Goal: Task Accomplishment & Management: Use online tool/utility

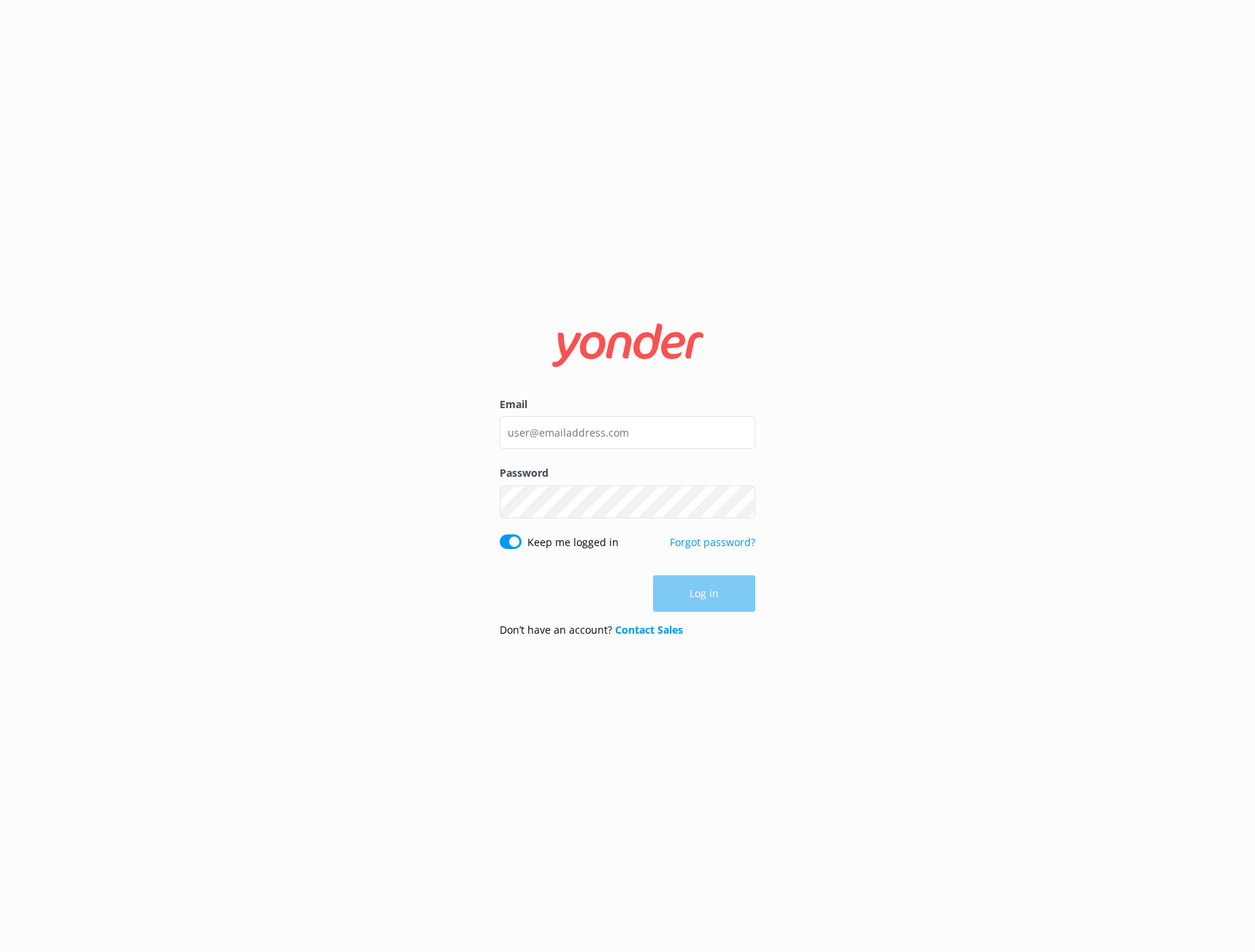
type input "[EMAIL_ADDRESS][DOMAIN_NAME]"
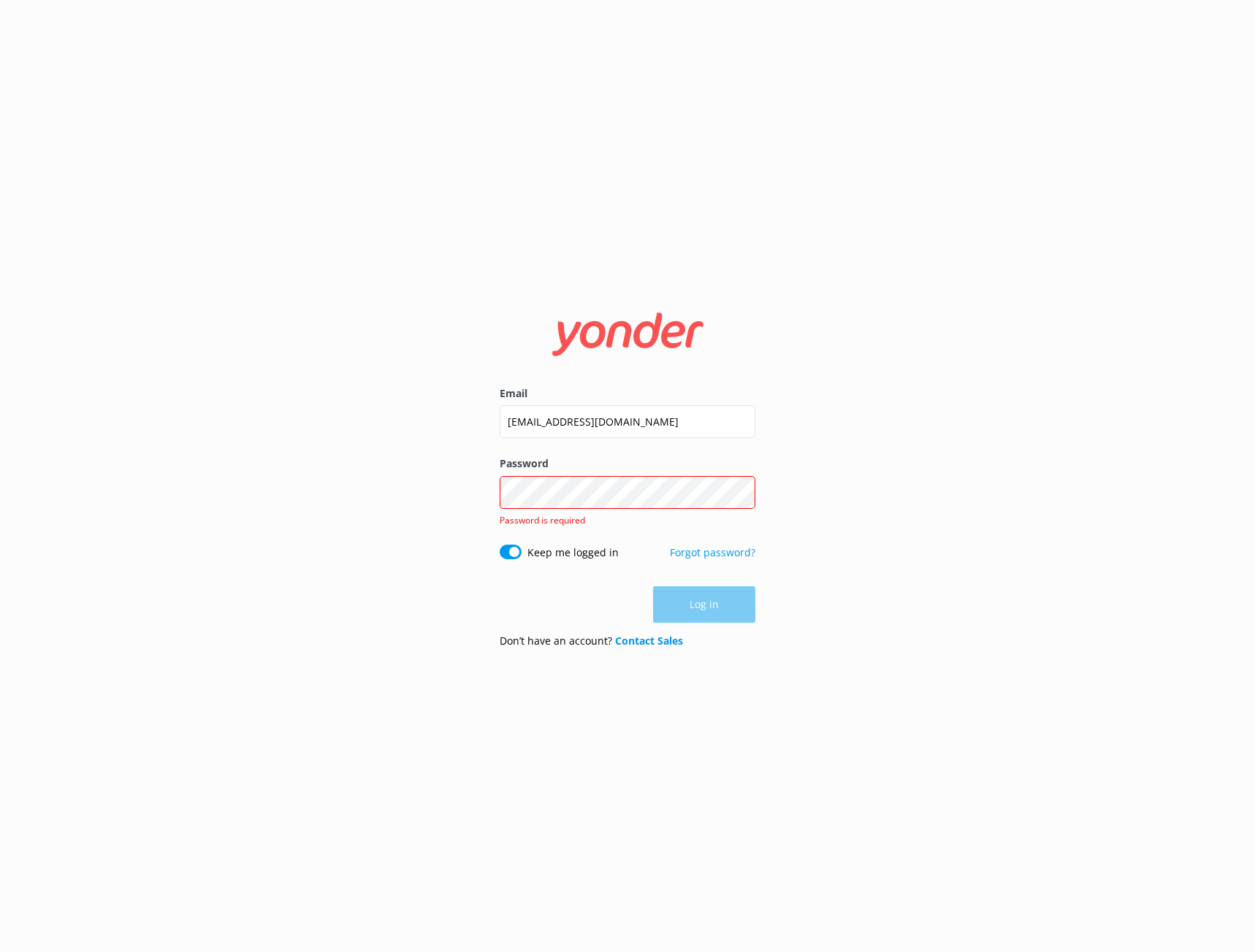
click at [600, 470] on label "Password" at bounding box center [627, 464] width 256 height 16
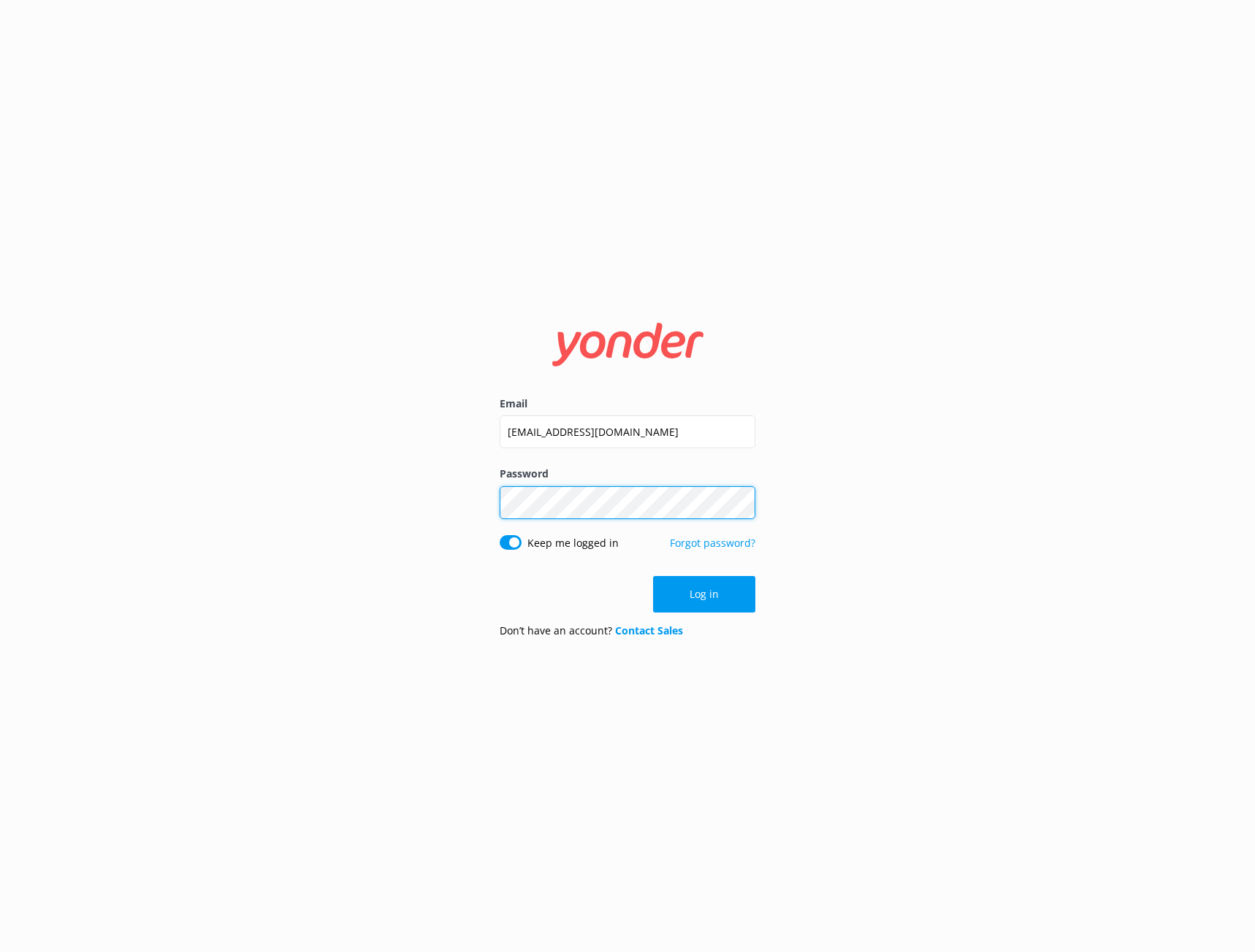
click button "Log in" at bounding box center [705, 595] width 102 height 37
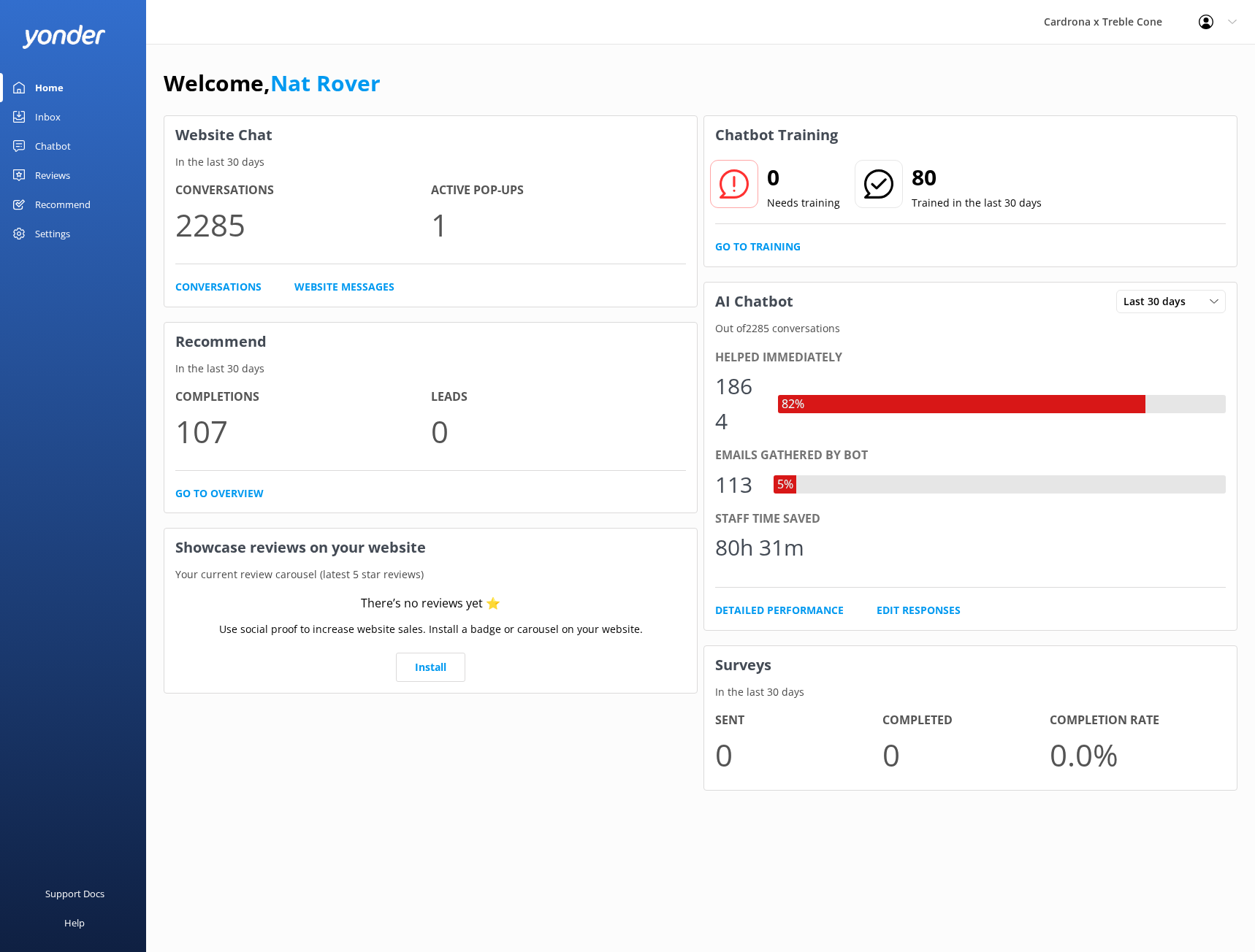
click at [333, 22] on div "Cardrona x Treble Cone Profile Settings Logout" at bounding box center [627, 22] width 1255 height 44
click at [771, 244] on link "Go to Training" at bounding box center [757, 247] width 85 height 16
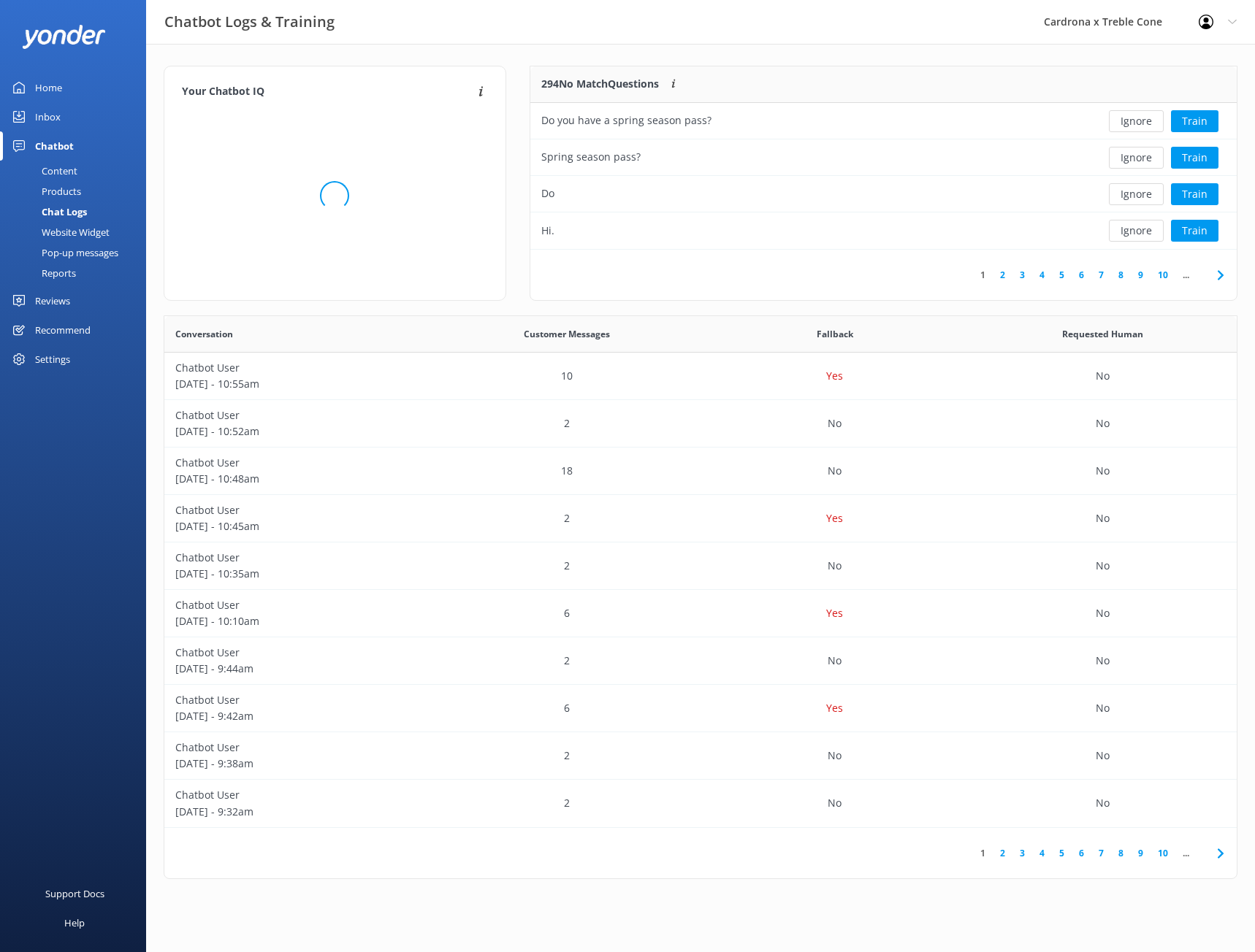
scroll to position [173, 696]
click at [1059, 234] on div "Hi." at bounding box center [810, 231] width 560 height 37
click at [1198, 233] on button "Train" at bounding box center [1194, 230] width 47 height 22
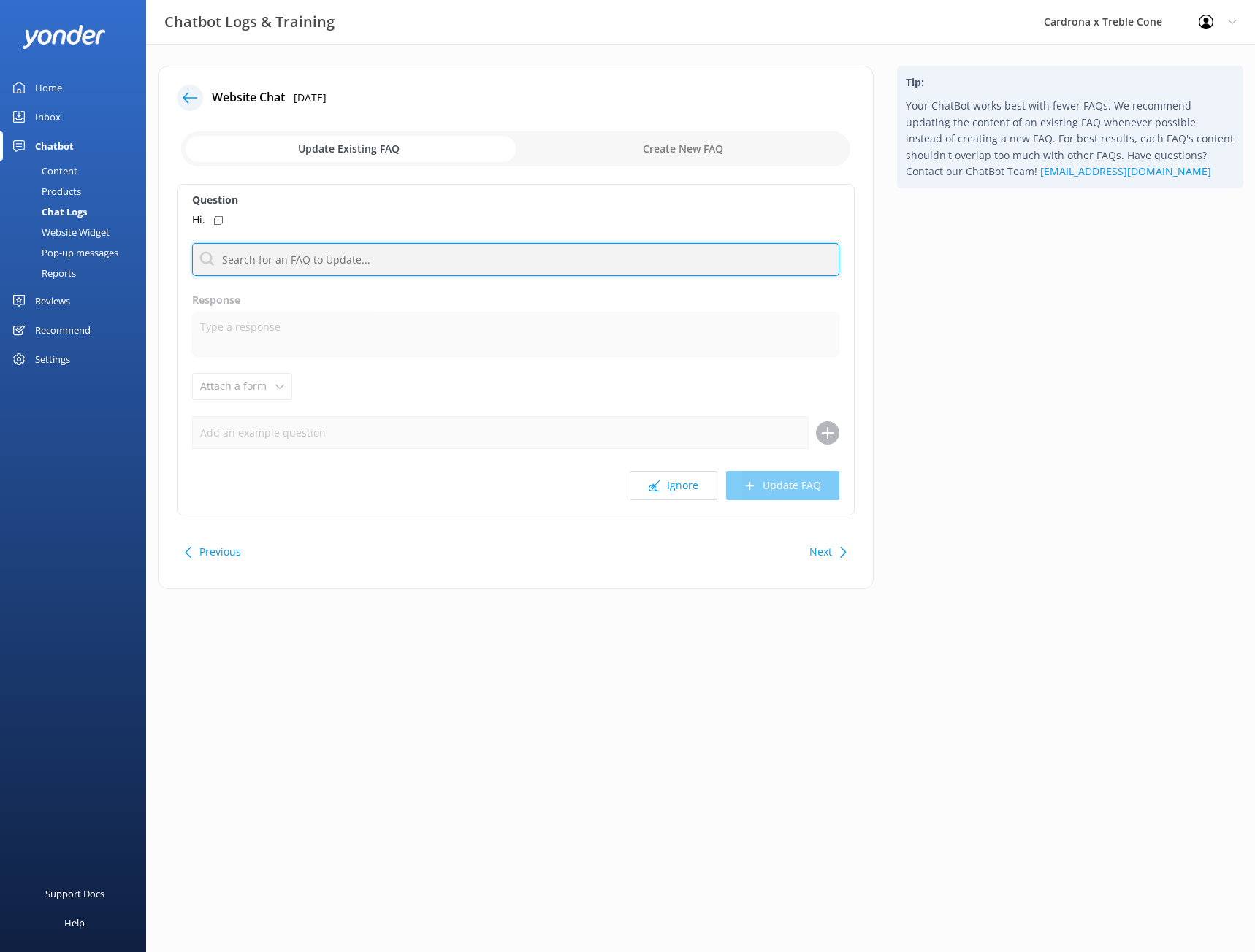
click at [375, 253] on input "text" at bounding box center [516, 260] width 647 height 33
type input "h"
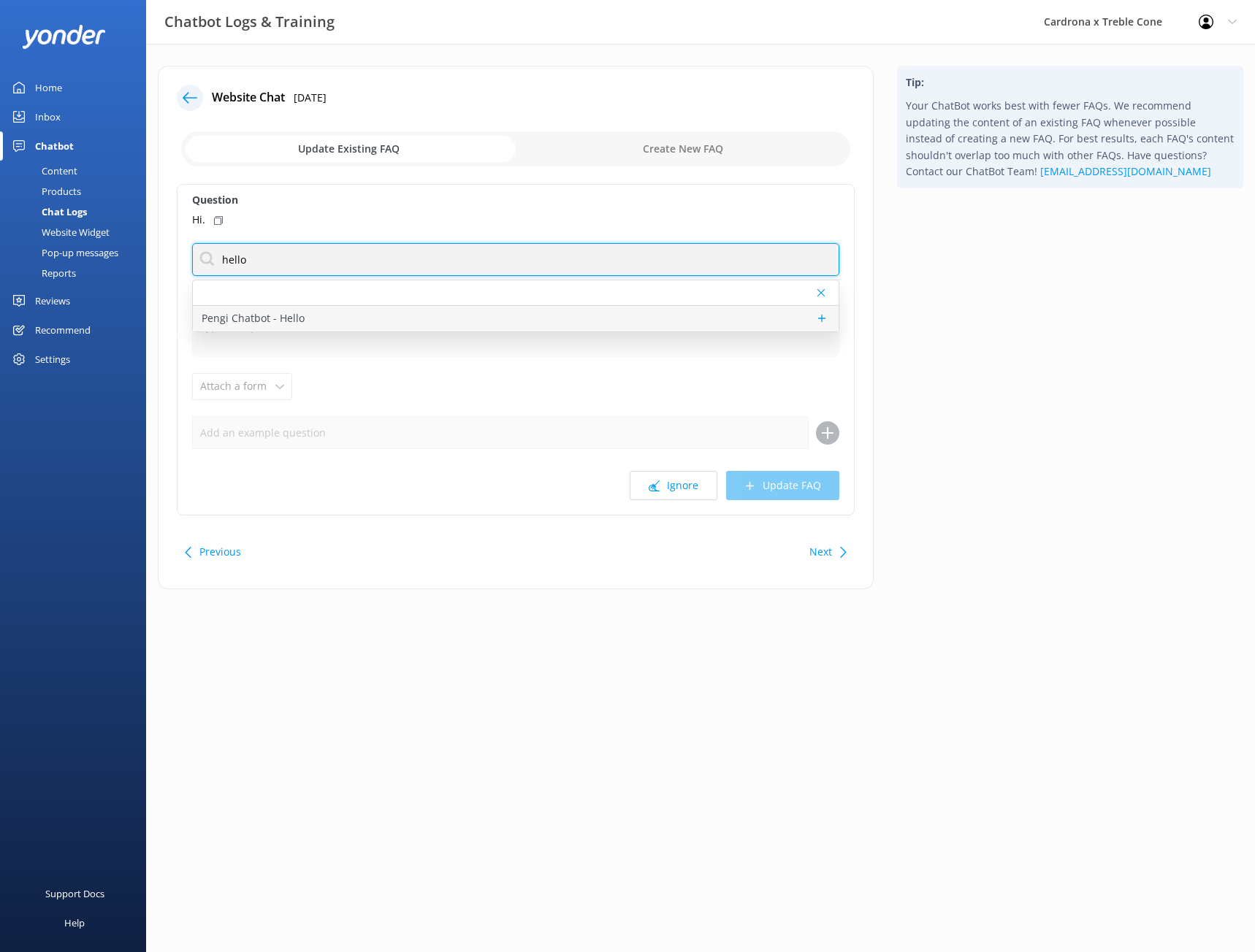
type input "hello"
click at [285, 319] on p "Pengi Chatbot - Hello" at bounding box center [252, 319] width 103 height 16
type textarea "Helloooo! 😄 How can I assist you [DATE]? 🌟"
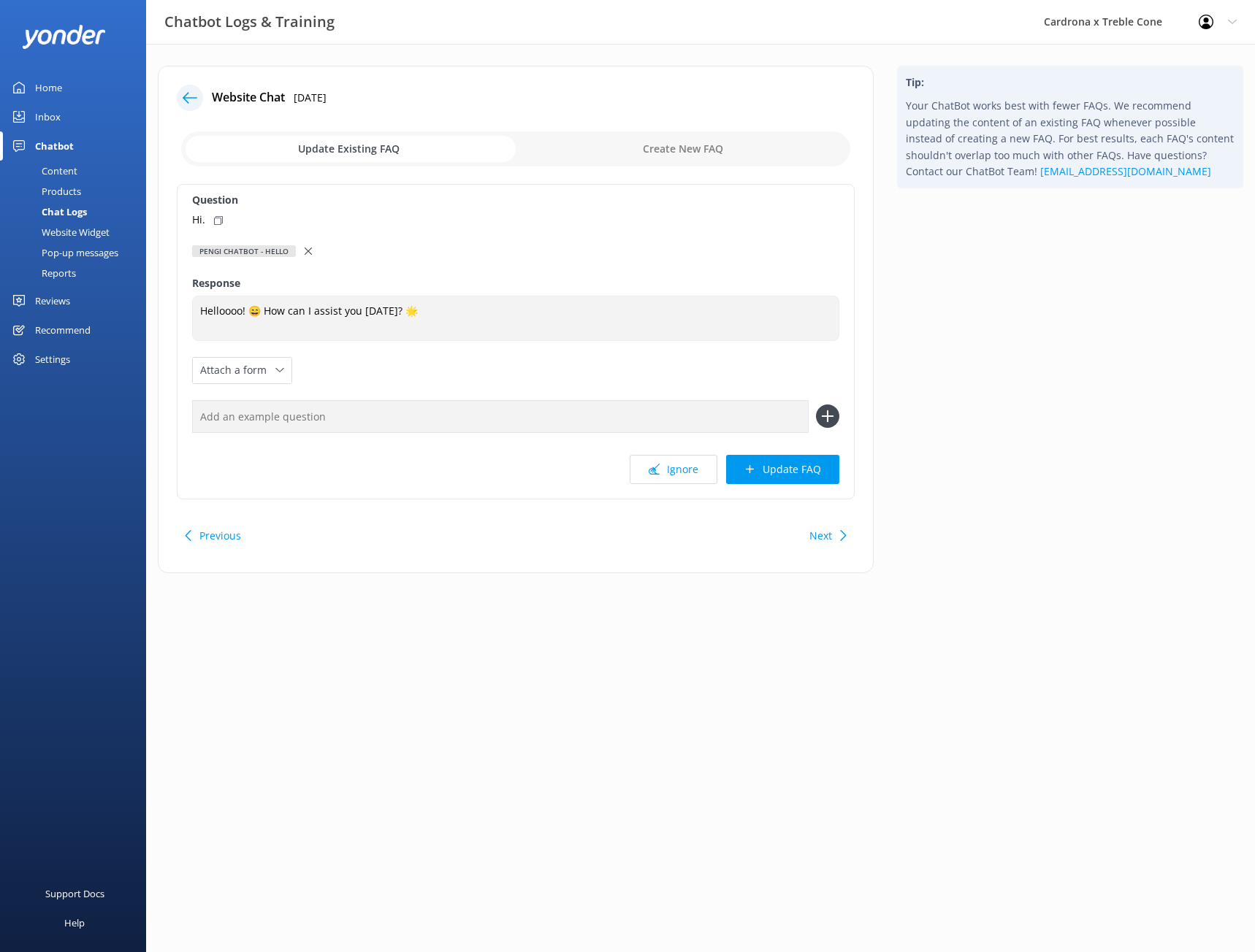
click at [219, 218] on use at bounding box center [218, 220] width 9 height 9
click at [360, 421] on input "text" at bounding box center [501, 416] width 617 height 33
paste input "Hi."
type input "Hi."
click at [824, 469] on button "Update FAQ" at bounding box center [783, 470] width 113 height 30
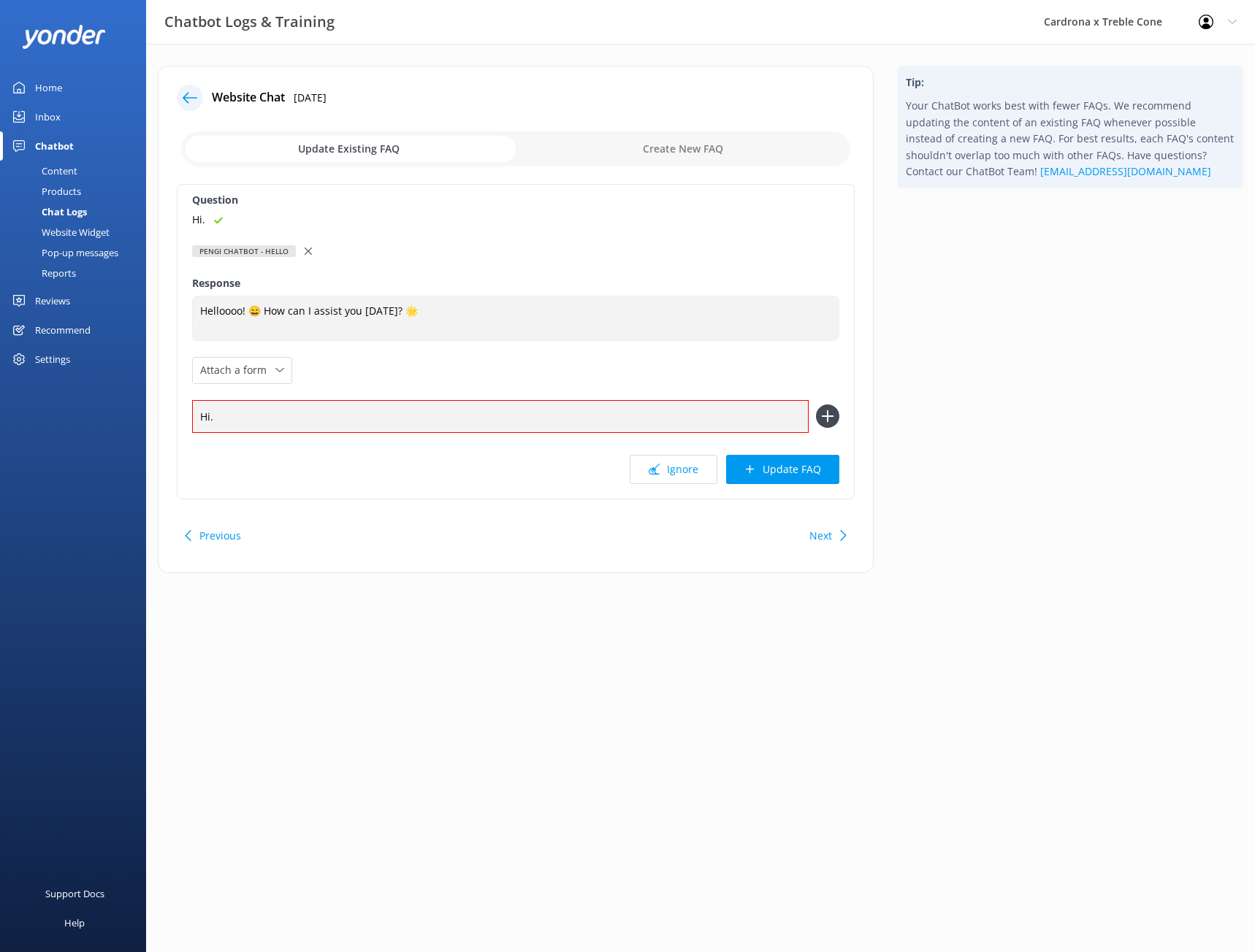
click at [267, 413] on input "Hi." at bounding box center [501, 416] width 617 height 33
click at [745, 467] on icon at bounding box center [750, 470] width 11 height 11
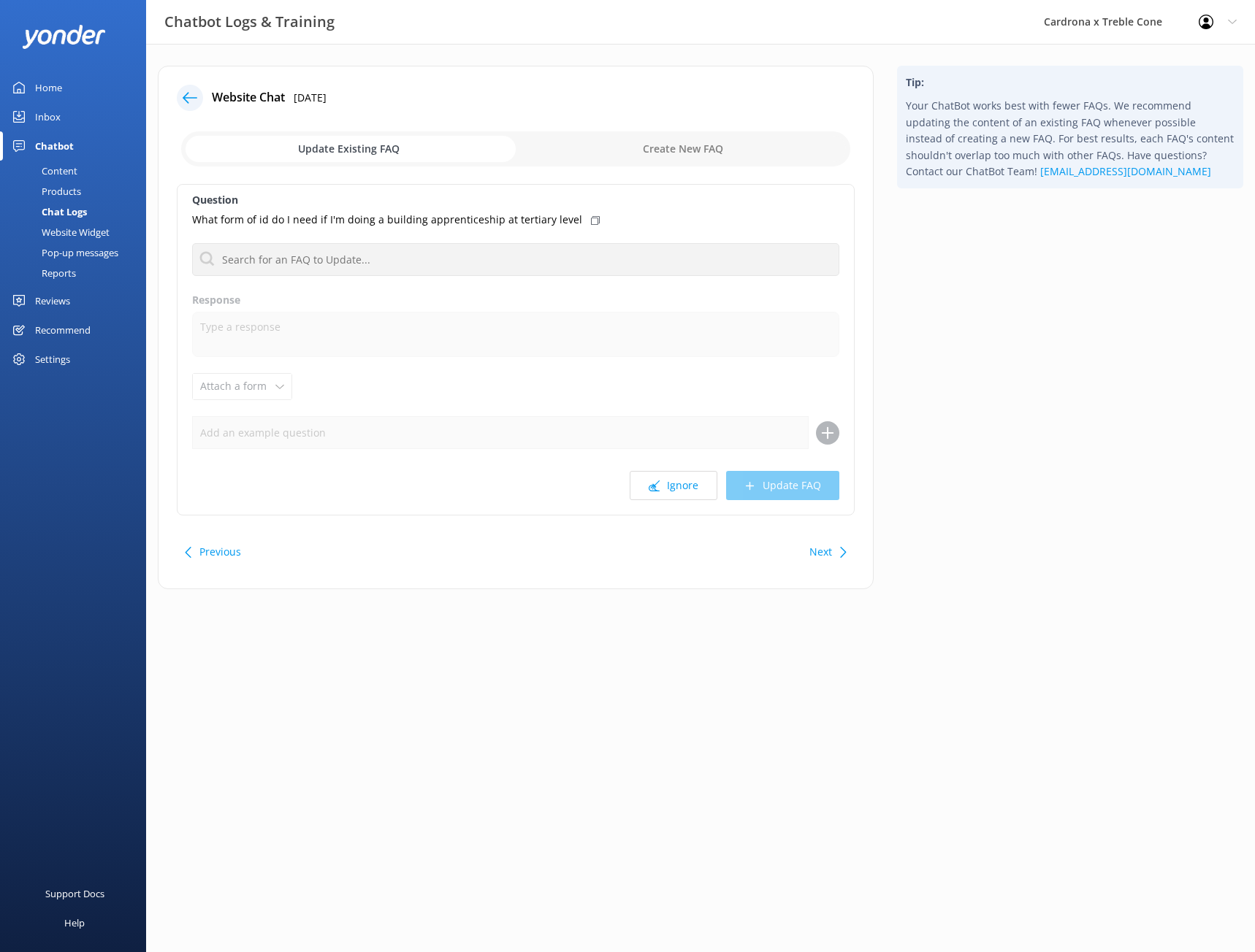
click at [190, 88] on div at bounding box center [189, 97] width 26 height 26
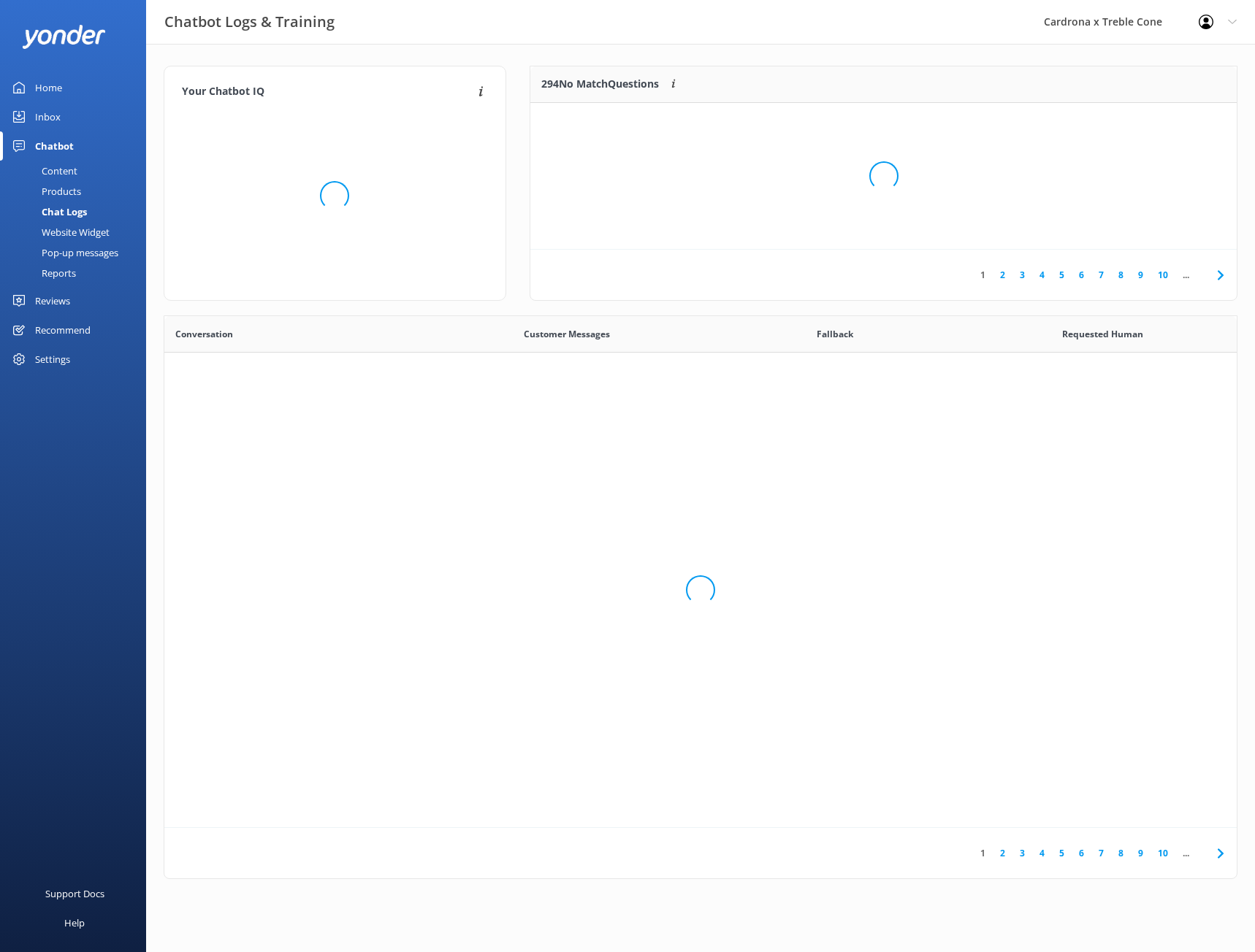
scroll to position [501, 1062]
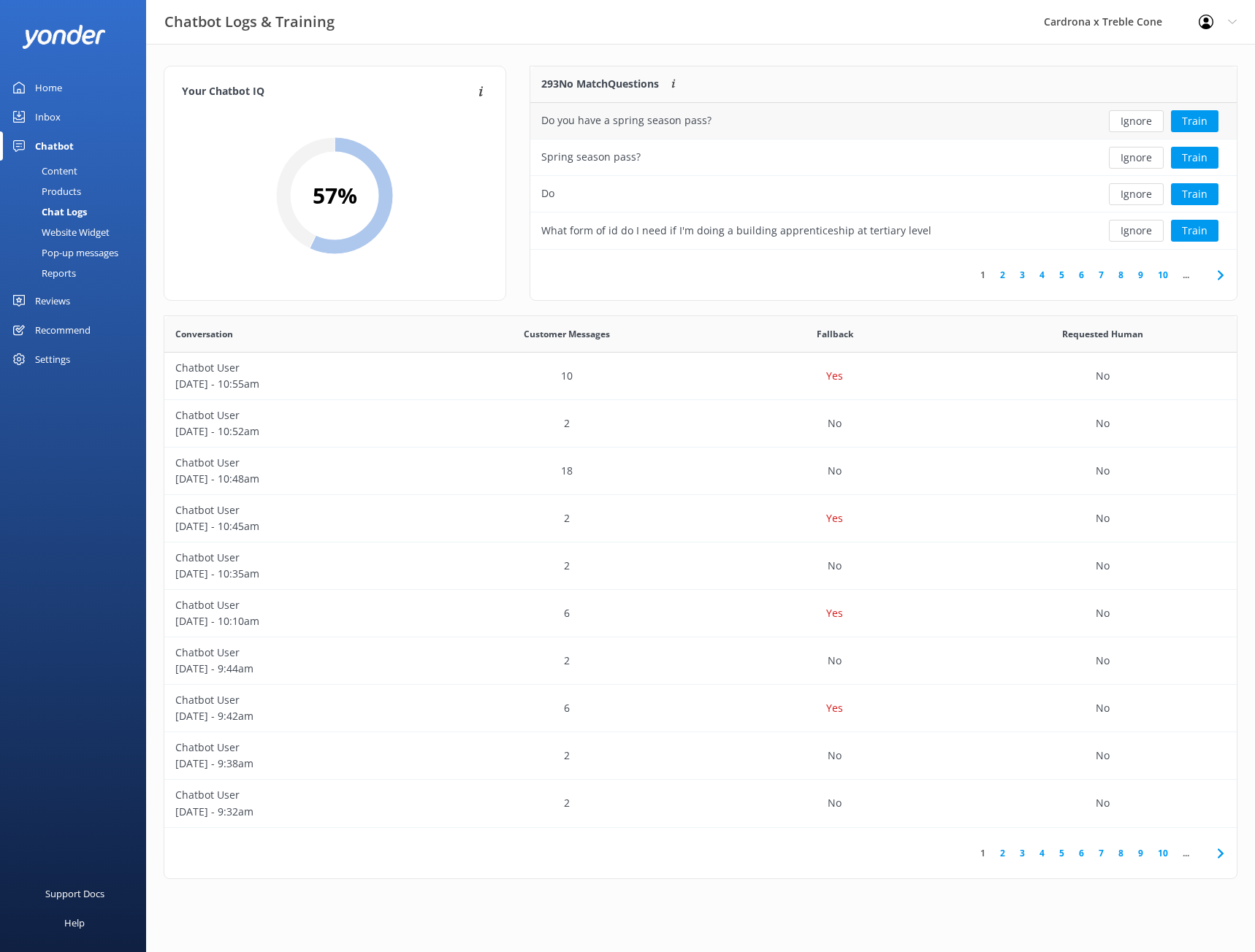
click at [1047, 106] on div "Do you have a spring season pass?" at bounding box center [810, 121] width 560 height 37
click at [690, 111] on div "Do you have a spring season pass?" at bounding box center [810, 121] width 560 height 37
click at [1190, 115] on button "Train" at bounding box center [1194, 121] width 47 height 22
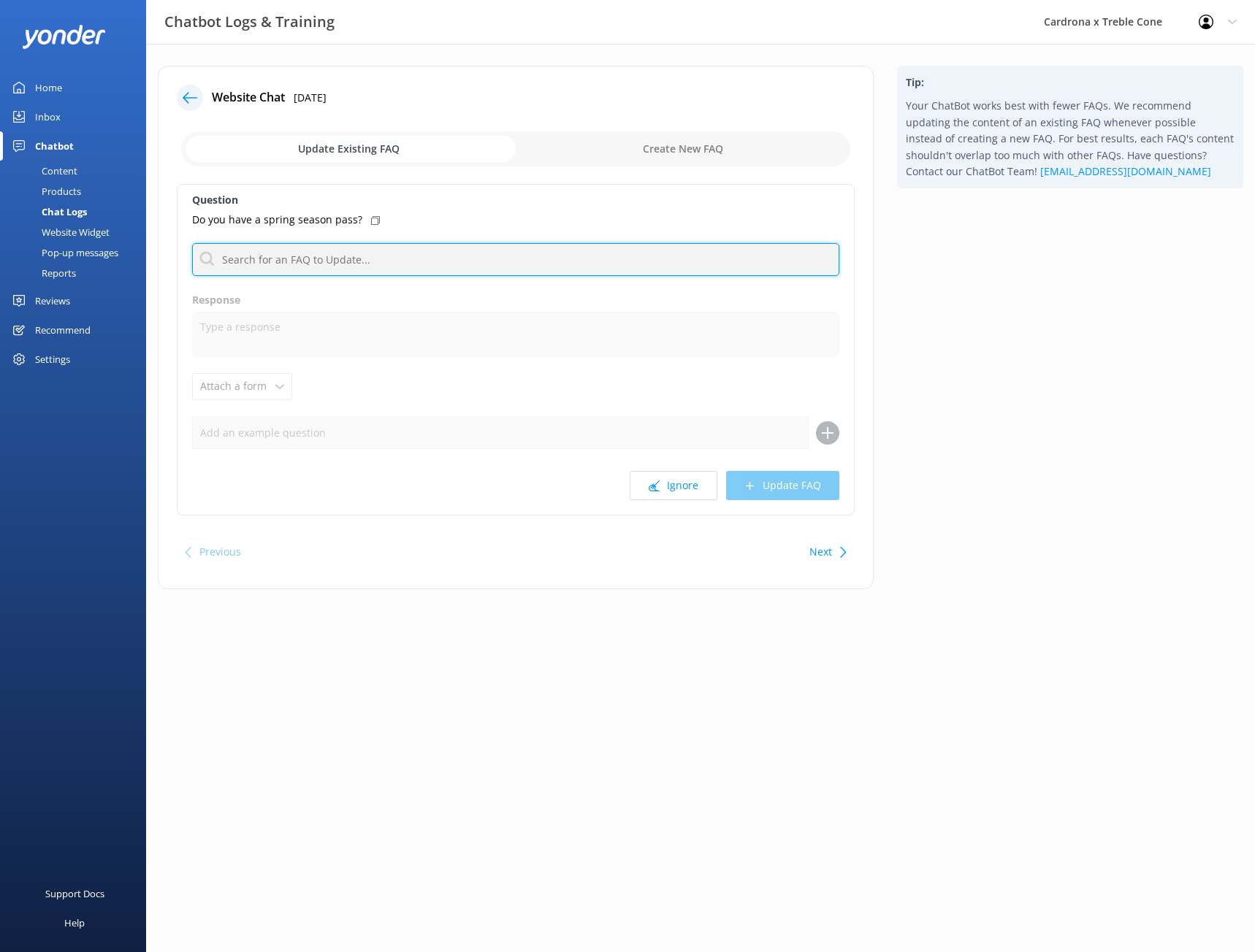
click at [301, 260] on input "text" at bounding box center [516, 260] width 647 height 33
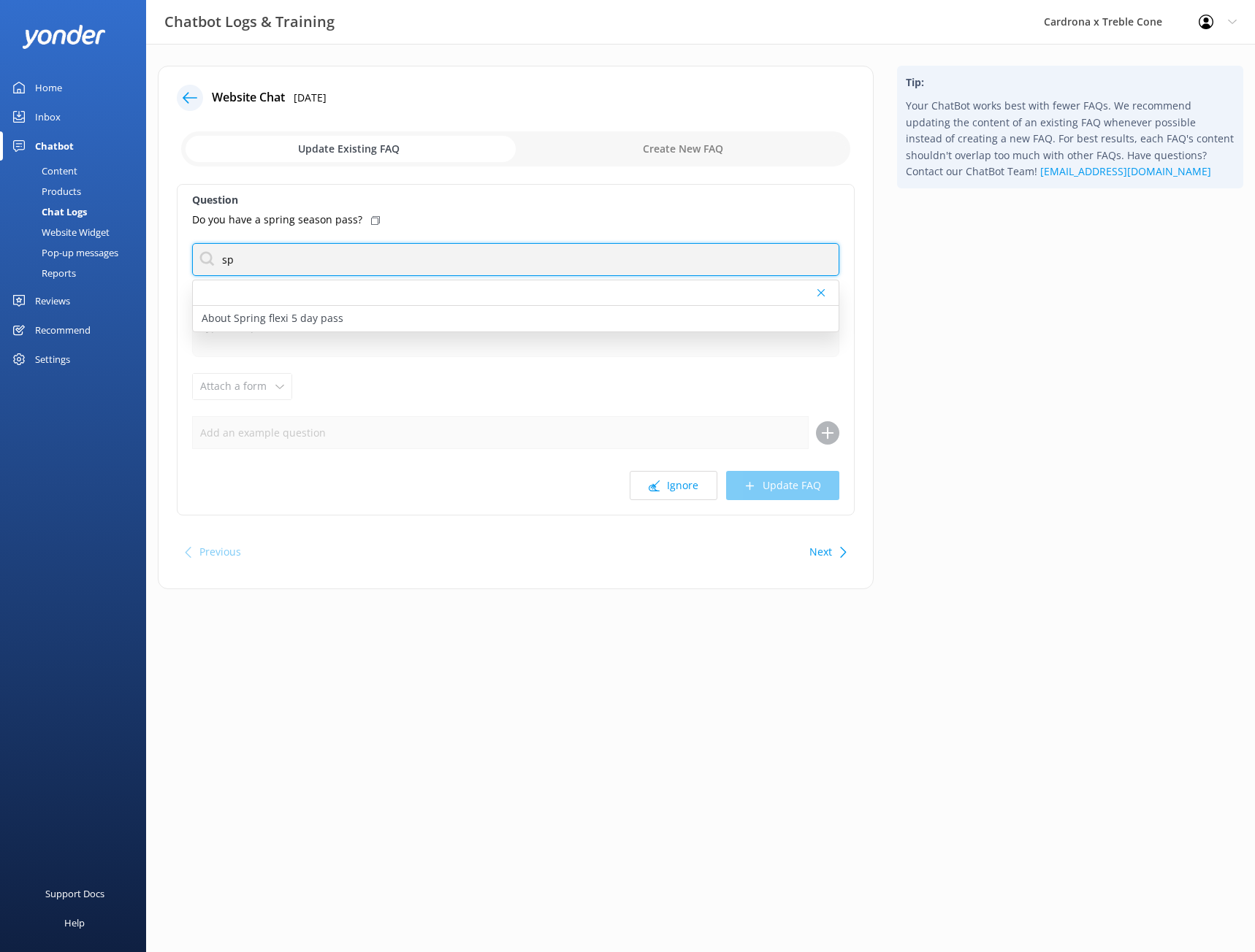
type input "s"
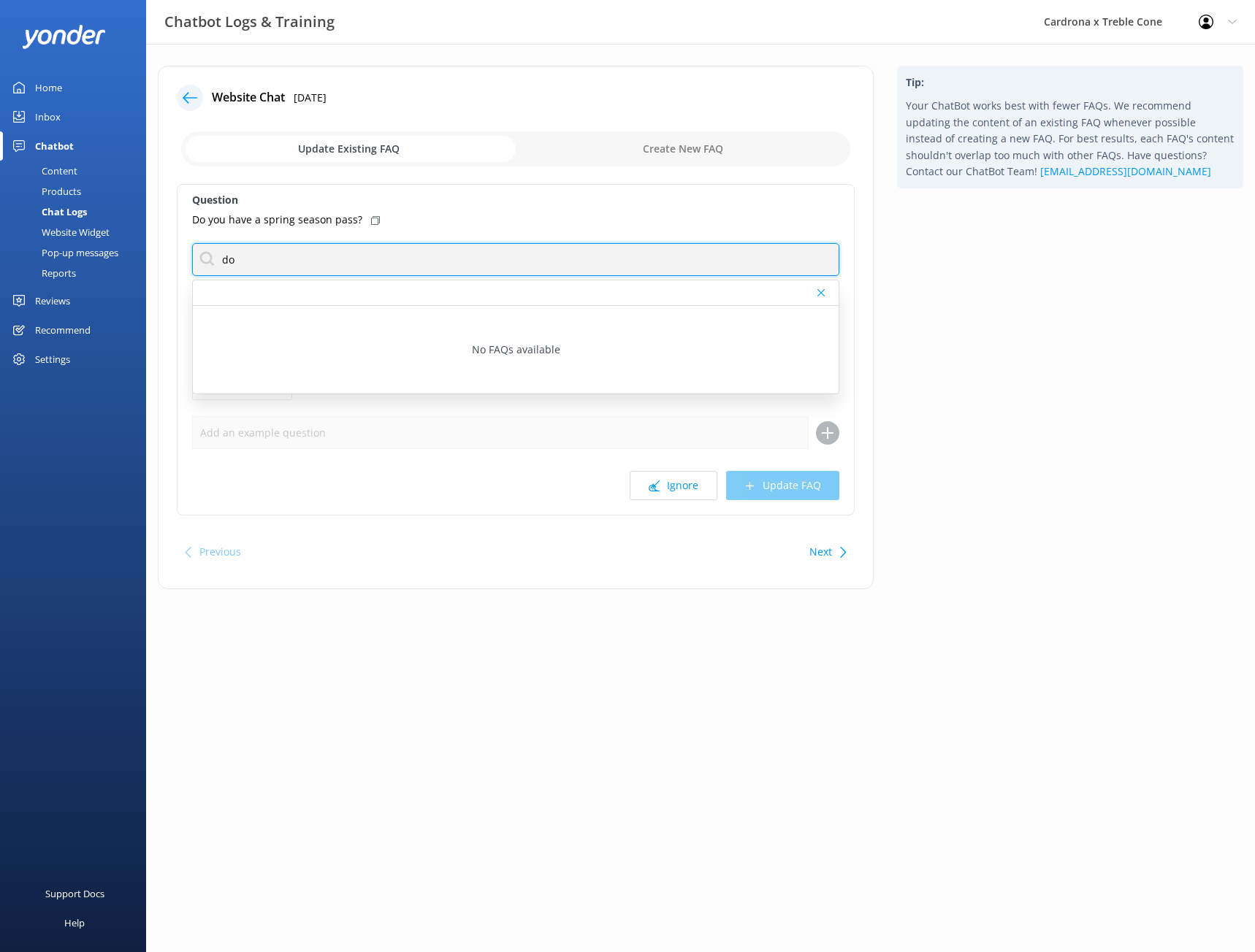
type input "d"
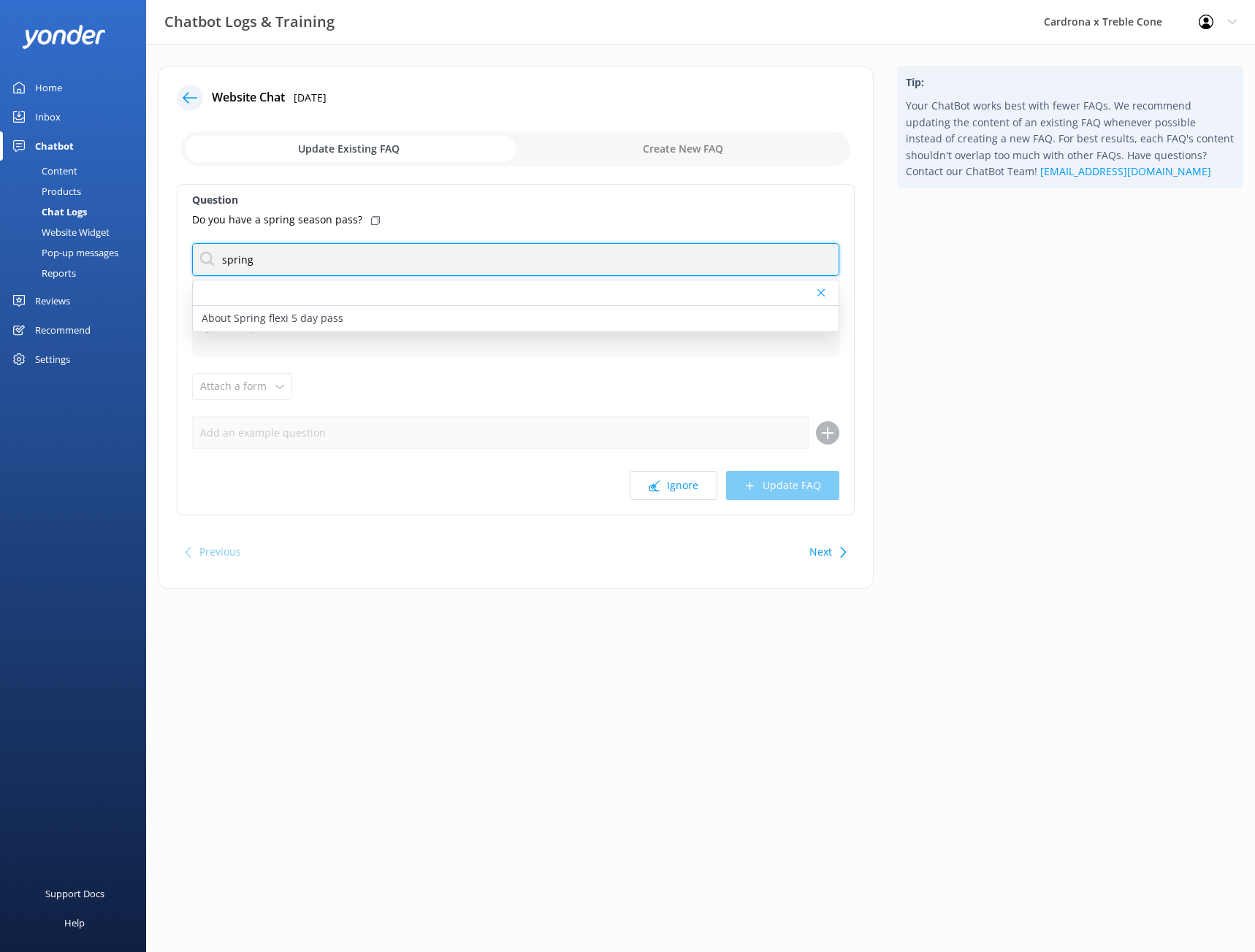
type input "spring"
click at [187, 98] on use at bounding box center [190, 97] width 14 height 11
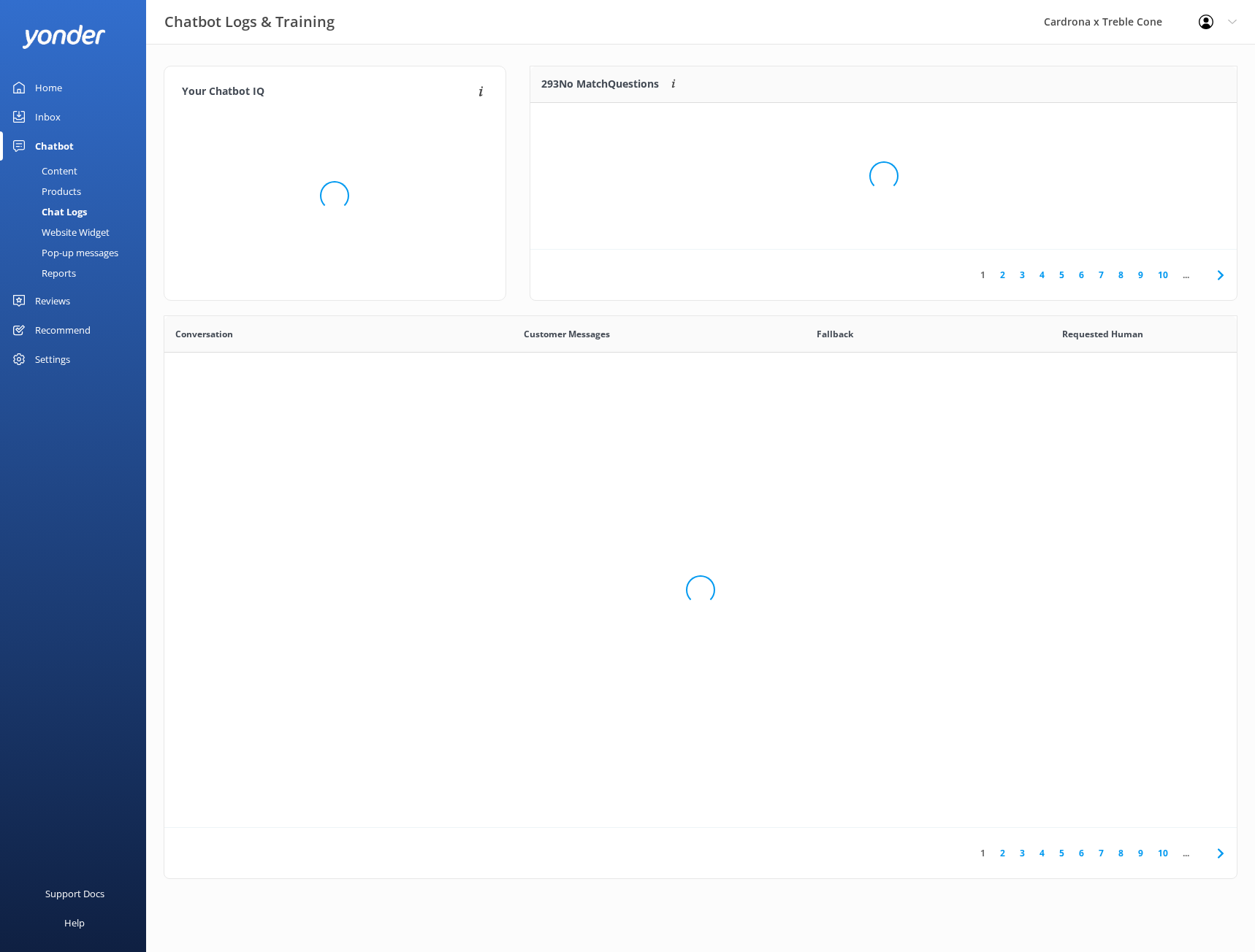
scroll to position [501, 1062]
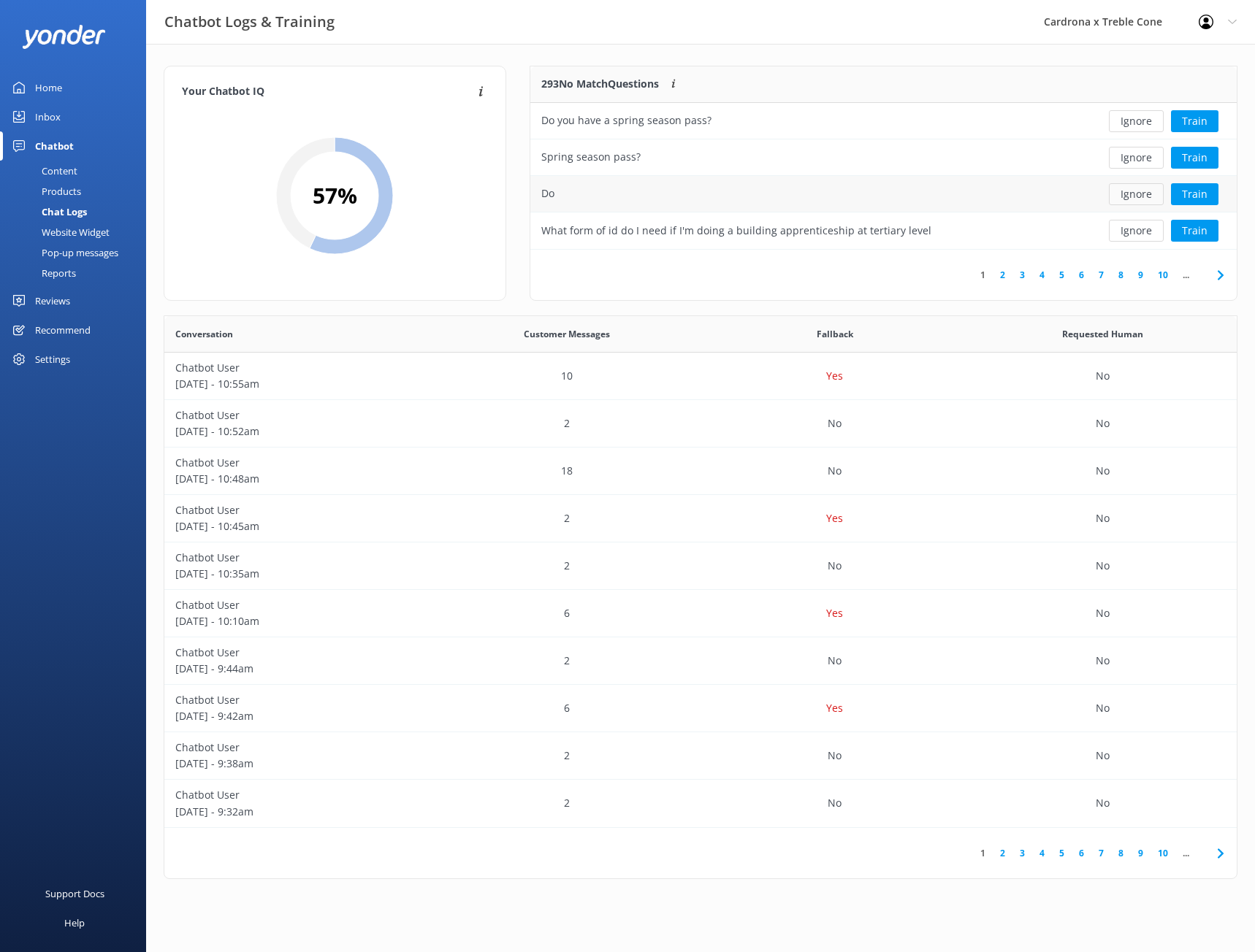
click at [1118, 193] on button "Ignore" at bounding box center [1136, 194] width 55 height 22
click at [1184, 194] on button "Train" at bounding box center [1194, 194] width 47 height 22
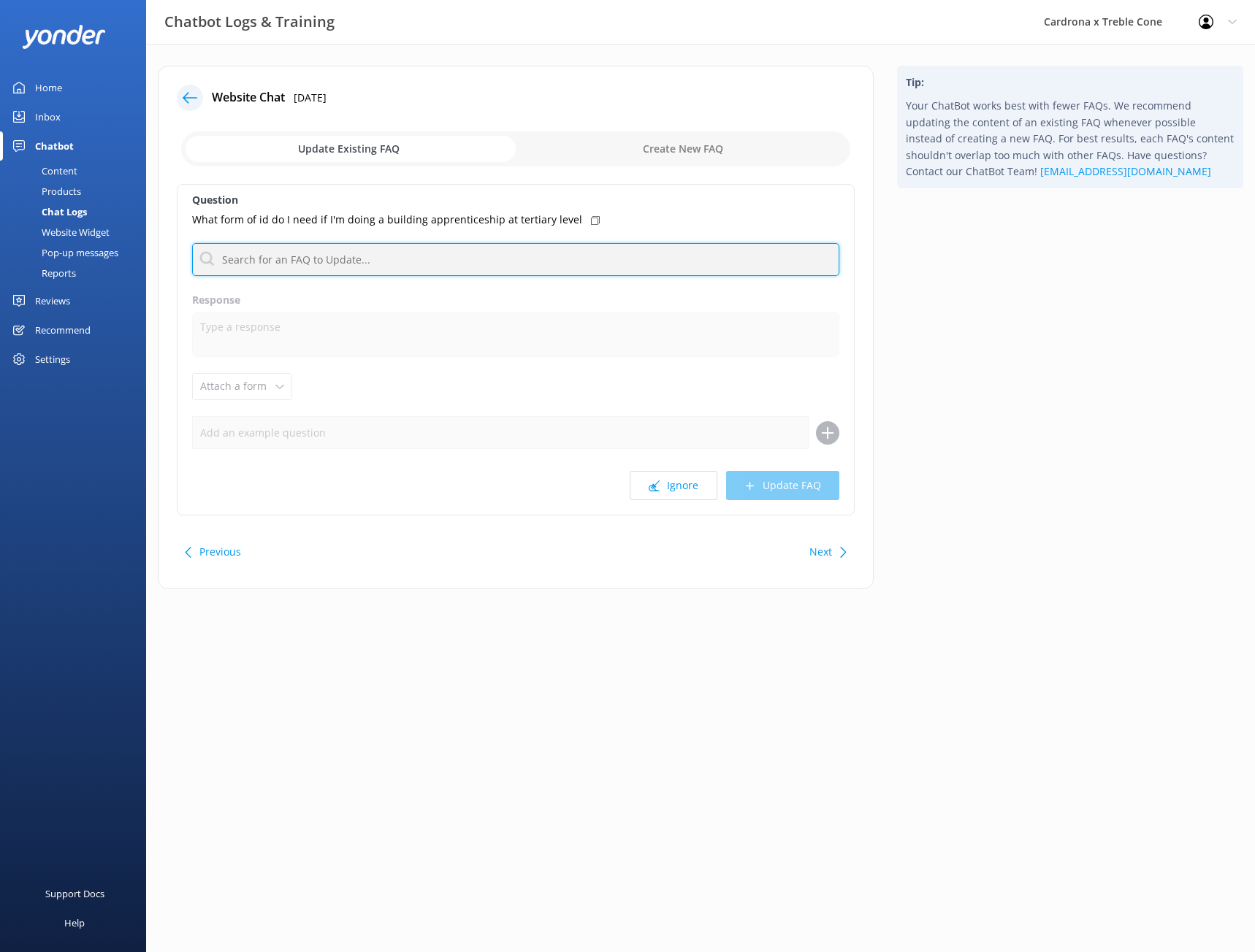
click at [296, 265] on input "text" at bounding box center [516, 260] width 647 height 33
type input "s"
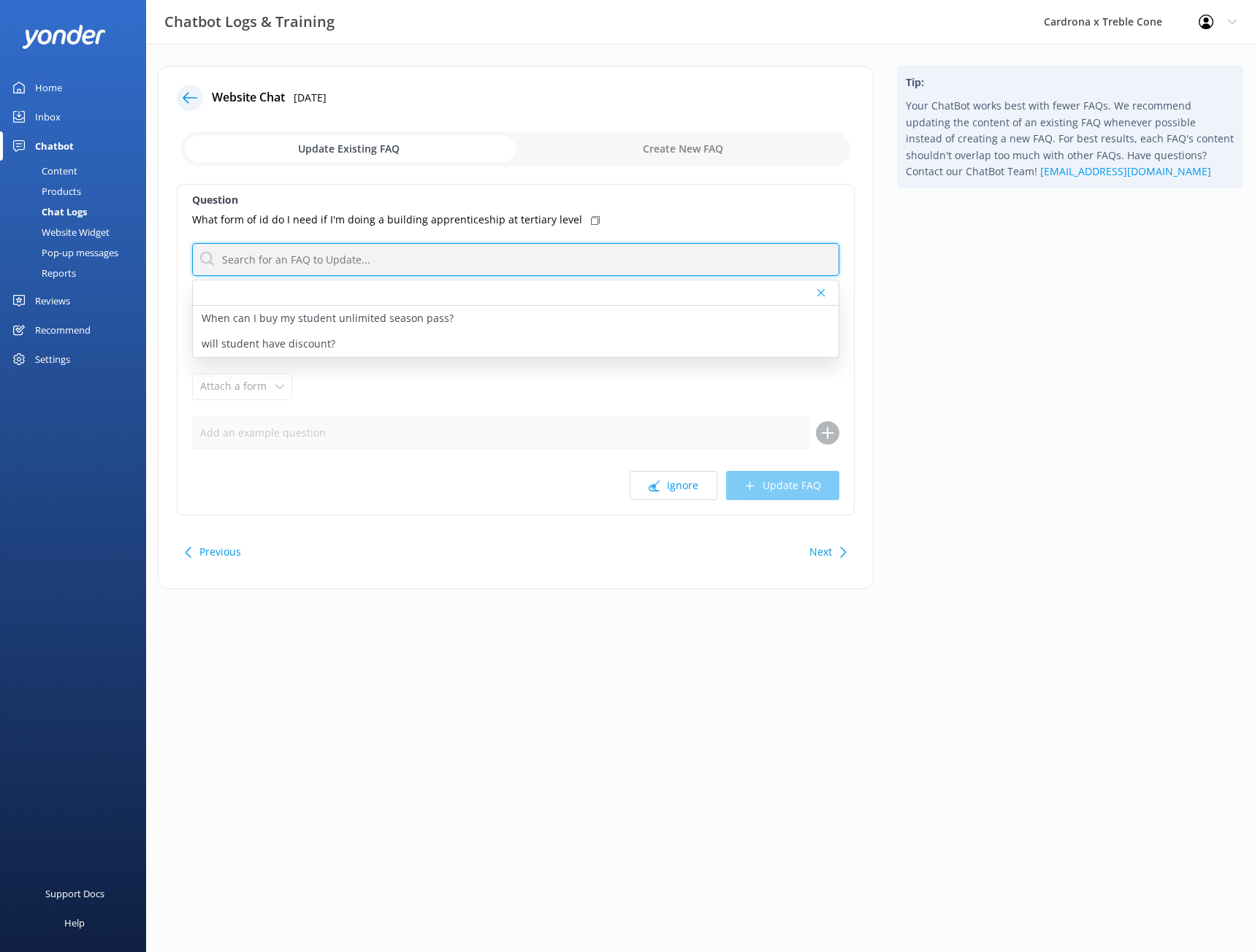
type input "d"
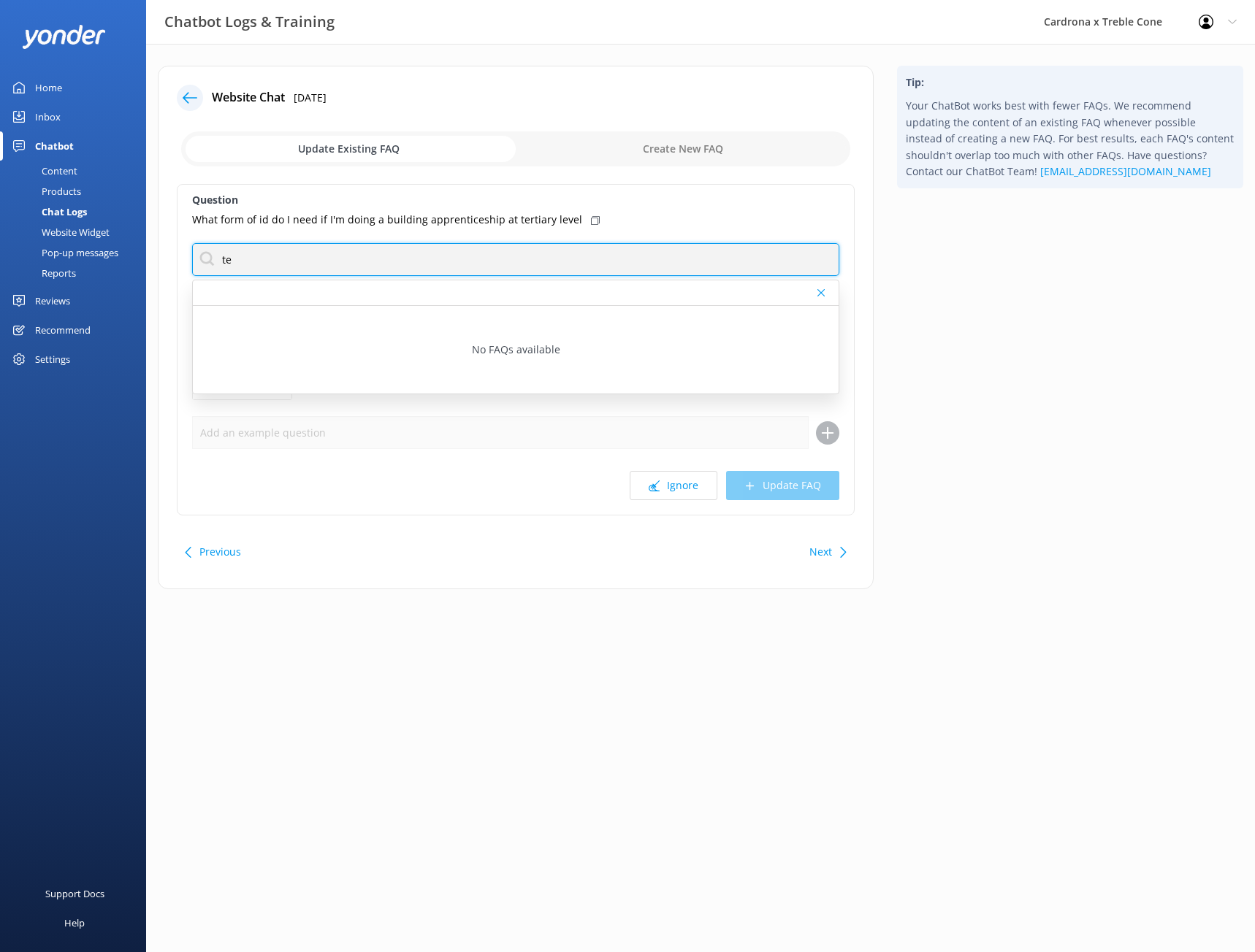
type input "t"
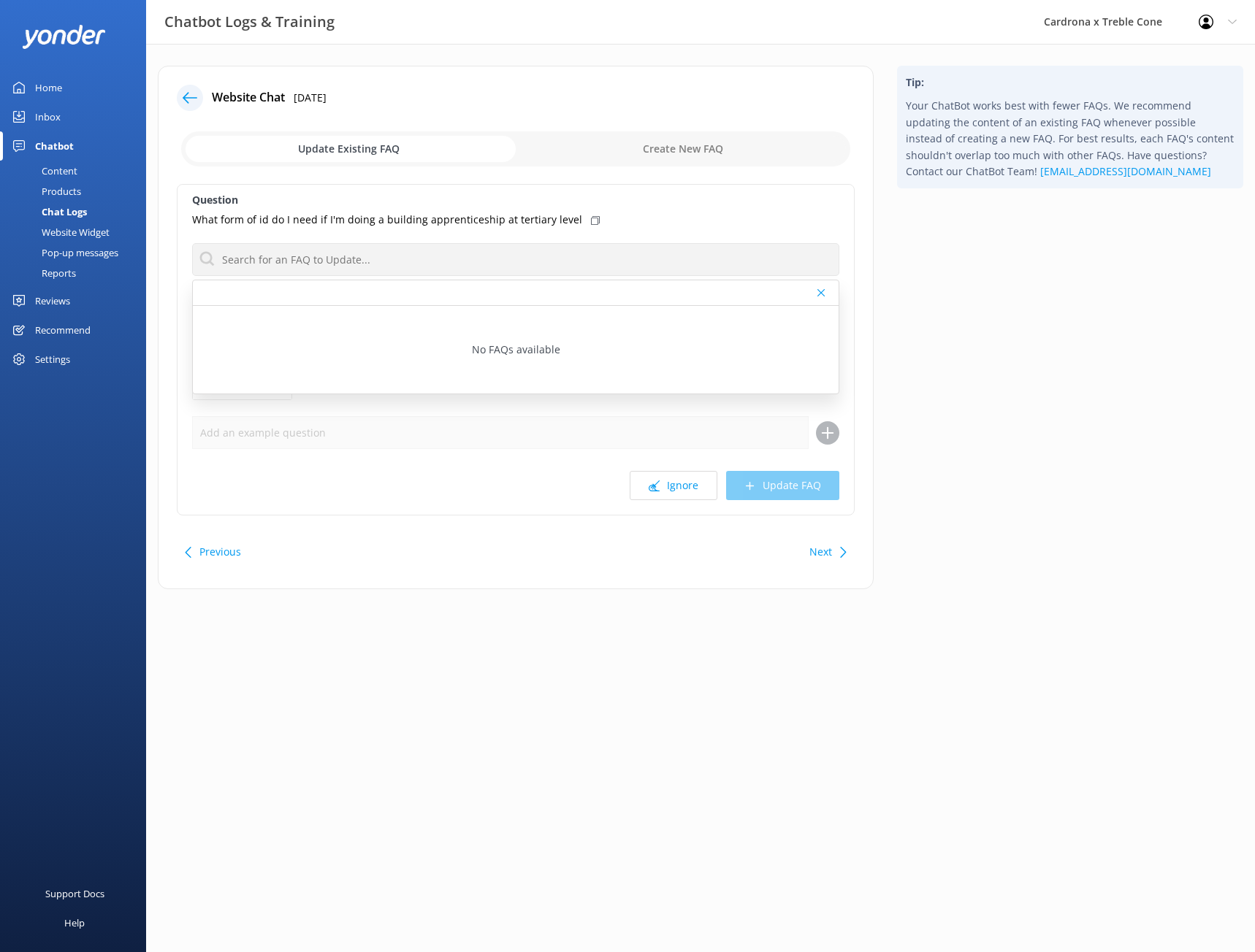
click at [200, 89] on div at bounding box center [189, 97] width 26 height 26
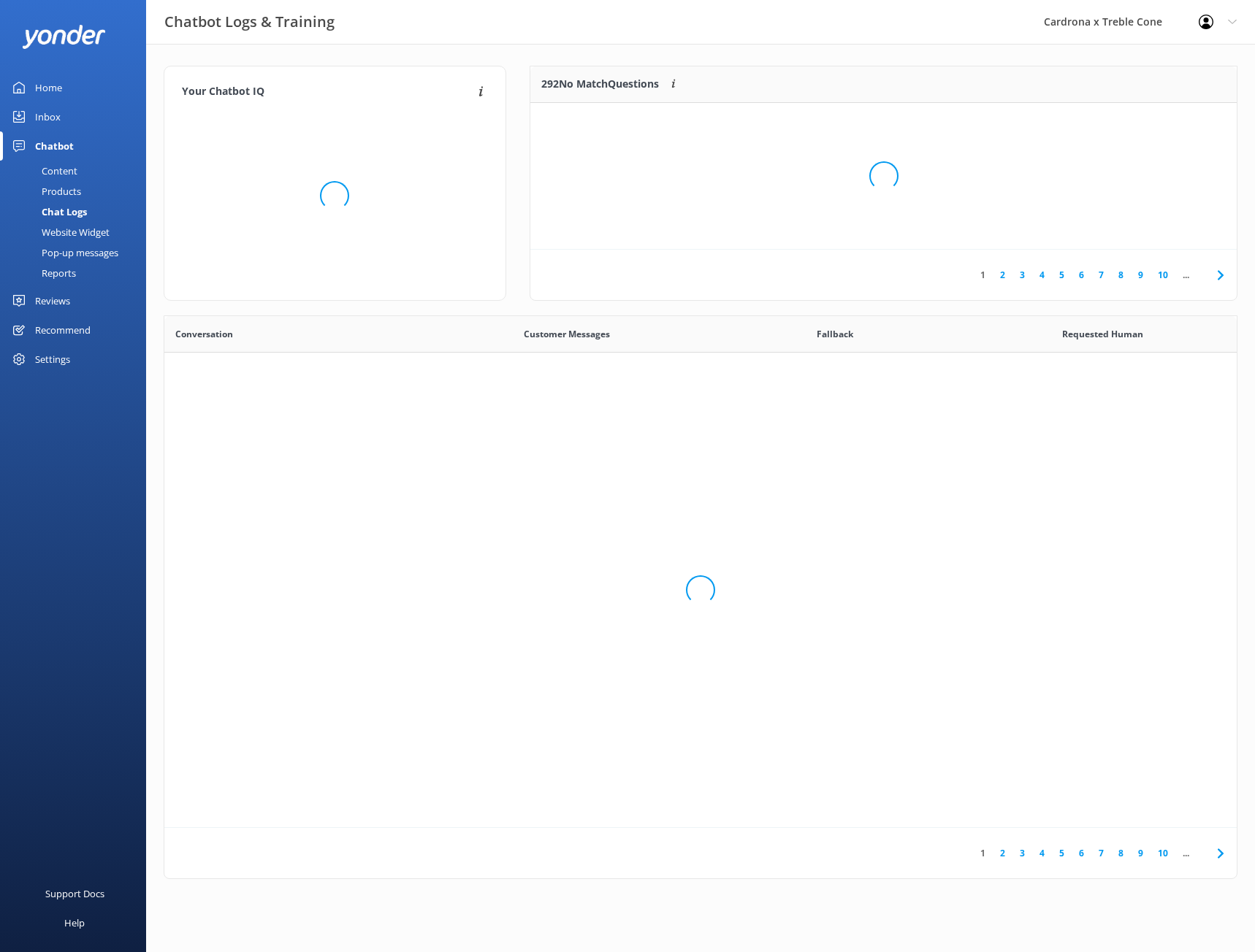
scroll to position [501, 1062]
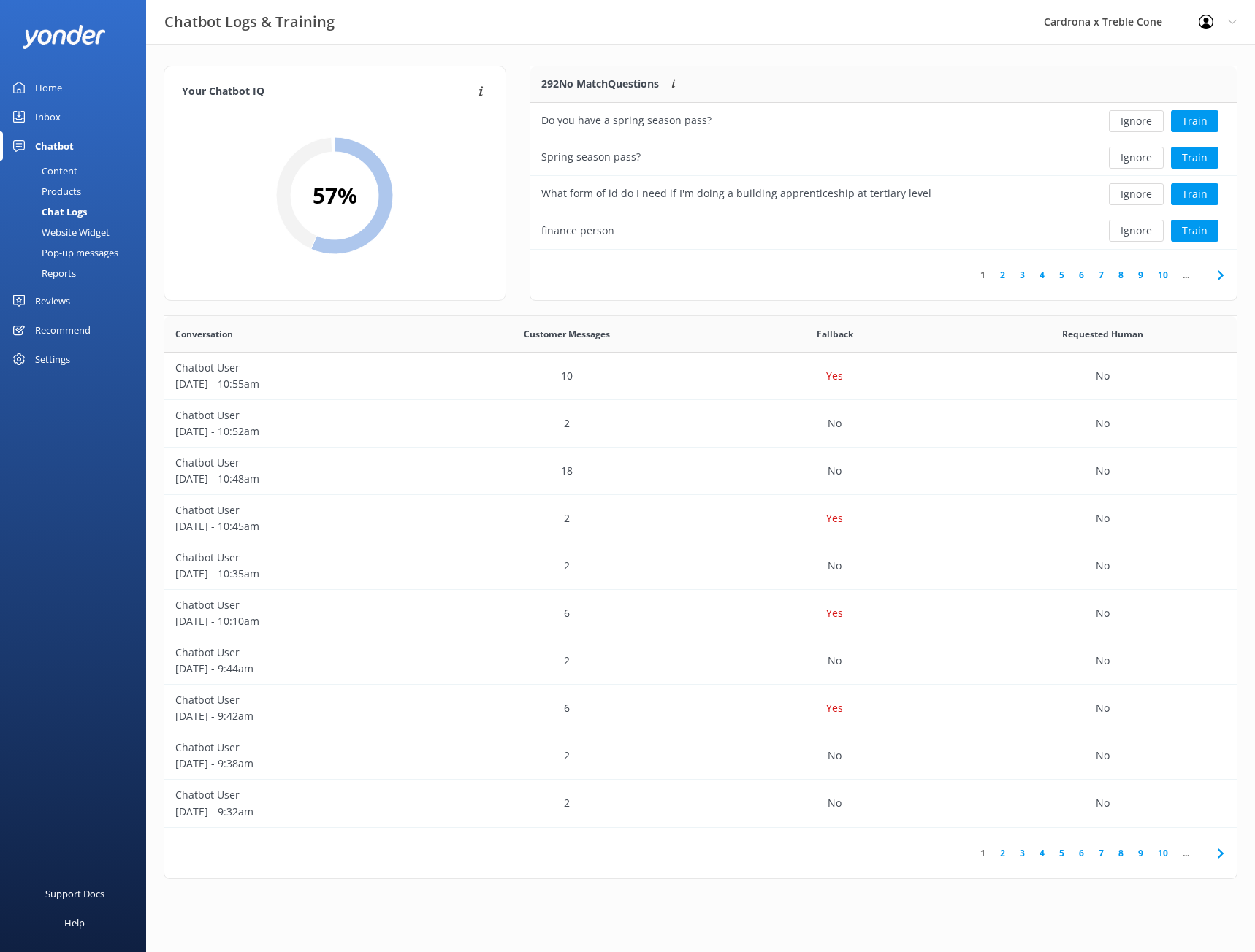
click at [1167, 271] on link "10" at bounding box center [1162, 275] width 25 height 14
click at [1186, 122] on button "Train" at bounding box center [1194, 121] width 47 height 22
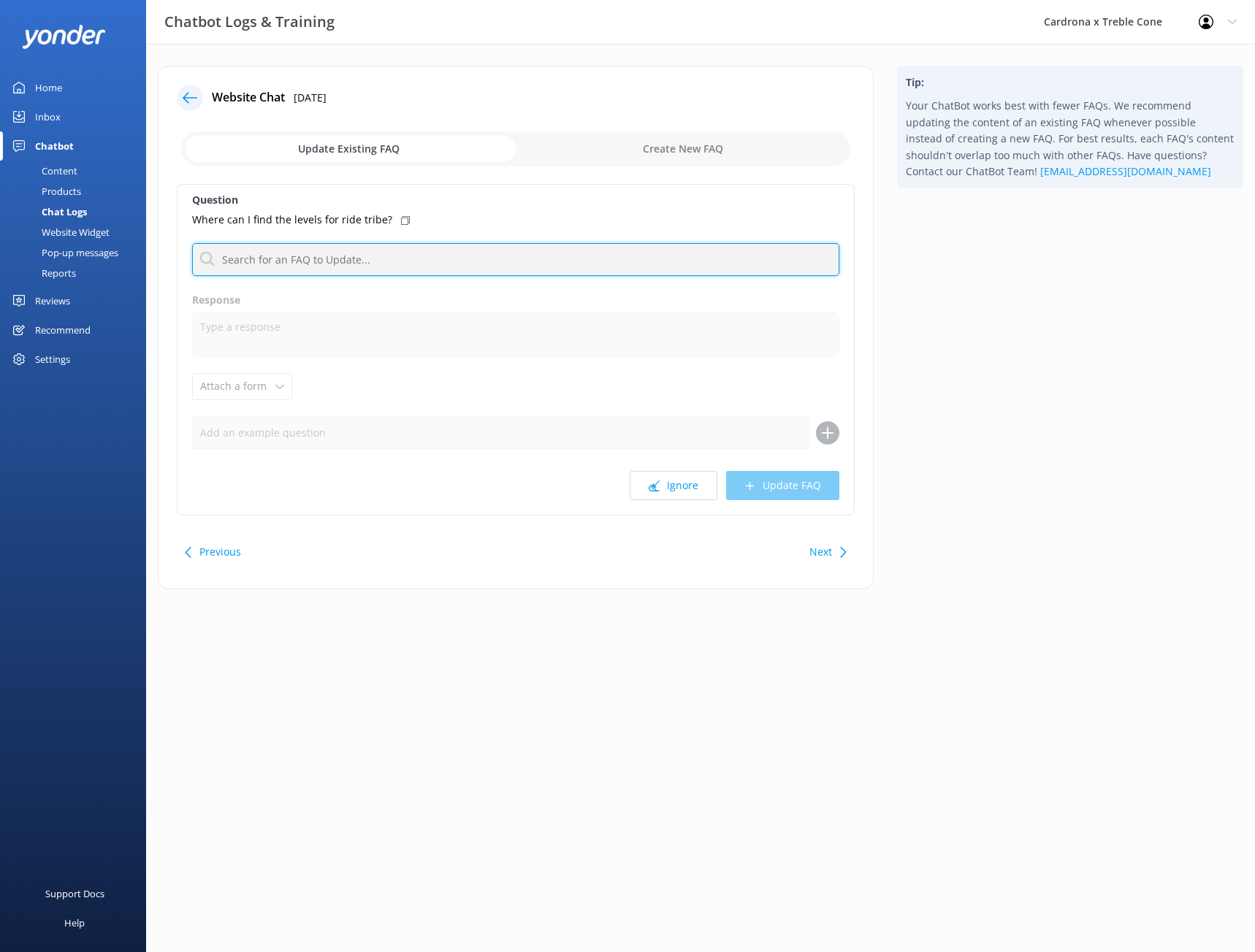
click at [375, 260] on input "text" at bounding box center [516, 260] width 647 height 33
type input "s"
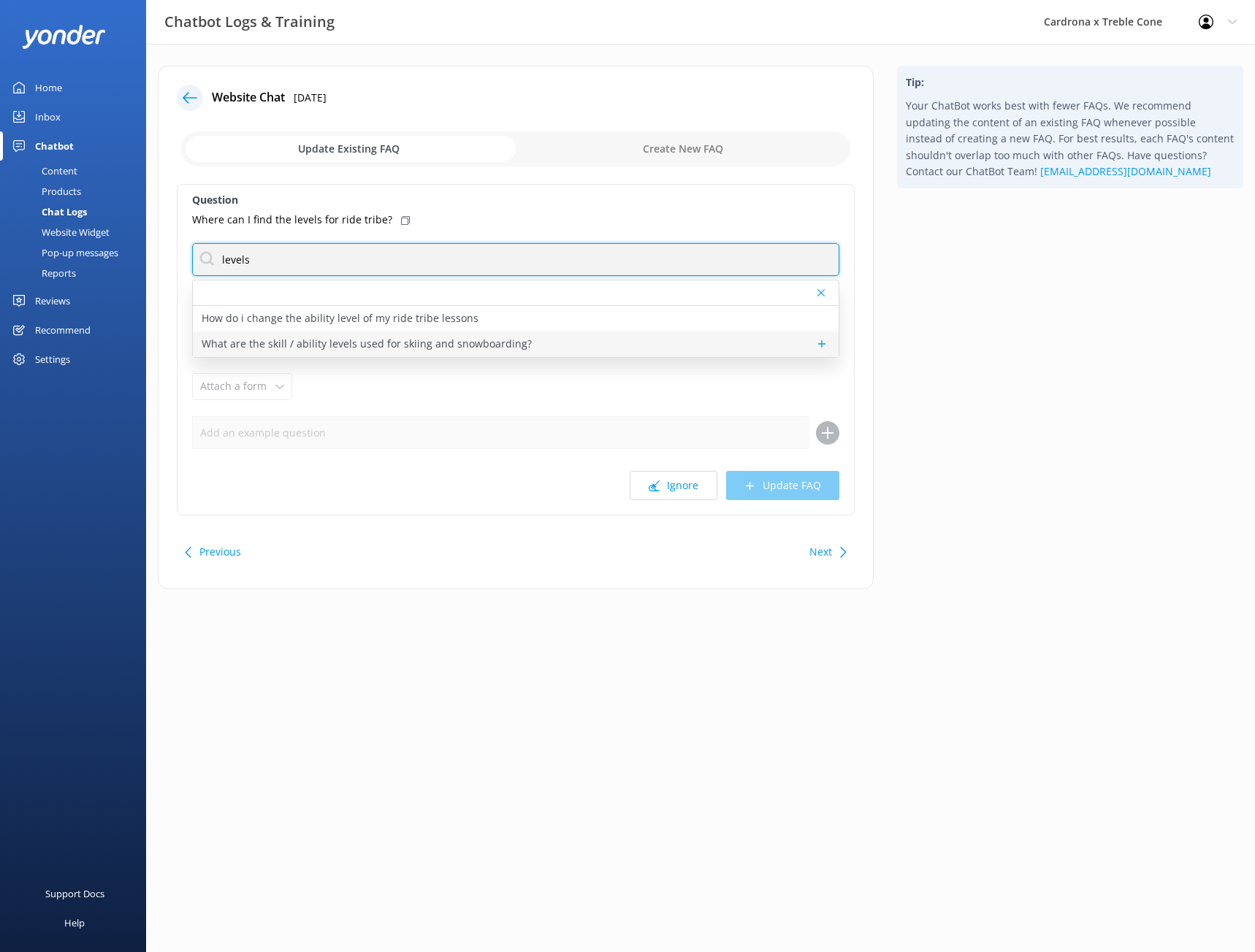
type input "levels"
click at [371, 335] on div "What are the skill / ability levels used for skiing and snowboarding?" at bounding box center [515, 344] width 645 height 26
type textarea "First timer lessons - Never skied or snowboarded before Beginner lessons - Focu…"
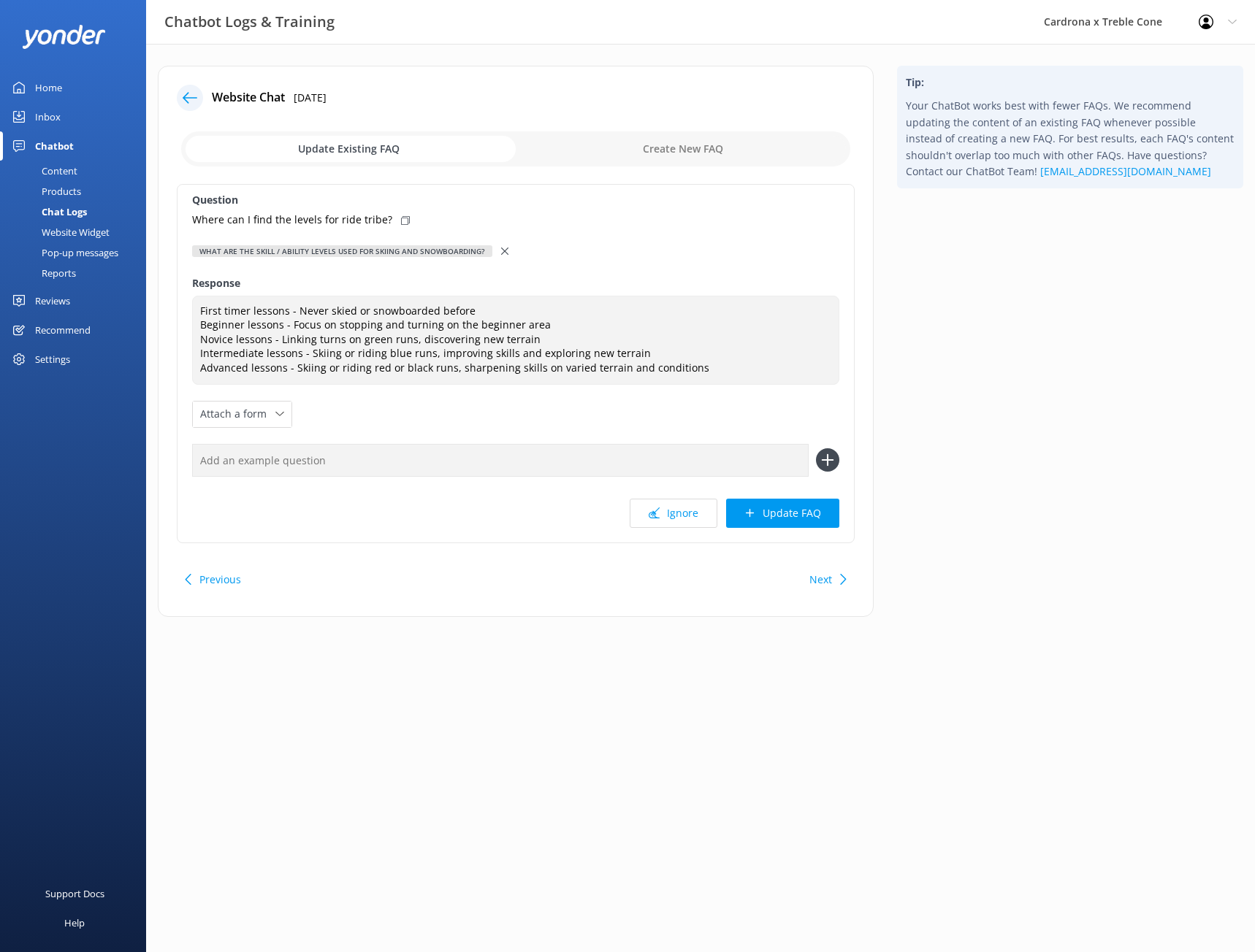
click at [390, 222] on div "Where can I find the levels for ride tribe?" at bounding box center [516, 220] width 647 height 16
click at [365, 474] on input "text" at bounding box center [501, 460] width 617 height 33
paste input "Where can I find the levels for ride tribe?"
type input "Where can I find the levels for ride tribe?"
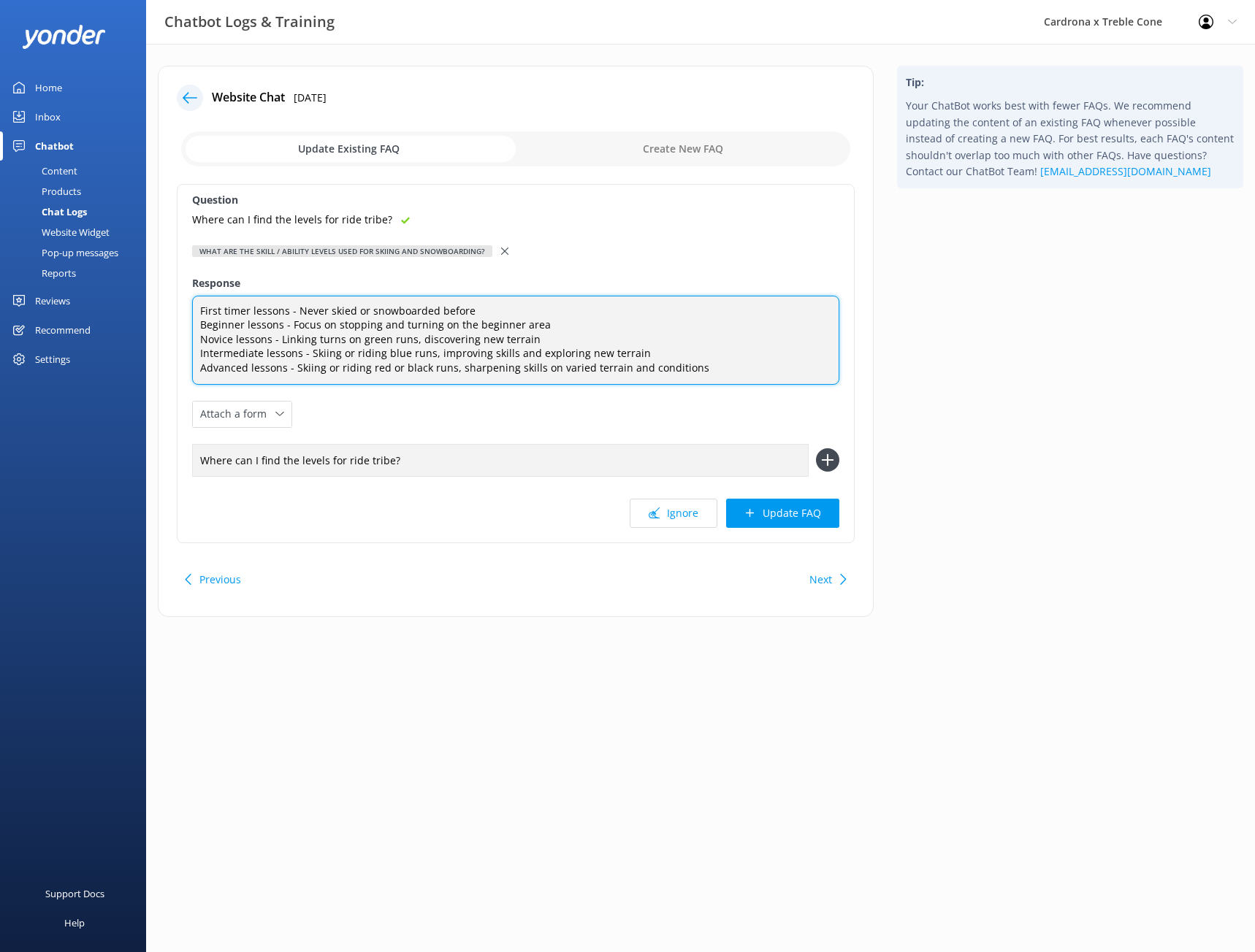
click at [201, 298] on textarea "First timer lessons - Never skied or snowboarded before Beginner lessons - Focu…" at bounding box center [516, 340] width 647 height 89
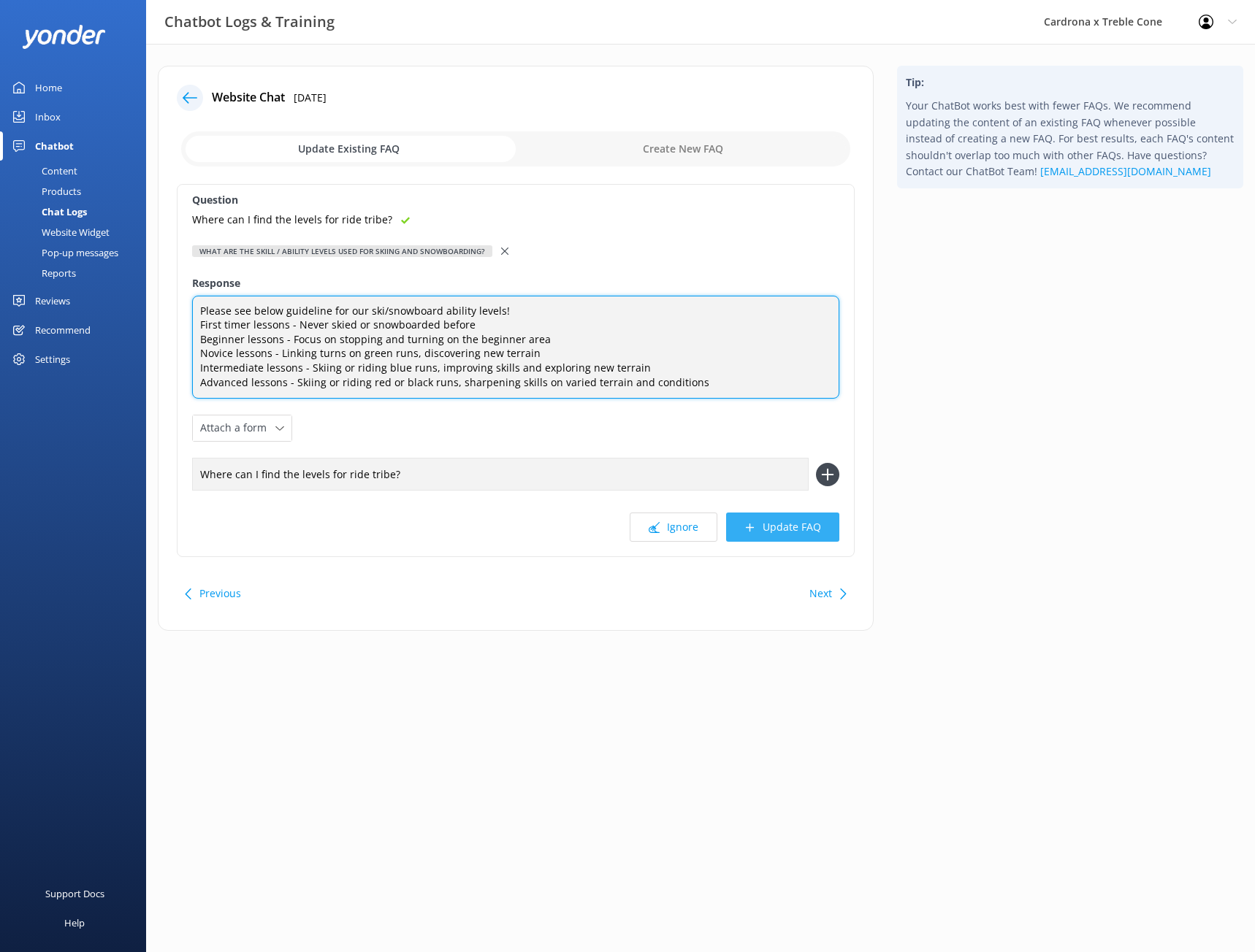
type textarea "Please see below guideline for our ski/snowboard ability levels! First timer le…"
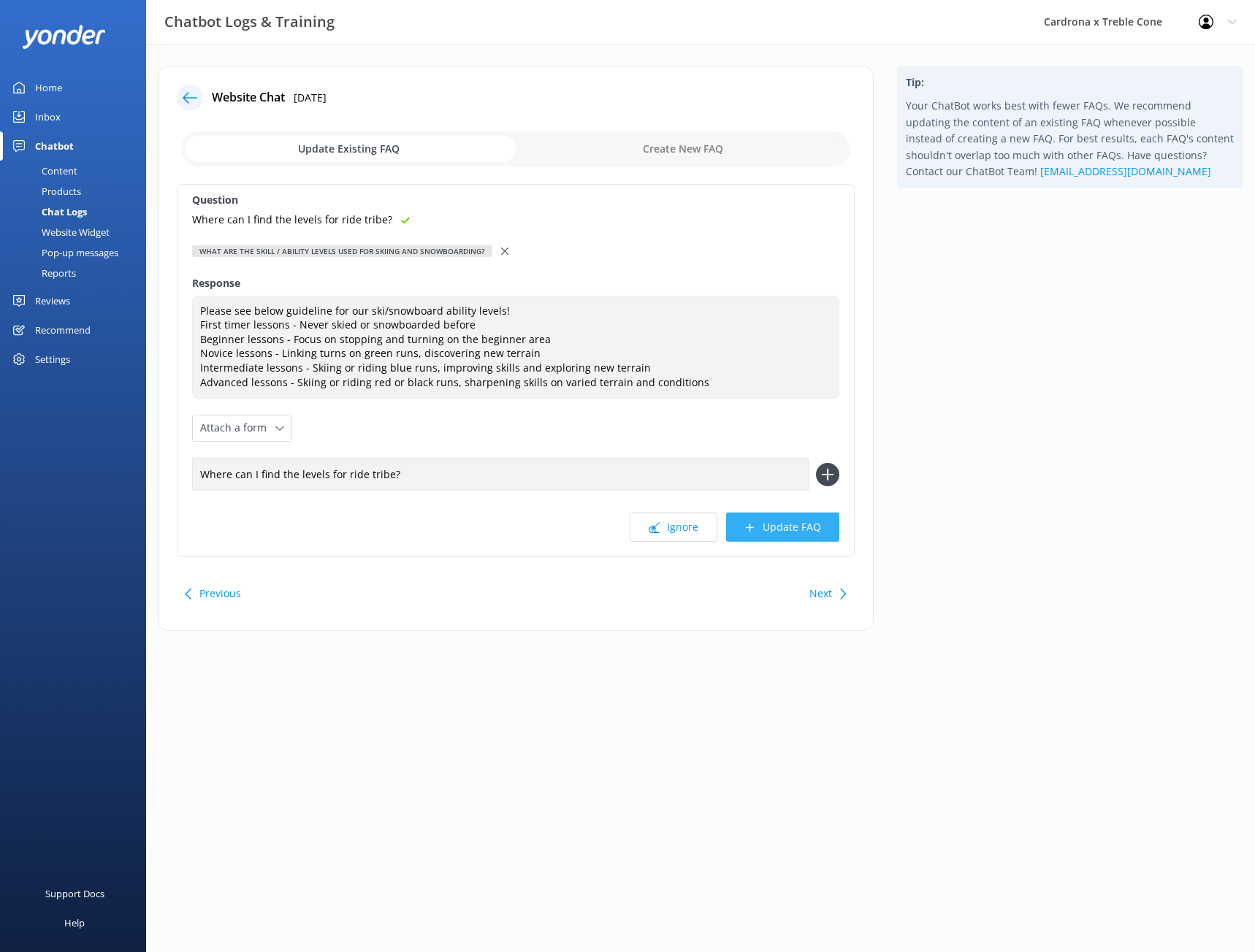
click at [806, 529] on button "Update FAQ" at bounding box center [783, 527] width 113 height 30
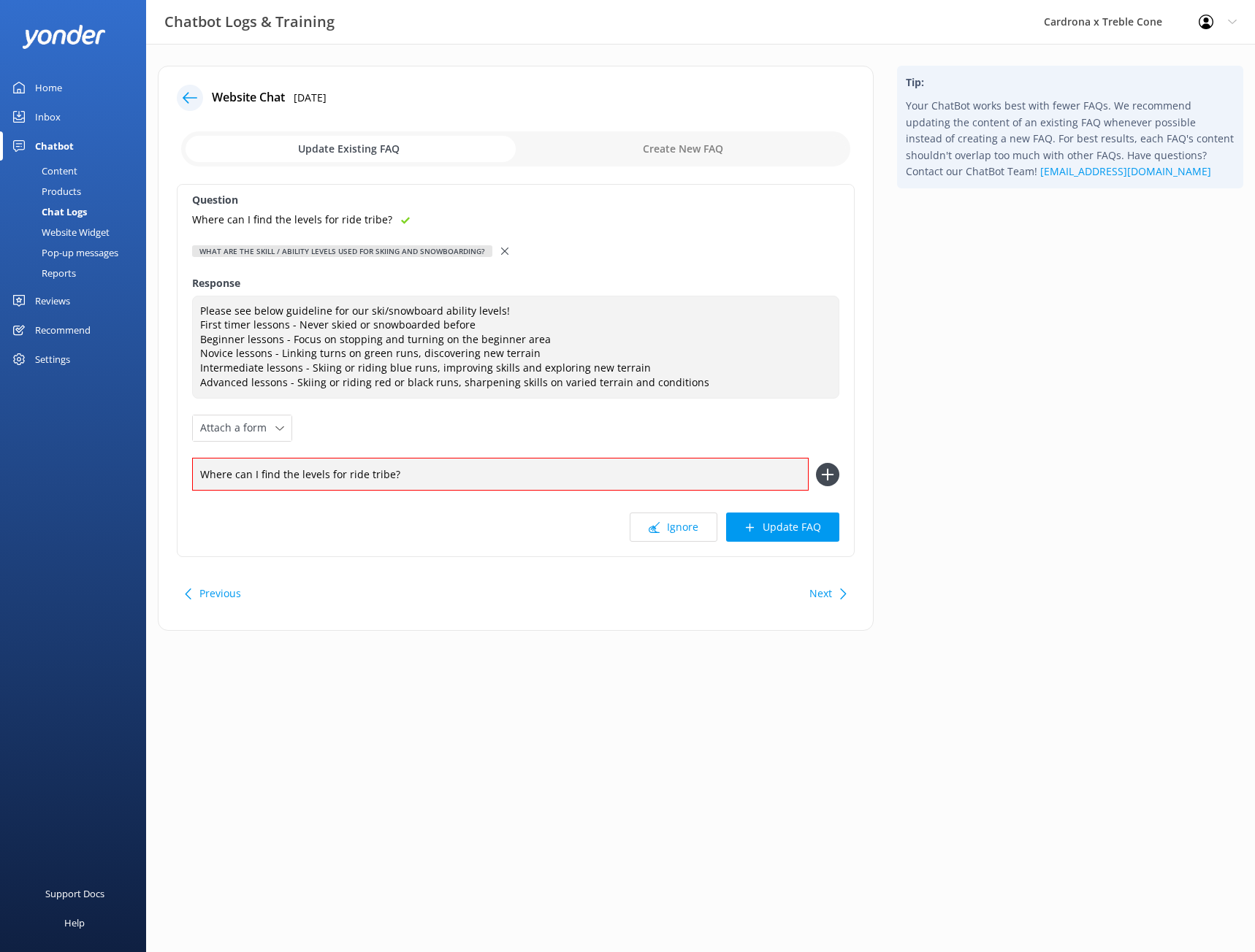
click at [830, 481] on icon at bounding box center [827, 474] width 23 height 23
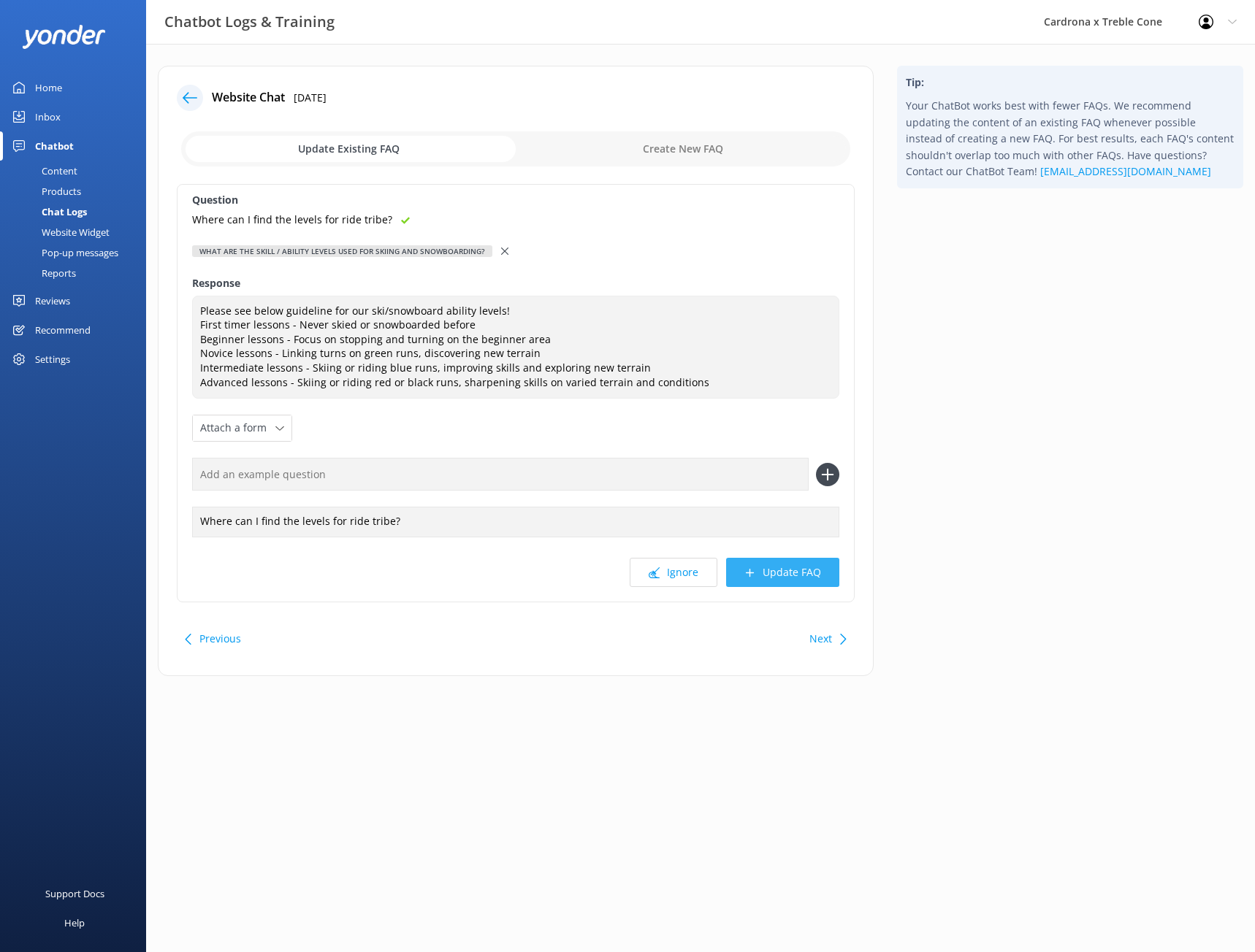
click at [824, 577] on button "Update FAQ" at bounding box center [783, 573] width 113 height 30
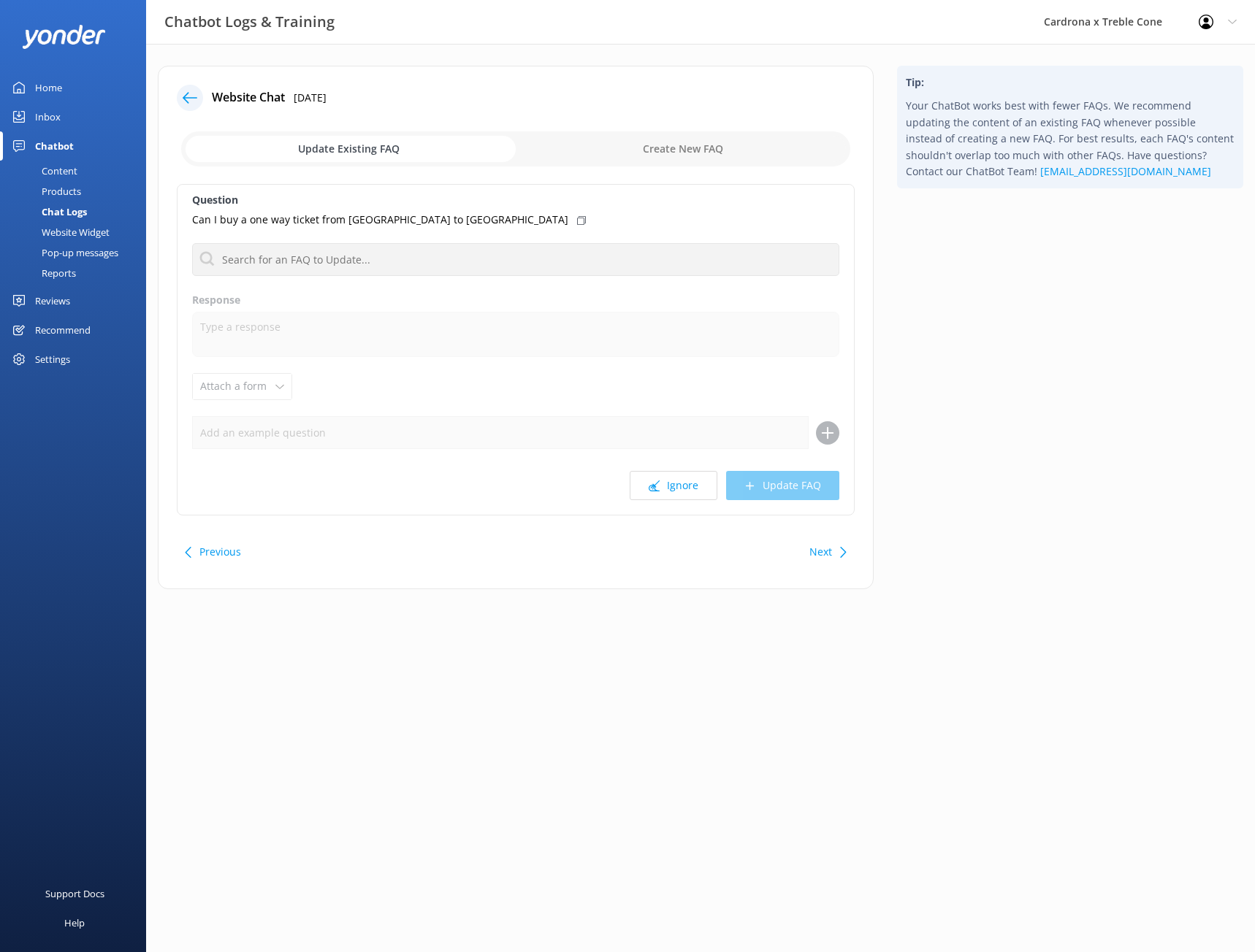
click at [197, 100] on div at bounding box center [189, 97] width 26 height 26
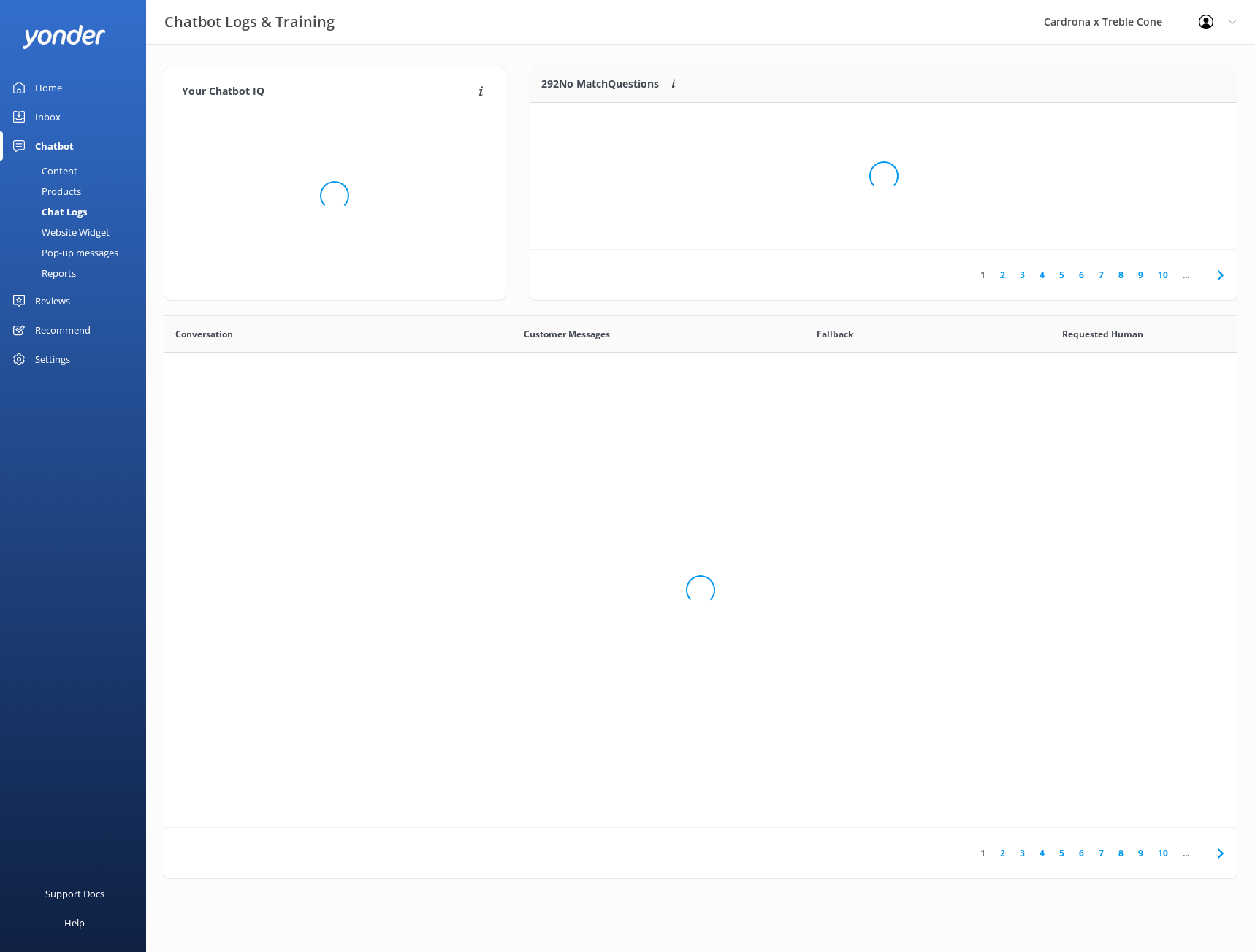
scroll to position [501, 1062]
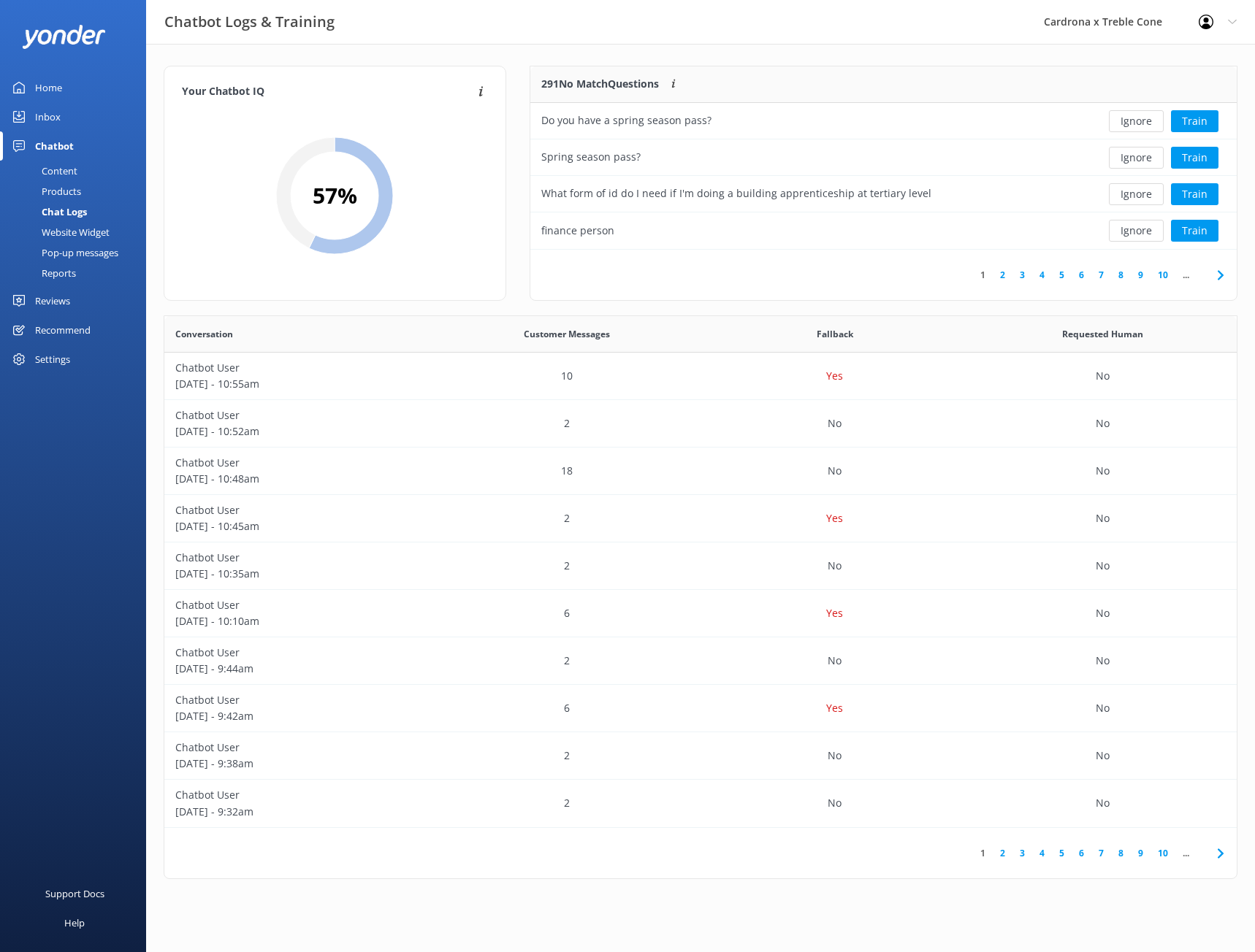
click at [1156, 270] on link "10" at bounding box center [1162, 275] width 25 height 14
click at [900, 272] on icon at bounding box center [903, 276] width 18 height 18
click at [963, 275] on link "5" at bounding box center [962, 275] width 20 height 14
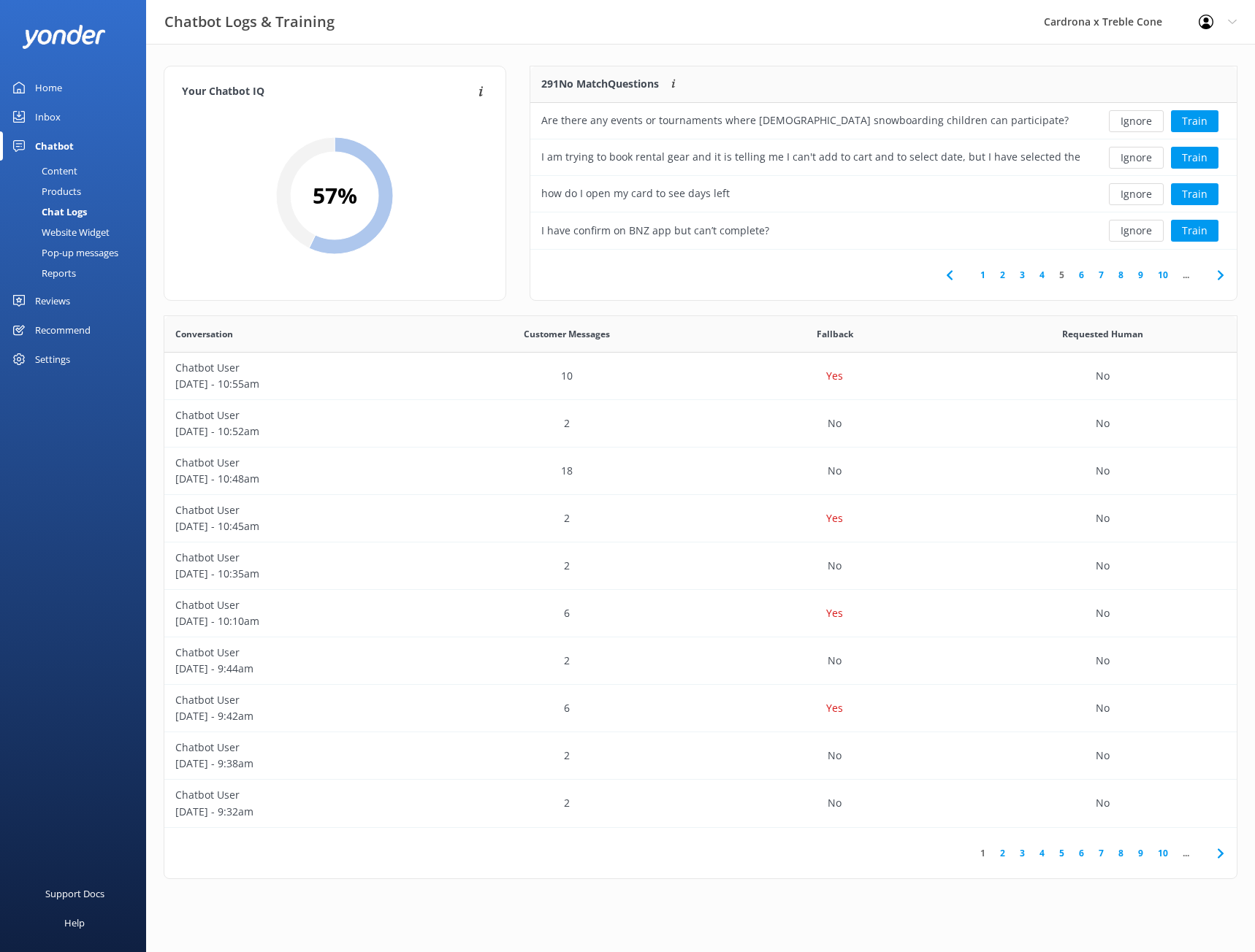
click at [974, 273] on link "1" at bounding box center [983, 275] width 20 height 14
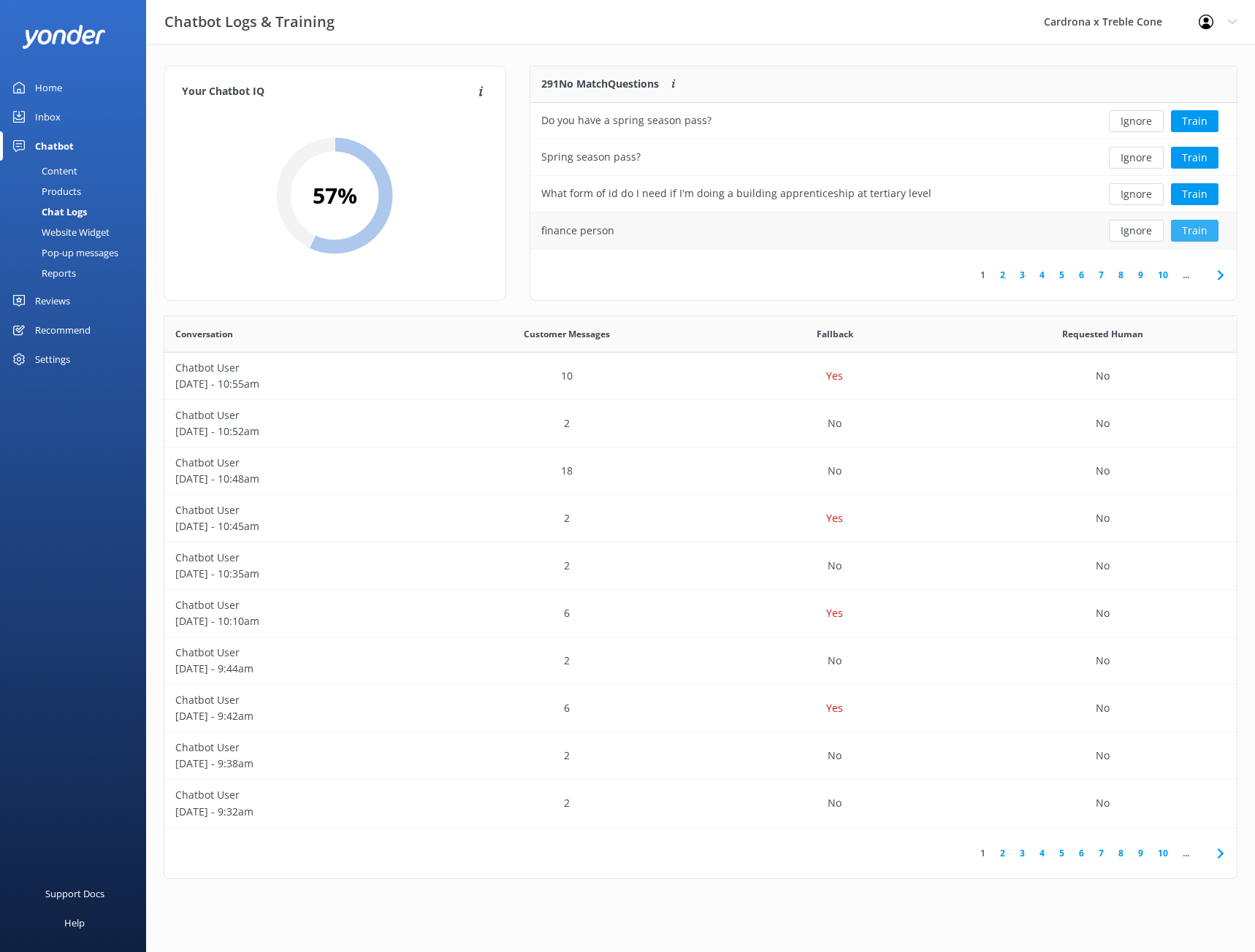
click at [1202, 238] on button "Train" at bounding box center [1194, 230] width 47 height 22
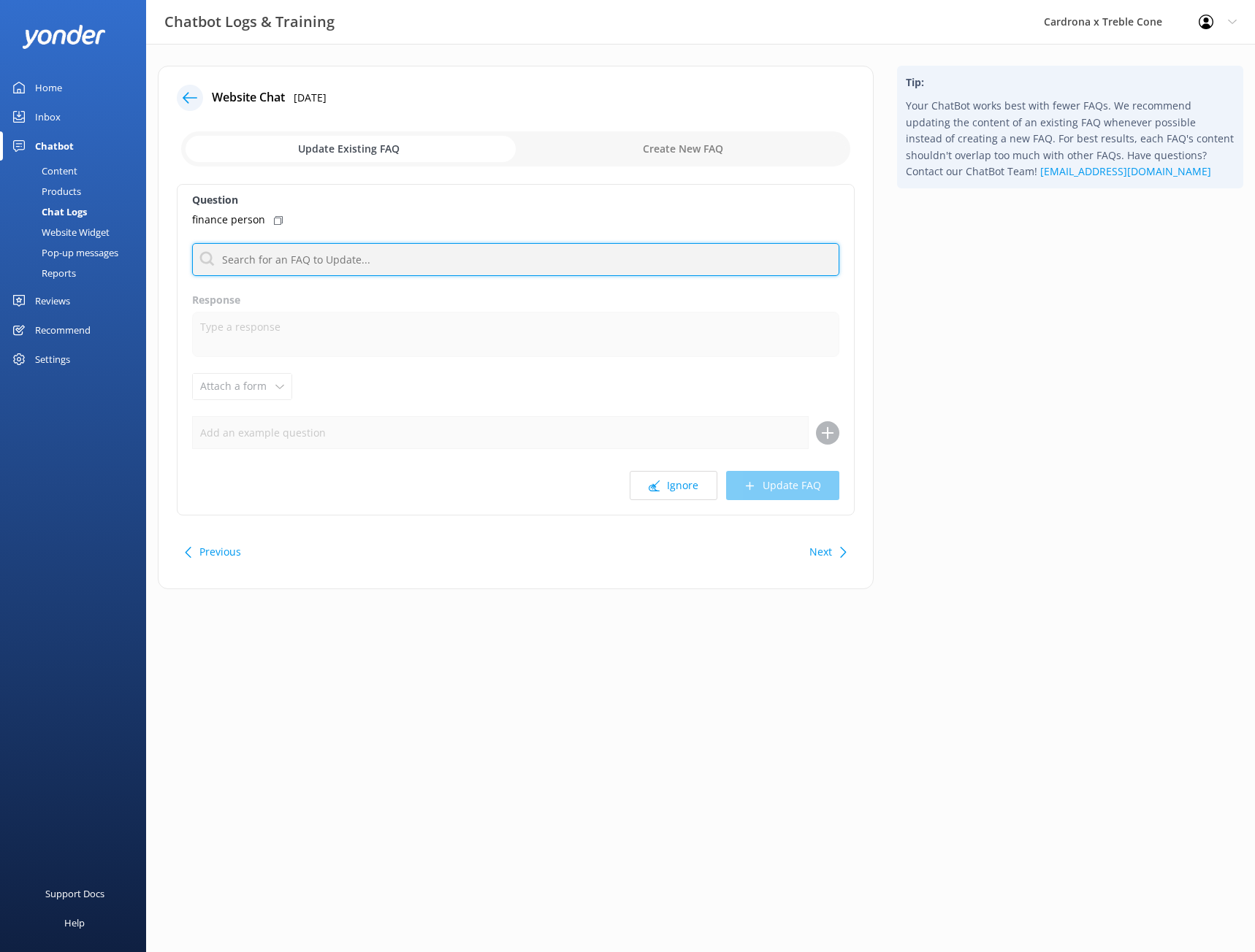
click at [388, 259] on input "text" at bounding box center [516, 260] width 647 height 33
type input "g"
type input "o"
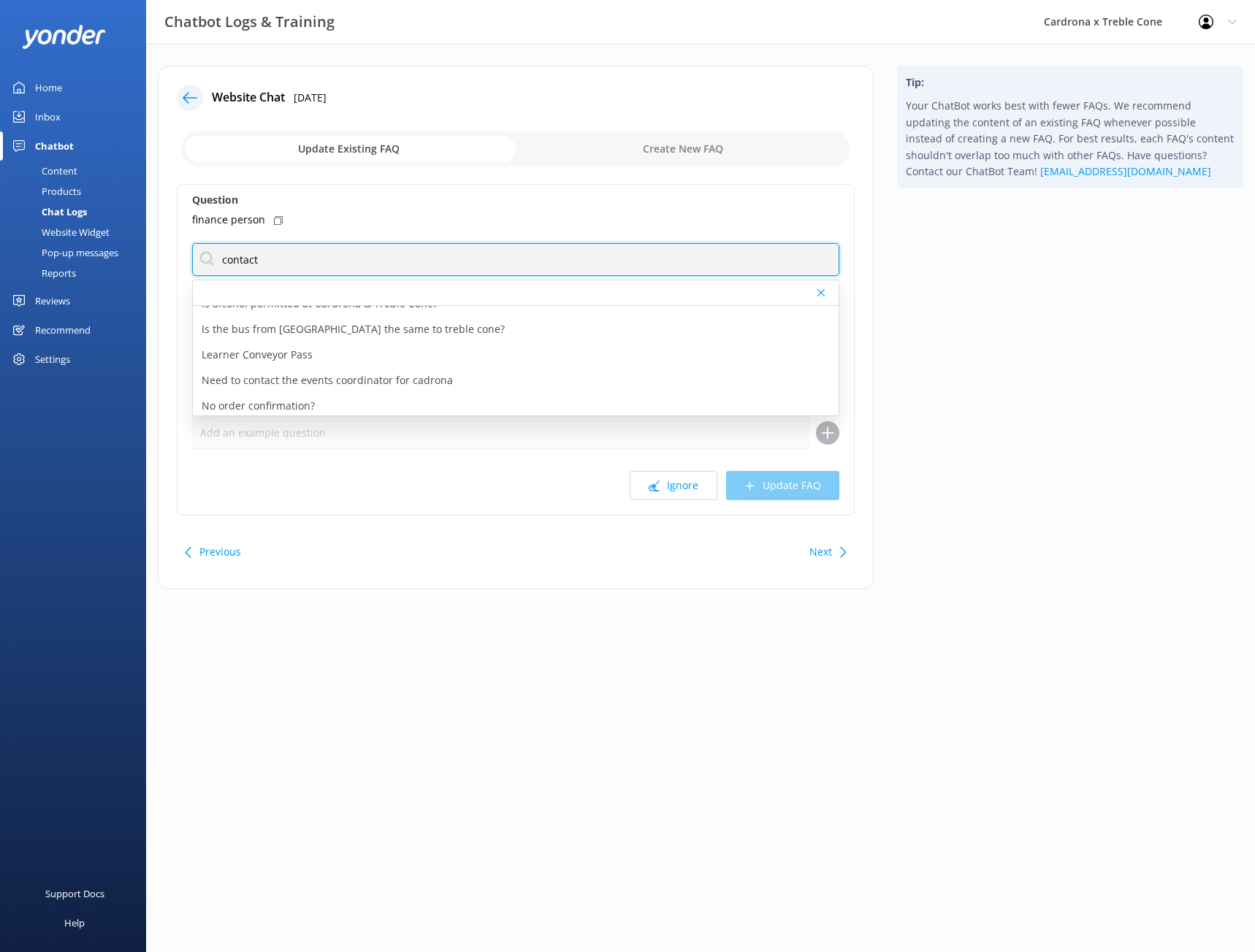
scroll to position [292, 0]
type input "c"
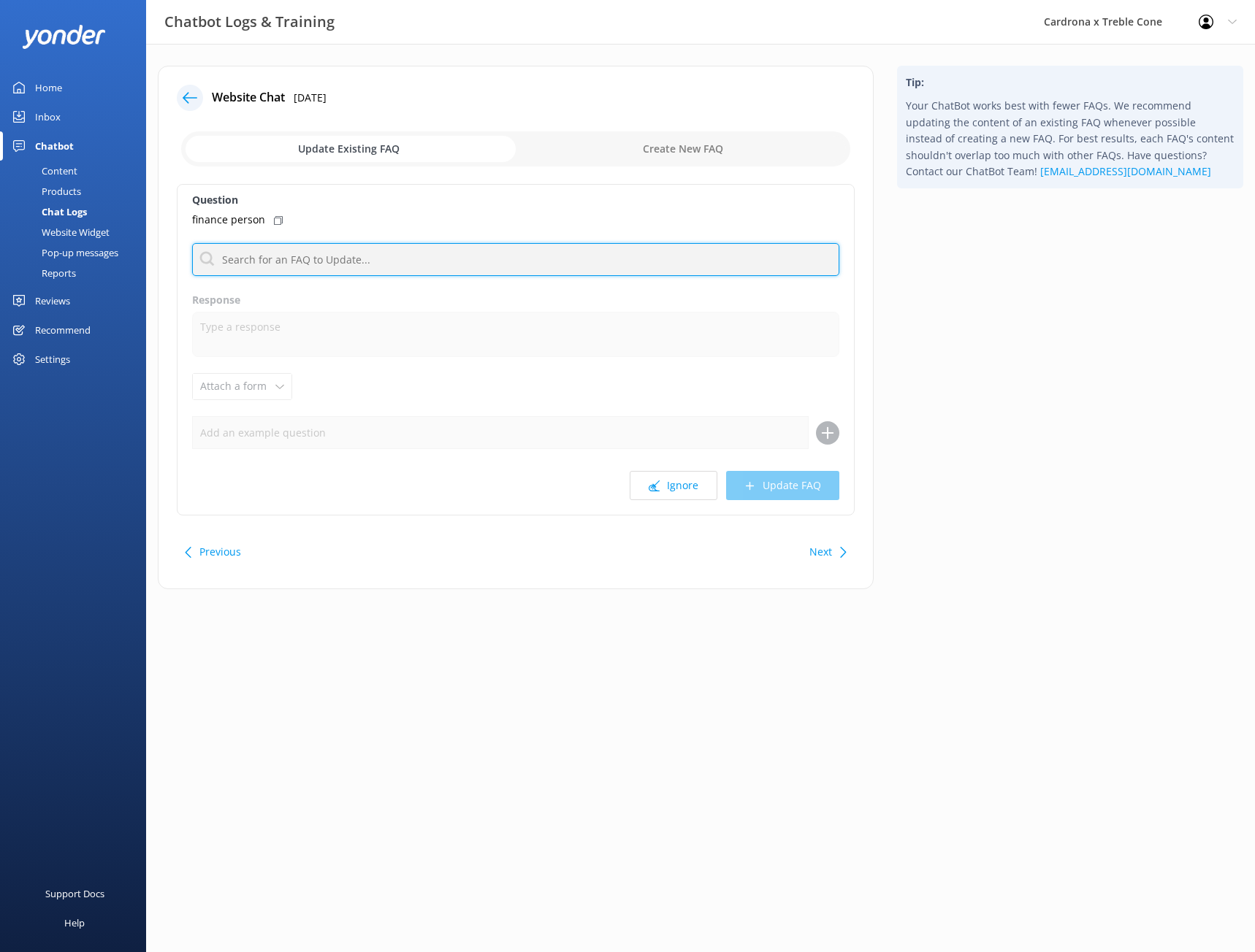
scroll to position [0, 0]
type input "g"
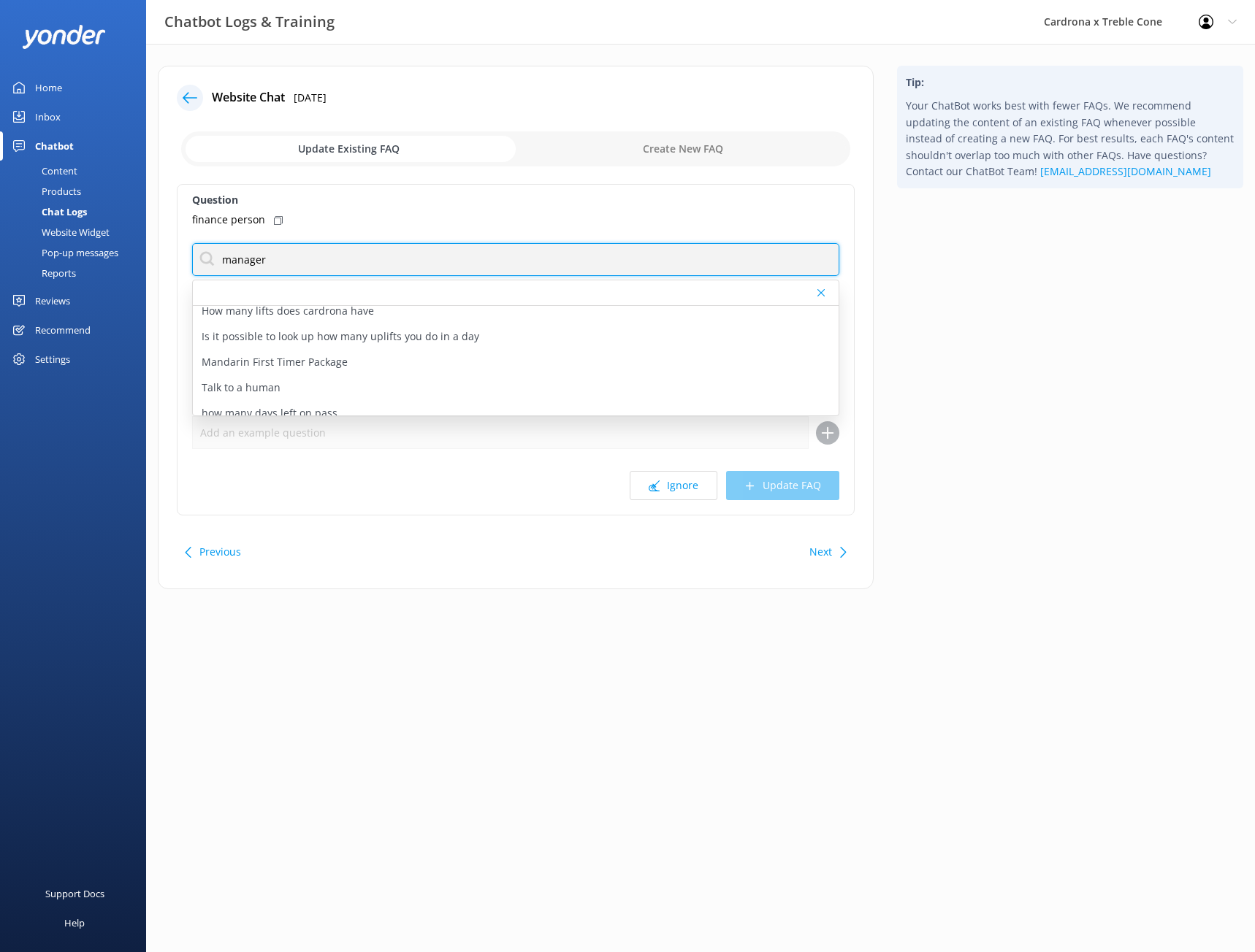
scroll to position [88, 0]
type input "manager"
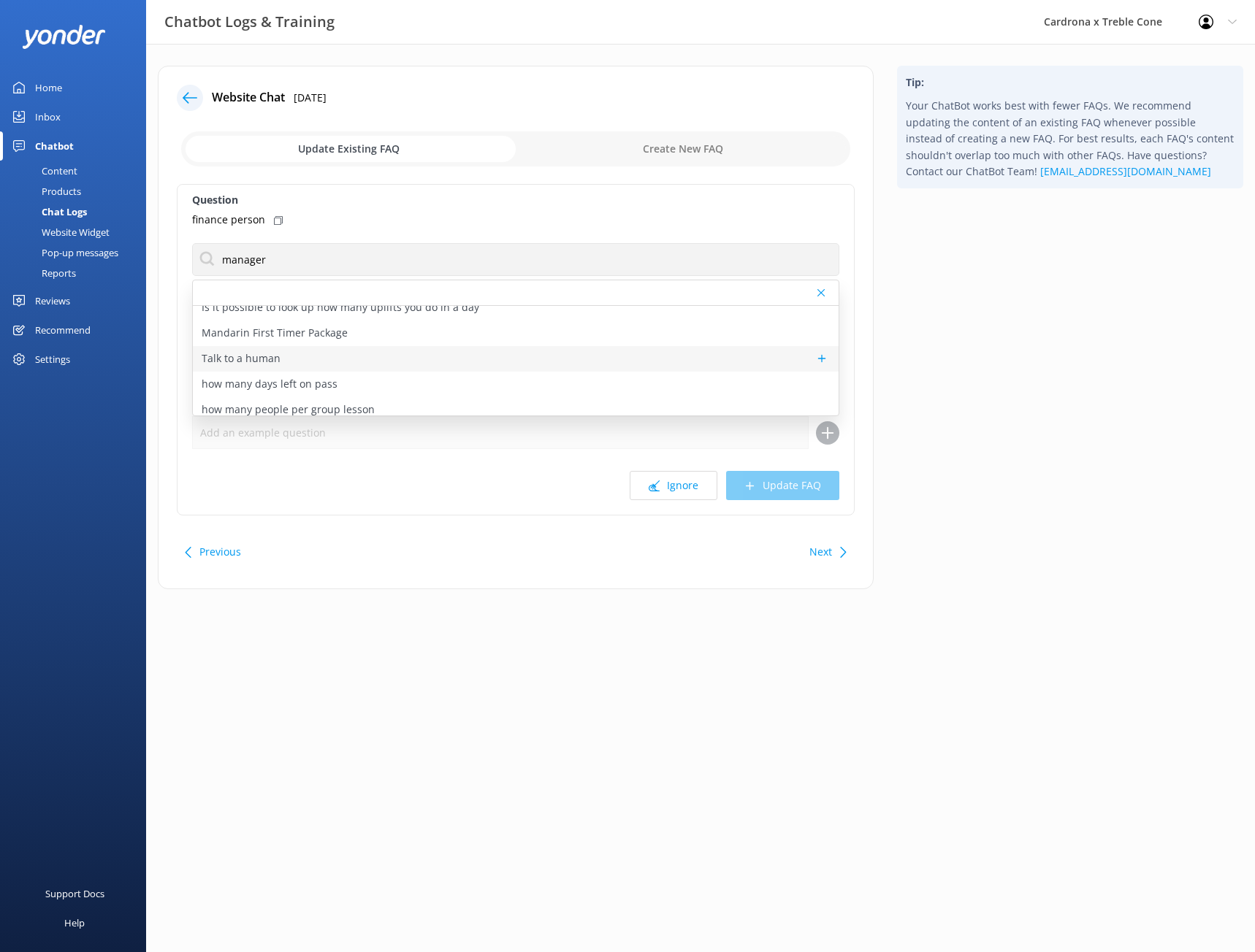
click at [517, 351] on div "Talk to a human" at bounding box center [515, 359] width 645 height 26
type textarea "If you’d like to speak to a person on the Cardrona x Treble Cone team, please c…"
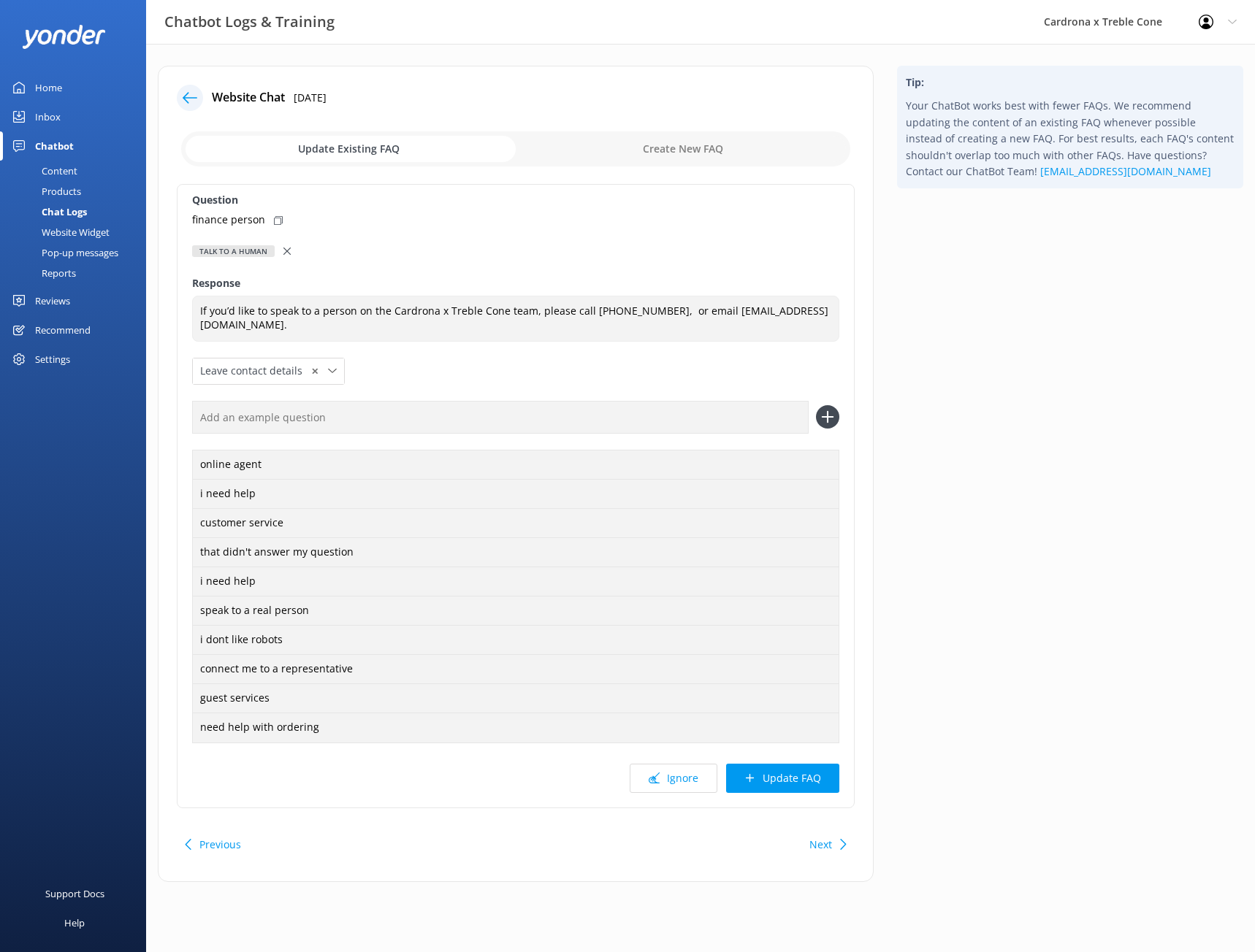
click at [279, 218] on use at bounding box center [278, 220] width 9 height 9
click at [320, 406] on input "text" at bounding box center [501, 417] width 617 height 33
paste input "finance person"
type input "finance person"
click at [830, 415] on icon at bounding box center [827, 417] width 23 height 23
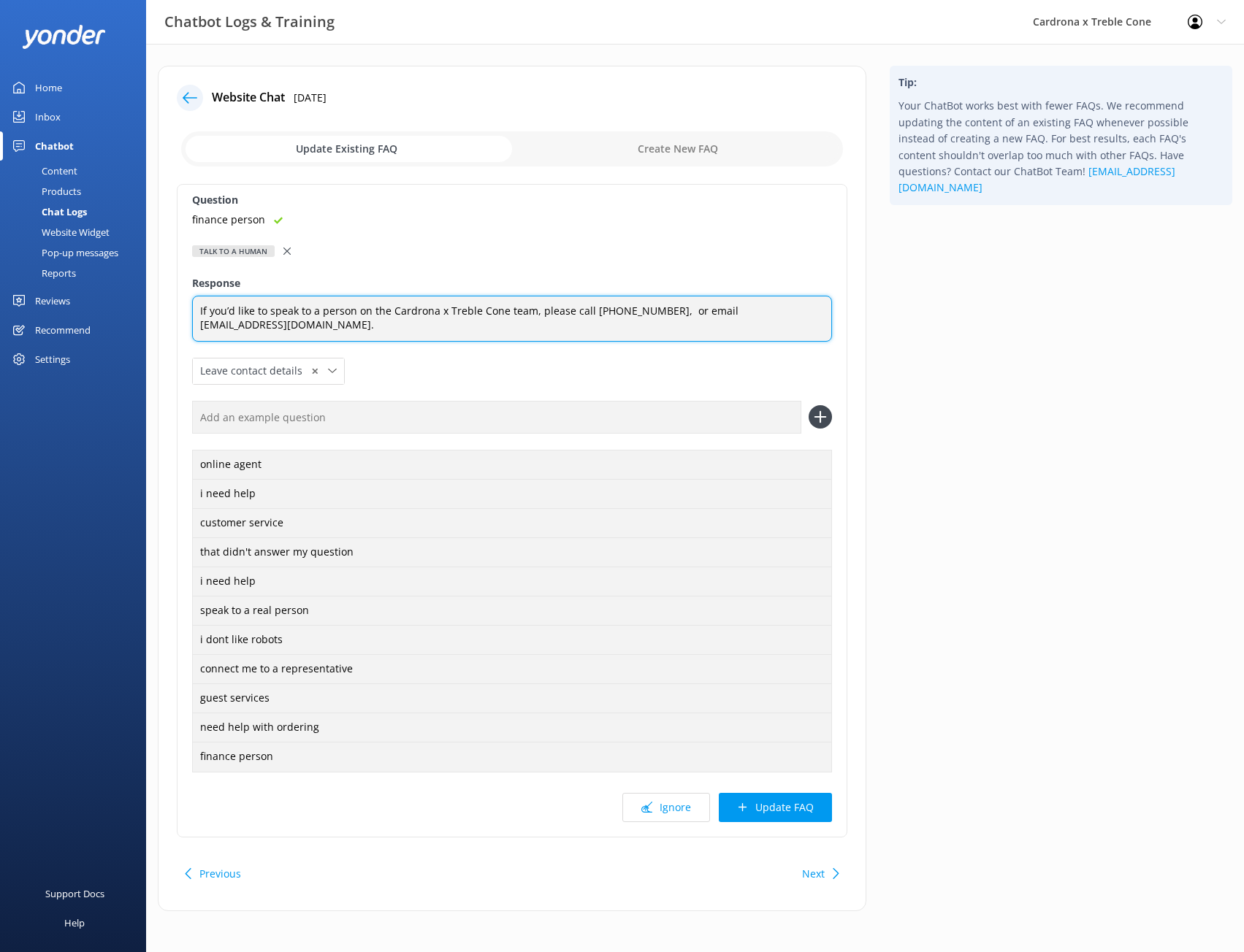
click at [660, 308] on textarea "If you’d like to speak to a person on the Cardrona x Treble Cone team, please c…" at bounding box center [512, 319] width 640 height 46
type textarea "If you’d like to speak to a person on the Cardrona x Treble Cone team, please c…"
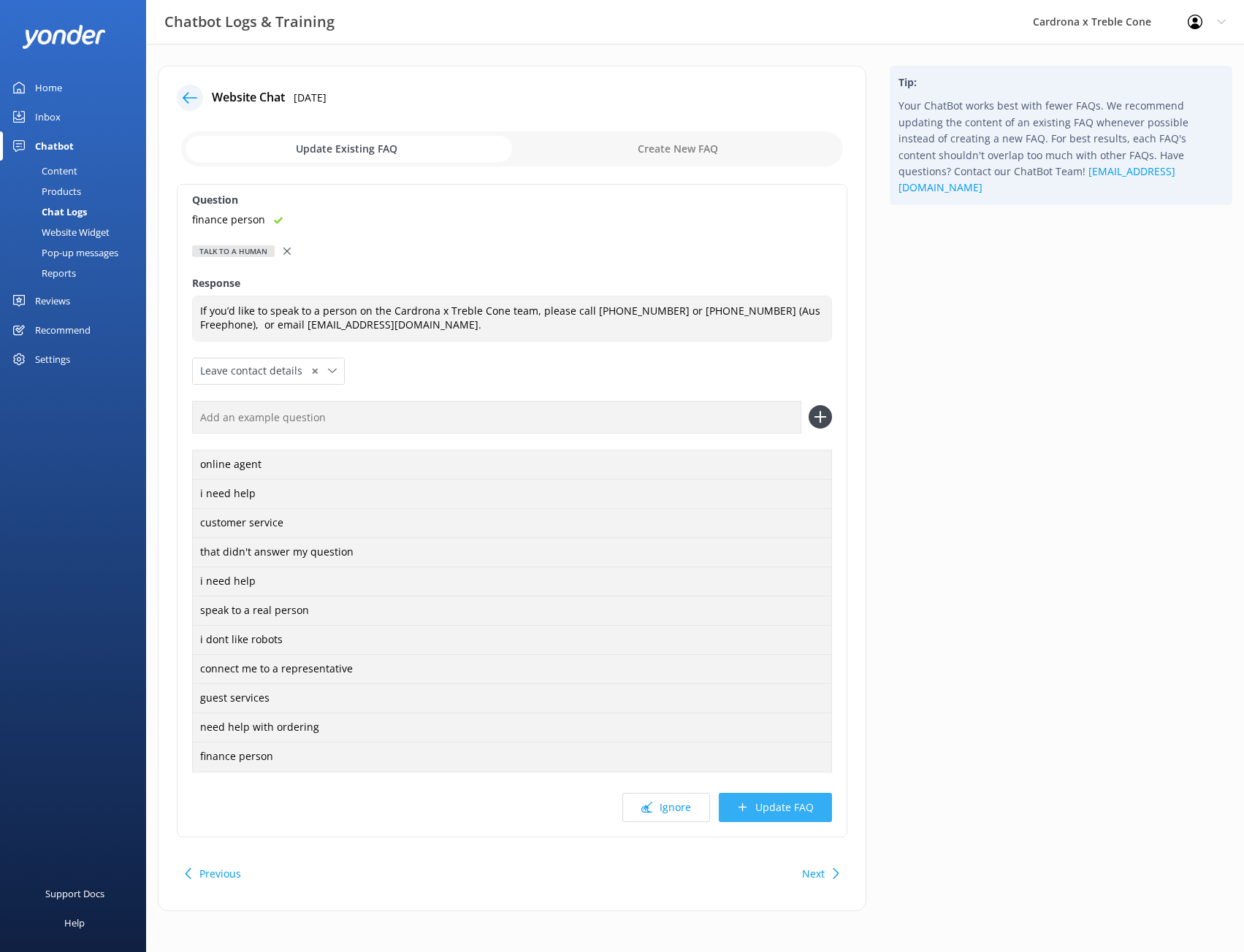
click at [772, 817] on button "Update FAQ" at bounding box center [776, 807] width 113 height 30
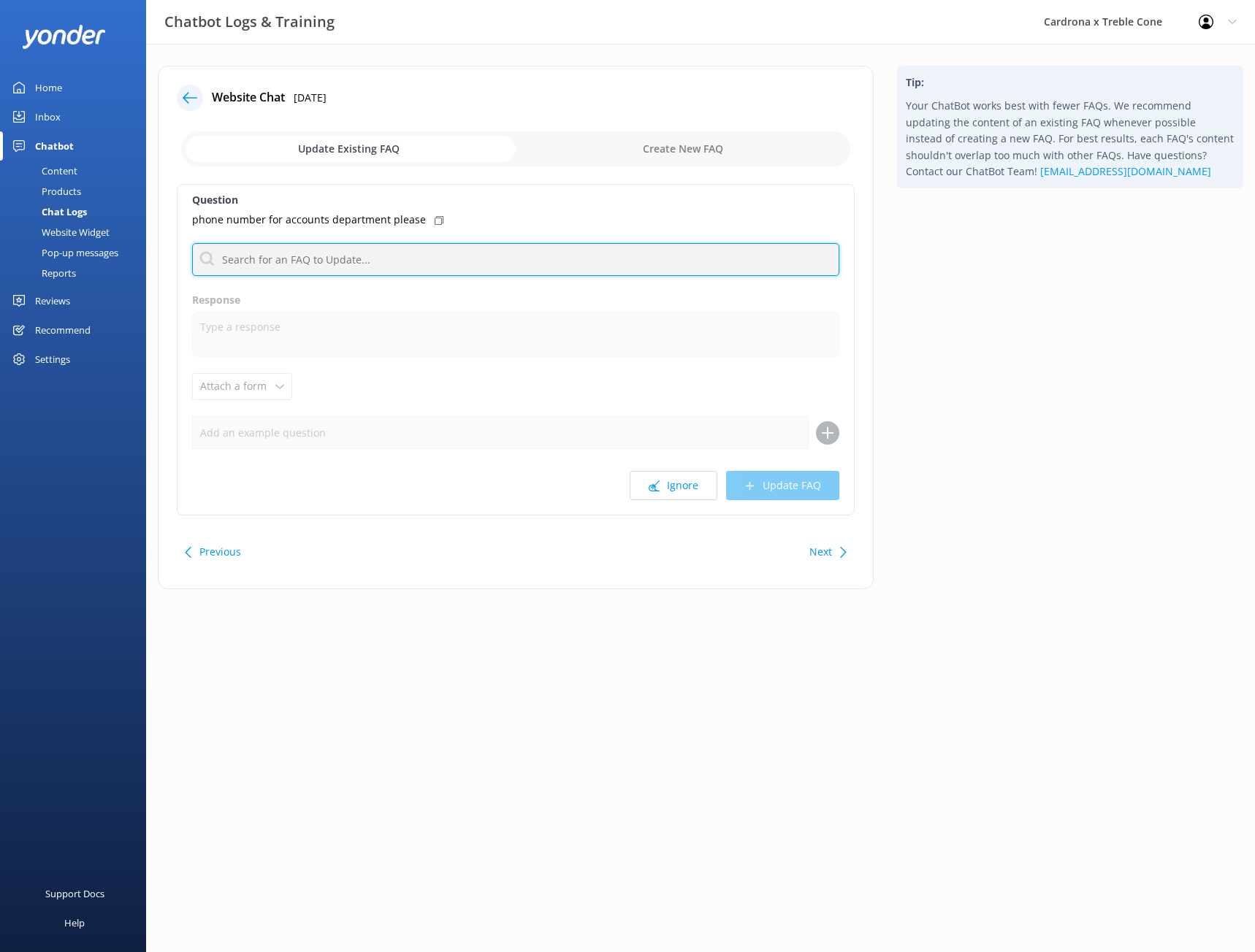
click at [405, 269] on input "text" at bounding box center [516, 260] width 647 height 33
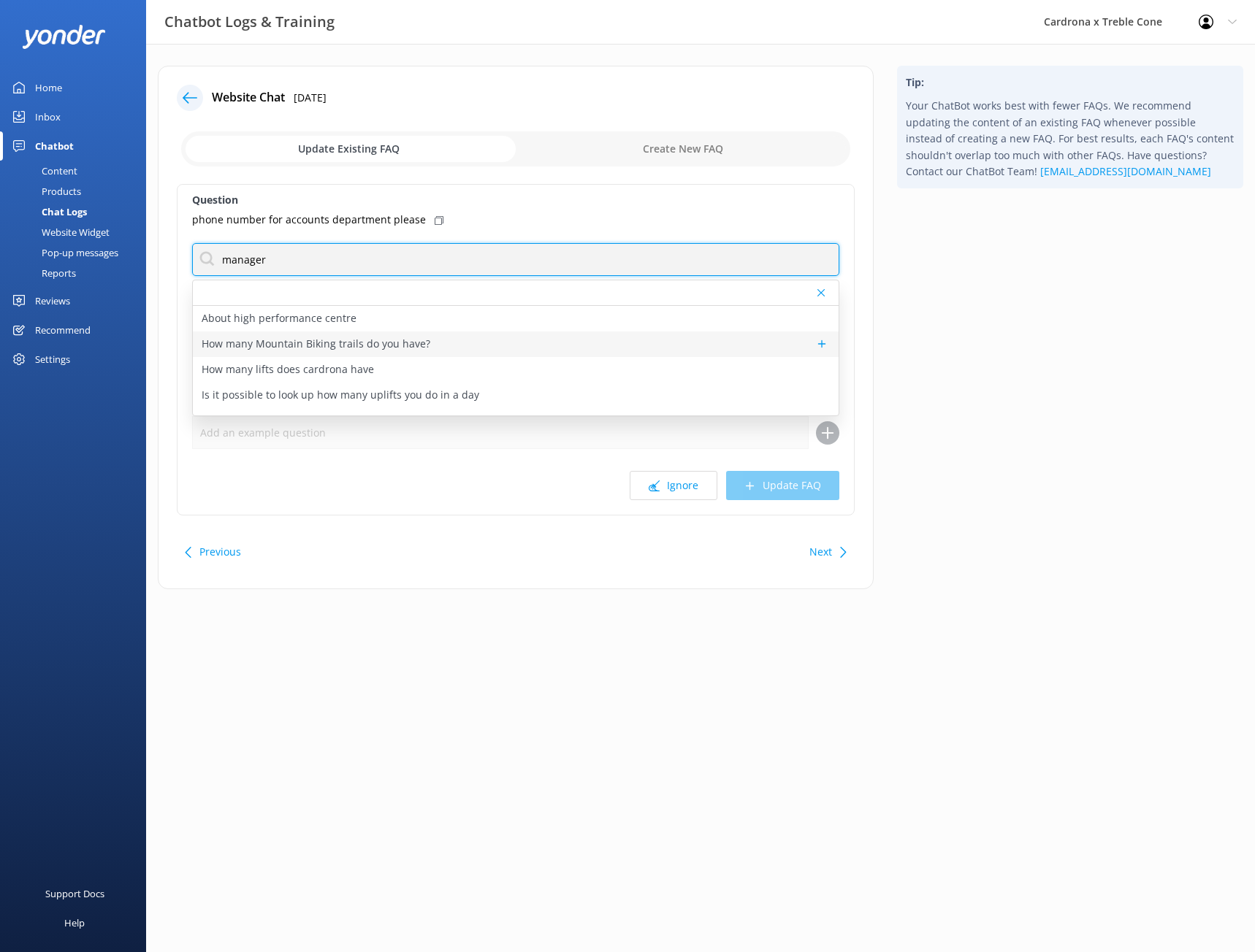
scroll to position [73, 0]
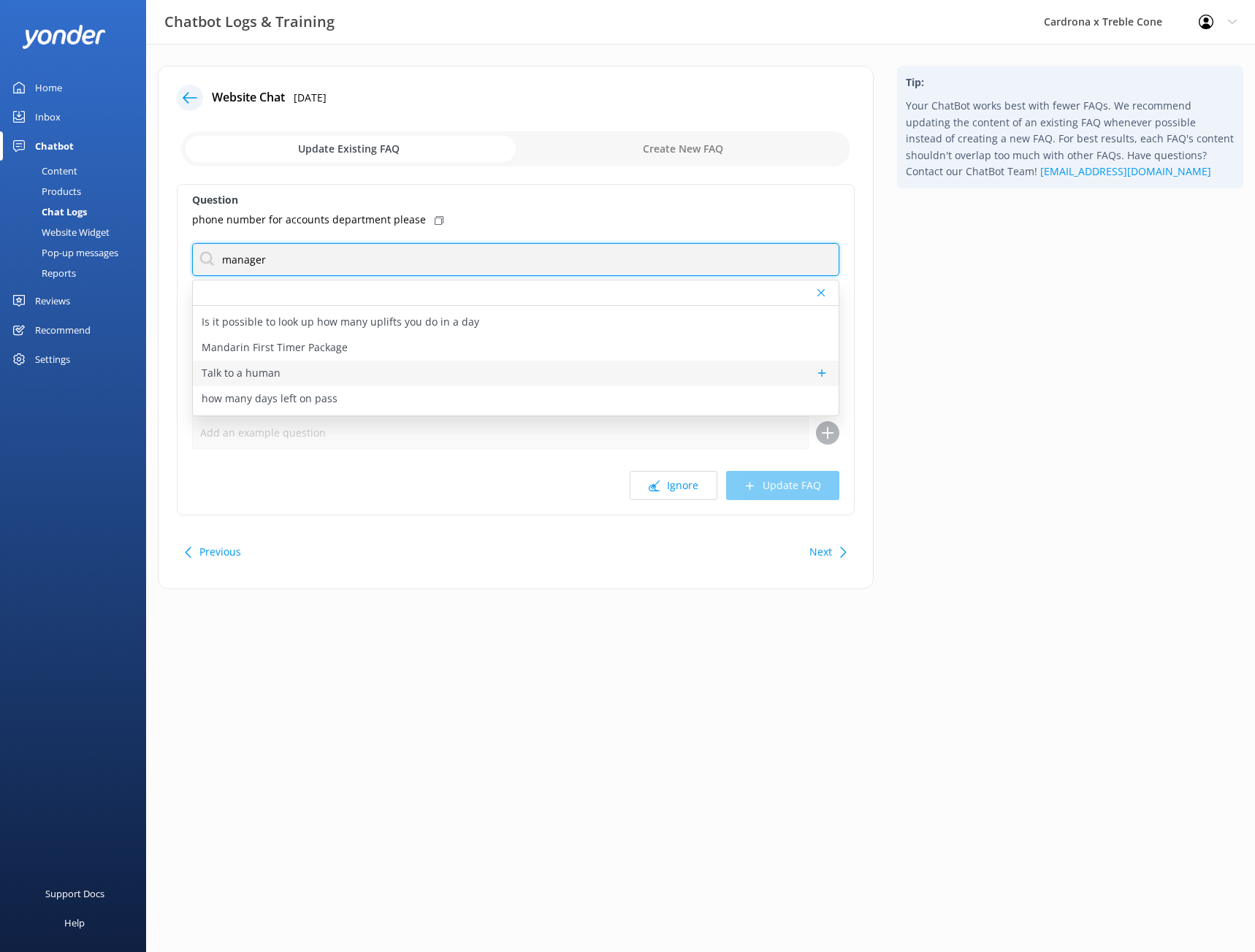
type input "manager"
click at [490, 363] on div "Talk to a human" at bounding box center [515, 374] width 645 height 26
type textarea "If you’d like to speak to a person on the Cardrona x Treble Cone team, please c…"
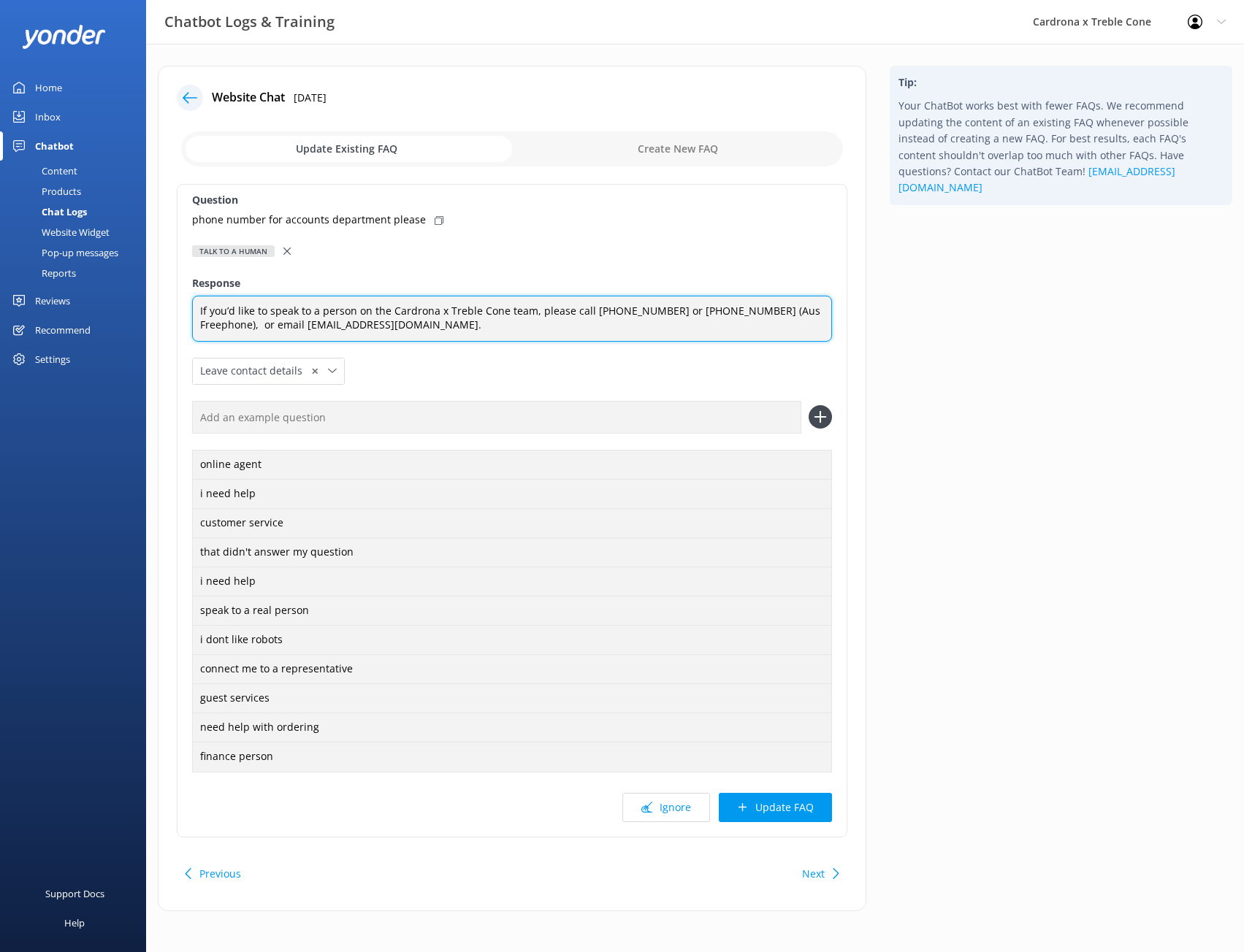
click at [471, 329] on textarea "If you’d like to speak to a person on the Cardrona x Treble Cone team, please c…" at bounding box center [512, 319] width 640 height 46
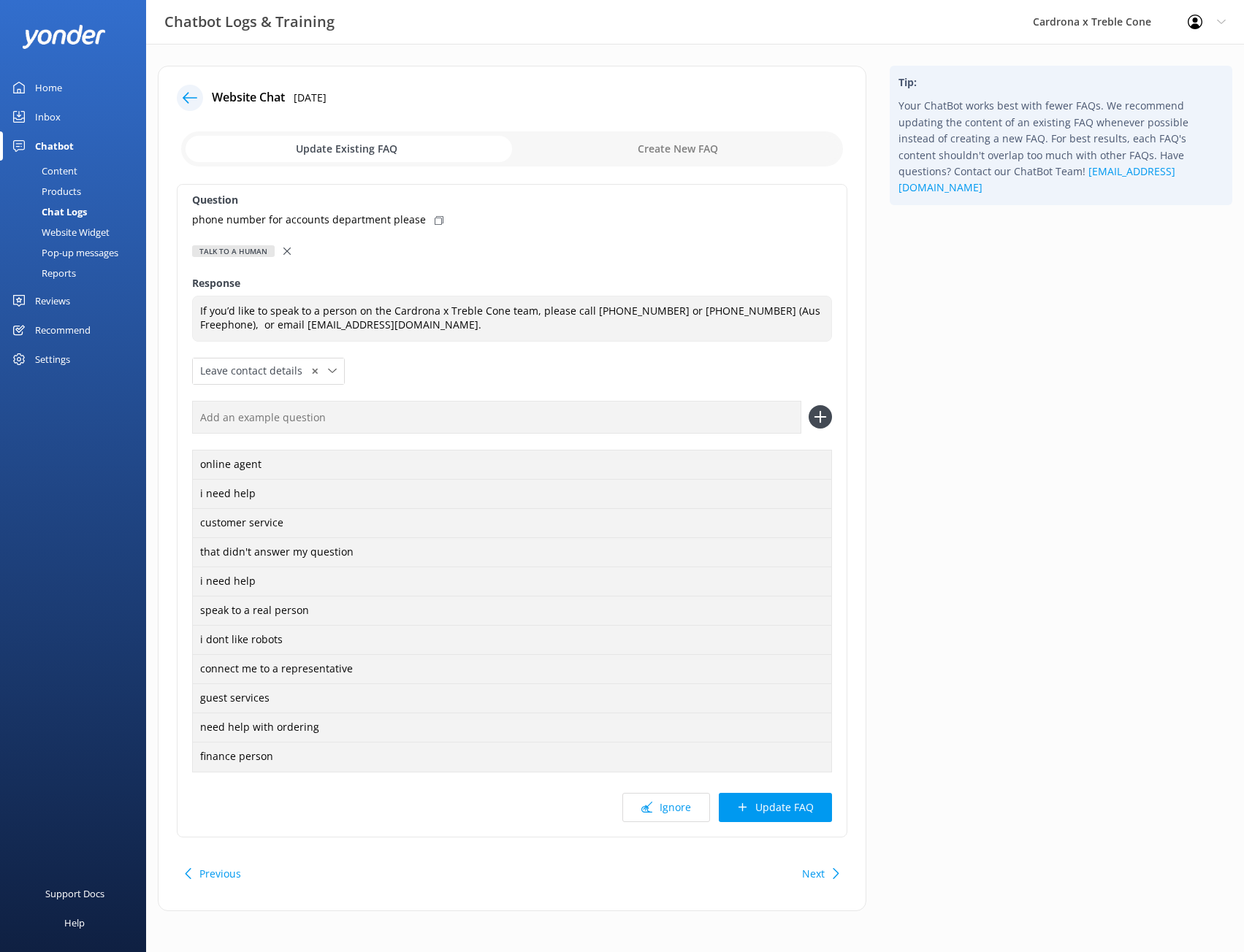
click at [423, 224] on div "phone number for accounts department please" at bounding box center [512, 220] width 640 height 16
click at [388, 406] on input "text" at bounding box center [497, 417] width 610 height 33
paste input "phone number for accounts department please"
type input "phone number for accounts department please"
click at [817, 416] on icon at bounding box center [820, 417] width 23 height 23
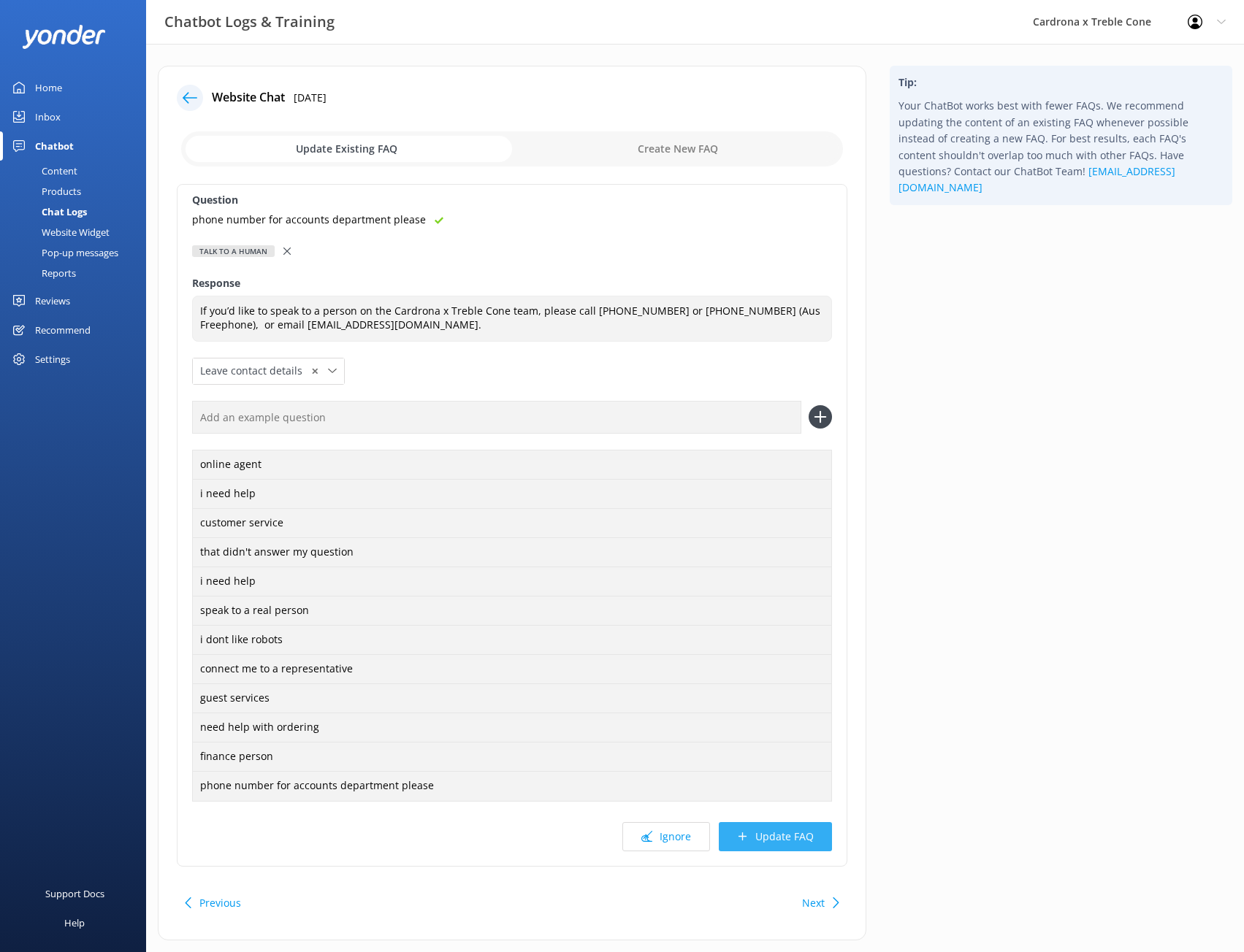
click at [771, 850] on button "Update FAQ" at bounding box center [776, 837] width 113 height 30
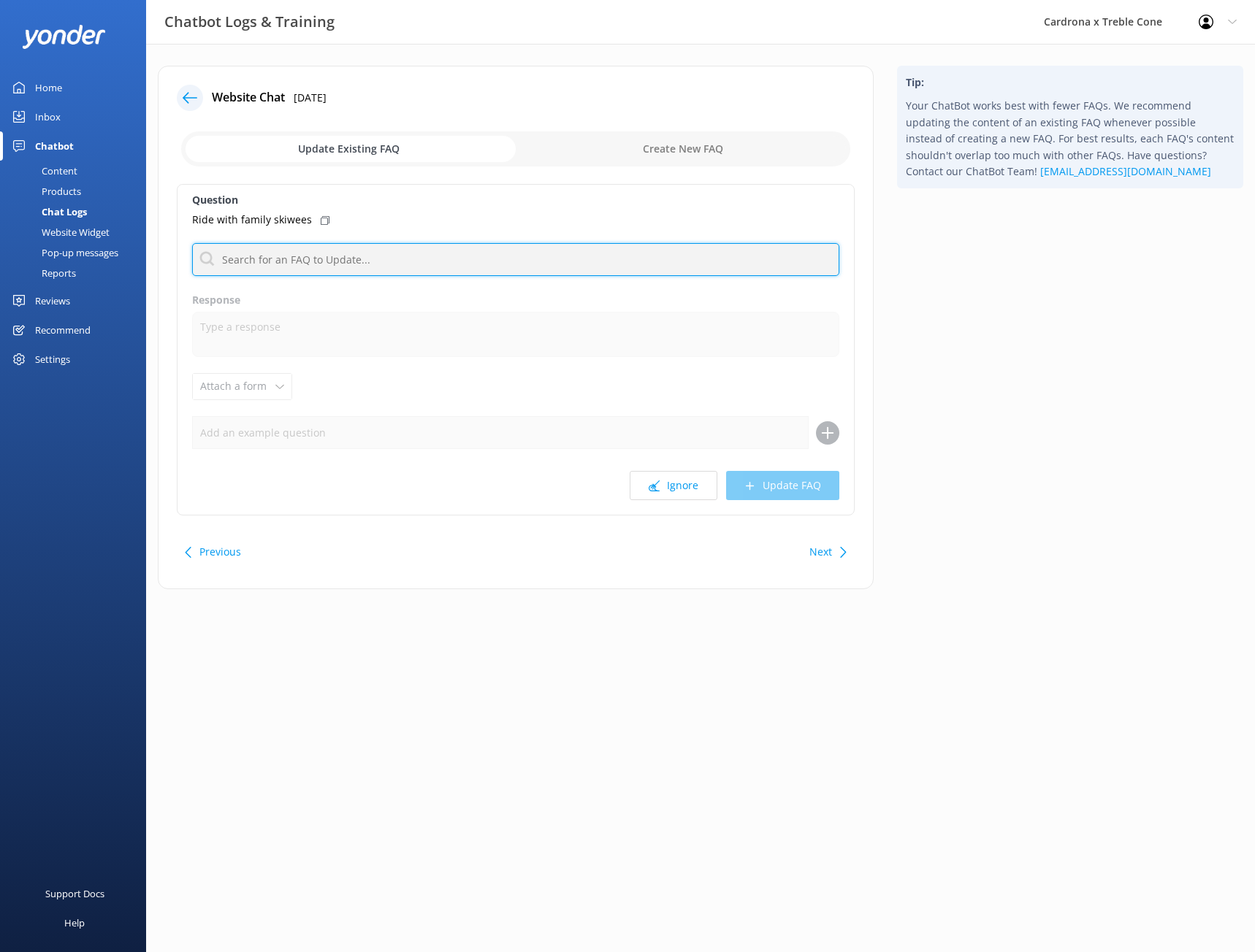
click at [407, 264] on input "text" at bounding box center [516, 260] width 647 height 33
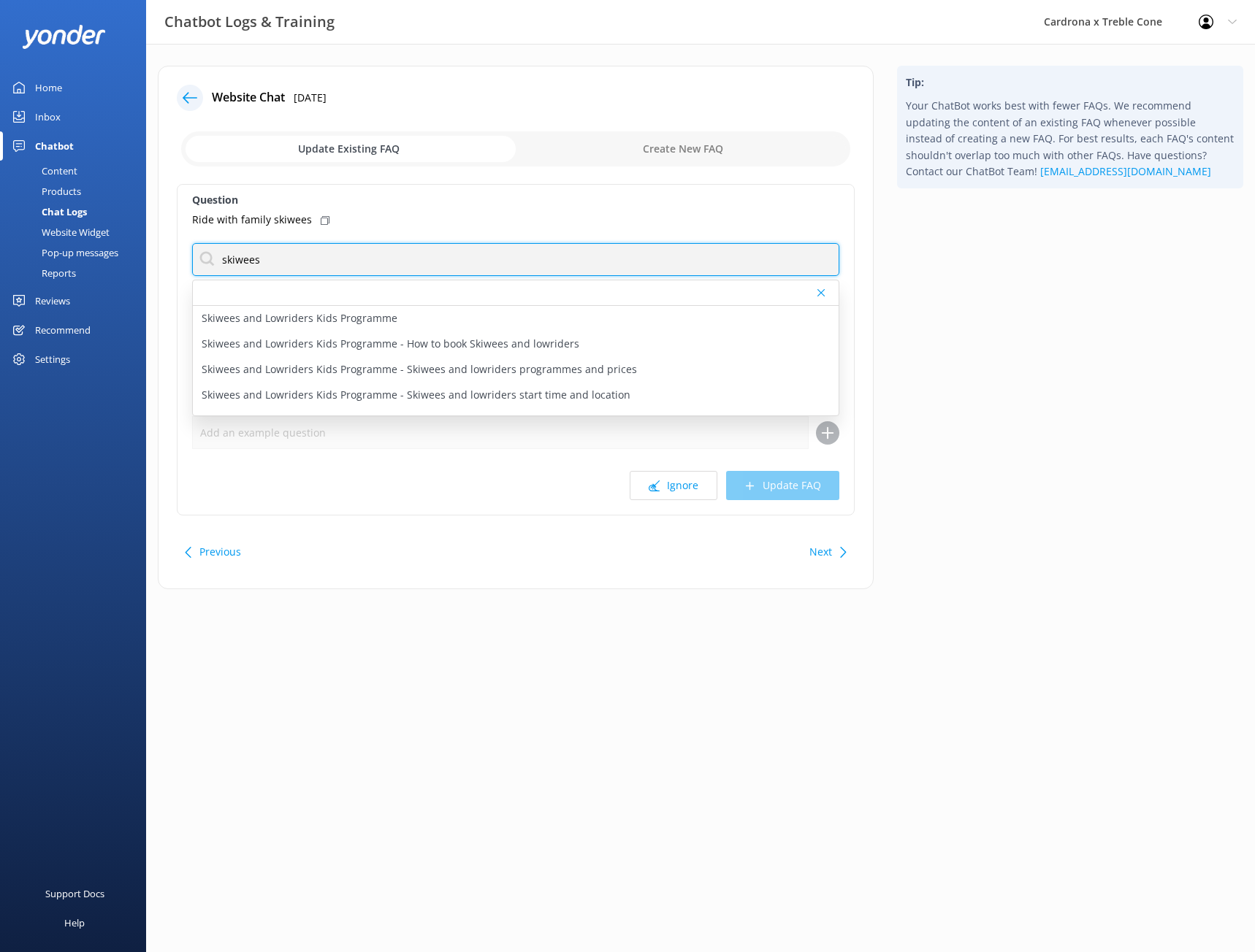
type input "skiwees"
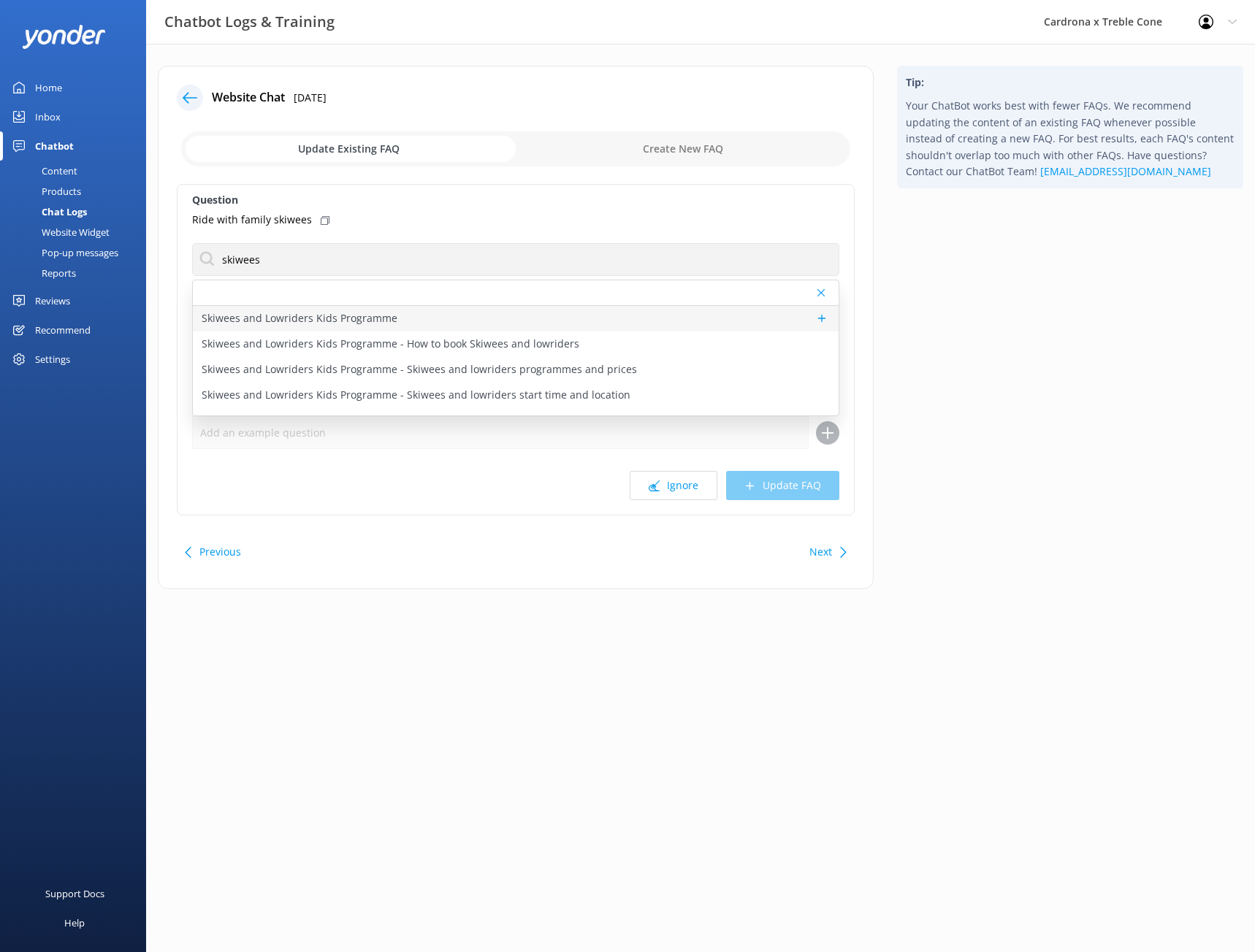
click at [450, 306] on div "Skiwees and Lowriders Kids Programme" at bounding box center [515, 319] width 645 height 26
type textarea "Skiwees (skiers aged [DEMOGRAPHIC_DATA]-14yrs) and Lowriders (snowboarders aged…"
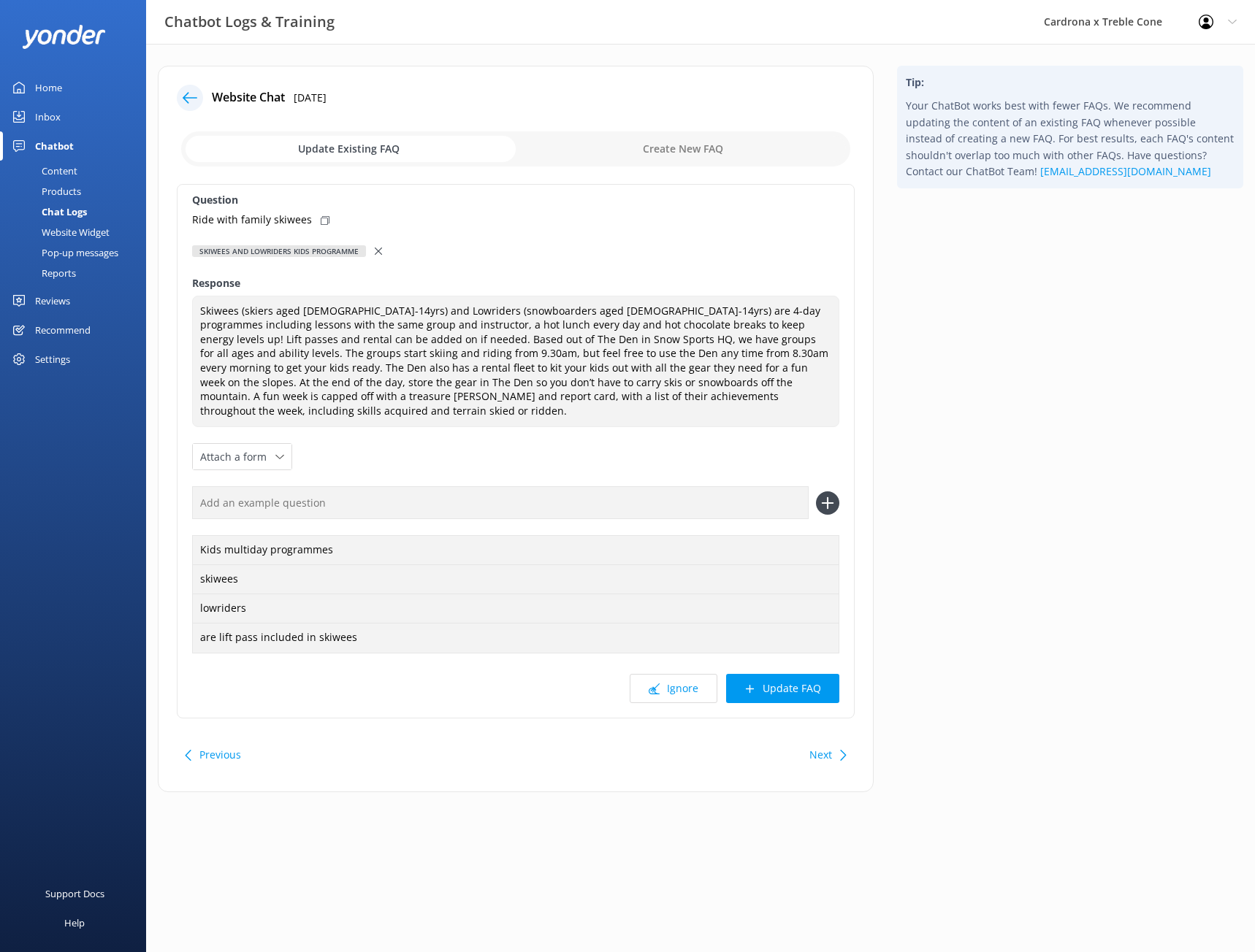
click at [320, 222] on icon at bounding box center [324, 220] width 9 height 9
click at [370, 466] on div "Question Ride with family skiwees Skiwees and Lowriders Kids Programme Skiwees …" at bounding box center [515, 450] width 678 height 534
click at [372, 486] on input "text" at bounding box center [501, 502] width 617 height 33
paste input "Ride with family skiwees"
type input "Ride with family skiwees"
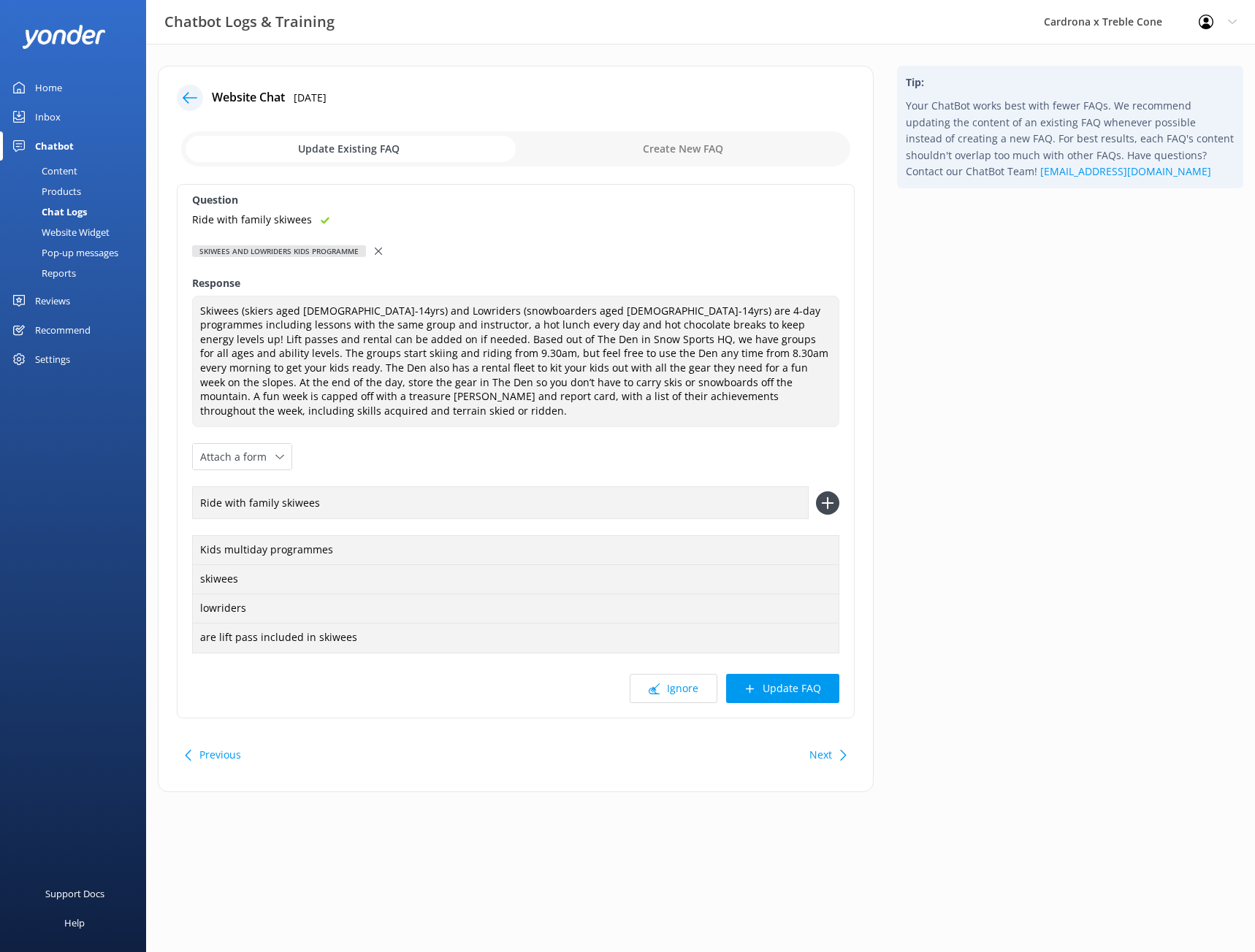
click at [822, 498] on use at bounding box center [828, 504] width 13 height 13
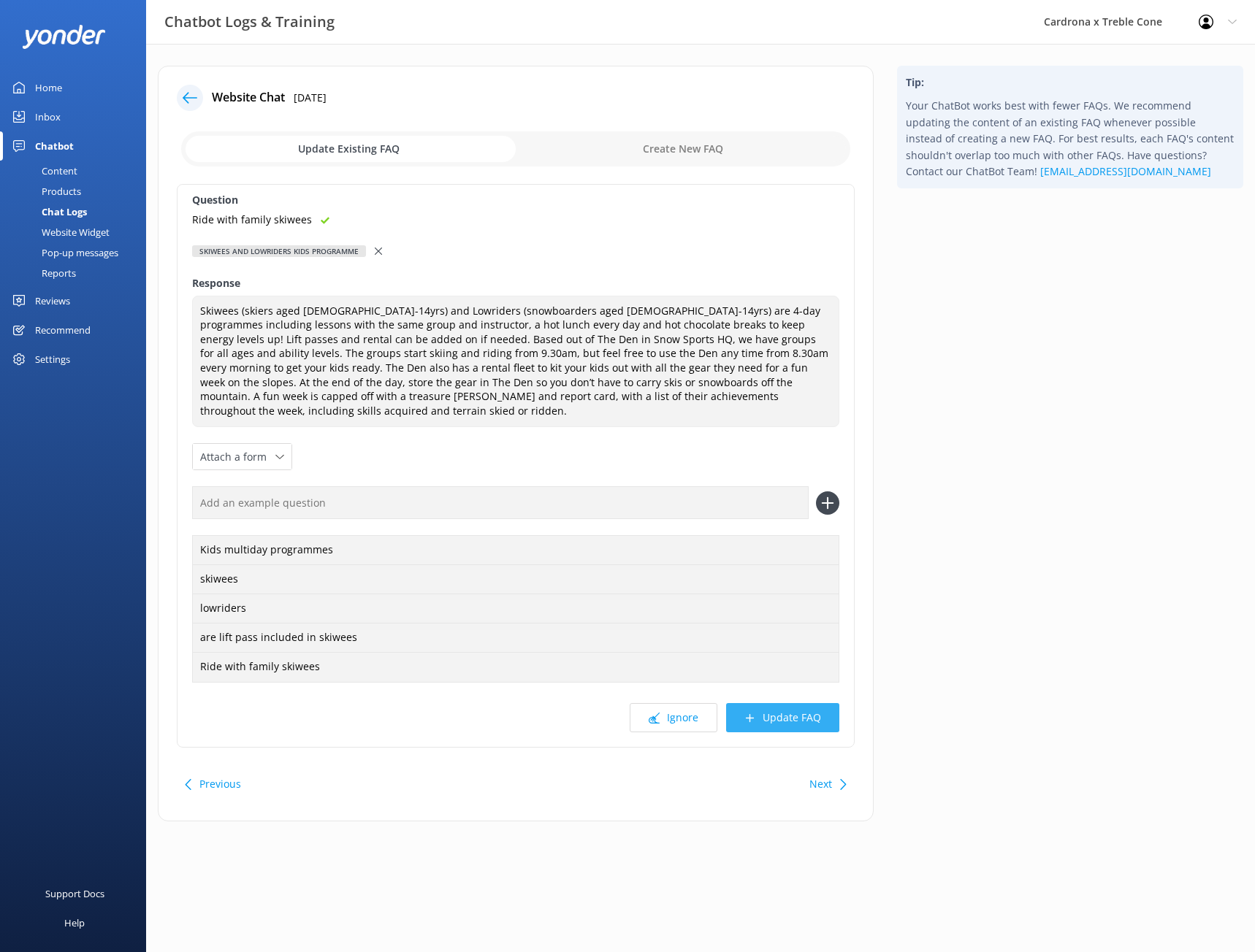
click at [789, 704] on button "Update FAQ" at bounding box center [783, 718] width 113 height 30
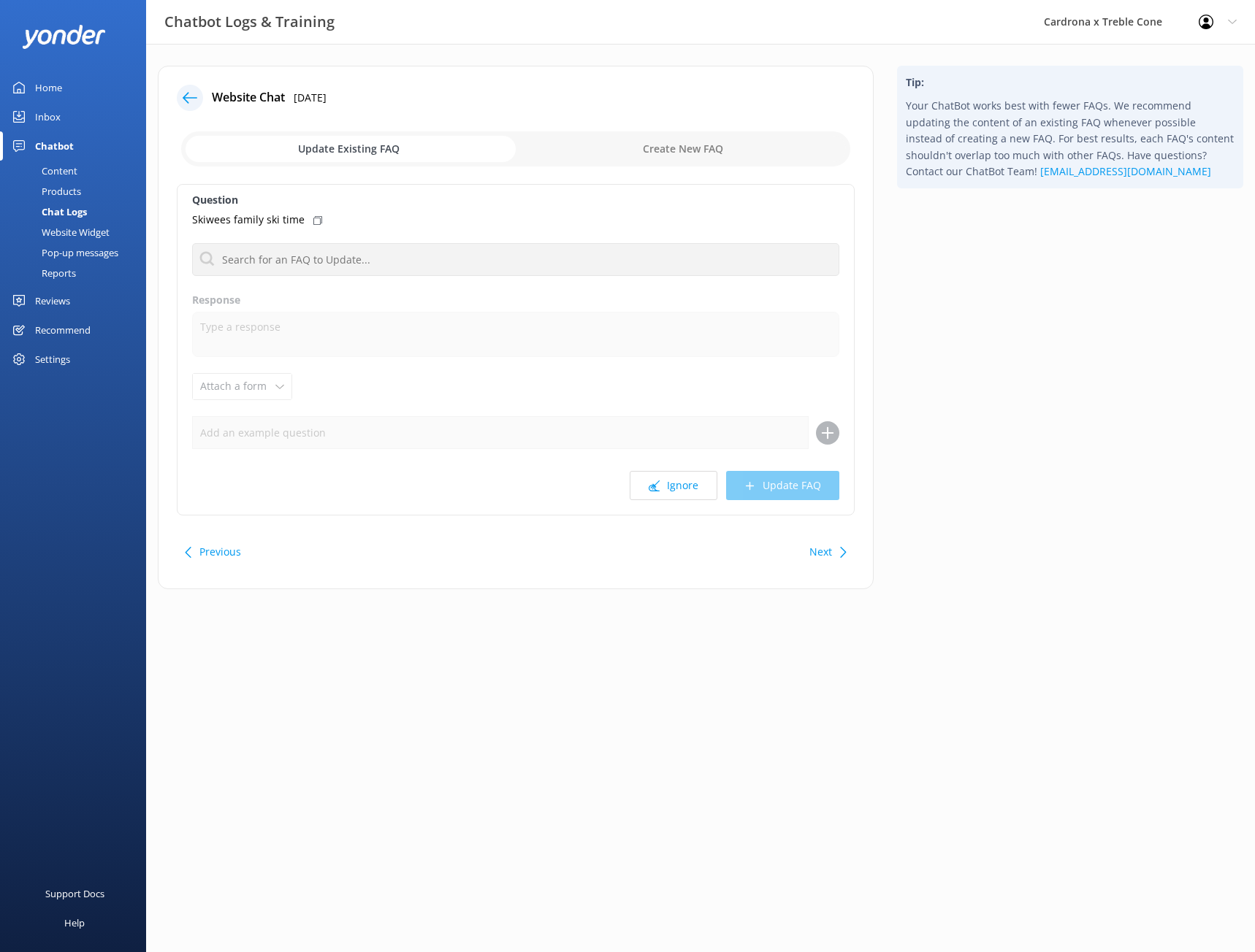
click at [821, 548] on button "Next" at bounding box center [820, 552] width 22 height 30
click at [824, 551] on button "Next" at bounding box center [820, 552] width 22 height 30
click at [820, 547] on button "Next" at bounding box center [820, 552] width 22 height 30
click at [824, 553] on button "Next" at bounding box center [820, 552] width 22 height 30
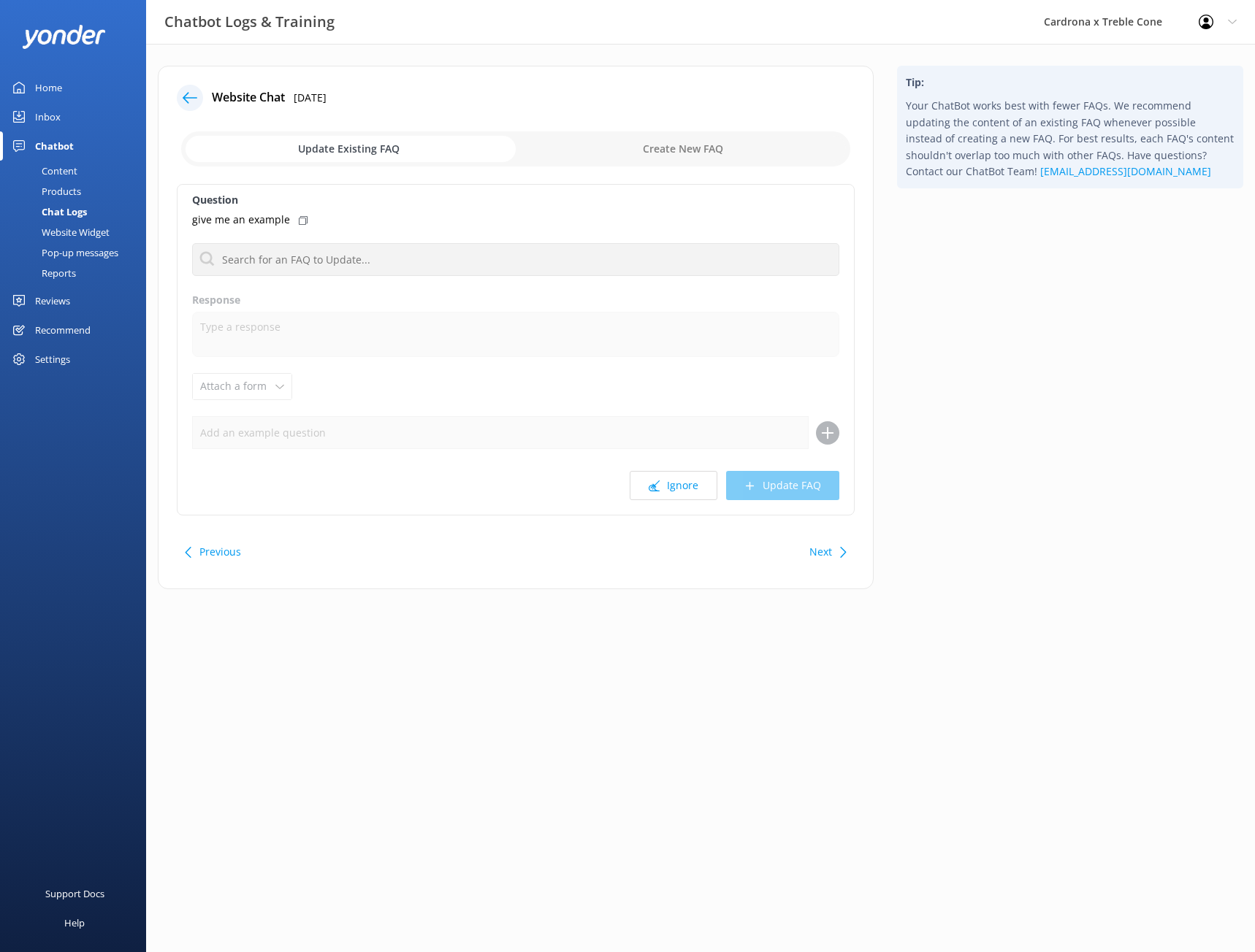
click at [830, 549] on button "Next" at bounding box center [820, 552] width 22 height 30
click at [807, 553] on div "Next" at bounding box center [826, 552] width 46 height 30
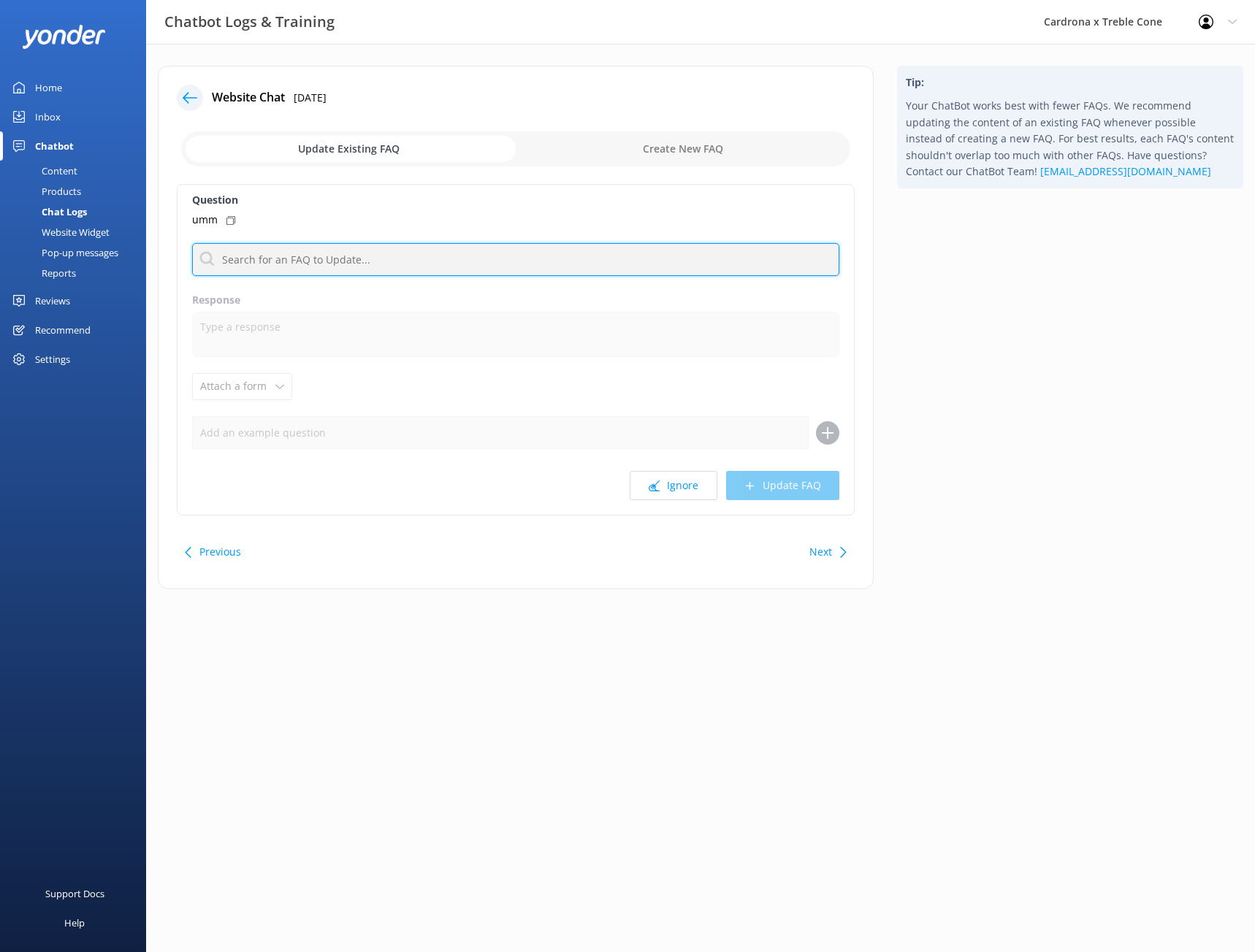
click at [370, 271] on input "text" at bounding box center [516, 260] width 647 height 33
type input "h"
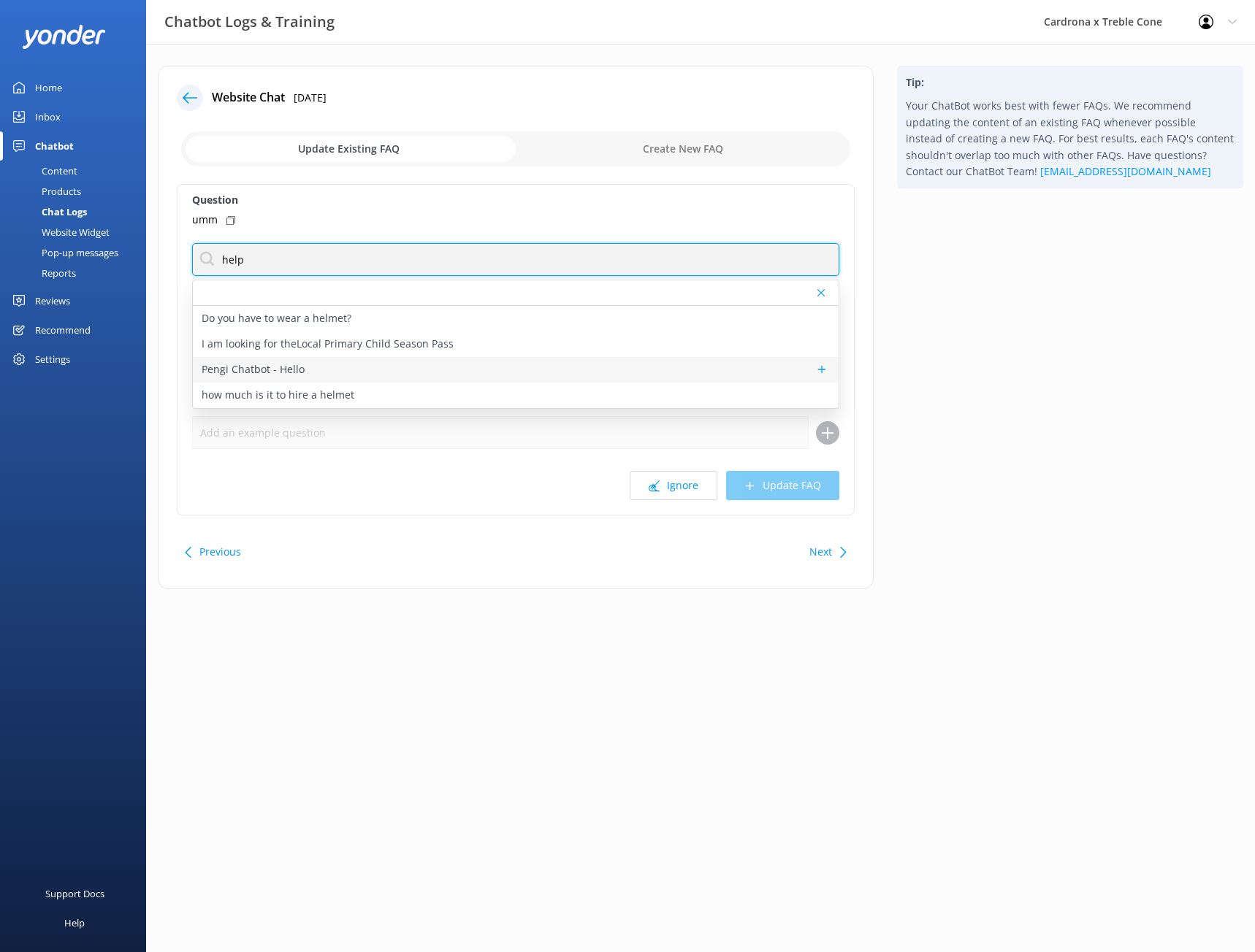
type input "help"
click at [355, 380] on div "Pengi Chatbot - Hello" at bounding box center [515, 370] width 645 height 26
type textarea "Helloooo! 😄 How can I assist you [DATE]? 🌟"
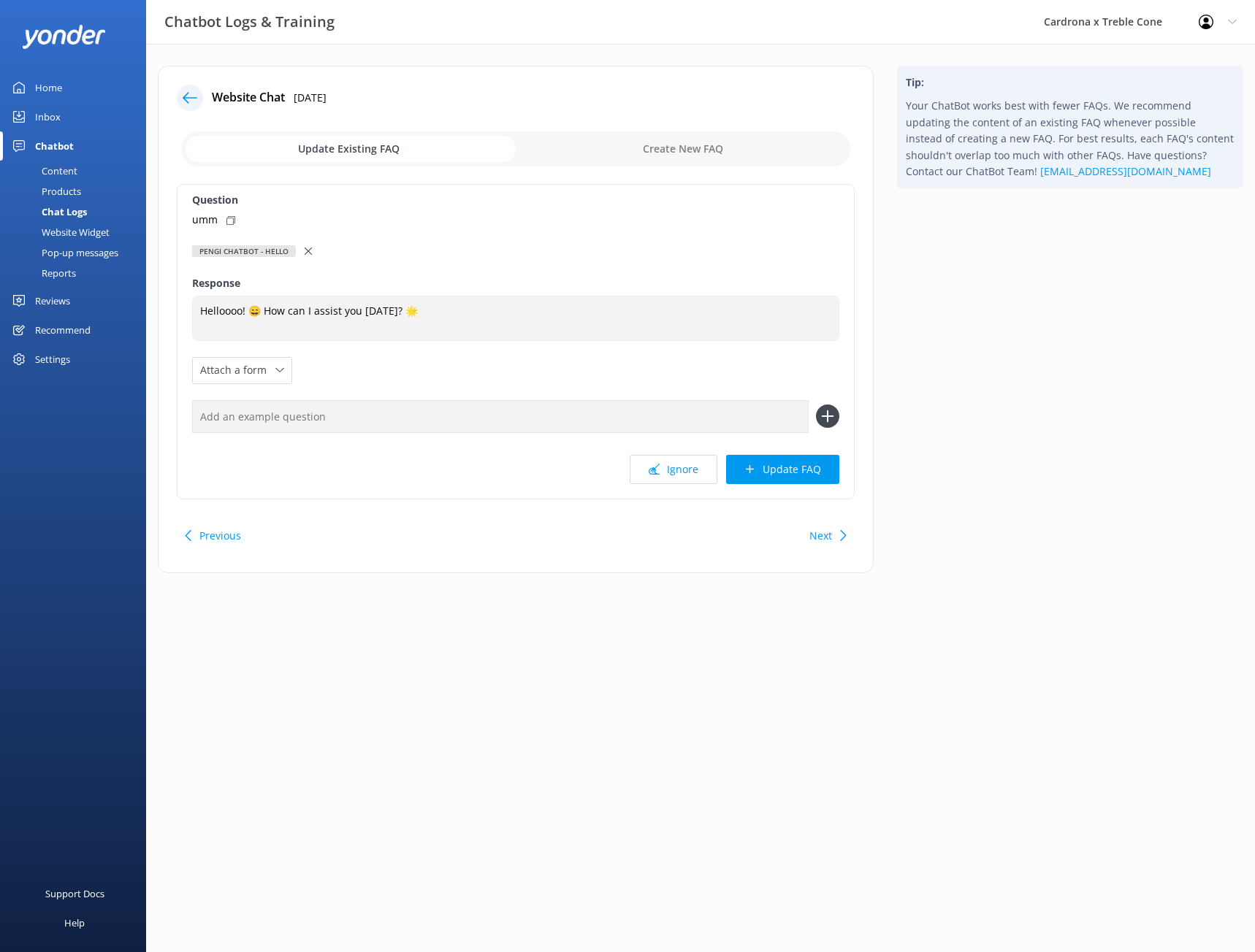
click at [230, 222] on icon at bounding box center [230, 220] width 9 height 9
click at [304, 426] on input "text" at bounding box center [501, 416] width 617 height 33
paste input "umm"
type input "umm"
click at [841, 422] on div "Question umm Pengi Chatbot - Hello Do you have to wear a helmet? I am looking f…" at bounding box center [515, 341] width 678 height 315
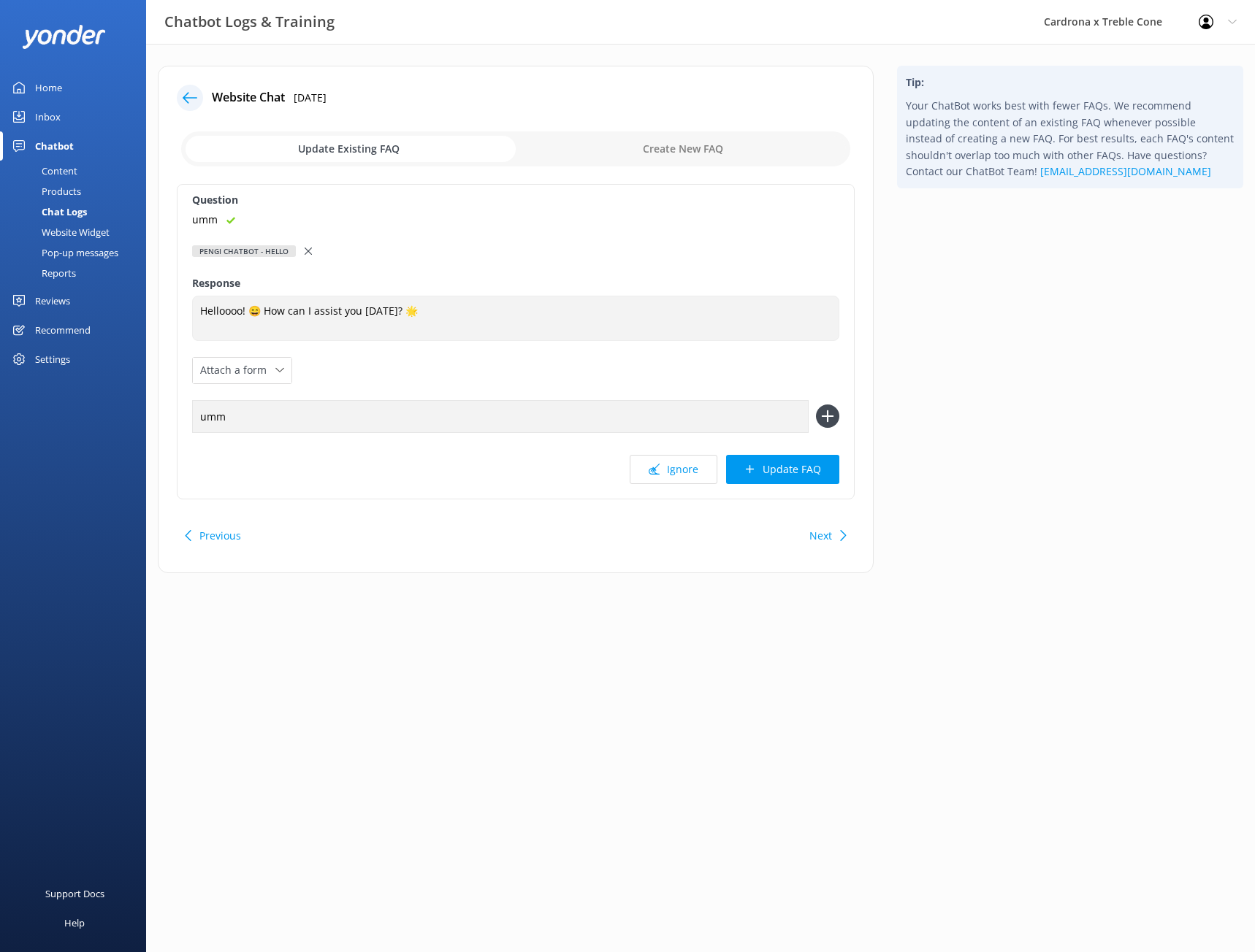
click at [838, 420] on icon at bounding box center [827, 416] width 23 height 23
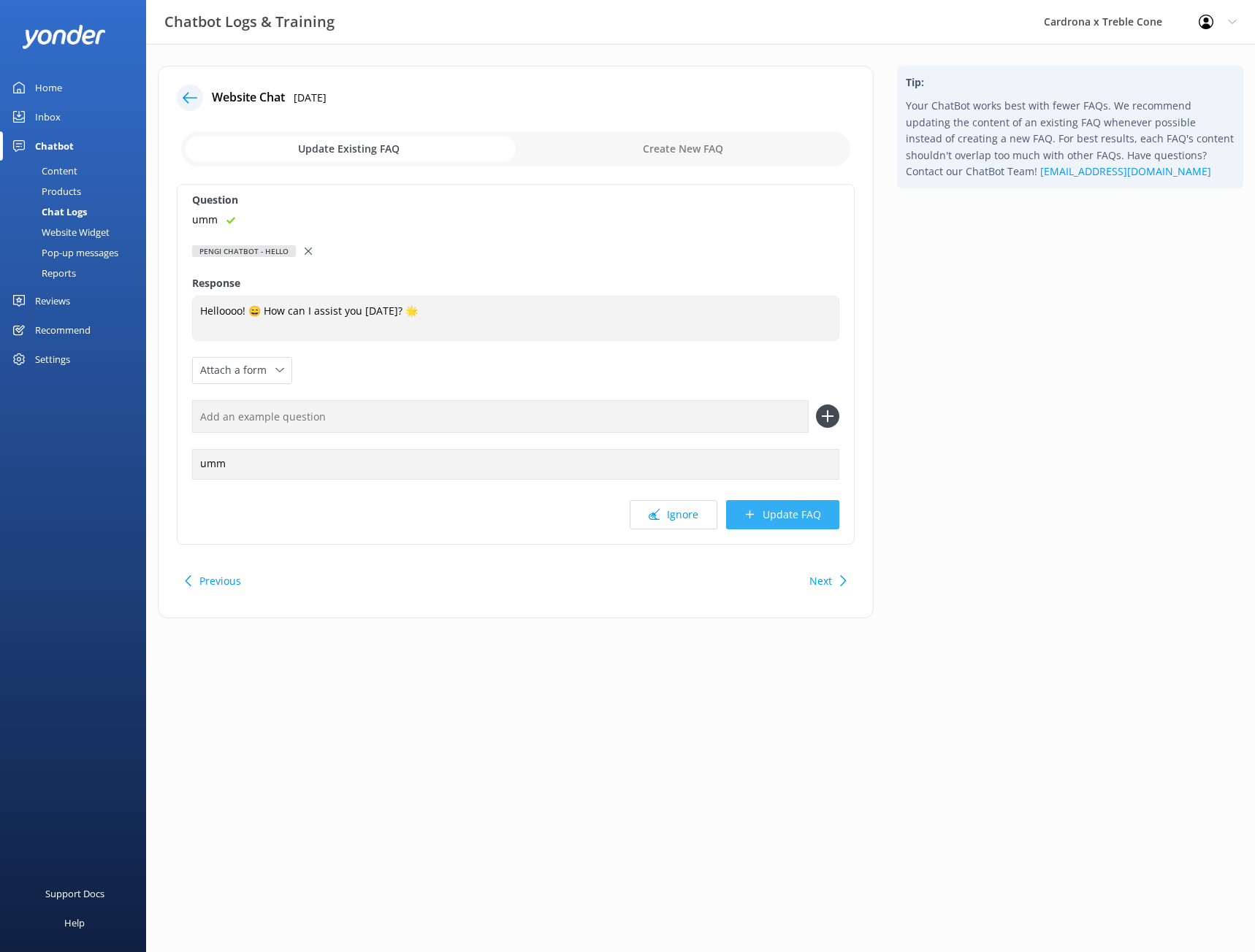
click at [816, 523] on button "Update FAQ" at bounding box center [783, 514] width 113 height 30
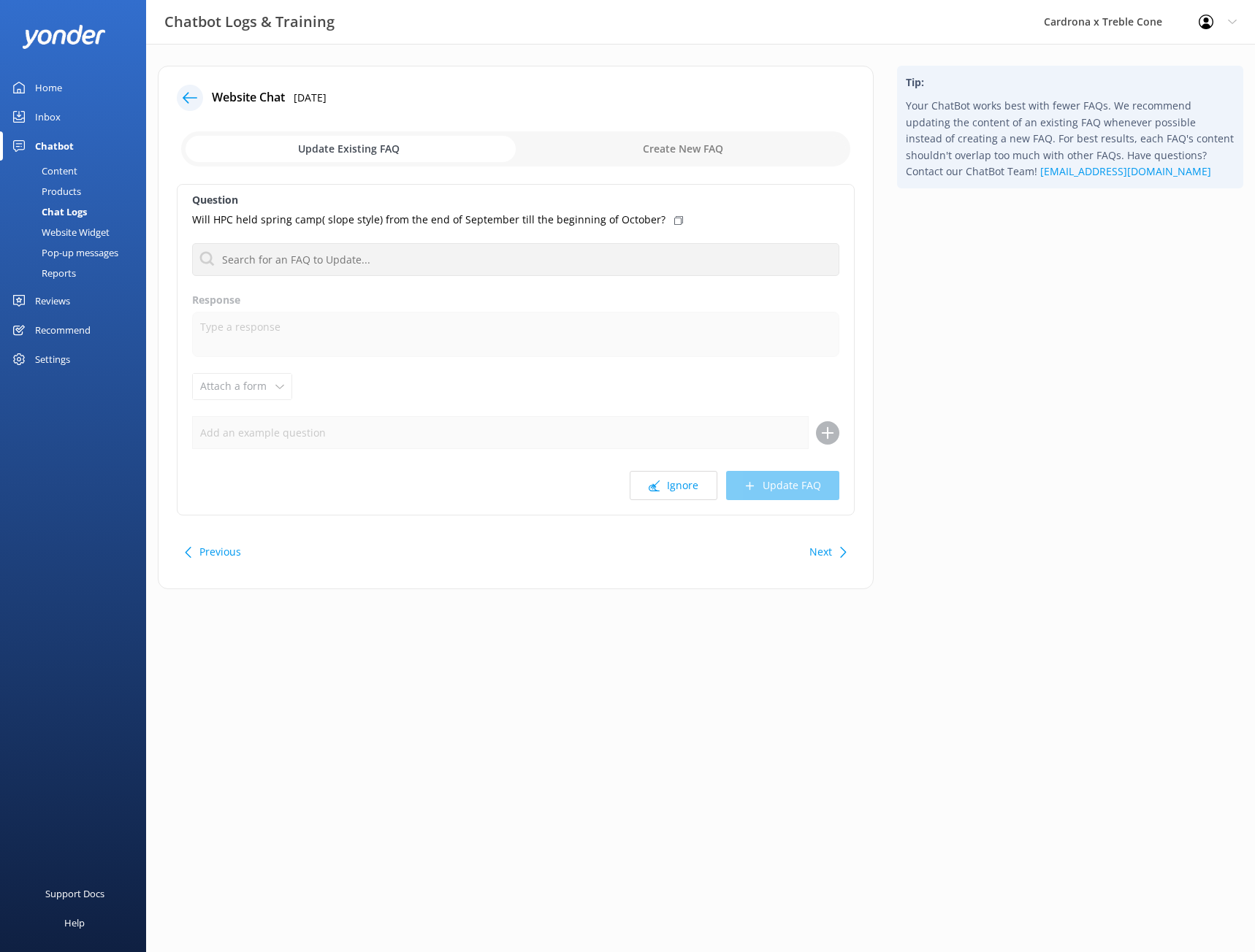
click at [820, 549] on button "Next" at bounding box center [820, 552] width 22 height 30
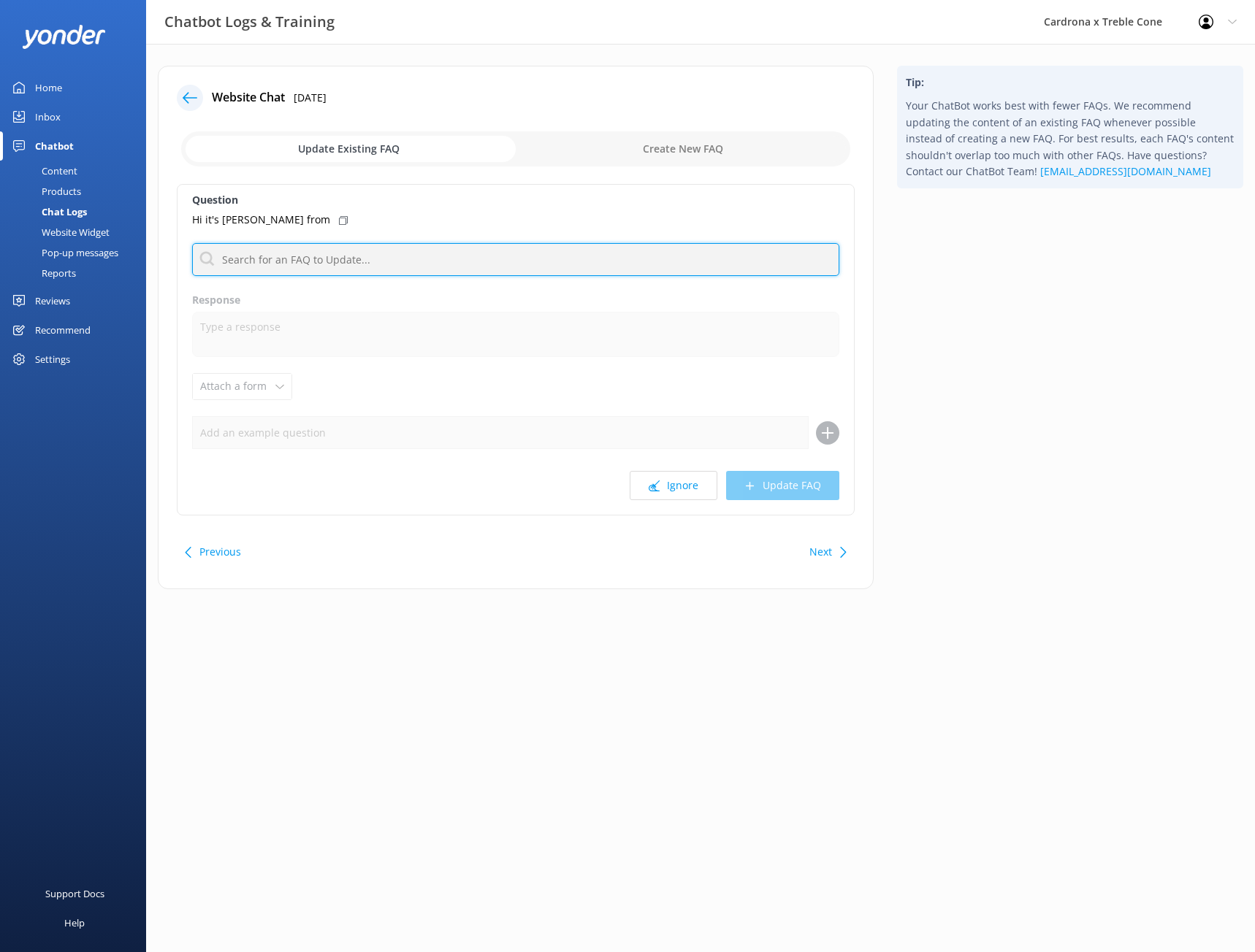
click at [316, 267] on input "text" at bounding box center [516, 260] width 647 height 33
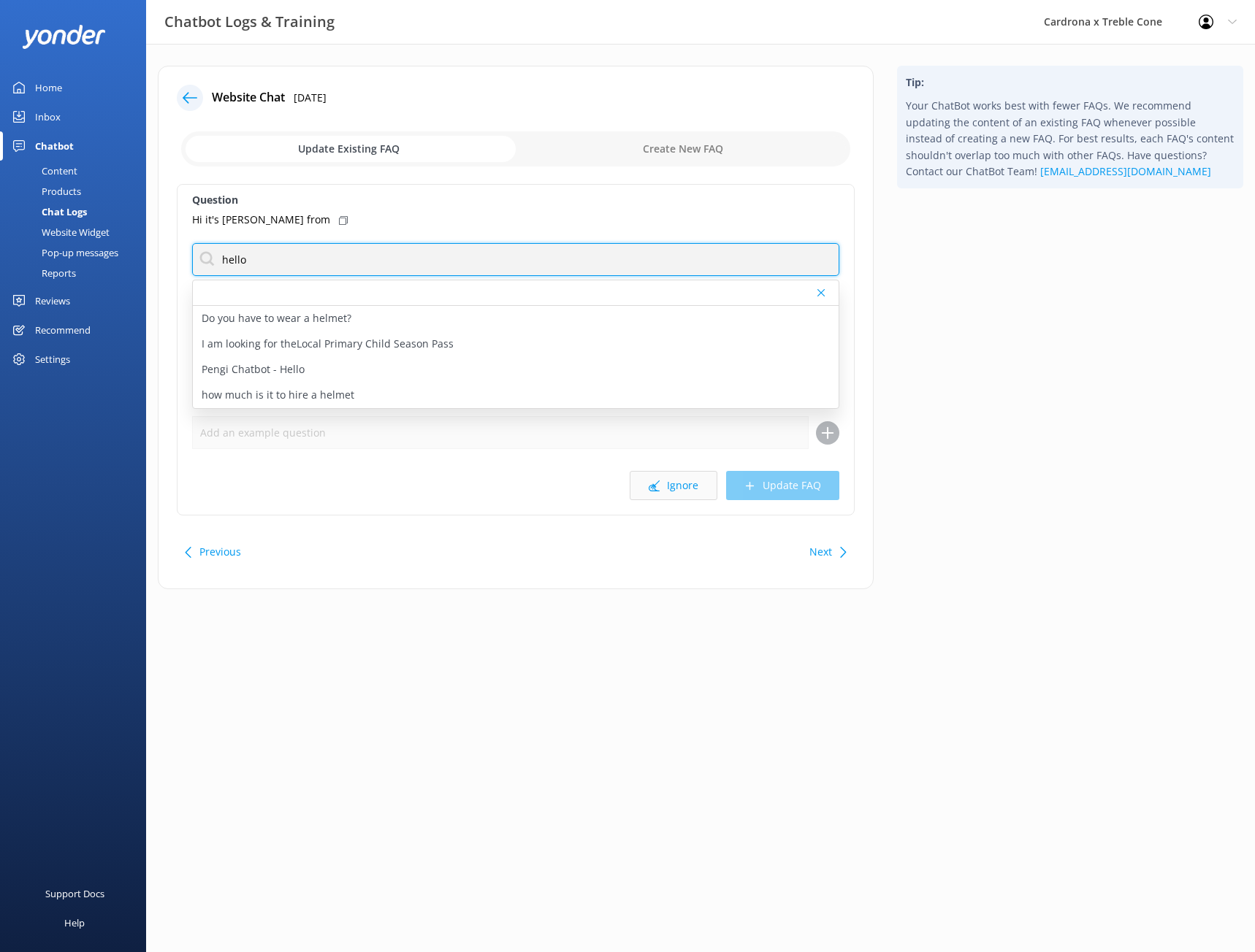
type input "hello"
click at [691, 485] on button "Ignore" at bounding box center [673, 486] width 88 height 30
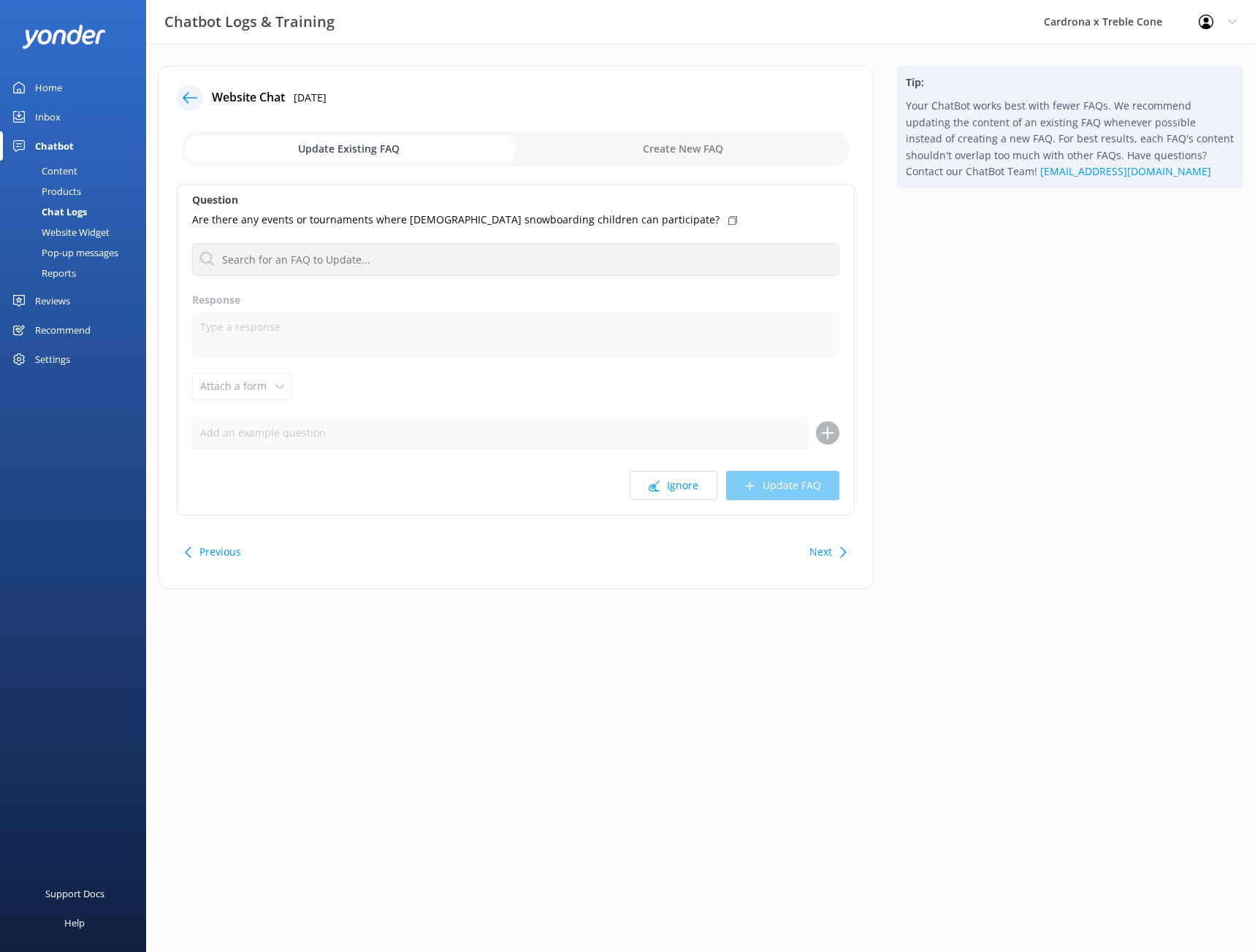
click at [840, 545] on div "Next" at bounding box center [826, 552] width 46 height 30
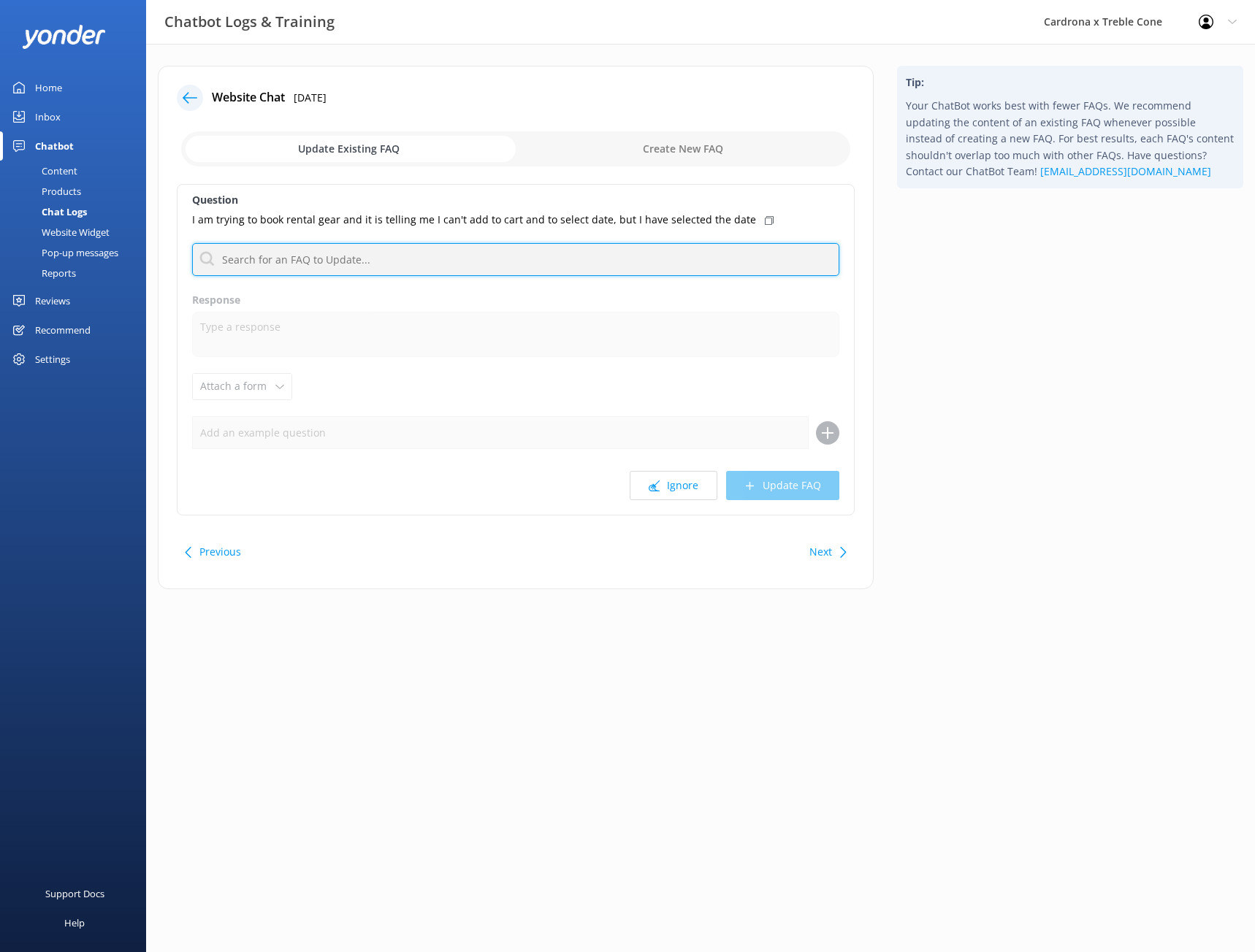
click at [510, 256] on input "text" at bounding box center [516, 260] width 647 height 33
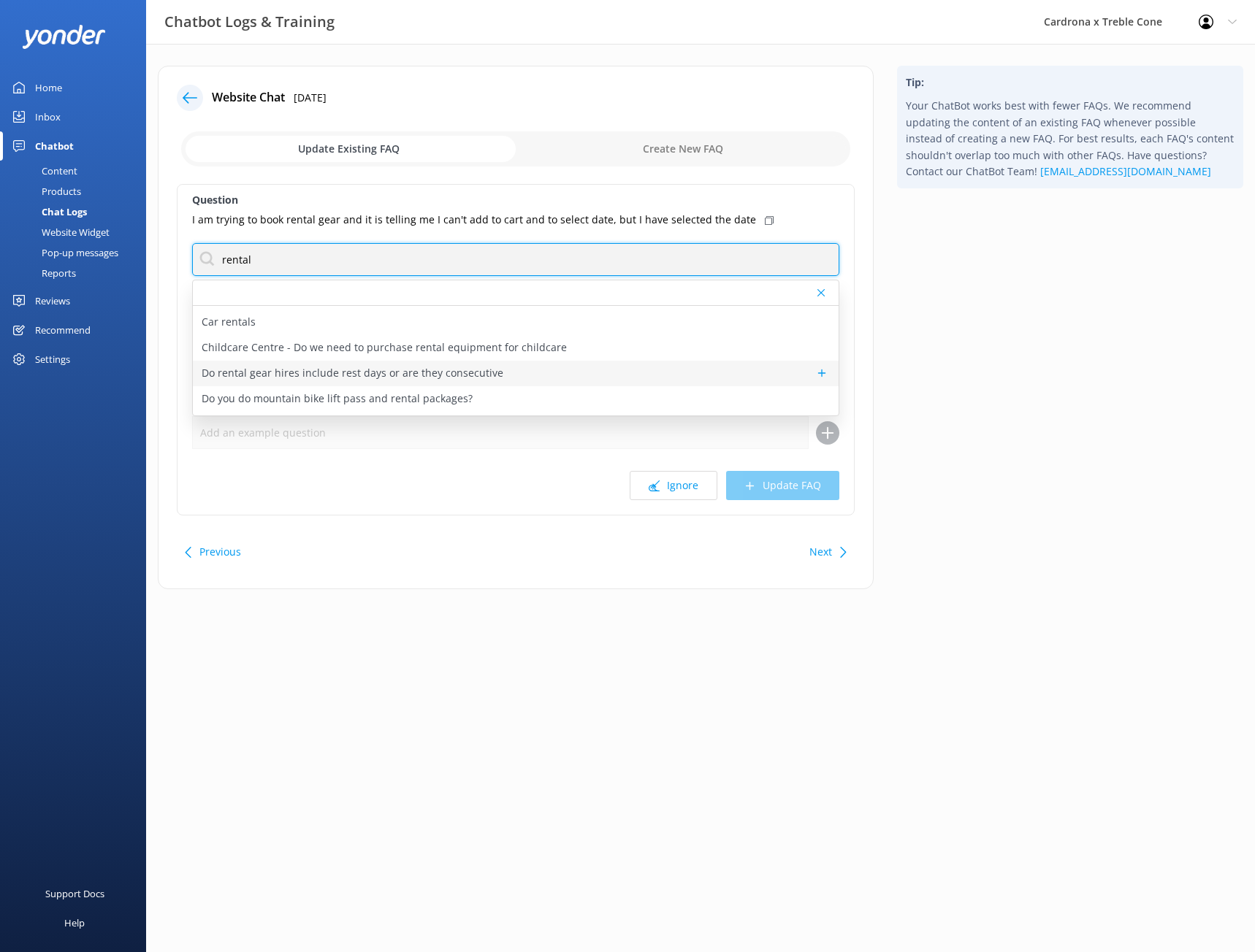
scroll to position [146, 0]
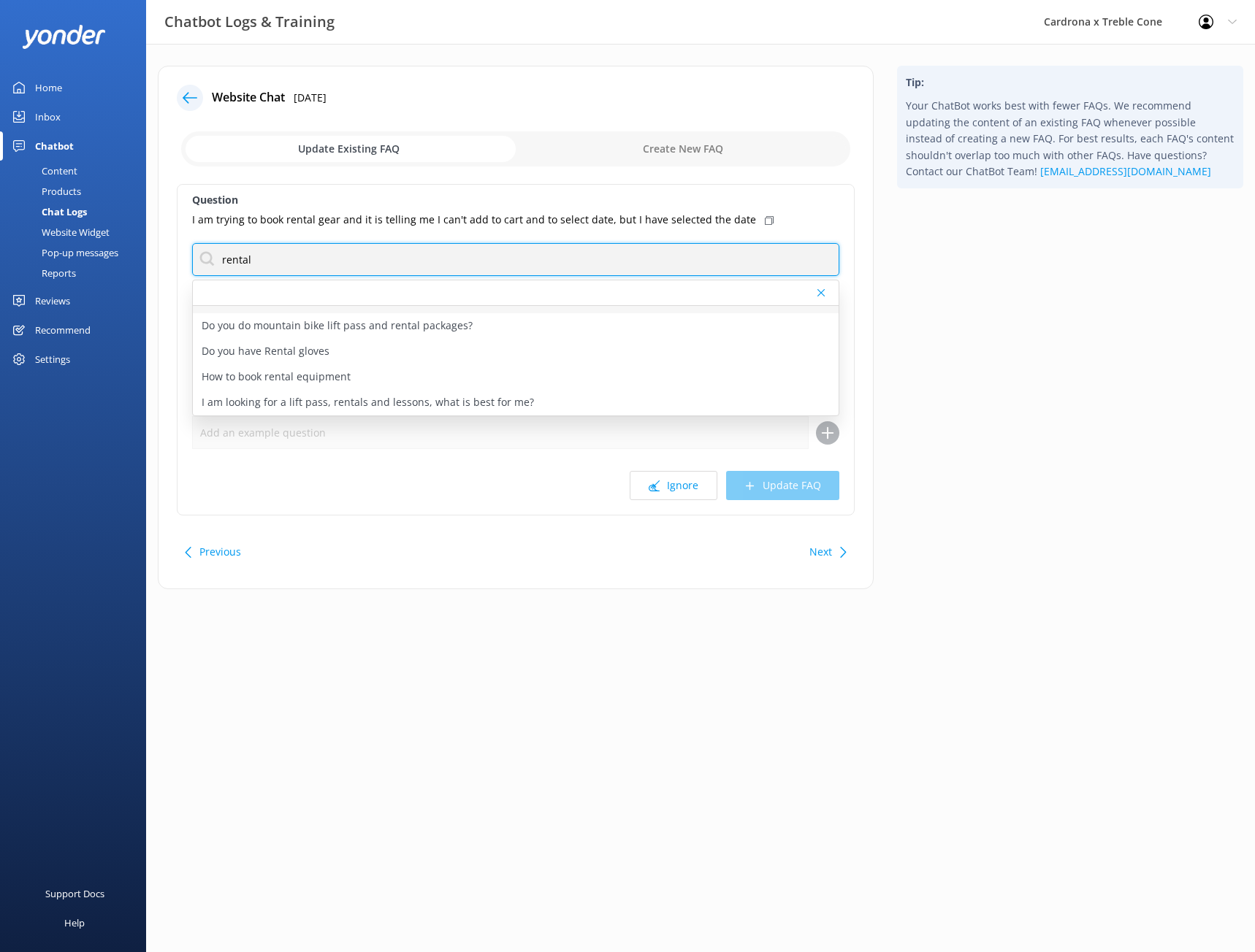
type input "rental"
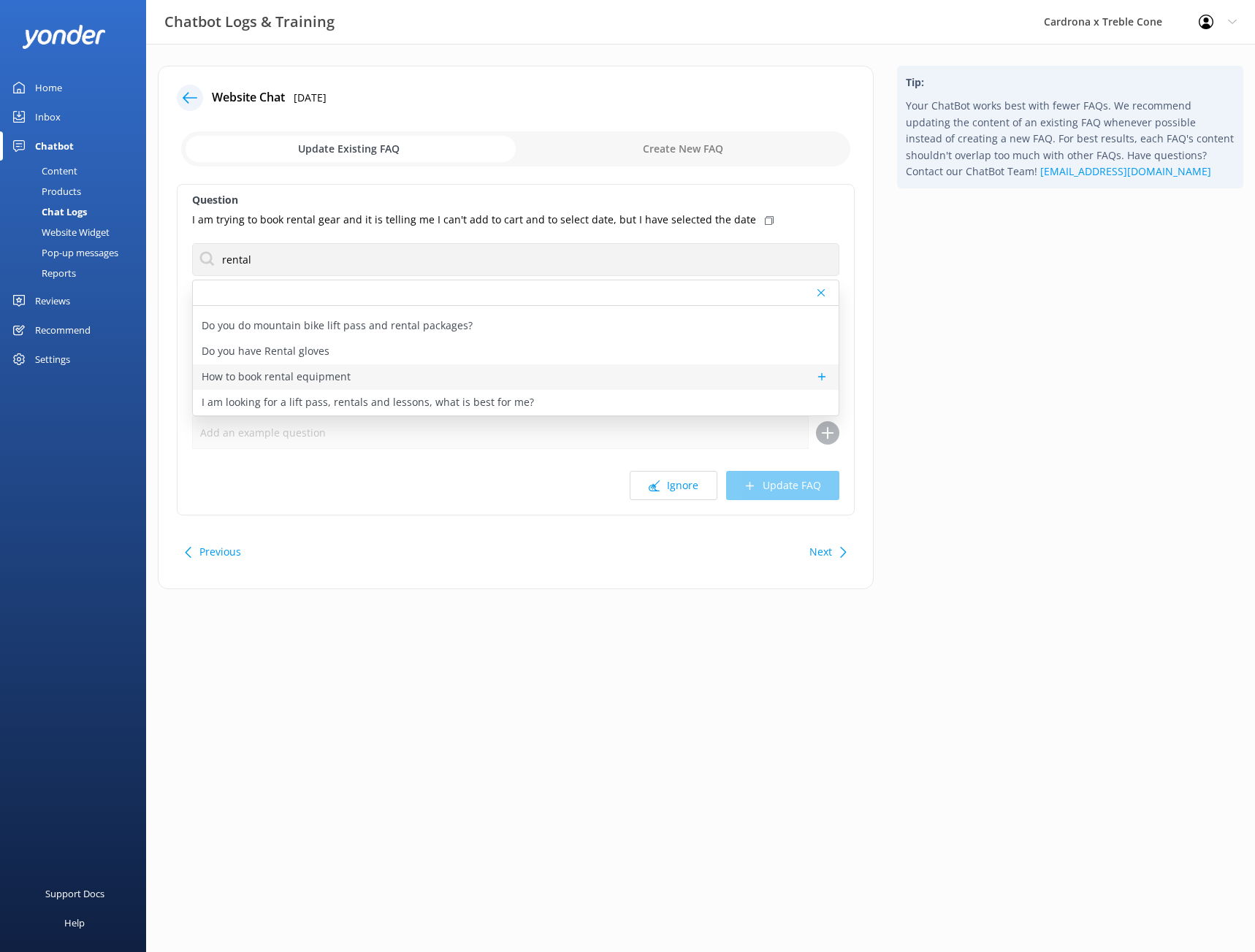
click at [528, 371] on div "How to book rental equipment" at bounding box center [515, 377] width 645 height 26
type textarea "You can book your Rental Equipment online at [URL][DOMAIN_NAME]. You also have …"
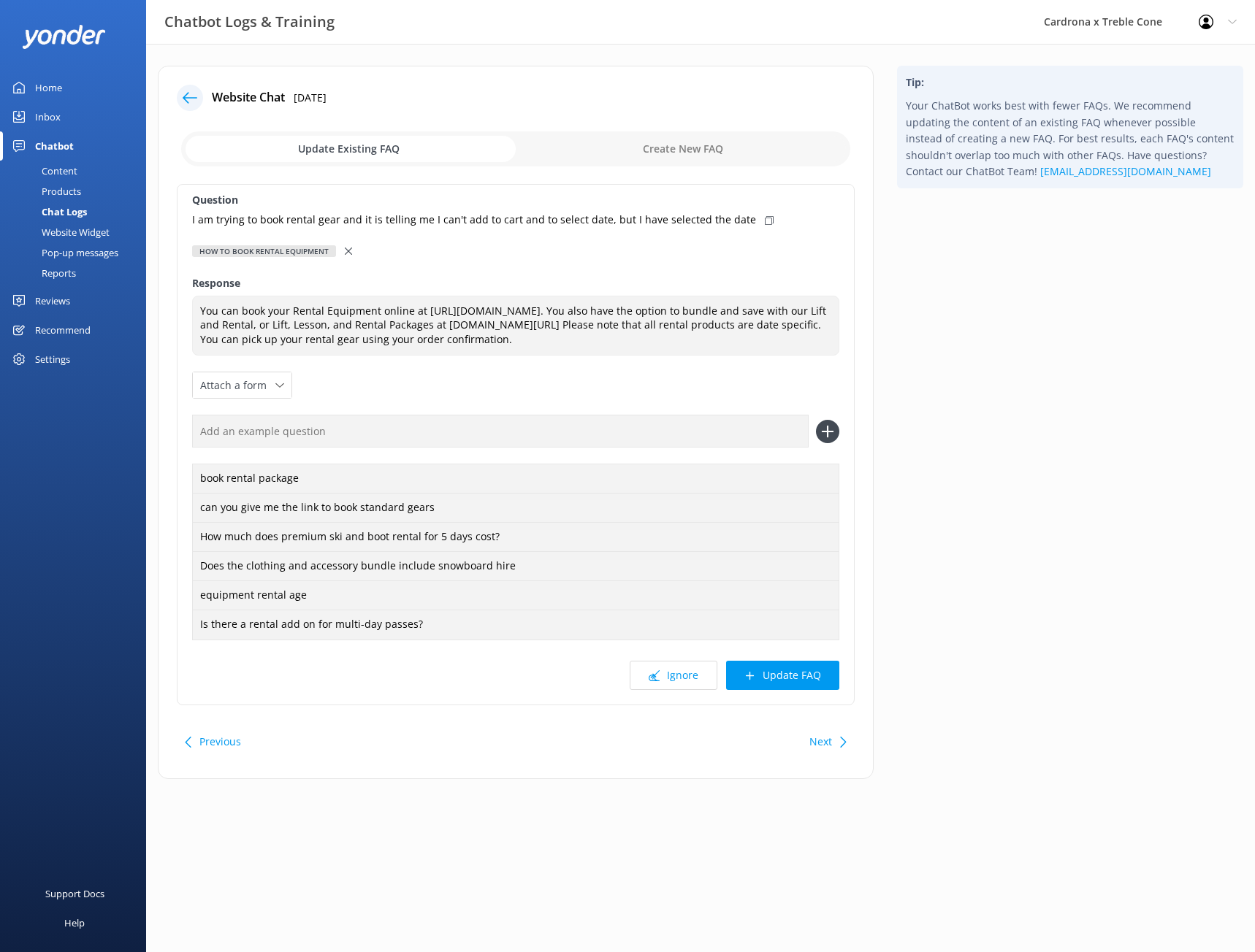
click at [765, 222] on icon at bounding box center [768, 220] width 9 height 9
click at [554, 442] on input "text" at bounding box center [501, 430] width 617 height 33
paste input "I am trying to book rental gear and it is telling me I can't add to cart and to…"
type input "I am trying to book rental gear and it is telling me I can't add to cart and to…"
click at [828, 430] on use at bounding box center [828, 432] width 13 height 13
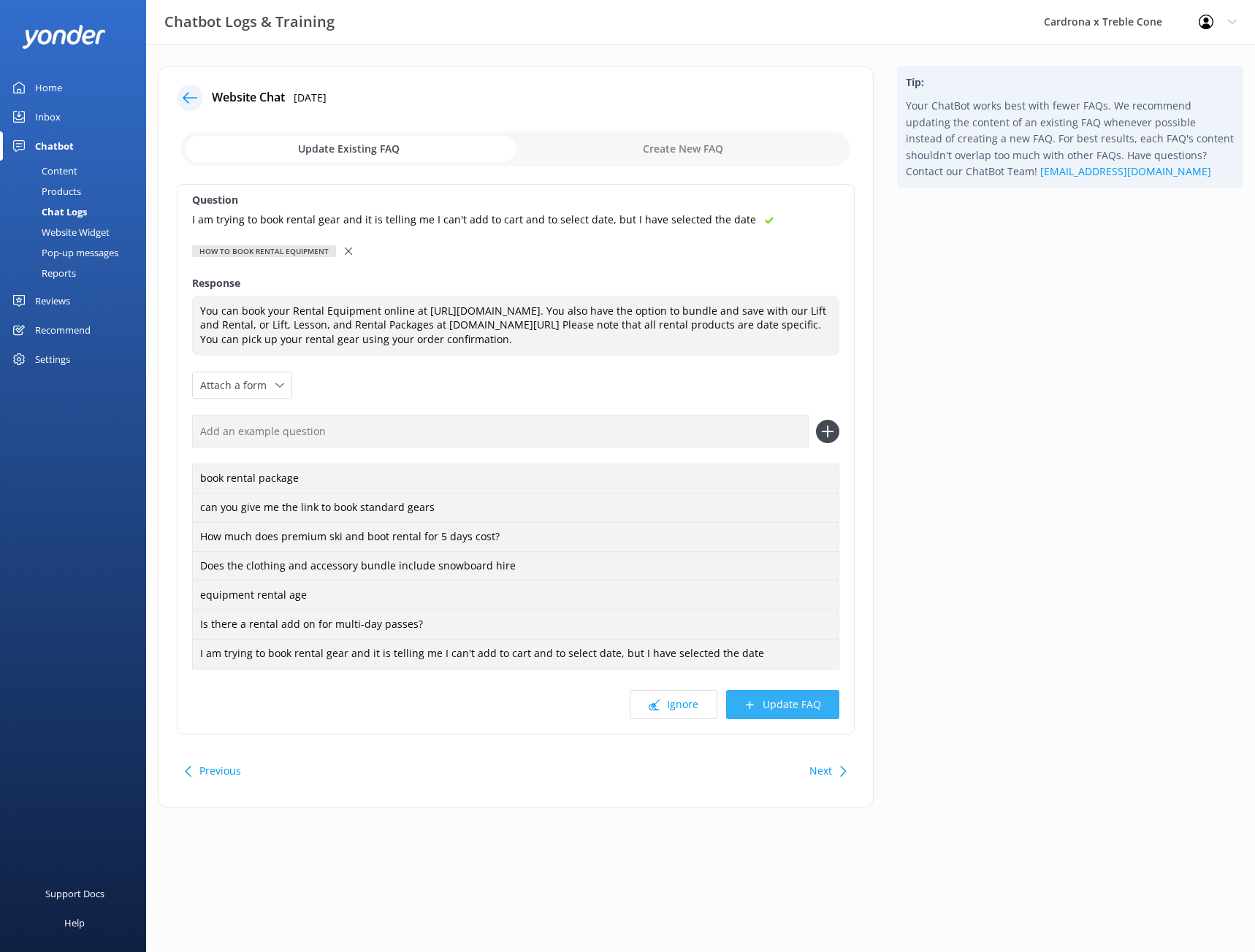
click at [801, 696] on button "Update FAQ" at bounding box center [783, 704] width 113 height 30
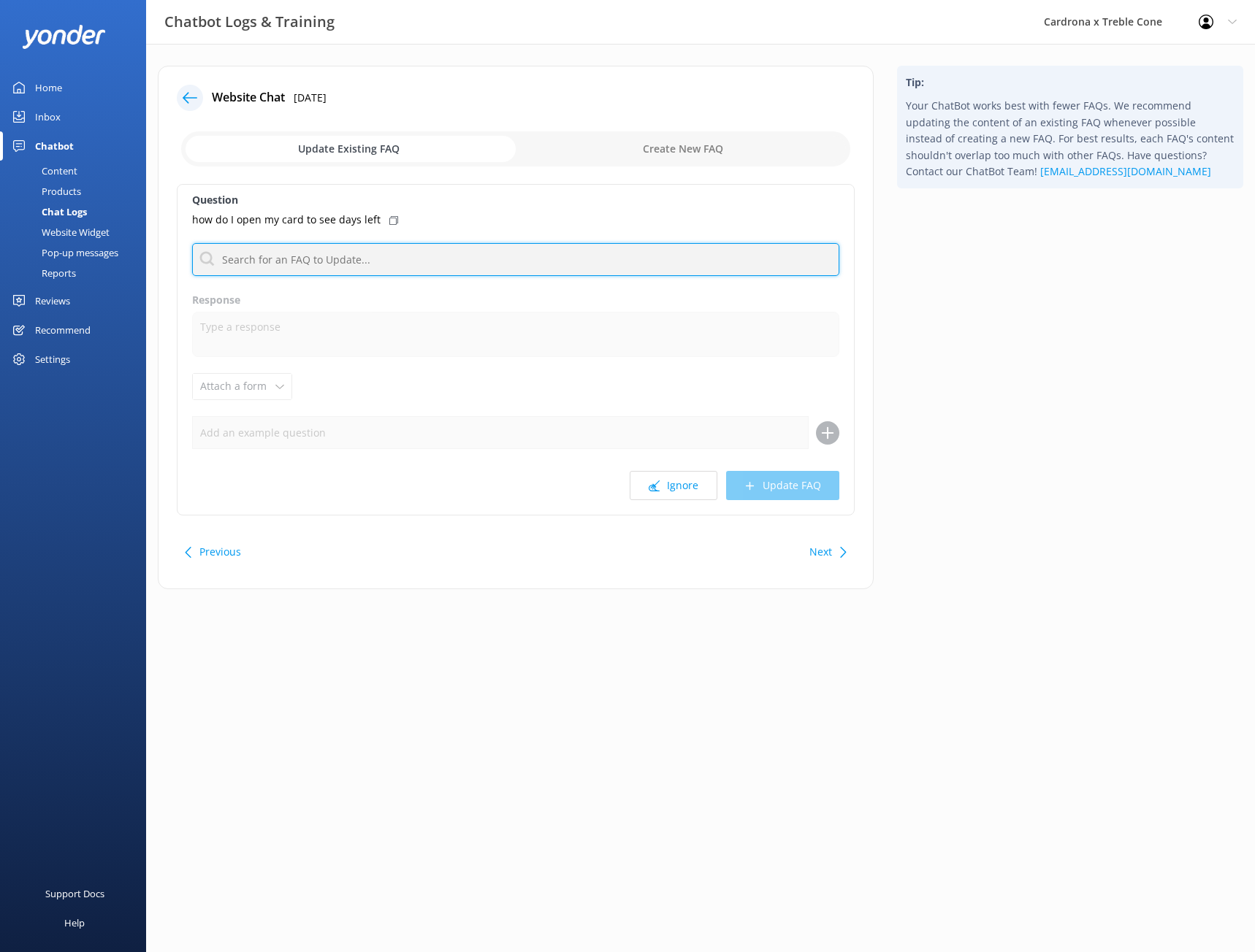
click at [446, 271] on input "text" at bounding box center [516, 260] width 647 height 33
type input "c"
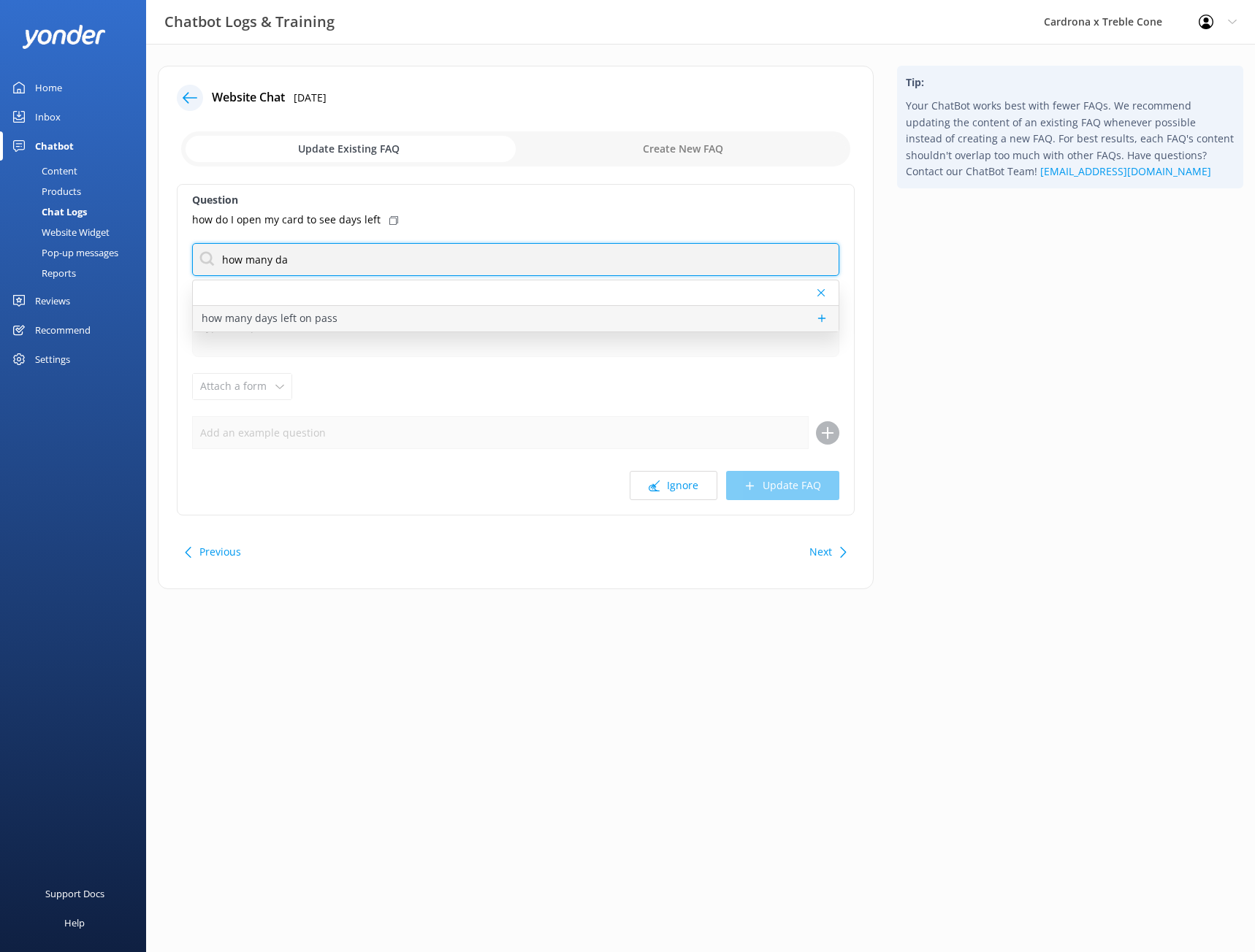
type input "how many da"
click at [483, 310] on div "how many days left on pass" at bounding box center [515, 319] width 645 height 26
type textarea "You can contact the Cardrona x Treble Cone team by calling [PHONE_NUMBER], [PHO…"
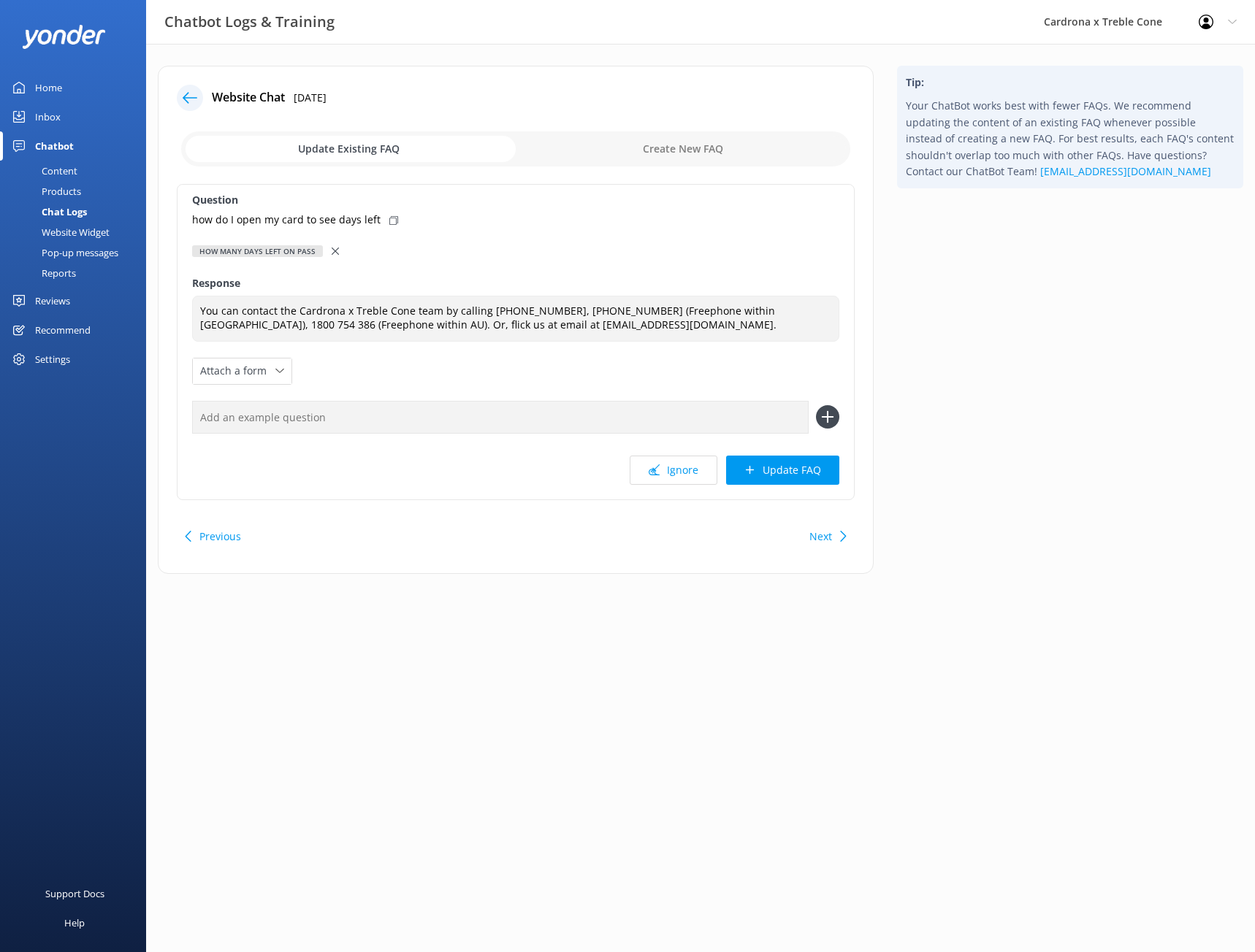
click at [389, 220] on icon at bounding box center [393, 220] width 9 height 9
click at [415, 412] on input "text" at bounding box center [501, 417] width 617 height 33
paste input "how do I open my card to see days left"
type input "how do I open my card to see days left"
click at [830, 418] on use at bounding box center [828, 418] width 13 height 13
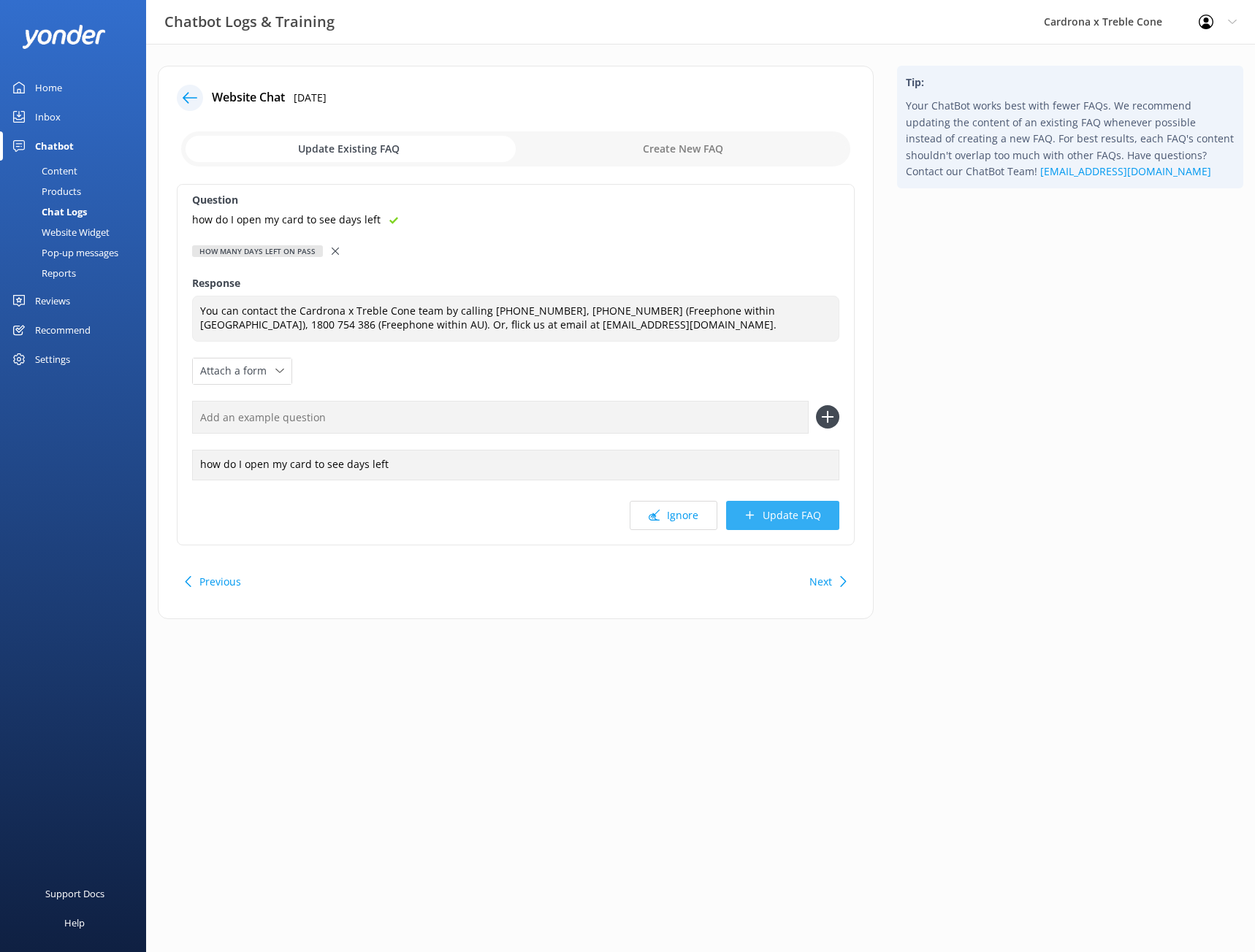
click at [820, 507] on button "Update FAQ" at bounding box center [783, 515] width 113 height 30
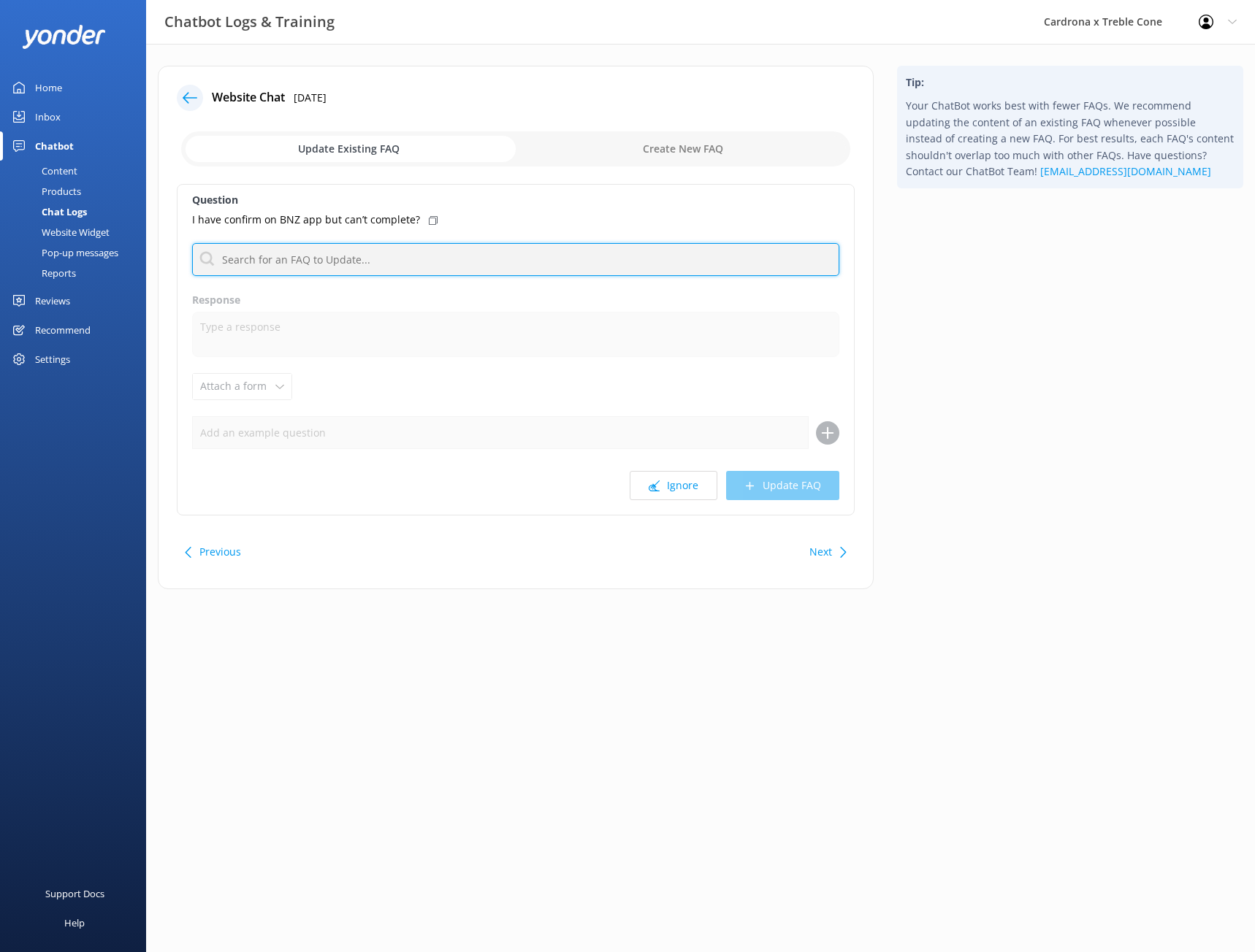
click at [365, 268] on input "text" at bounding box center [516, 260] width 647 height 33
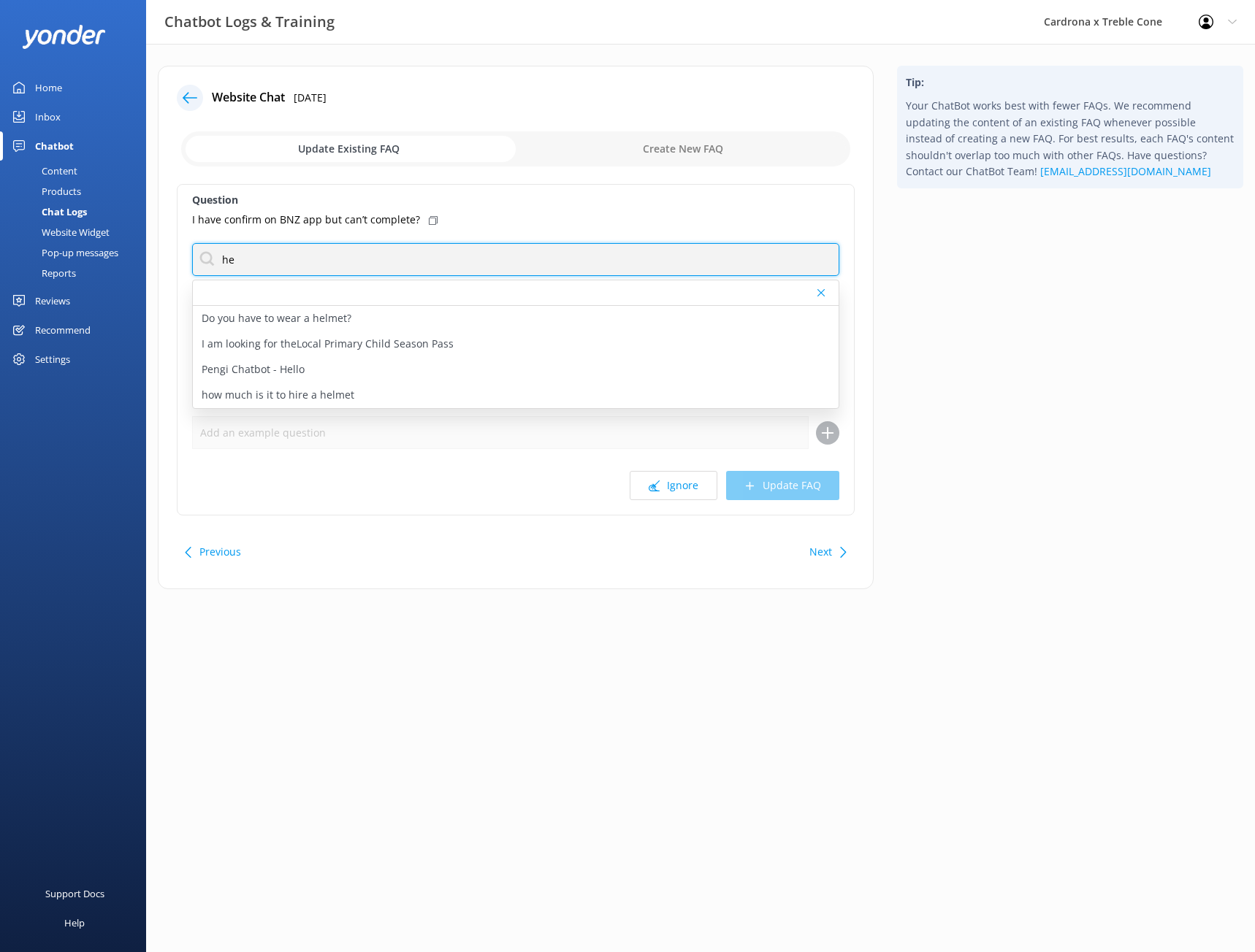
type input "h"
type input "m"
type input "s"
type input "h"
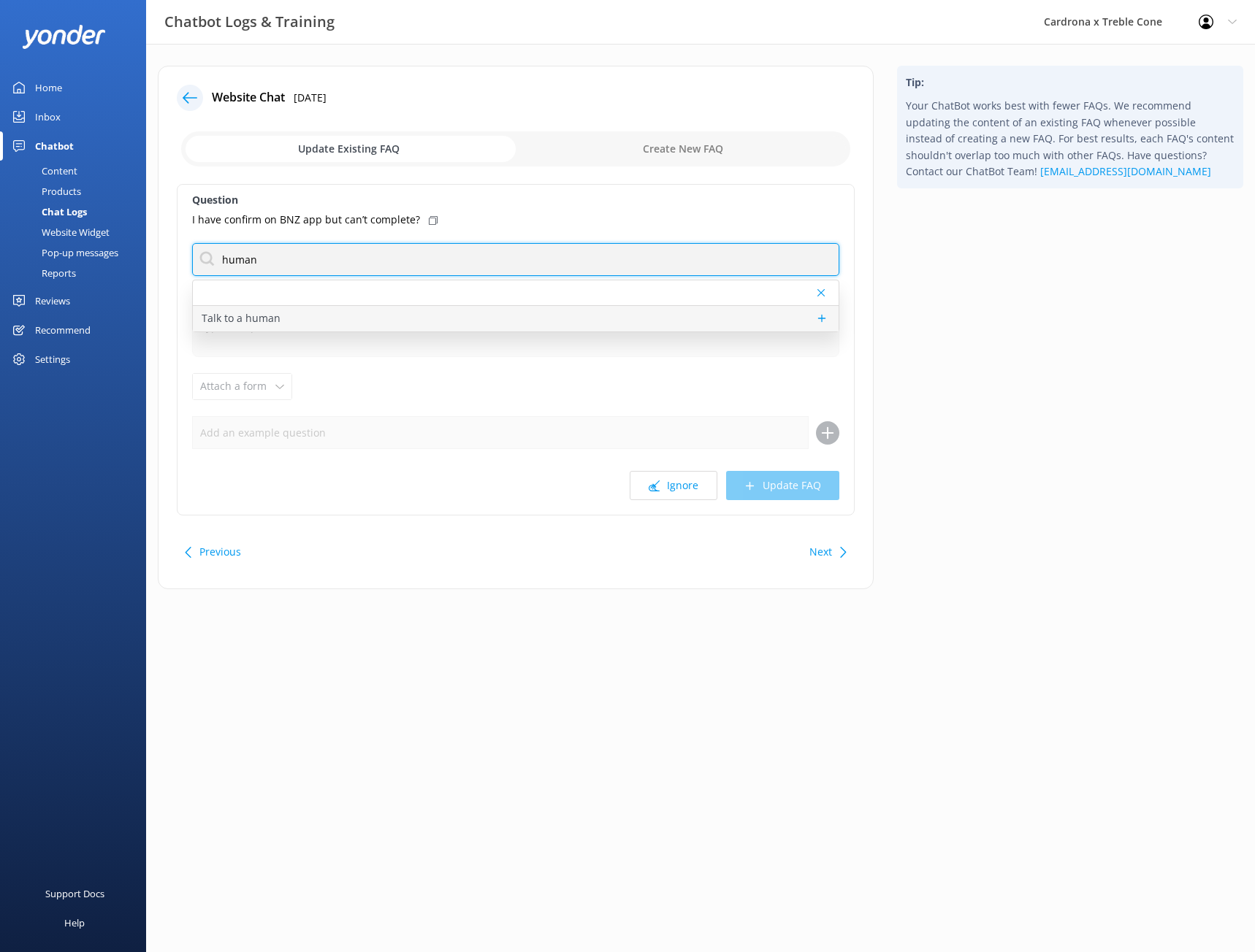
type input "human"
click at [370, 311] on div "Talk to a human" at bounding box center [515, 319] width 645 height 26
type textarea "If you’d like to speak to a person on the Cardrona x Treble Cone team, please c…"
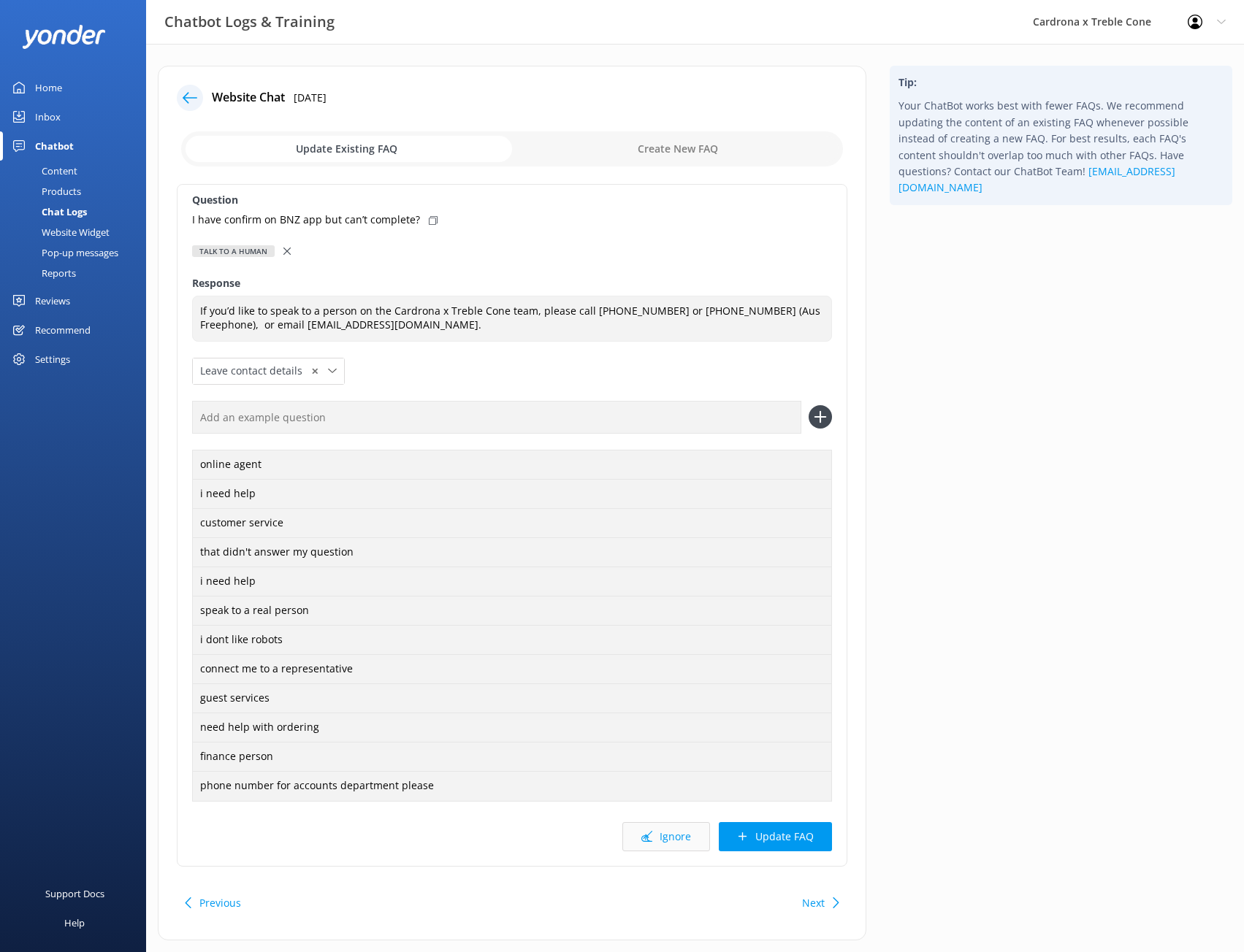
click at [671, 834] on button "Ignore" at bounding box center [666, 837] width 88 height 30
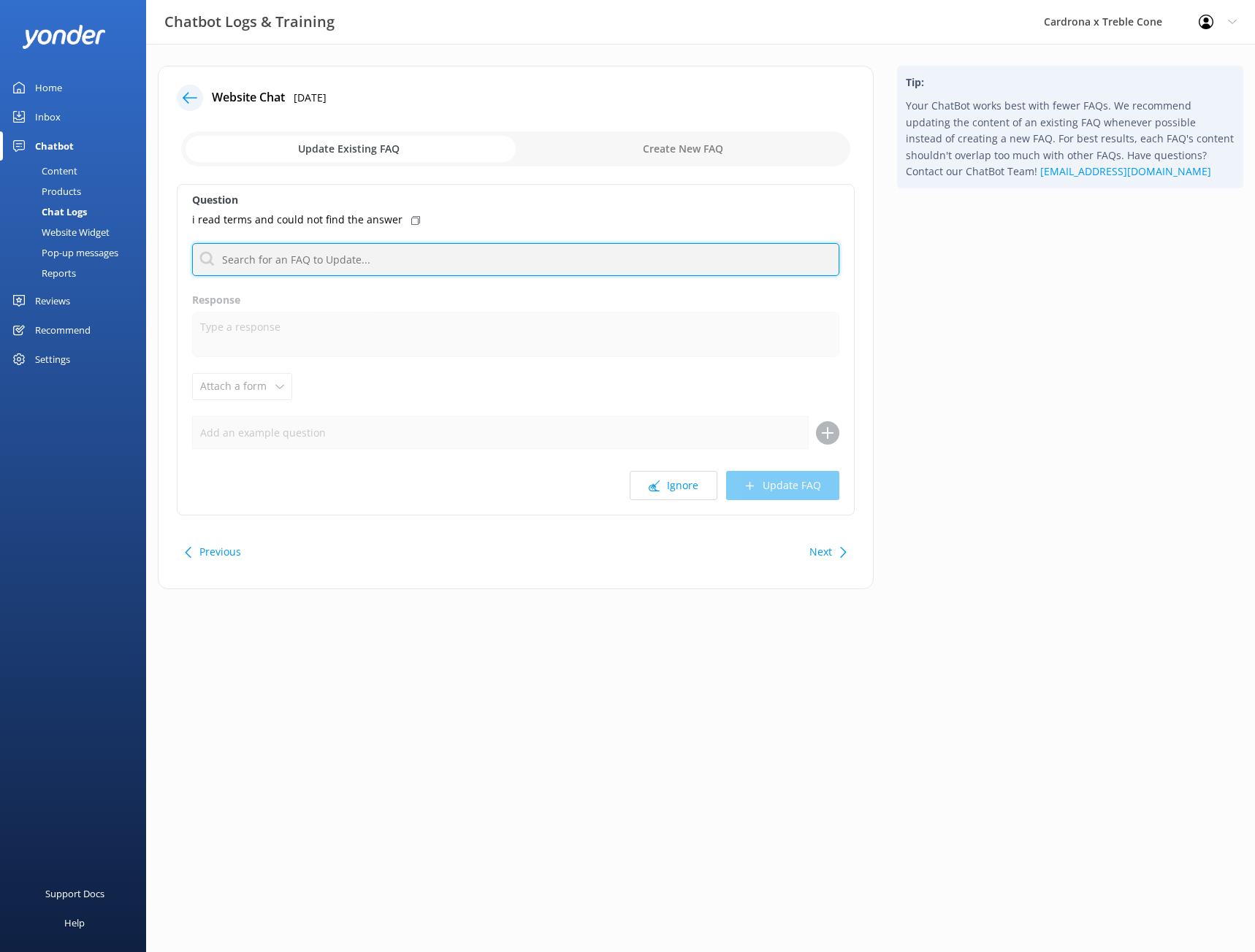
click at [501, 251] on input "text" at bounding box center [516, 260] width 647 height 33
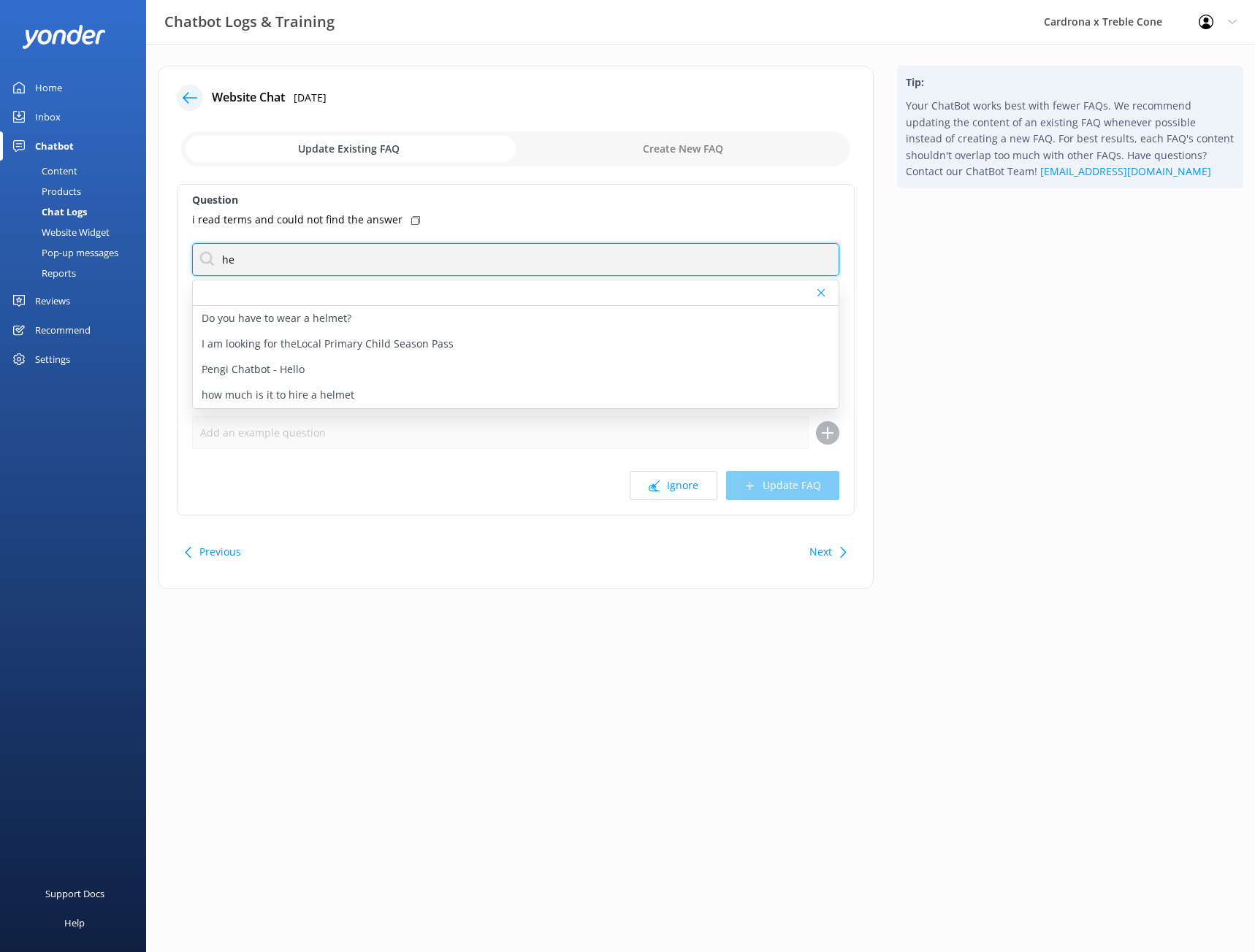
type input "h"
type input "g"
type input "manager"
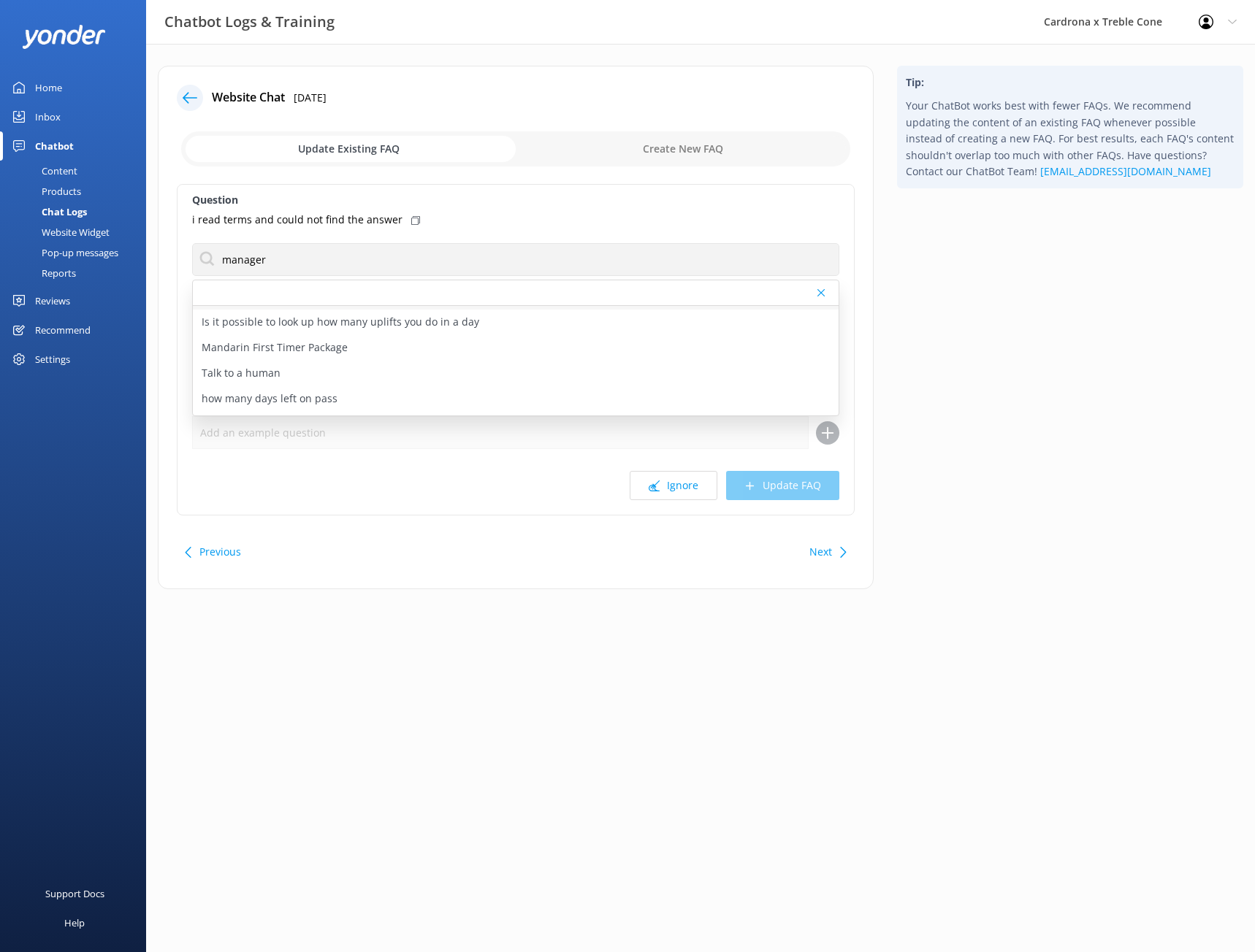
click at [504, 369] on div "Talk to a human" at bounding box center [515, 374] width 645 height 26
type textarea "If you’d like to speak to a person on the Cardrona x Treble Cone team, please c…"
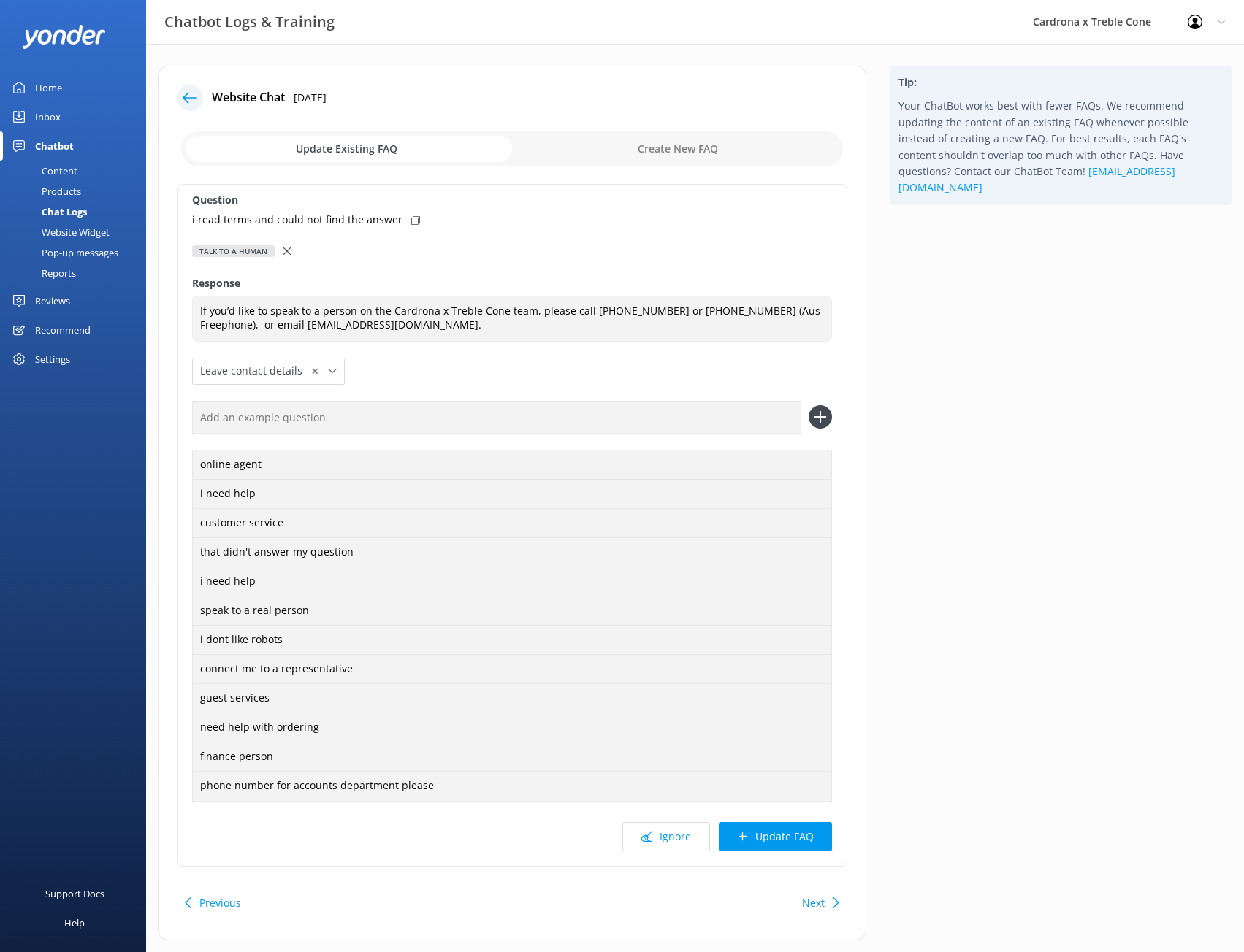
click at [411, 219] on icon at bounding box center [415, 220] width 9 height 9
click at [457, 434] on div "online agent i need help customer service that didn't answer my question i need…" at bounding box center [512, 601] width 640 height 399
click at [457, 415] on input "text" at bounding box center [497, 417] width 610 height 33
paste input "i read terms and could not find the answer"
type input "i read terms and could not find the answer"
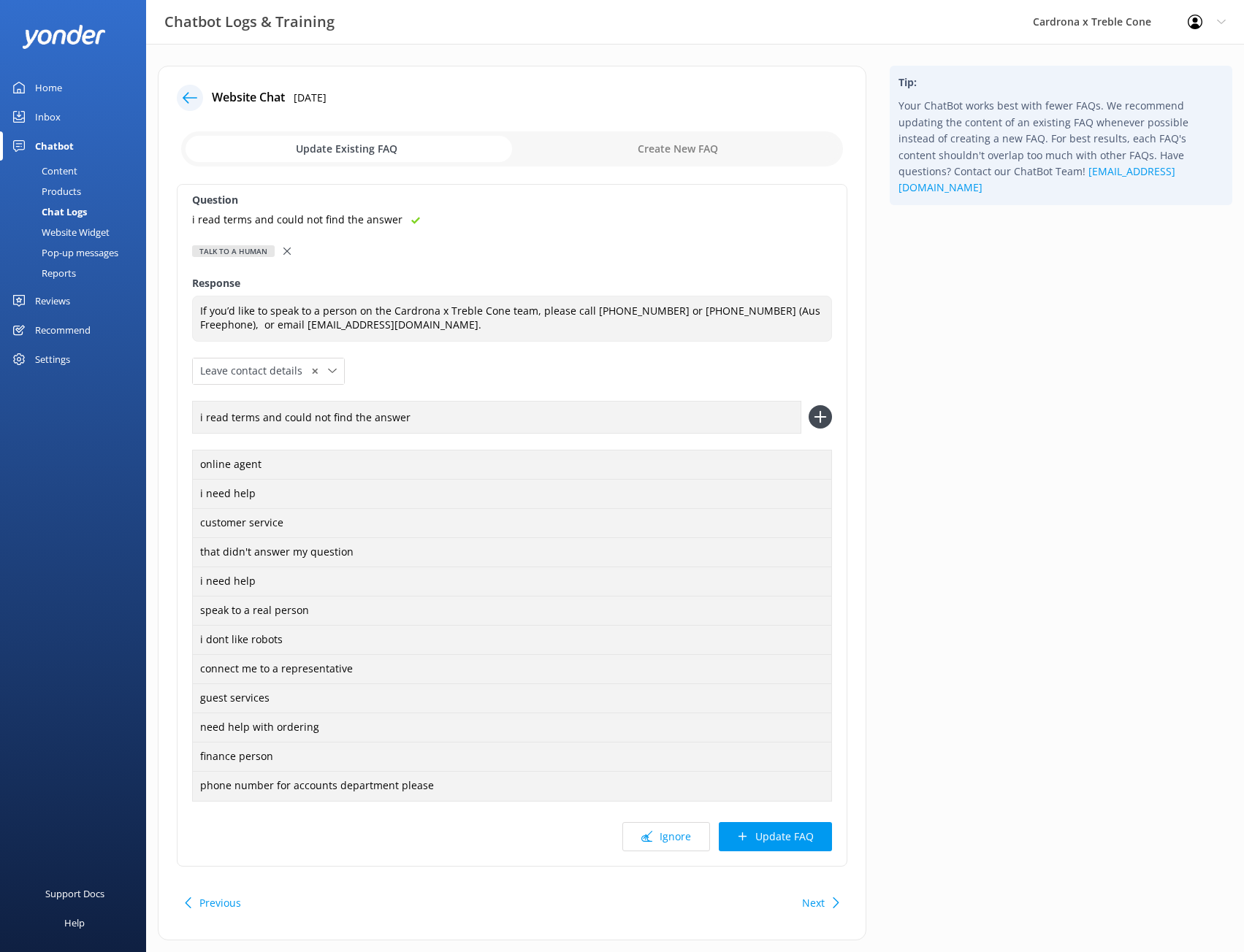
click at [821, 426] on icon at bounding box center [820, 417] width 23 height 23
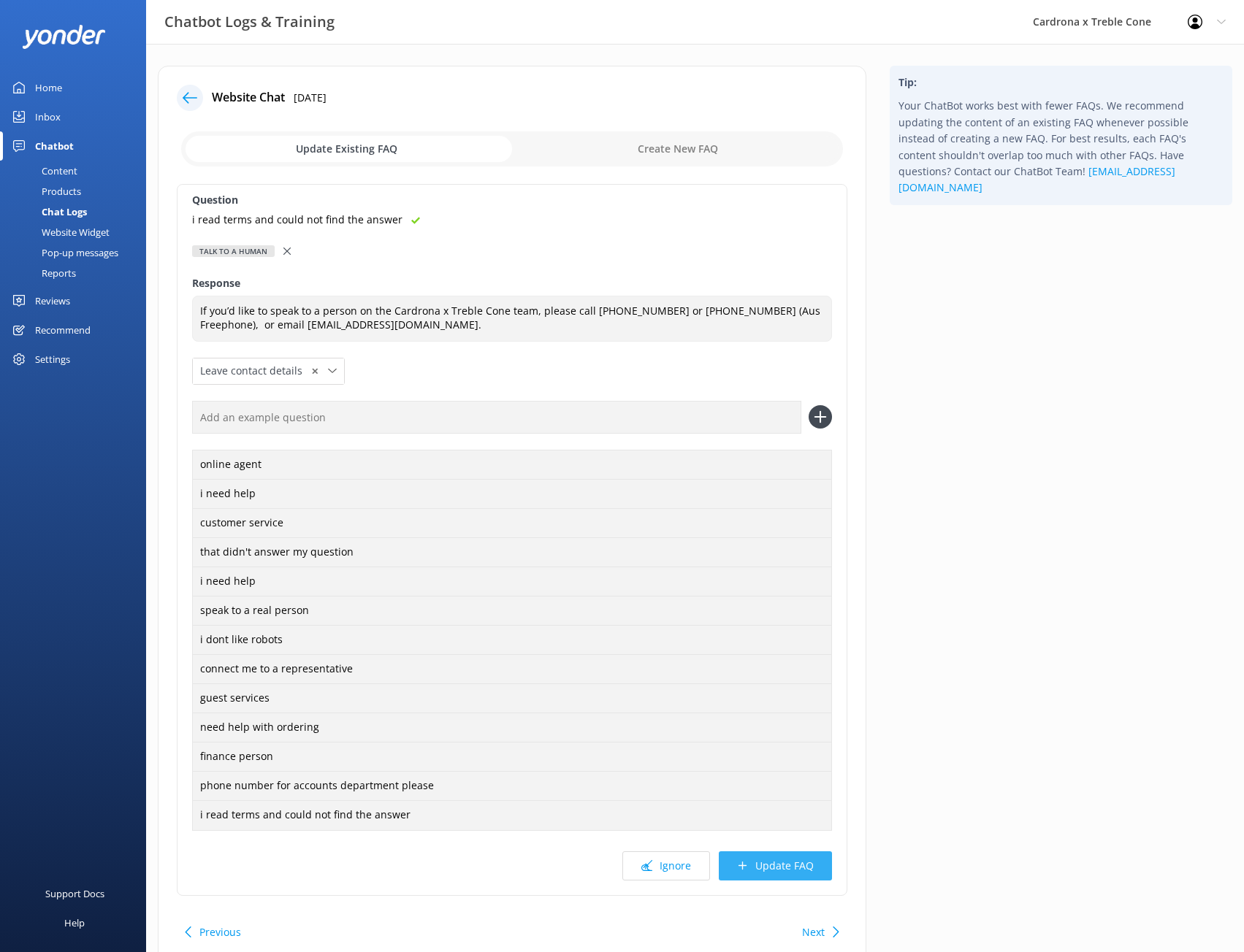
click at [805, 866] on button "Update FAQ" at bounding box center [776, 866] width 113 height 30
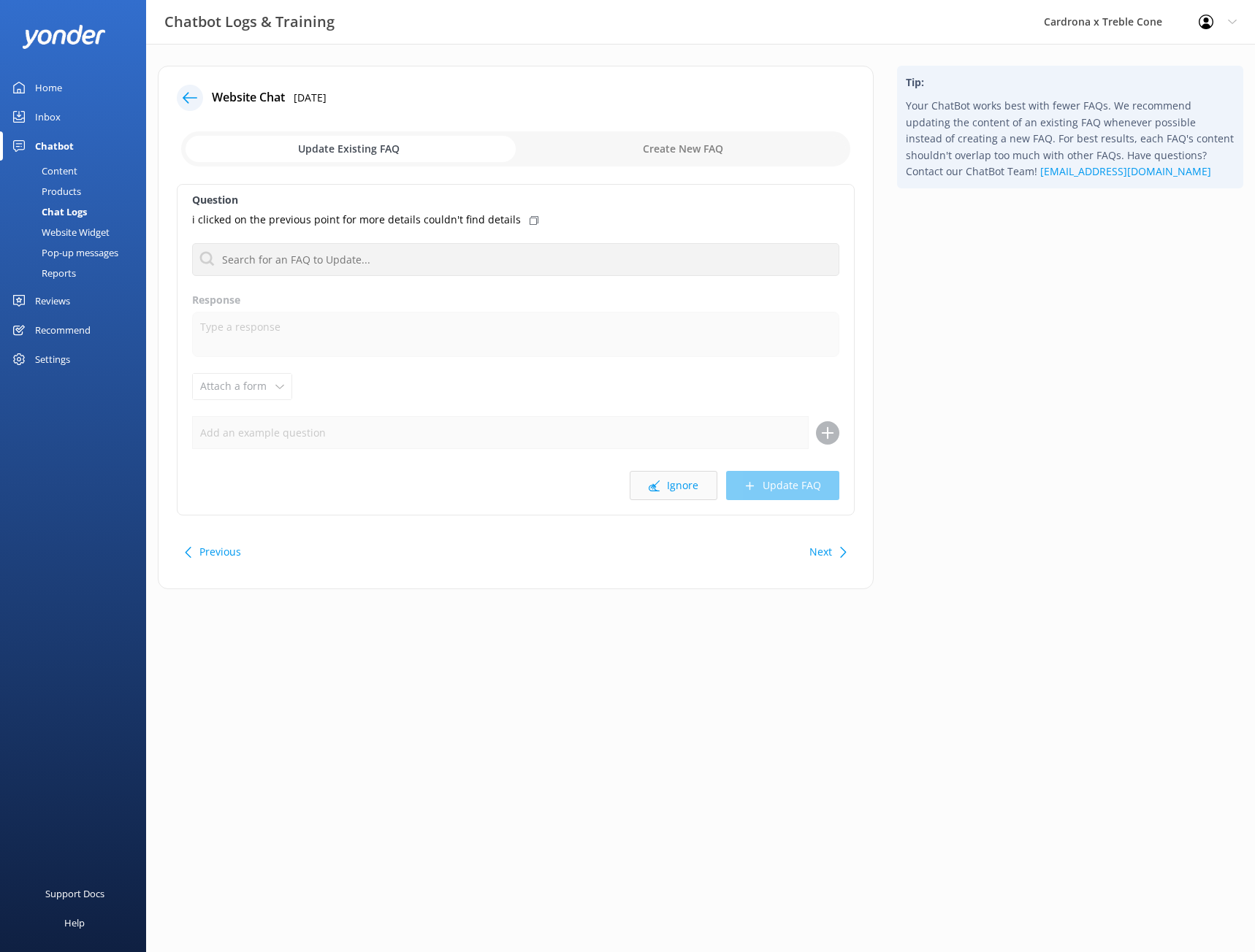
click at [677, 489] on button "Ignore" at bounding box center [673, 486] width 88 height 30
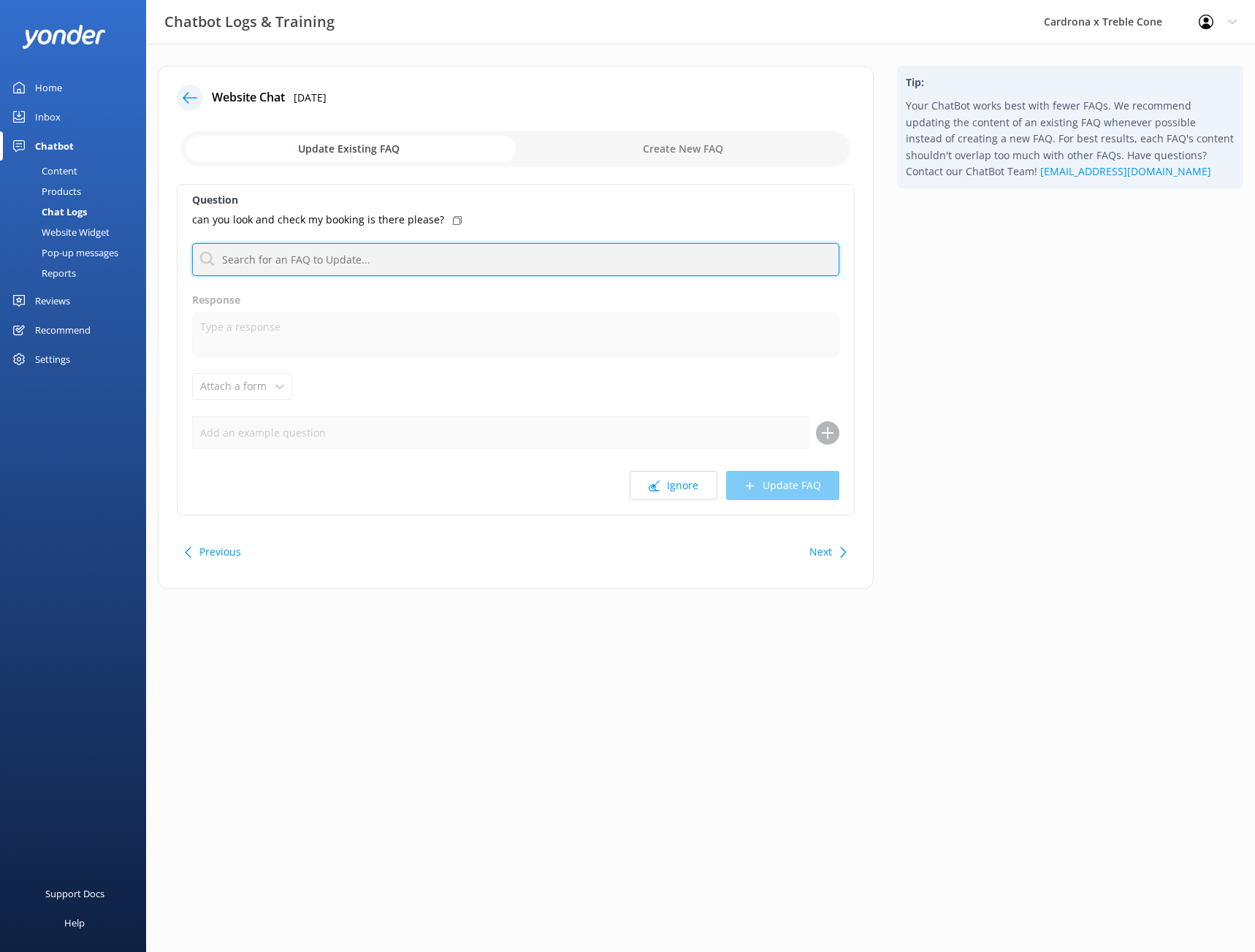
click at [443, 258] on input "text" at bounding box center [516, 260] width 647 height 33
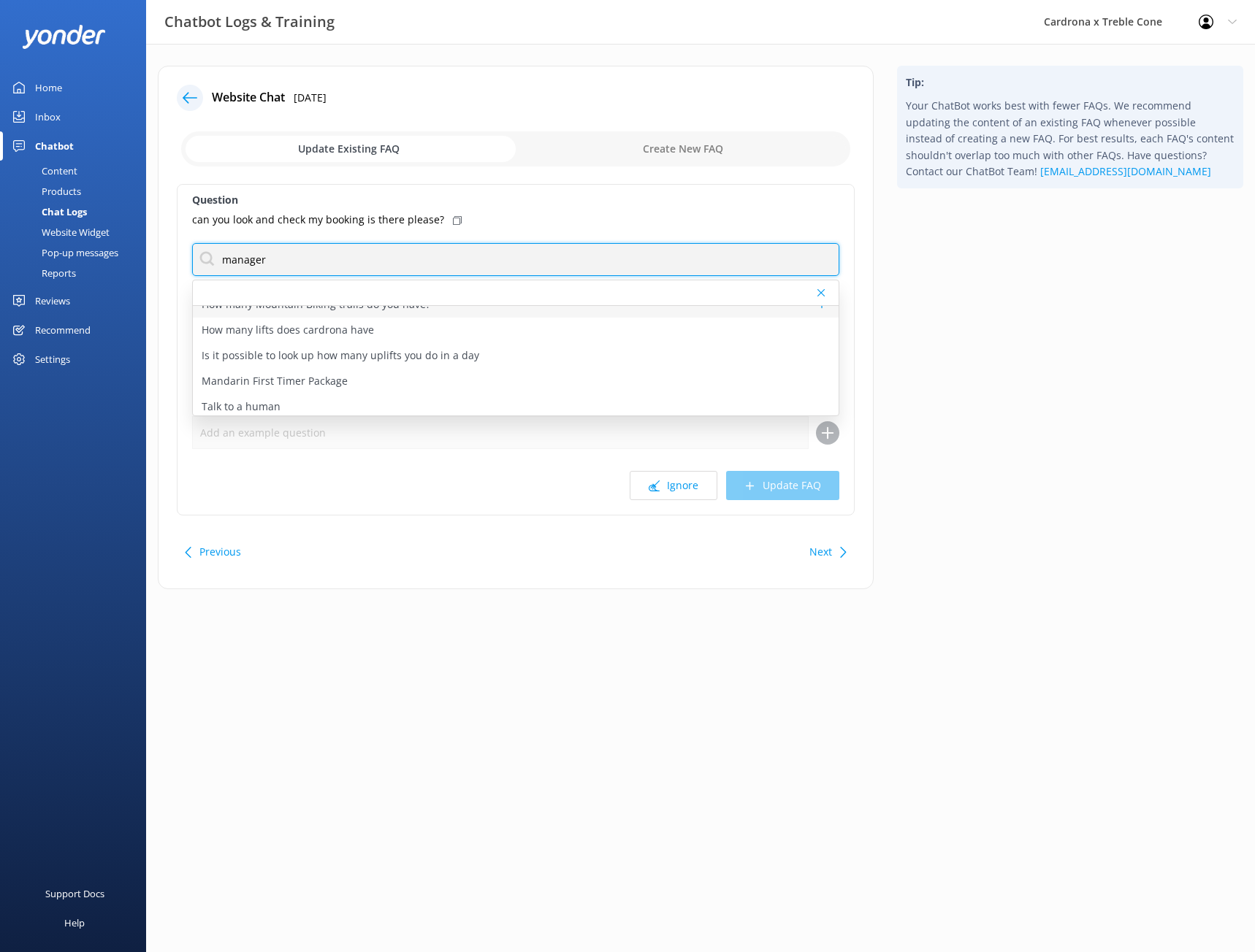
scroll to position [73, 0]
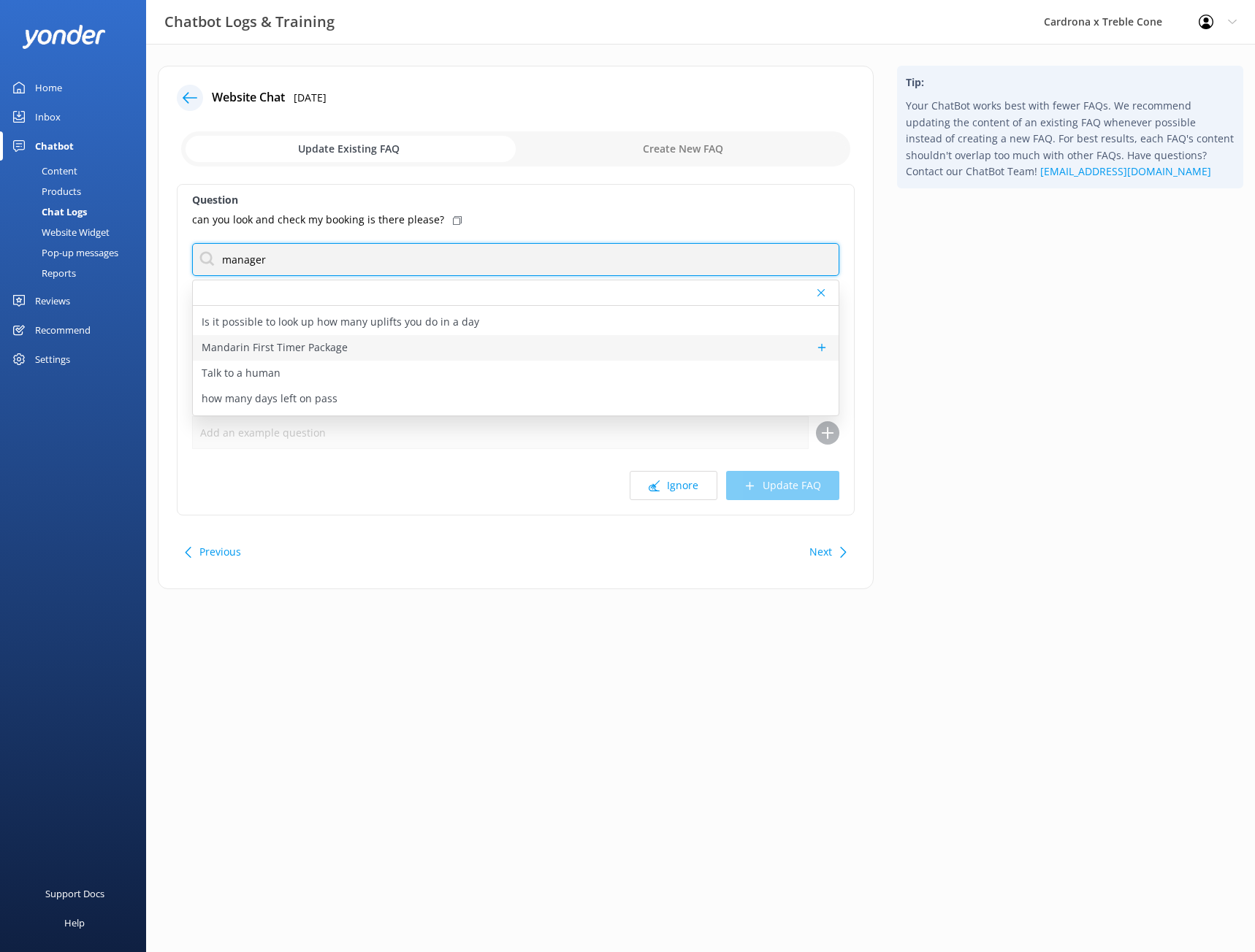
type input "manager"
click at [446, 359] on div "Mandarin First Timer Package" at bounding box center [515, 348] width 645 height 26
type textarea "We have a mandarin First Timer package - ski and snowboard available to book fo…"
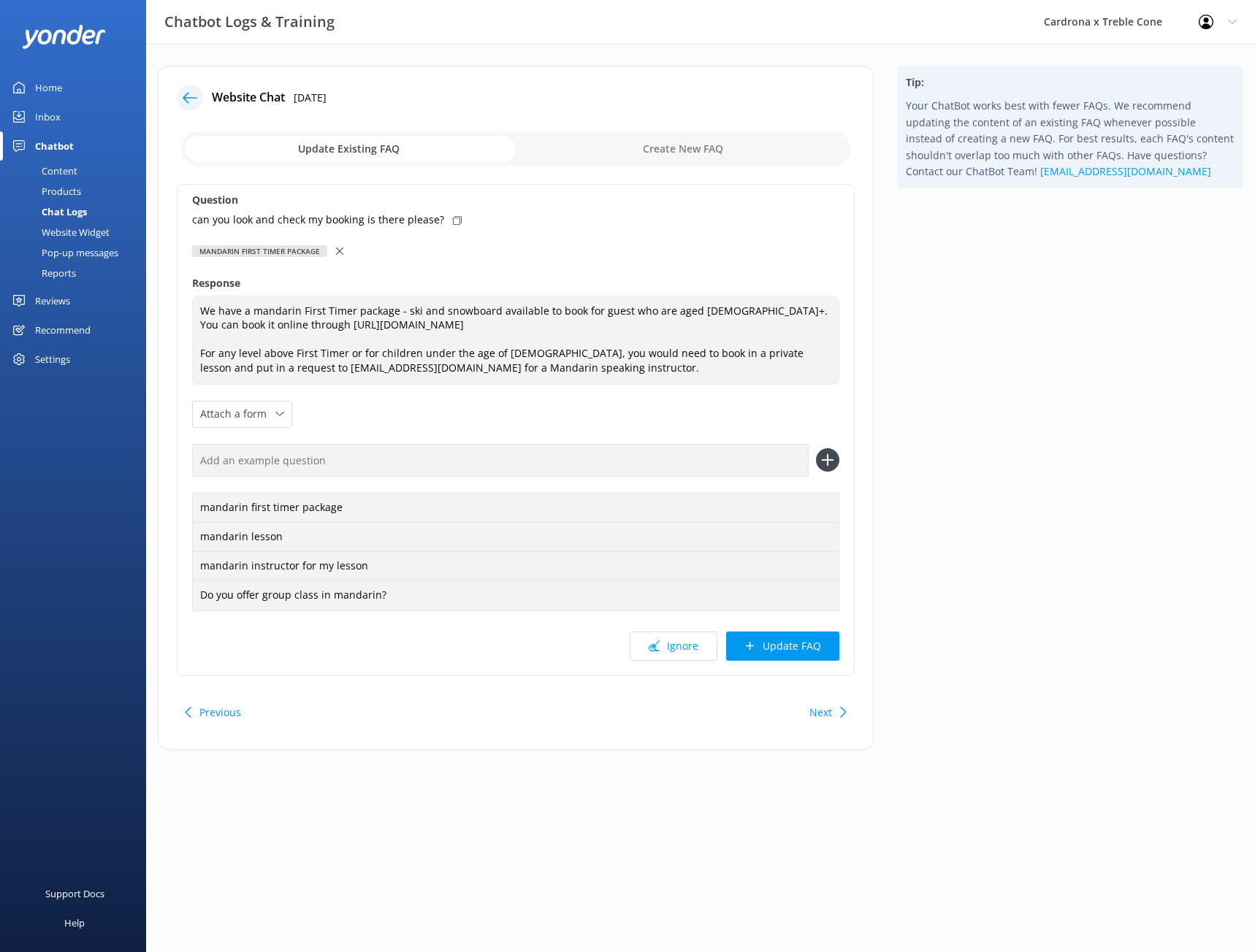
click at [339, 256] on div at bounding box center [341, 252] width 10 height 16
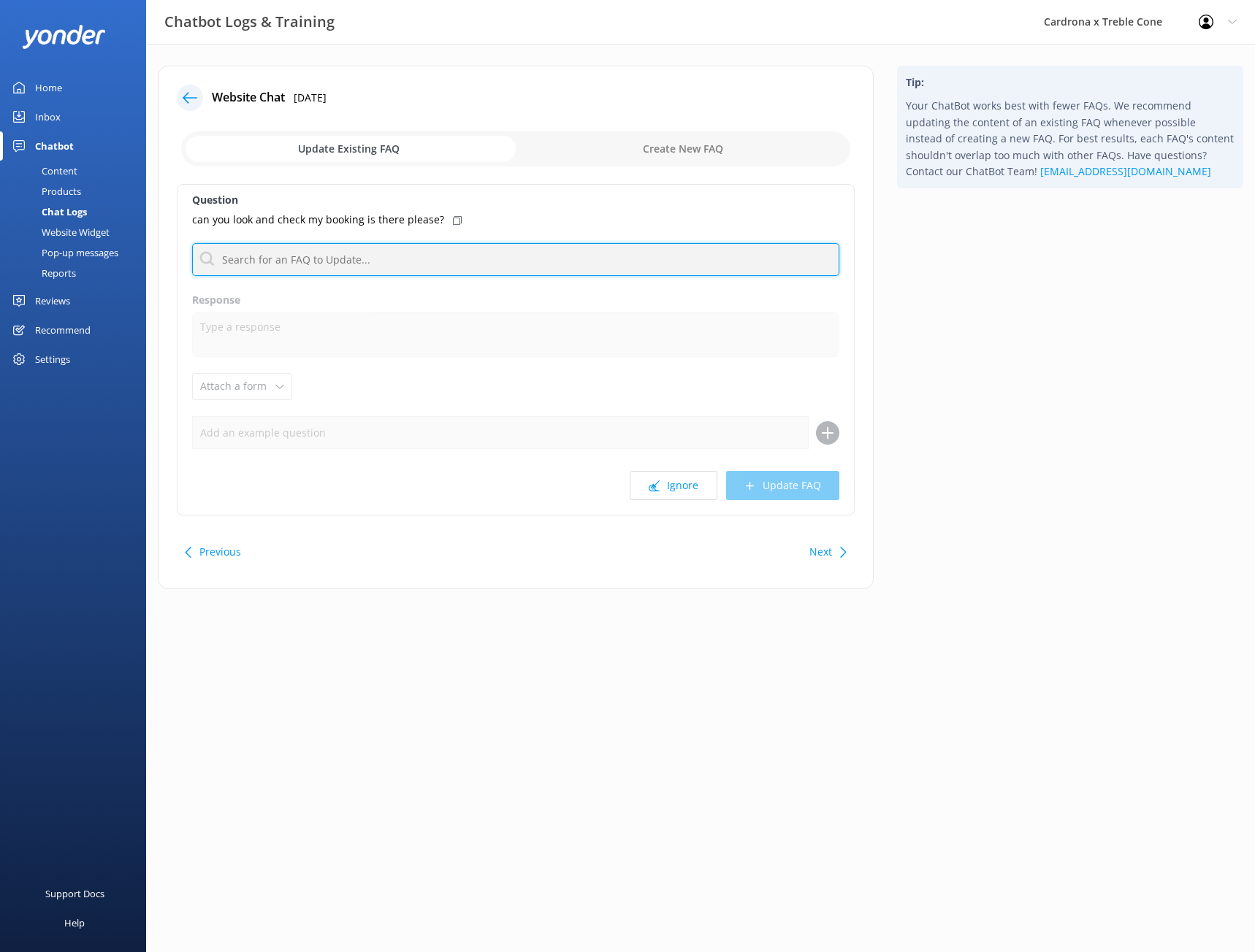
click at [339, 256] on input "text" at bounding box center [516, 260] width 647 height 33
click at [839, 546] on div "Next" at bounding box center [826, 552] width 46 height 30
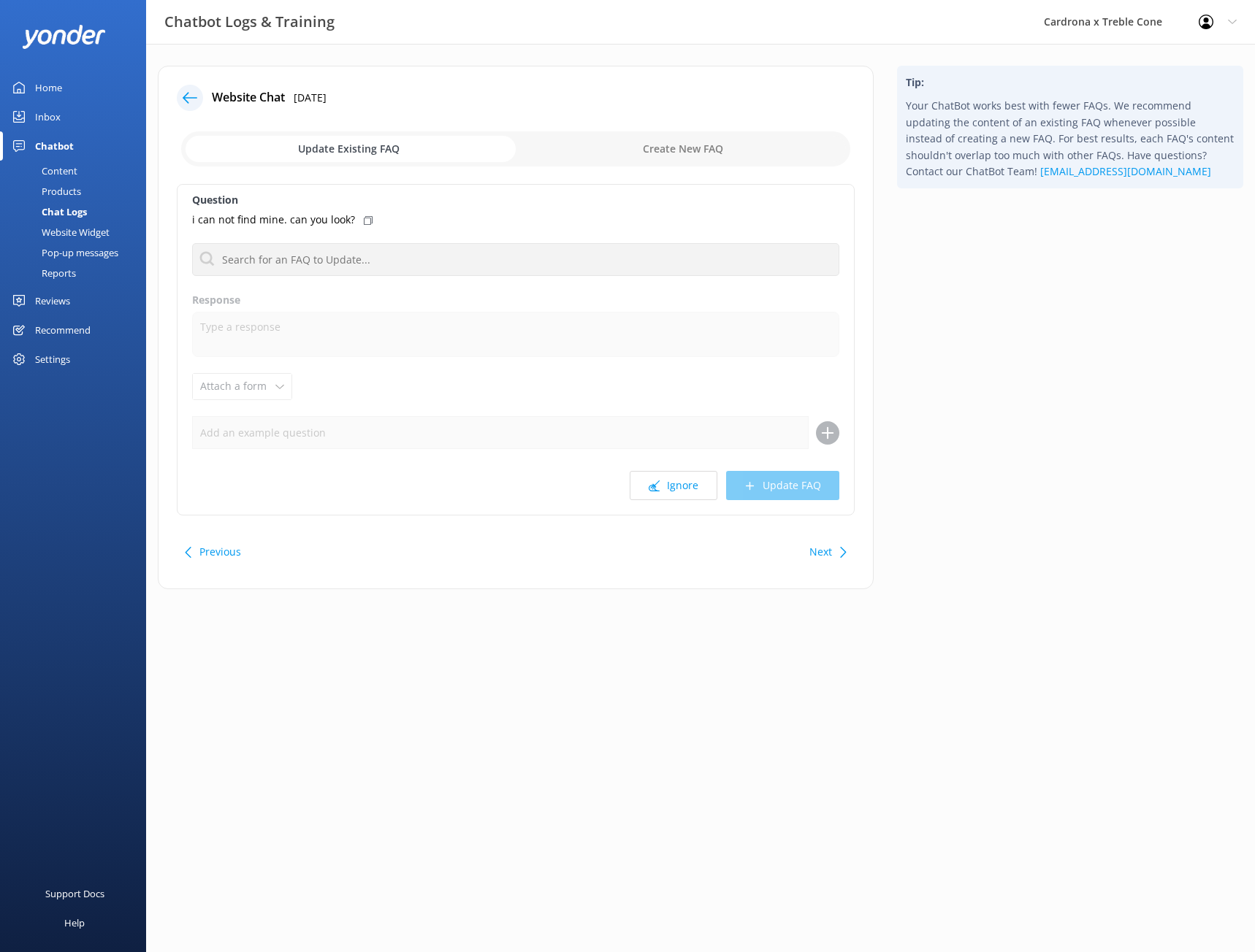
click at [823, 544] on button "Next" at bounding box center [820, 552] width 22 height 30
click at [336, 237] on div "Question If I have an accident what happens About high performance centre How m…" at bounding box center [515, 349] width 678 height 331
click at [359, 278] on div "Question If I have an accident what happens About high performance centre How m…" at bounding box center [515, 349] width 678 height 331
click at [354, 268] on input "text" at bounding box center [516, 260] width 647 height 33
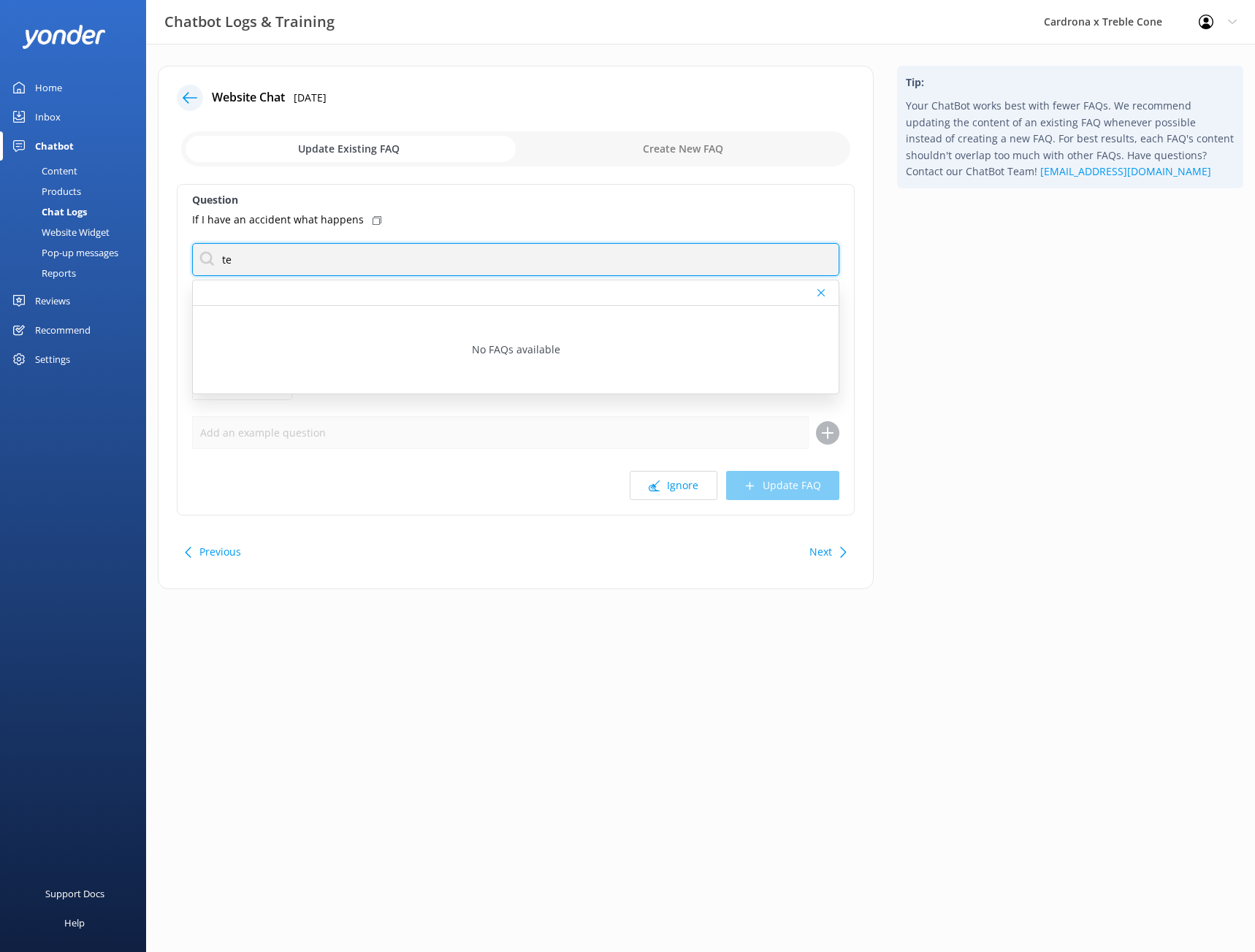
type input "t"
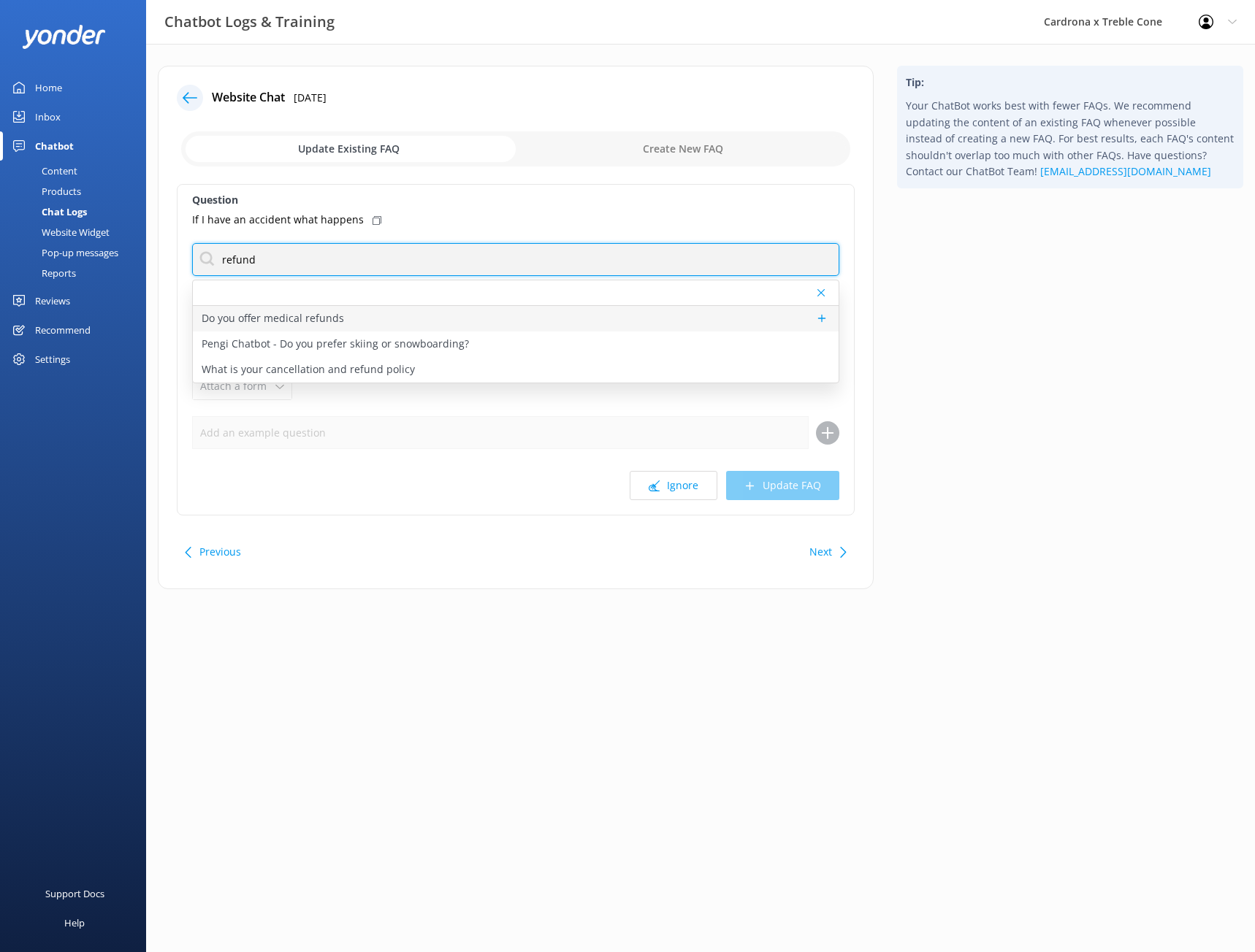
type input "refund"
click at [341, 315] on div "Do you offer medical refunds" at bounding box center [515, 319] width 645 height 26
type textarea "For Medical Refunds, whether for Day passes or Season passes, we may require a …"
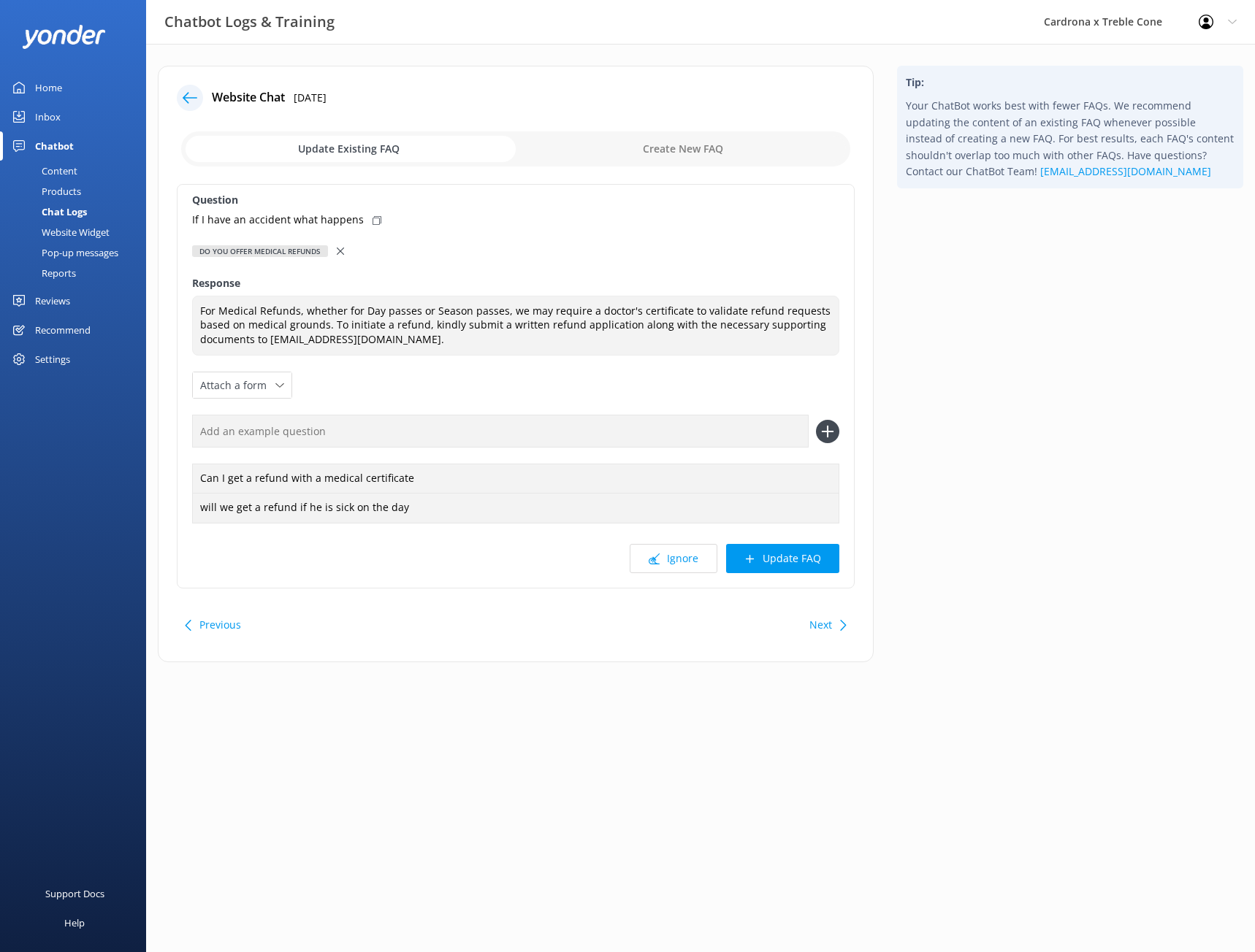
click at [372, 218] on use at bounding box center [376, 220] width 9 height 9
click at [325, 442] on input "text" at bounding box center [501, 430] width 617 height 33
paste input "If I have an accident what happens"
type input "If I have an accident what happens"
click at [830, 442] on icon at bounding box center [827, 431] width 23 height 23
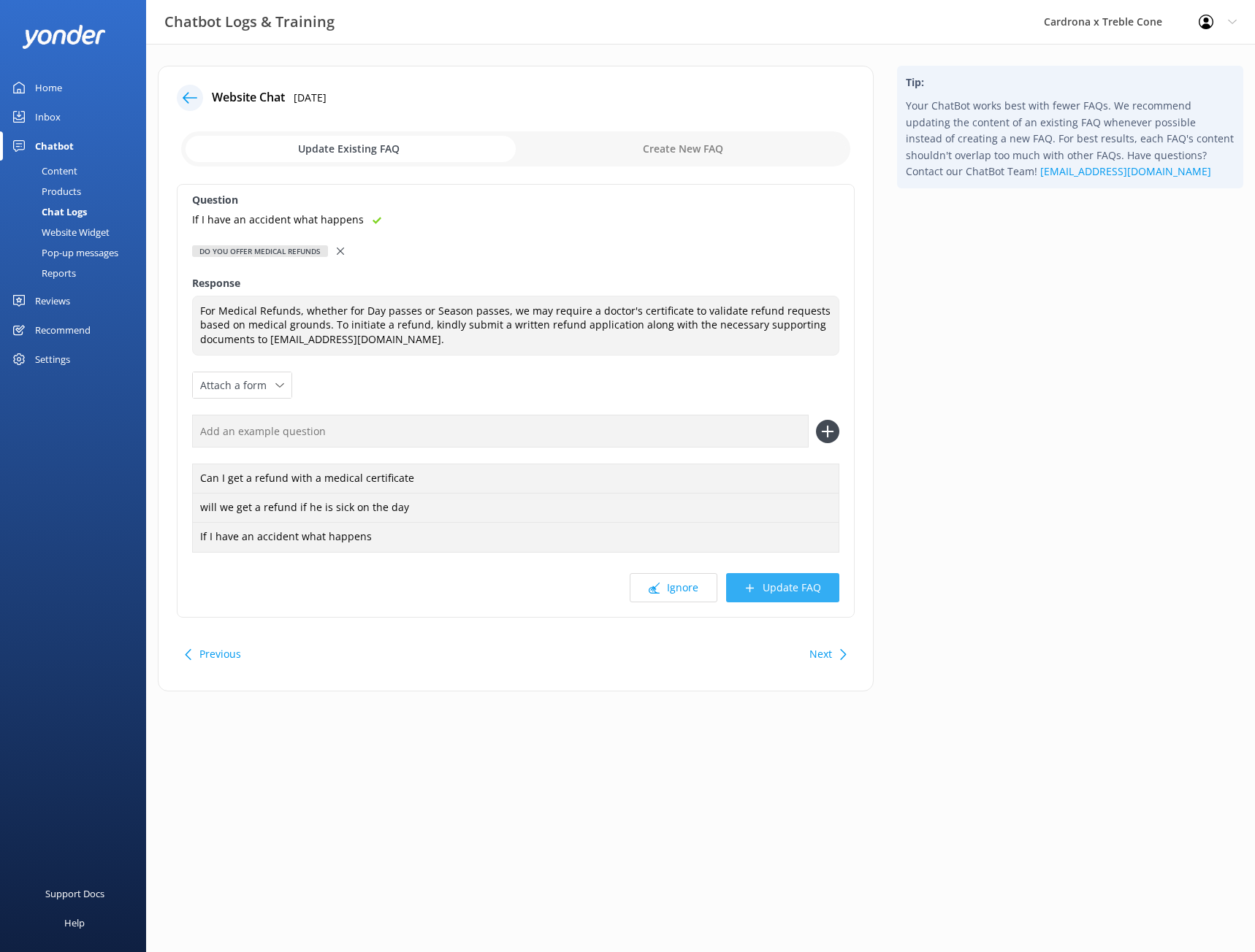
click at [820, 598] on button "Update FAQ" at bounding box center [783, 588] width 113 height 30
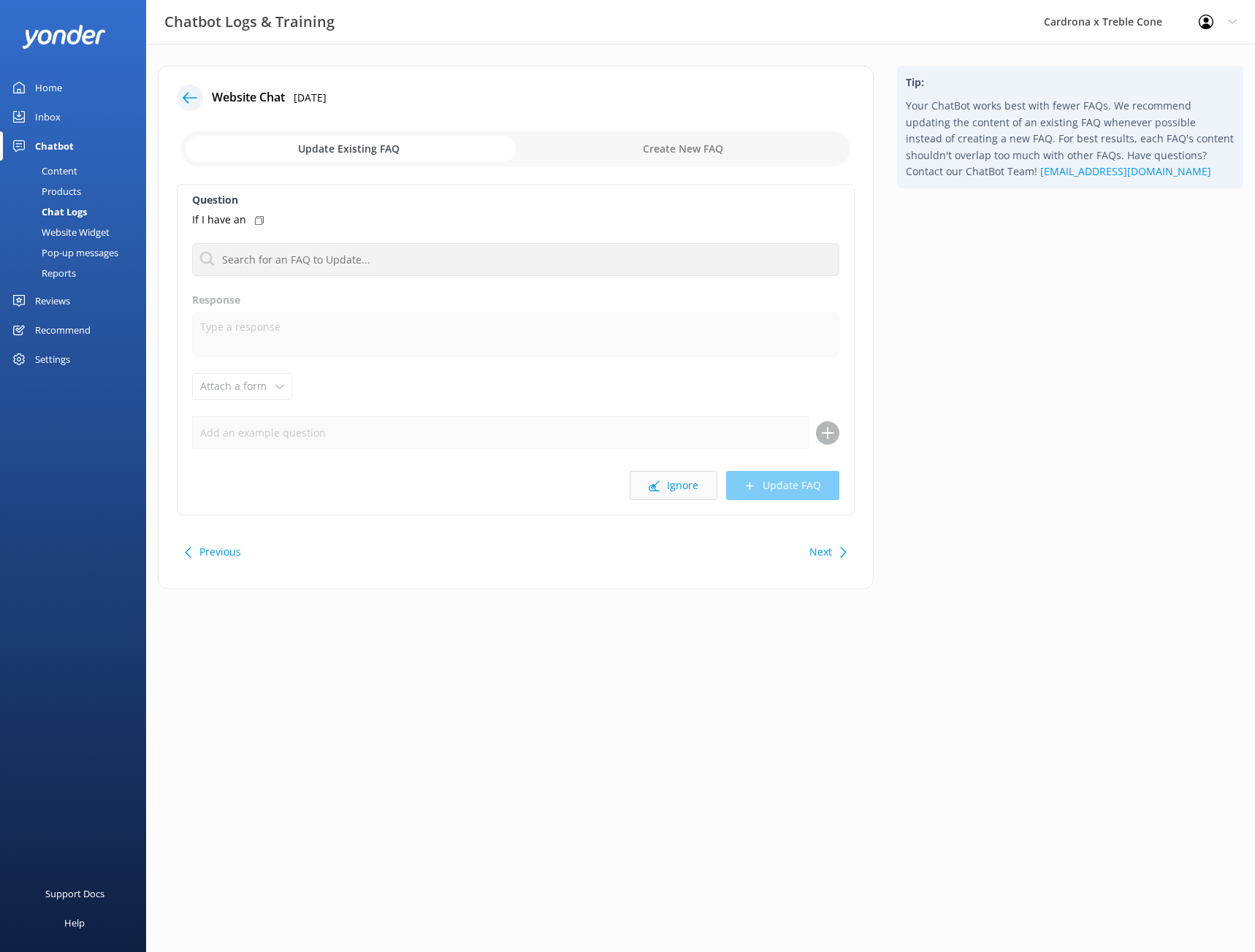
click at [677, 487] on button "Ignore" at bounding box center [673, 486] width 88 height 30
click at [820, 542] on button "Next" at bounding box center [820, 552] width 22 height 30
click at [821, 556] on button "Next" at bounding box center [820, 552] width 22 height 30
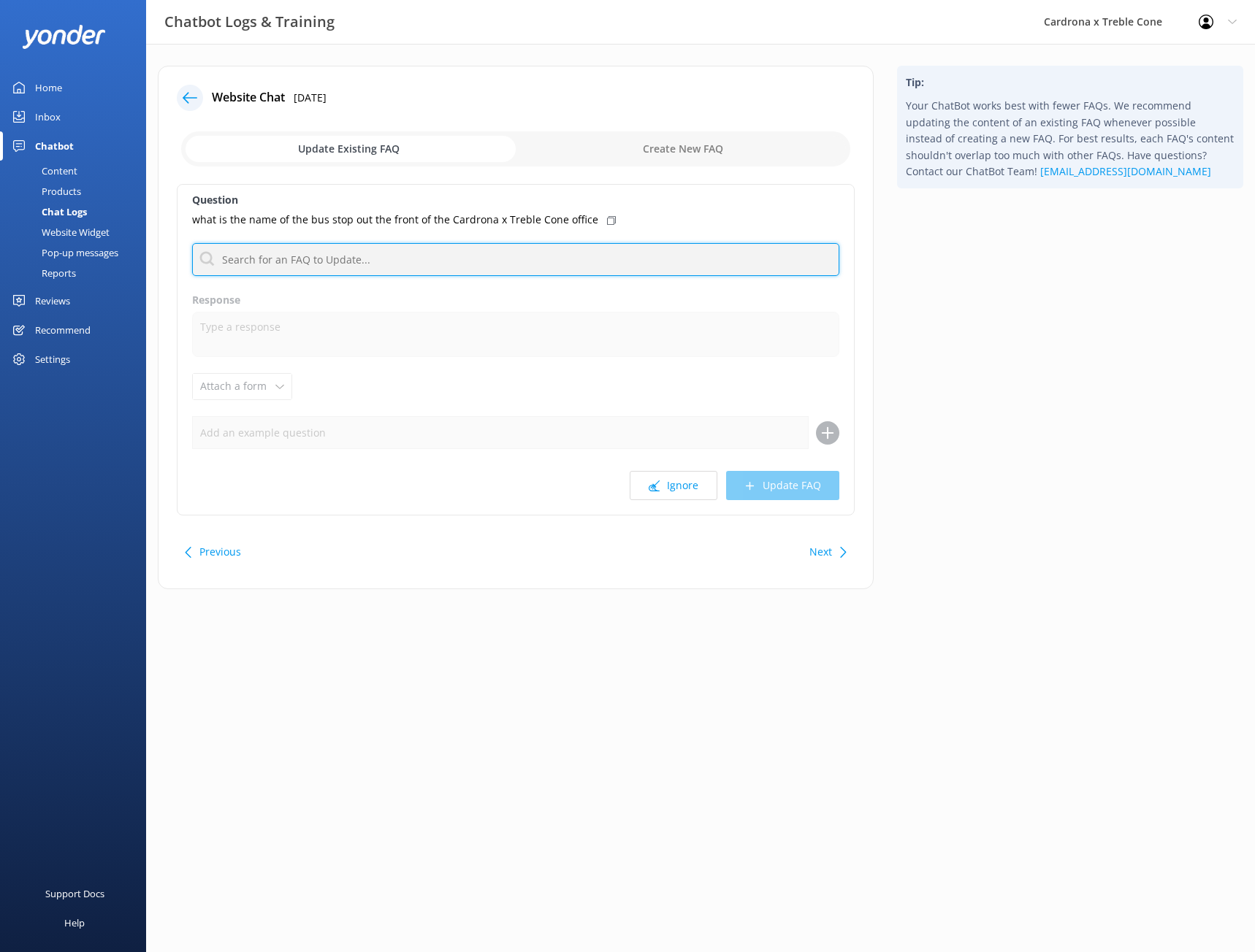
click at [603, 258] on input "text" at bounding box center [516, 260] width 647 height 33
type input "w"
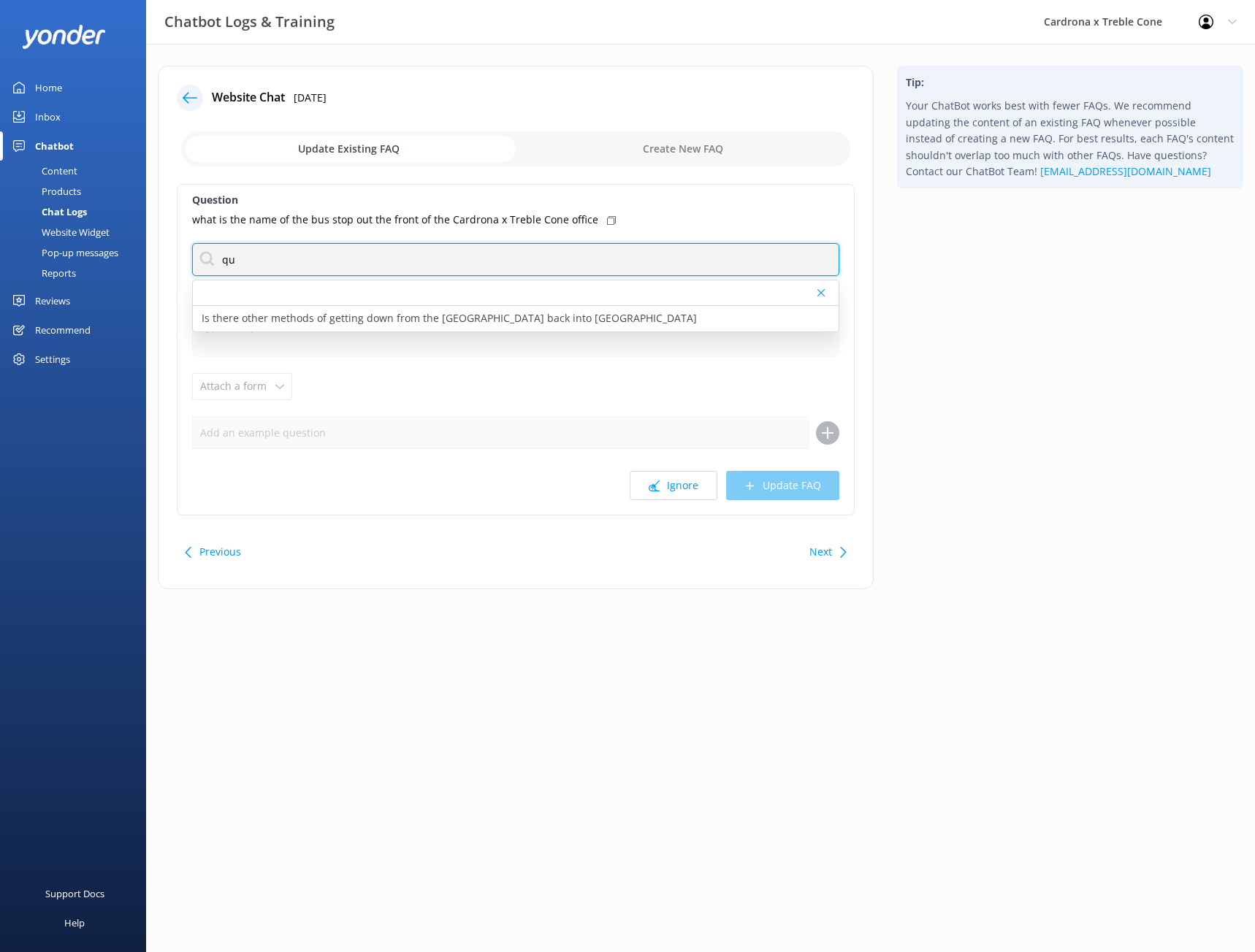
type input "q"
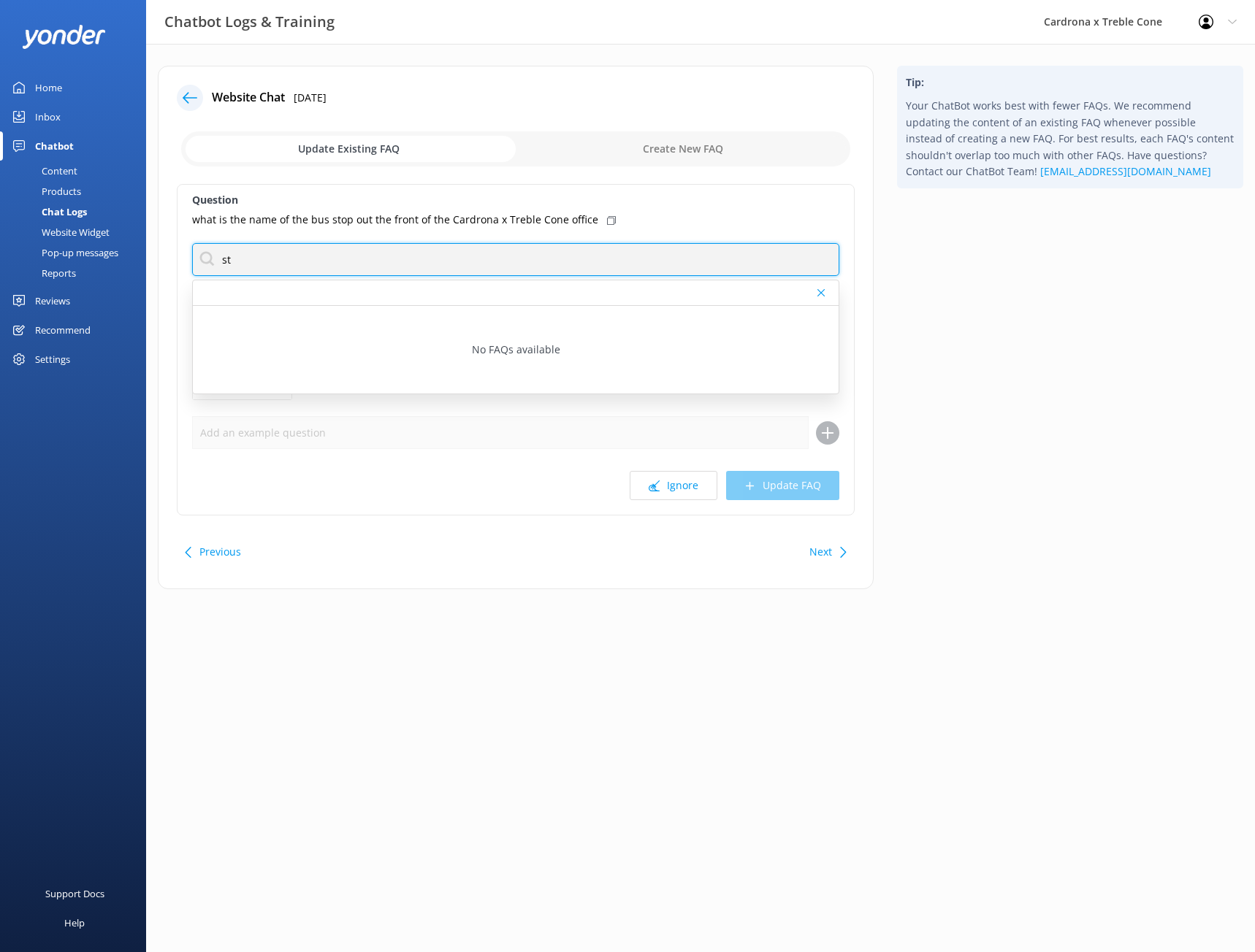
type input "s"
type input "c"
type input "3"
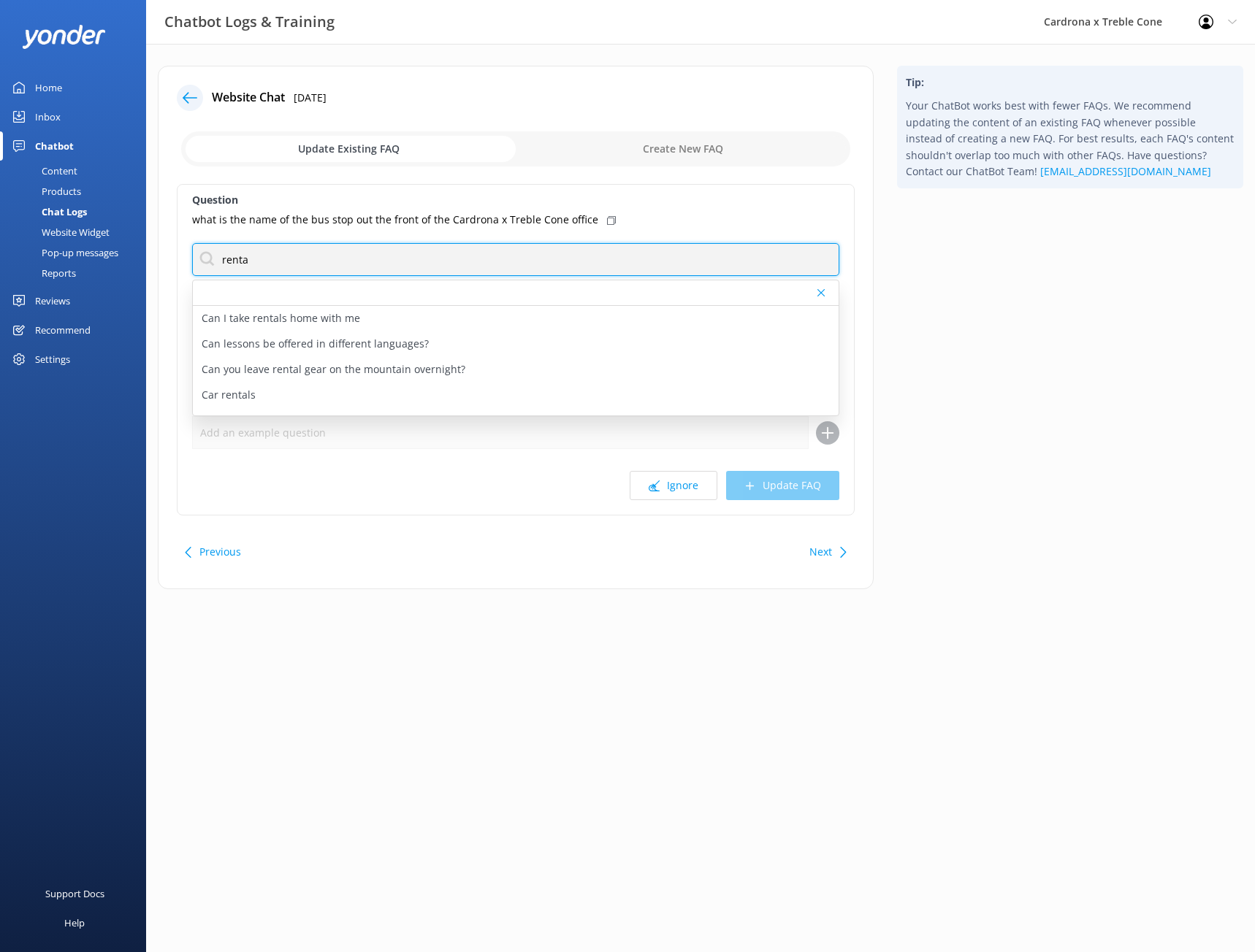
type input "rental"
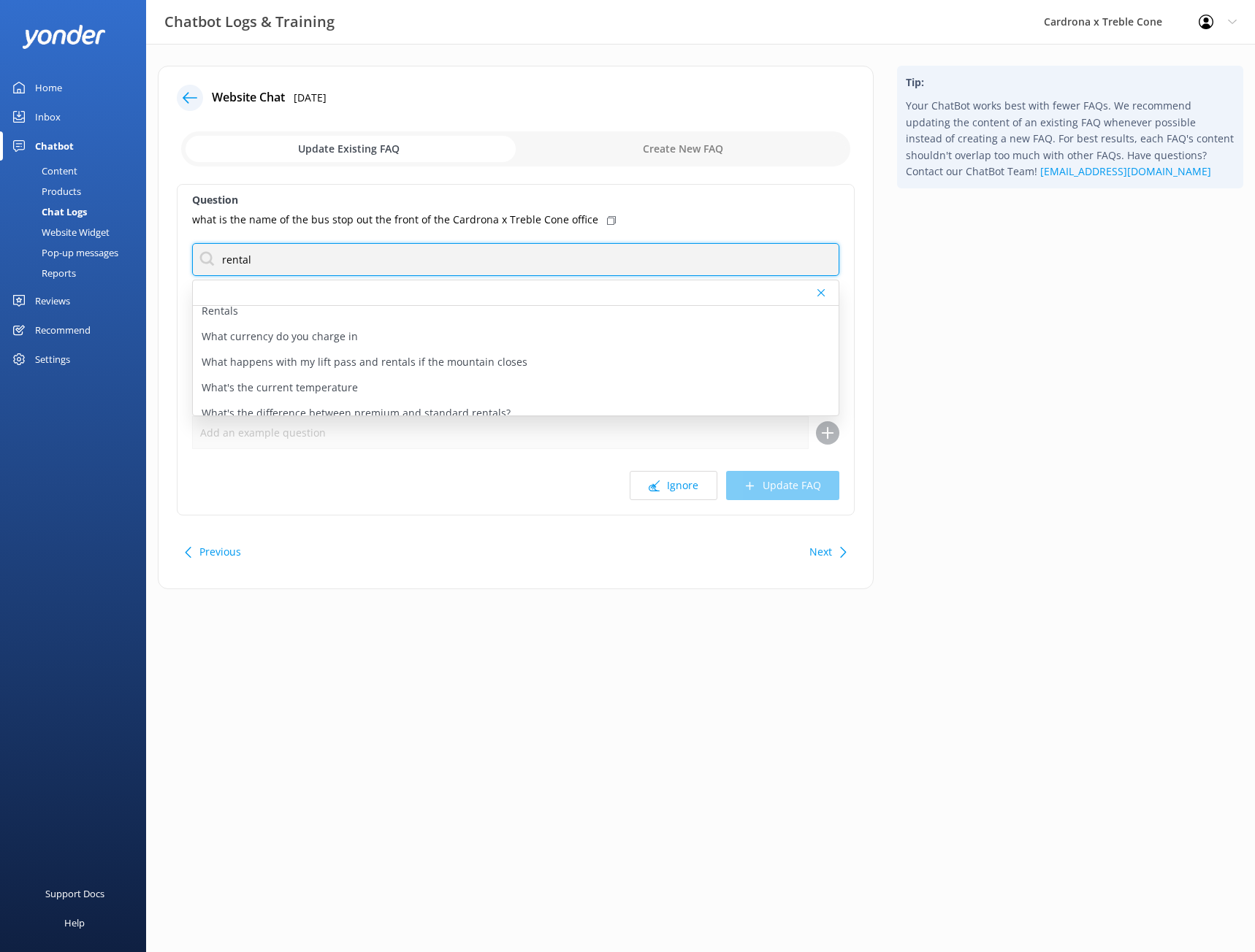
scroll to position [427, 0]
drag, startPoint x: 780, startPoint y: 257, endPoint x: 177, endPoint y: 208, distance: 605.0
click at [177, 208] on div "Question what is the name of the bus stop out the front of the Cardrona x Trebl…" at bounding box center [515, 349] width 678 height 331
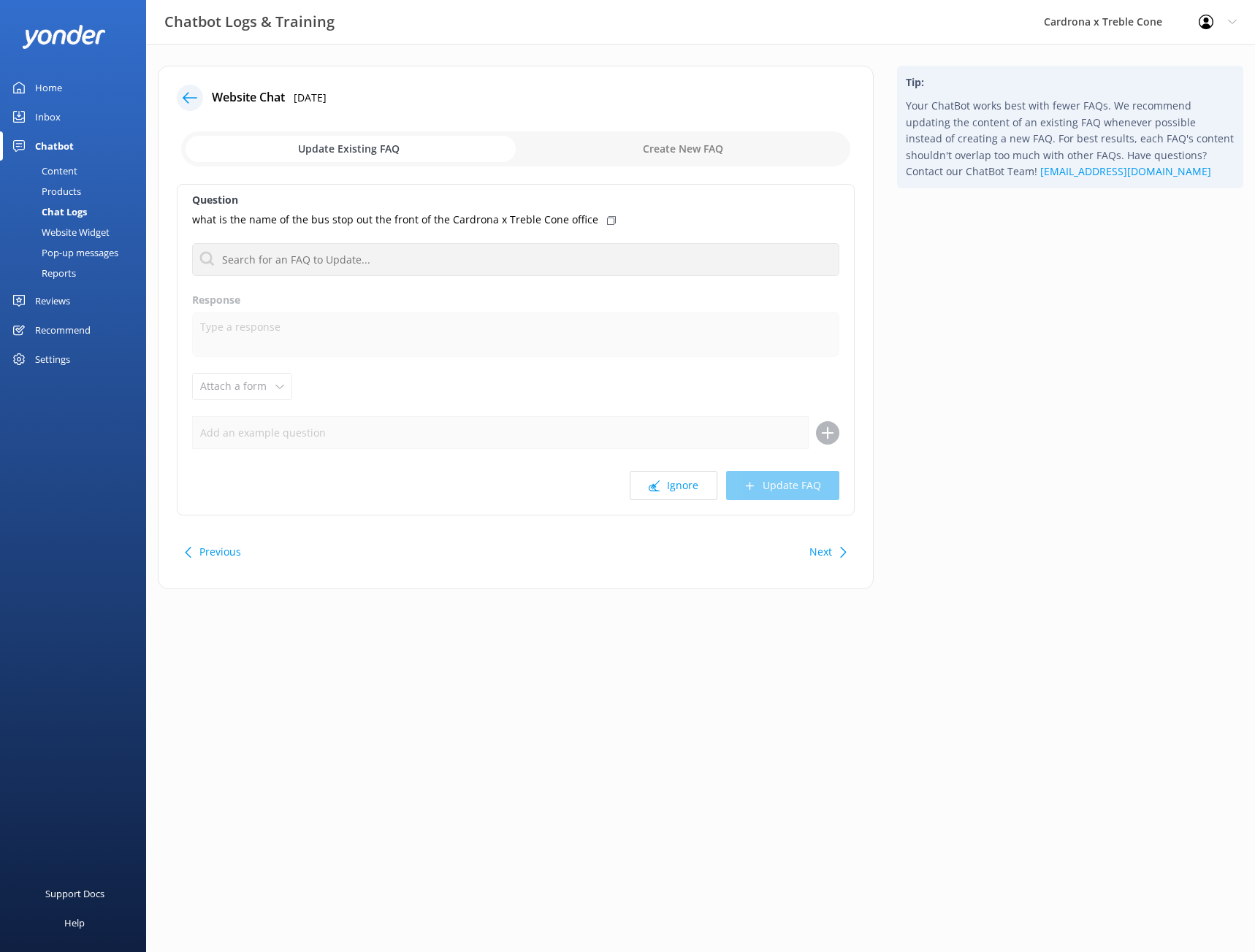
click at [815, 565] on button "Next" at bounding box center [820, 552] width 22 height 30
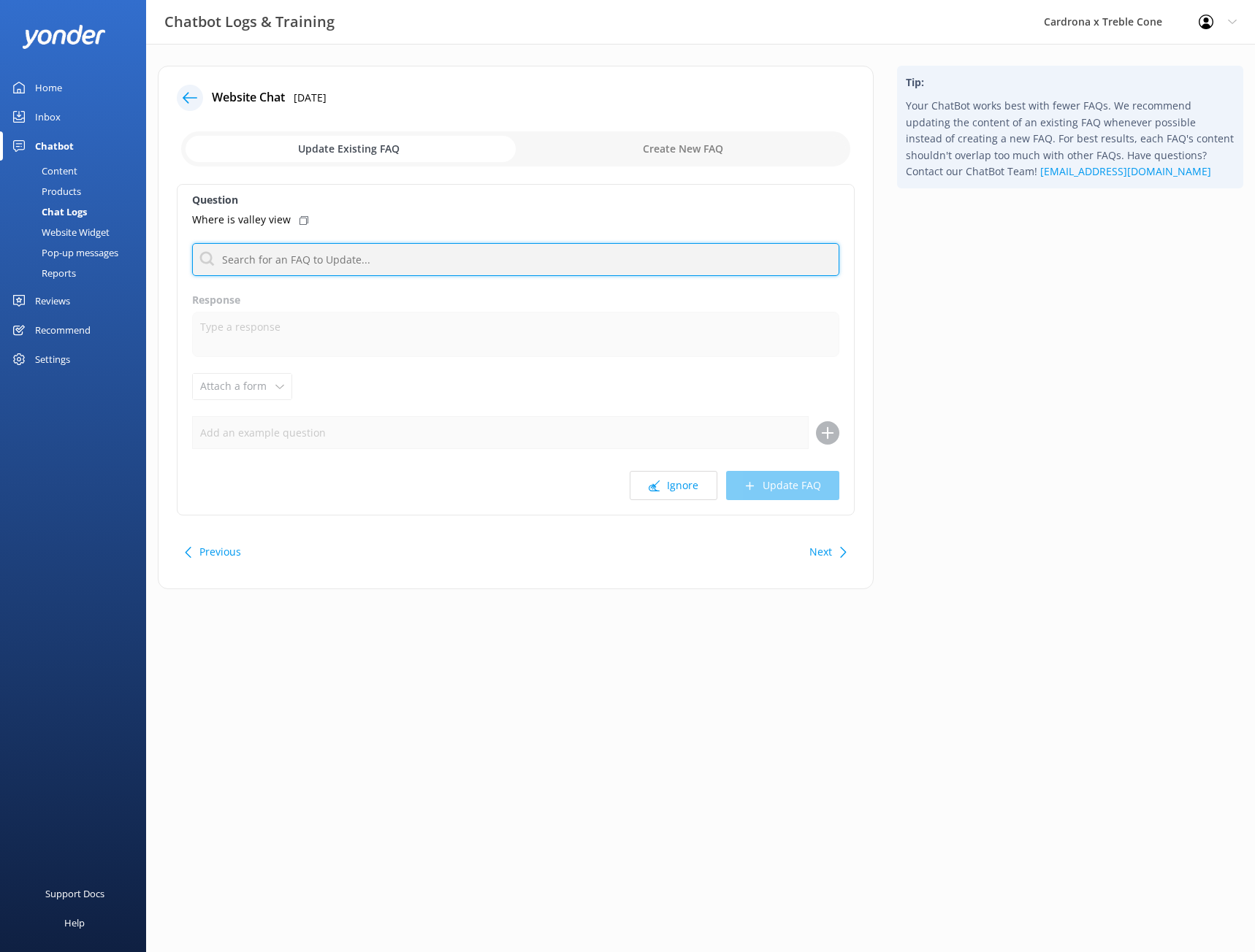
click at [248, 256] on input "text" at bounding box center [516, 260] width 647 height 33
type input "v"
type input "c"
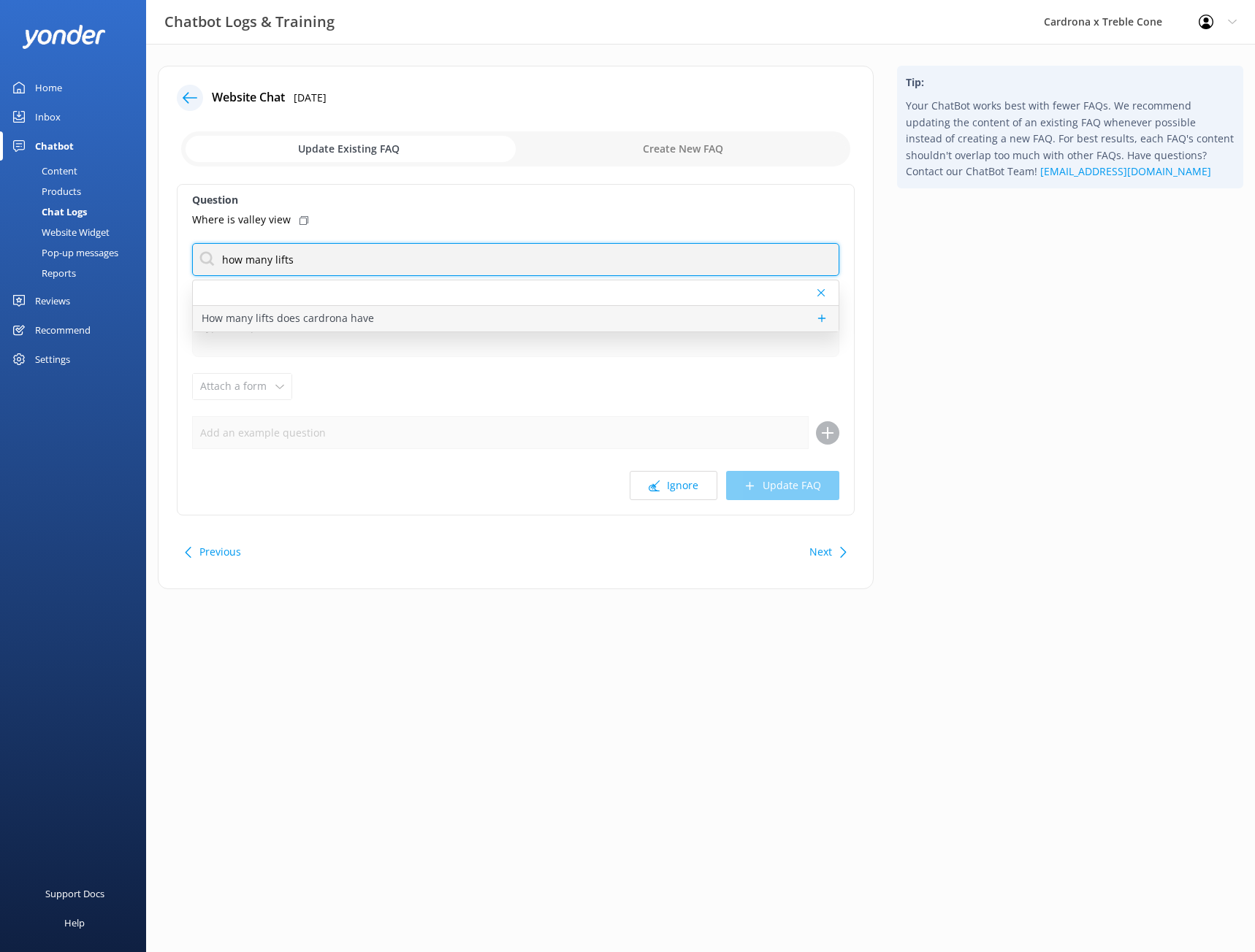
type input "how many lifts"
click at [336, 315] on p "How many lifts does cardrona have" at bounding box center [288, 319] width 173 height 16
type textarea "Cardrona has a variety of lifts across the mountain: 1. [PERSON_NAME] Express C…"
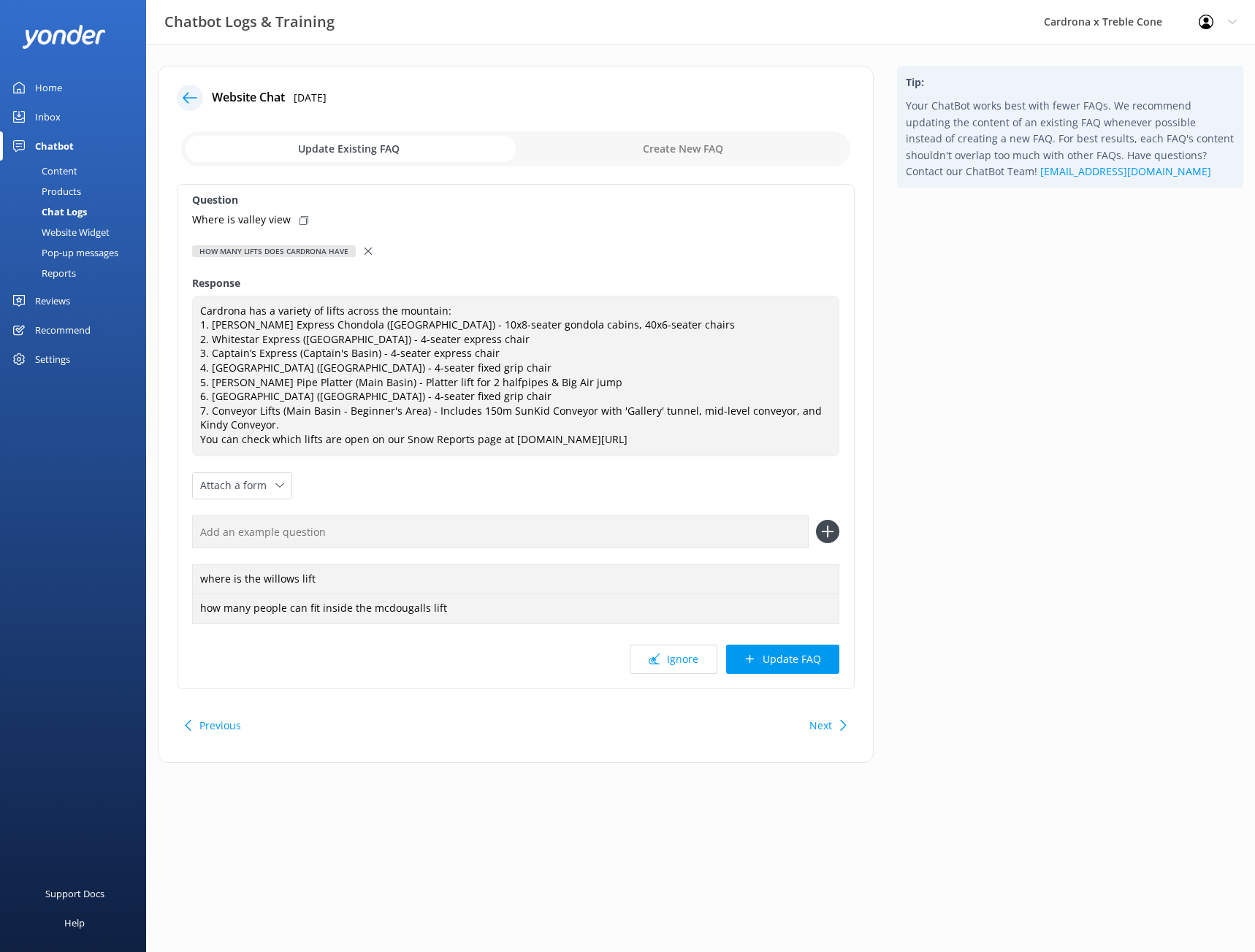
click at [367, 252] on use at bounding box center [367, 251] width 7 height 7
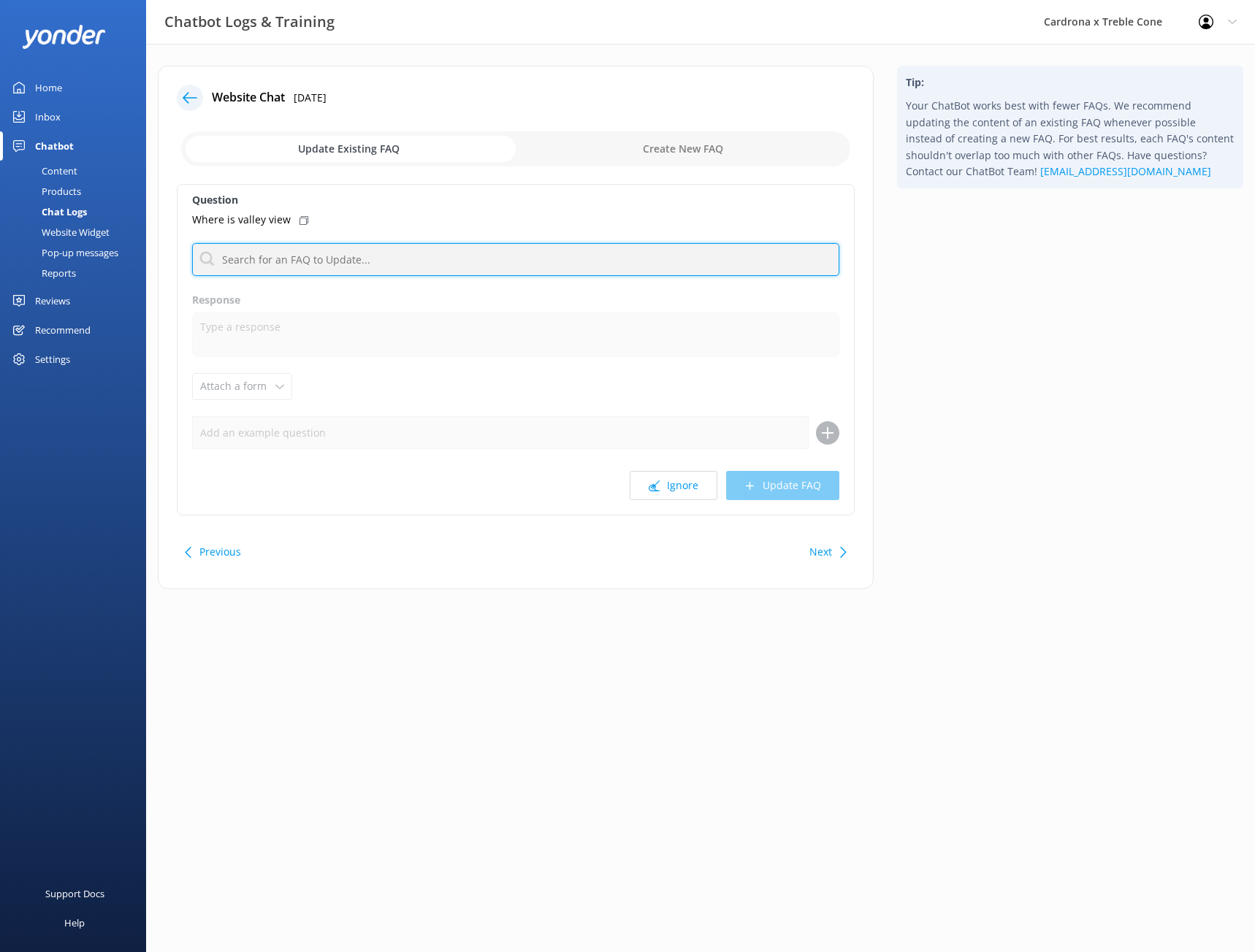
click at [359, 258] on input "text" at bounding box center [516, 260] width 647 height 33
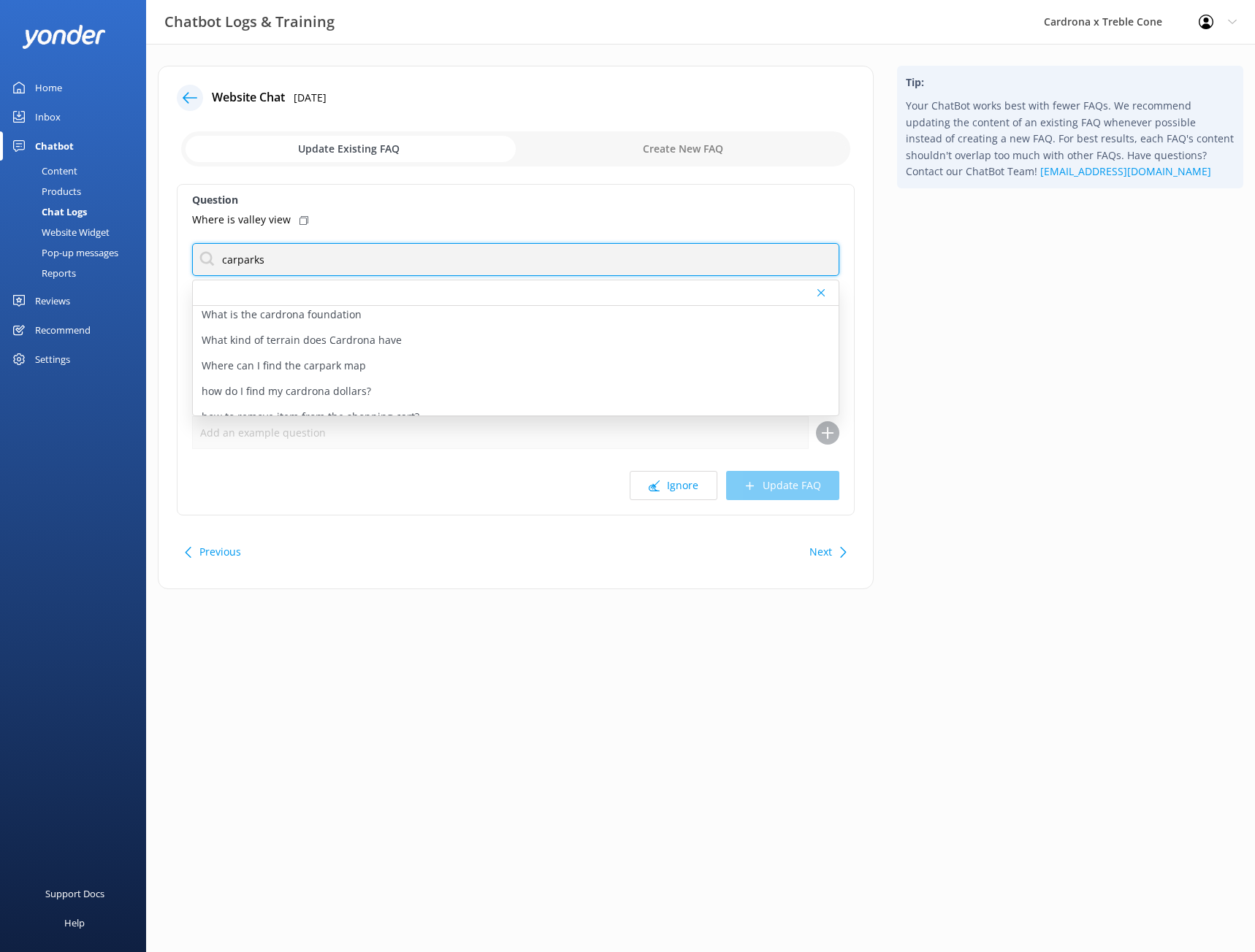
scroll to position [1501, 0]
type input "carparks"
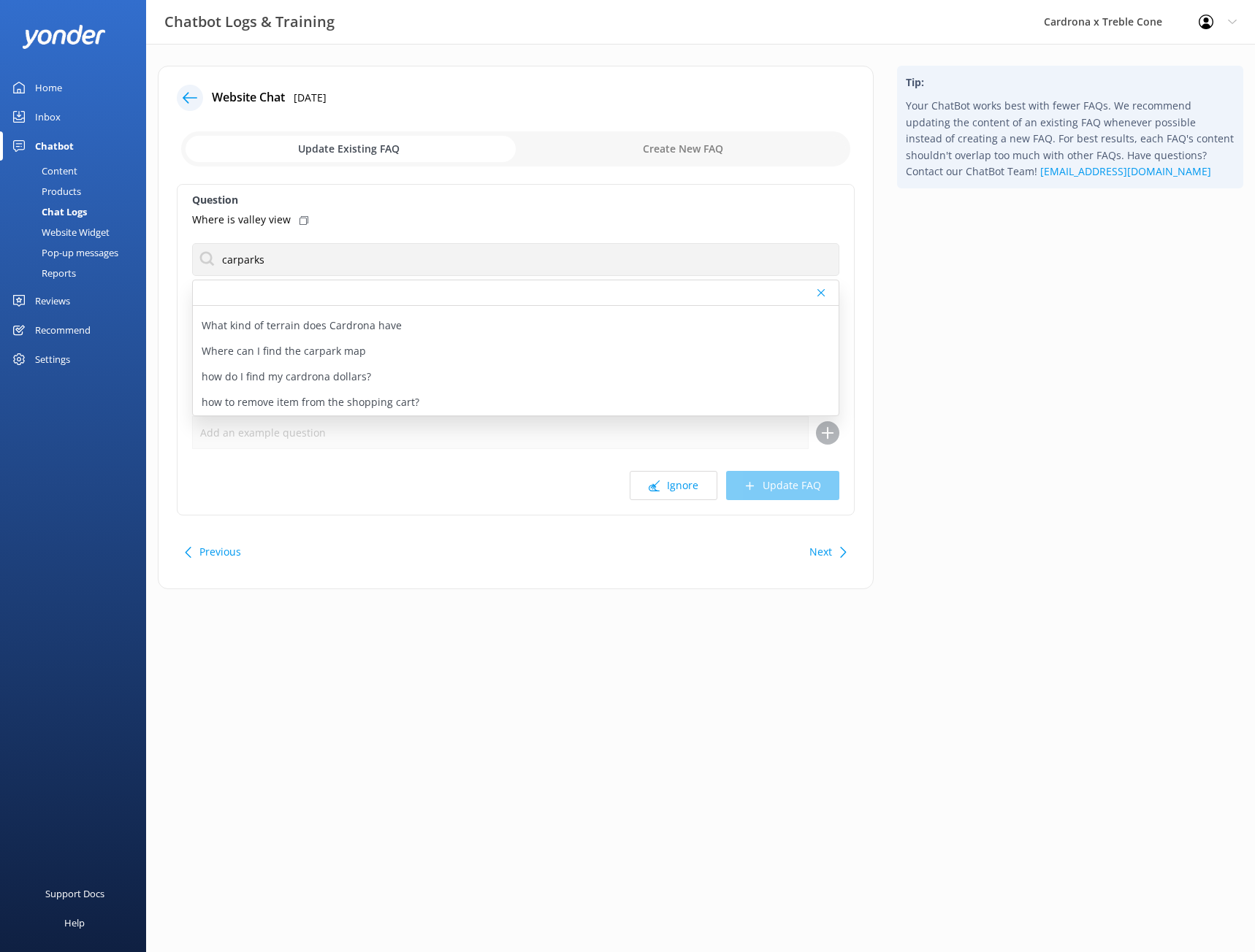
click at [652, 654] on html "Chatbot Logs & Training Cardrona x Treble Cone Profile Settings Logout Home Inb…" at bounding box center [627, 476] width 1255 height 952
click at [816, 547] on button "Next" at bounding box center [820, 552] width 22 height 30
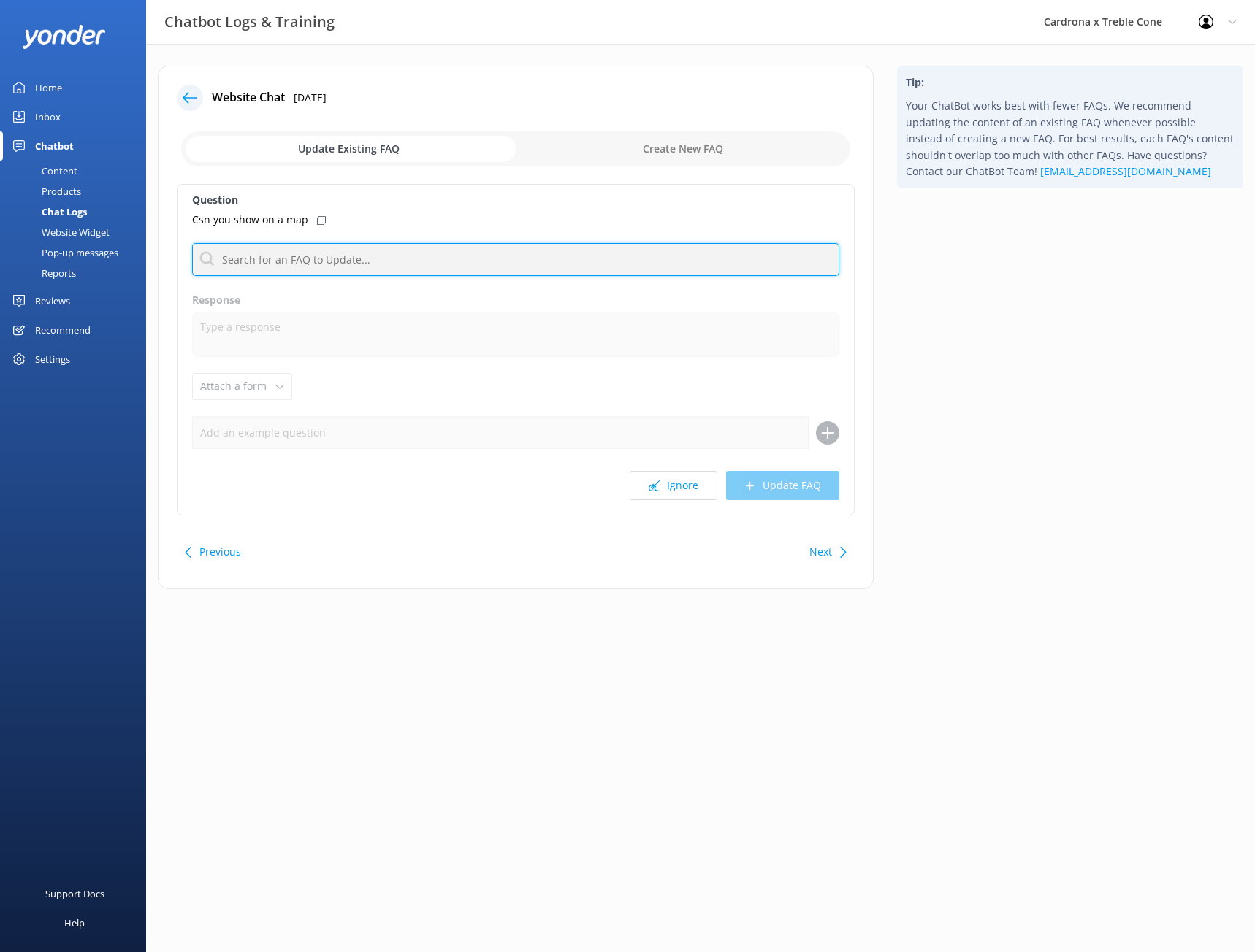
click at [363, 252] on input "text" at bounding box center [516, 260] width 647 height 33
type input "m"
type input "c"
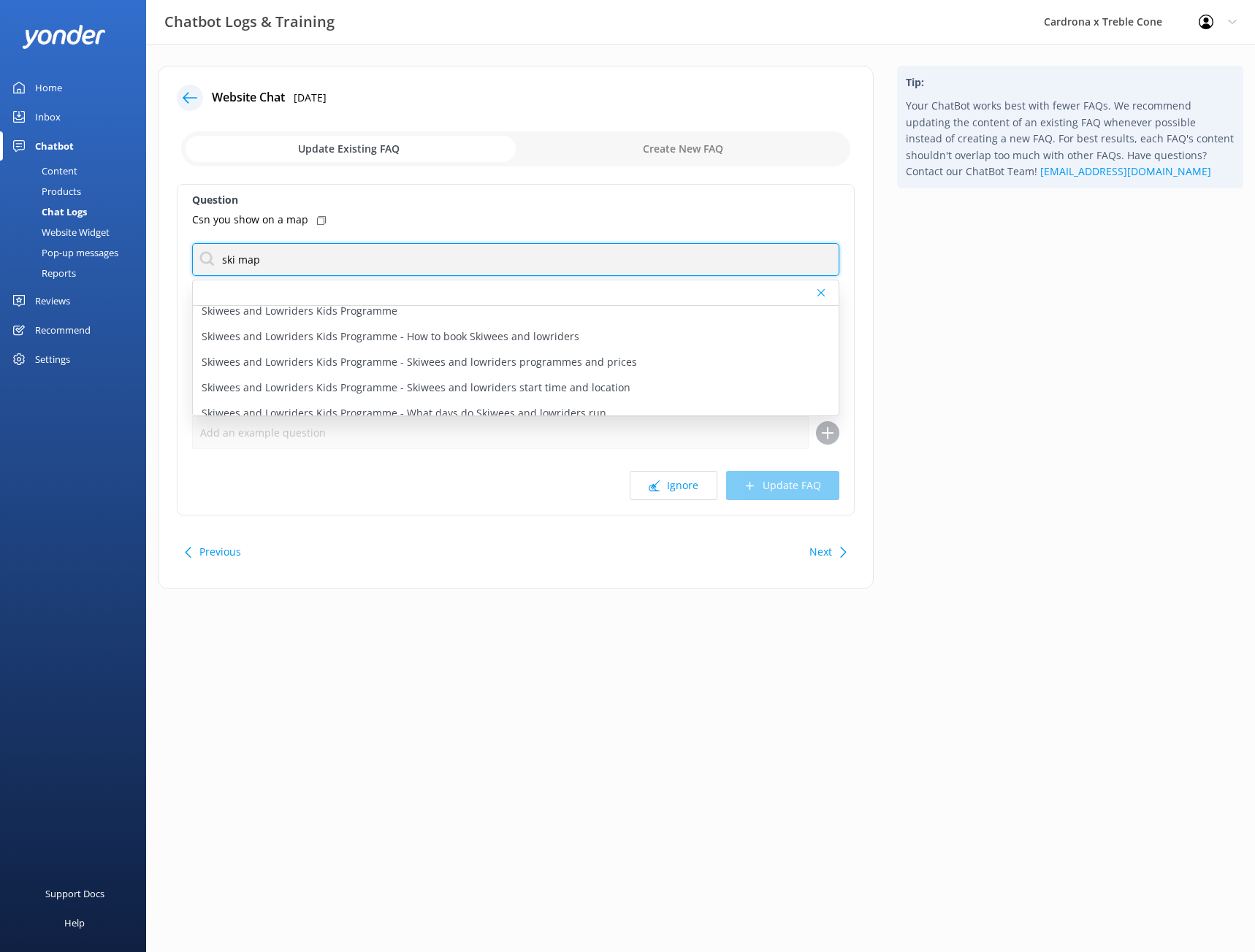
scroll to position [427, 0]
type input "ski map"
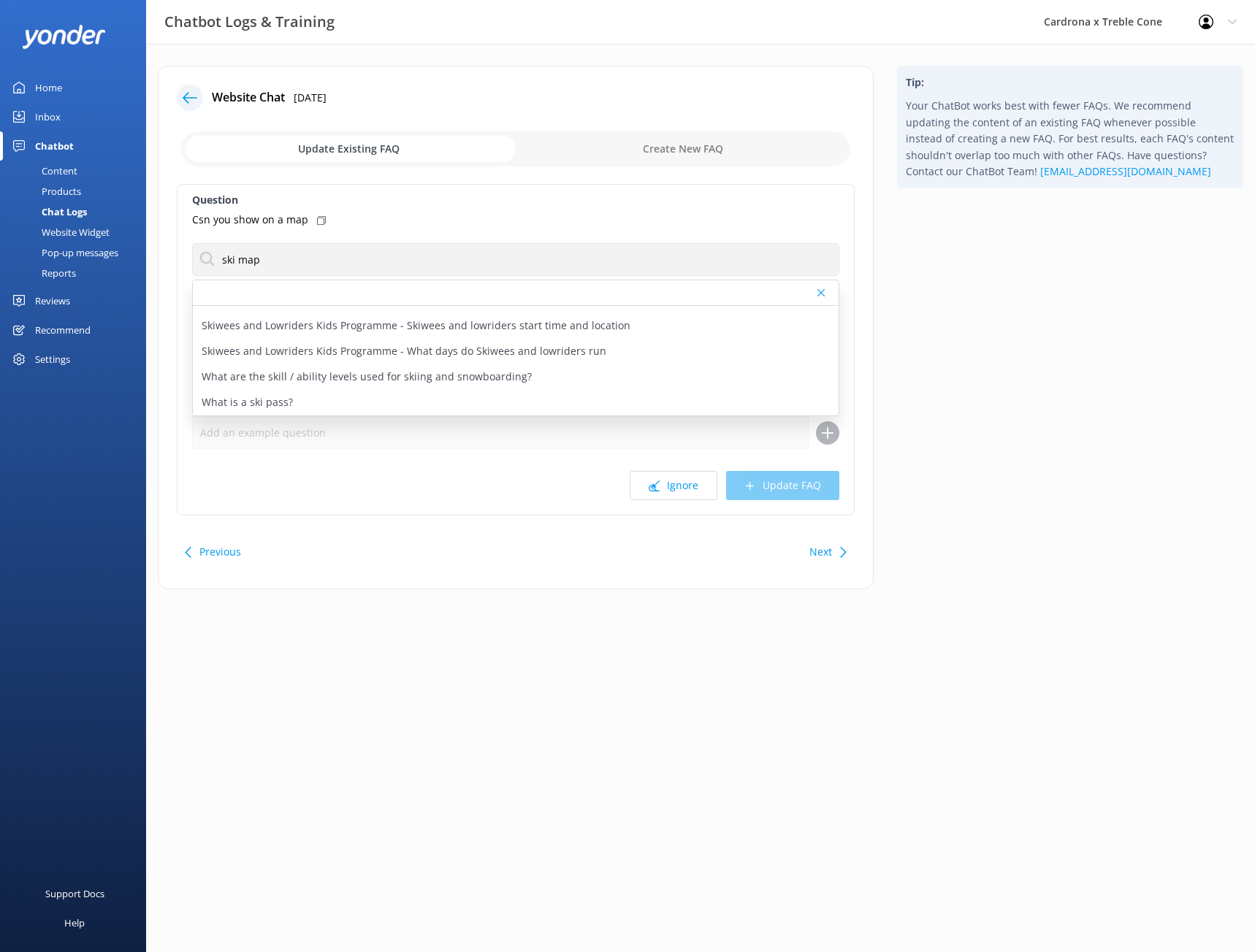
click at [813, 559] on button "Next" at bounding box center [820, 552] width 22 height 30
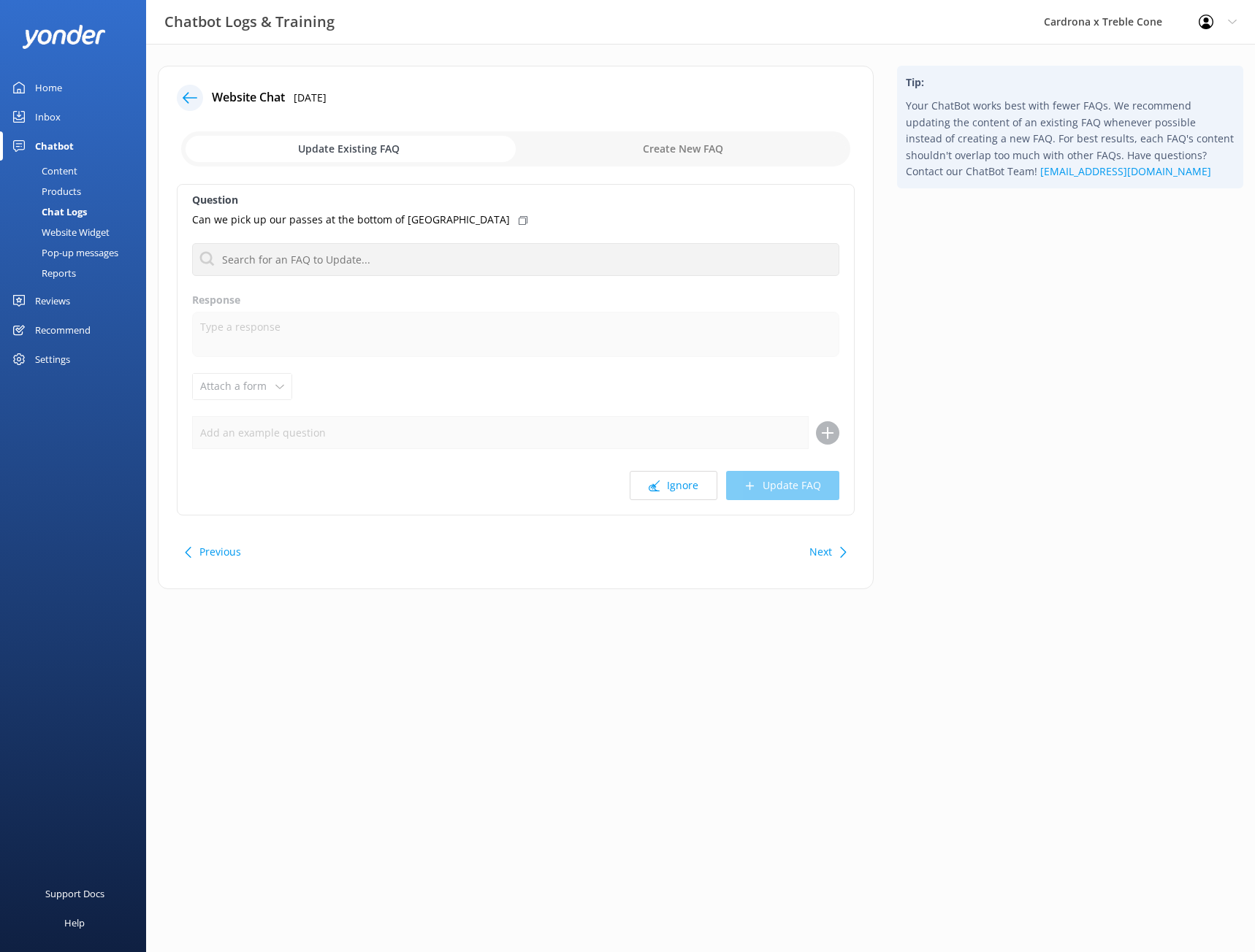
click at [816, 559] on button "Next" at bounding box center [820, 552] width 22 height 30
click at [805, 547] on div "Next" at bounding box center [826, 552] width 46 height 30
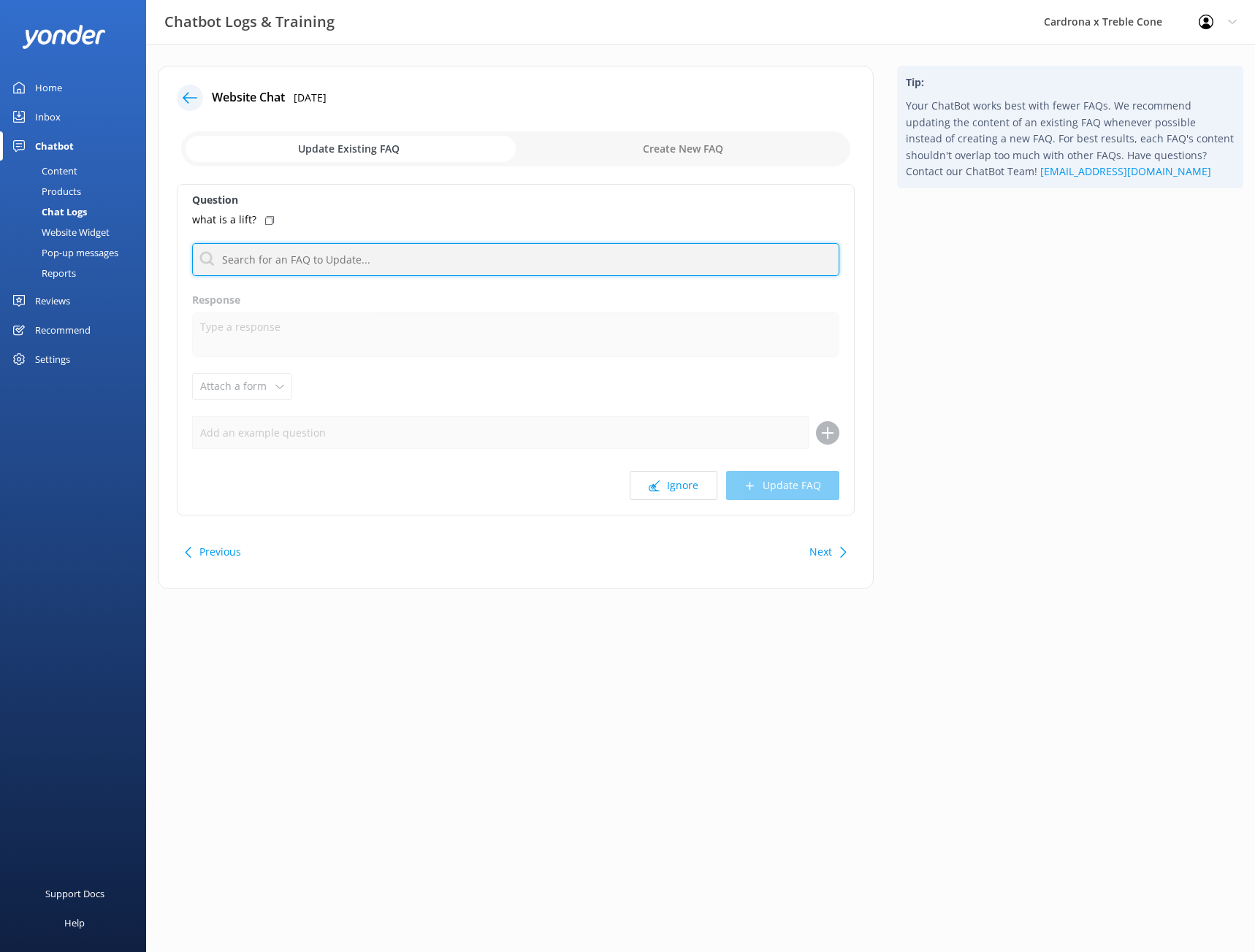
click at [363, 276] on input "text" at bounding box center [516, 260] width 647 height 33
click at [813, 559] on button "Next" at bounding box center [820, 552] width 22 height 30
click at [399, 244] on input "text" at bounding box center [516, 260] width 647 height 33
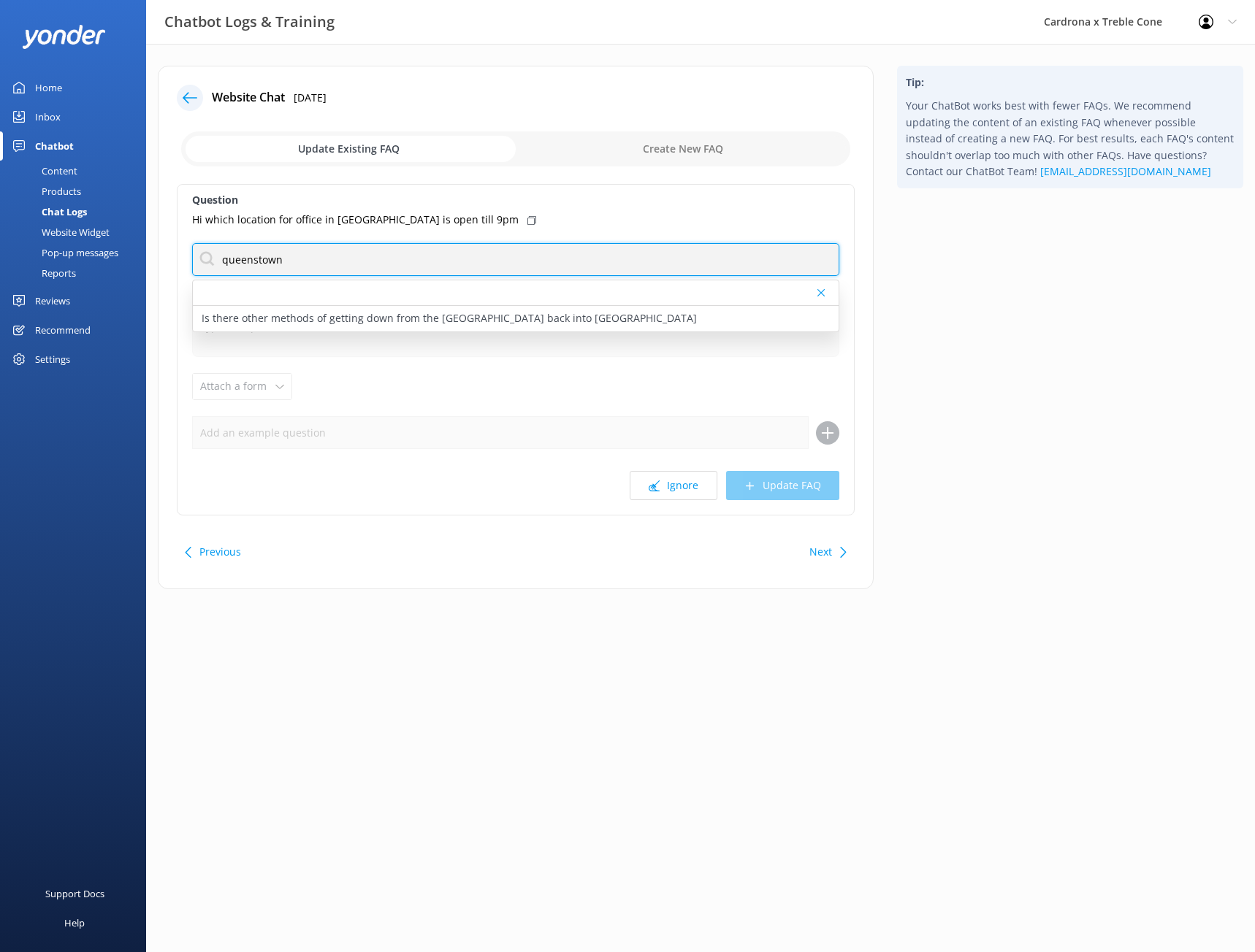
type input "queenstown"
click at [835, 565] on div "Next" at bounding box center [826, 552] width 46 height 30
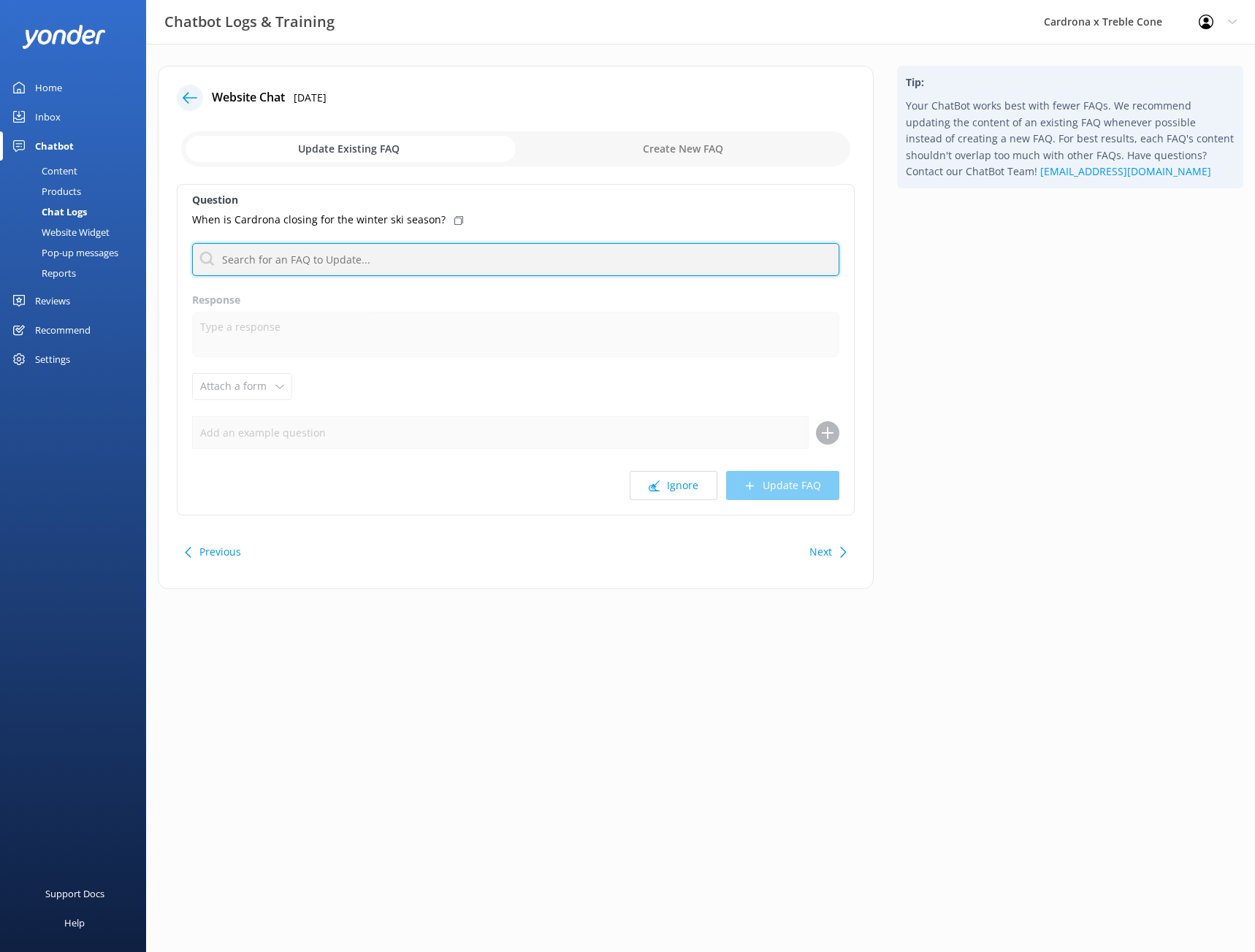
click at [353, 248] on input "text" at bounding box center [516, 260] width 647 height 33
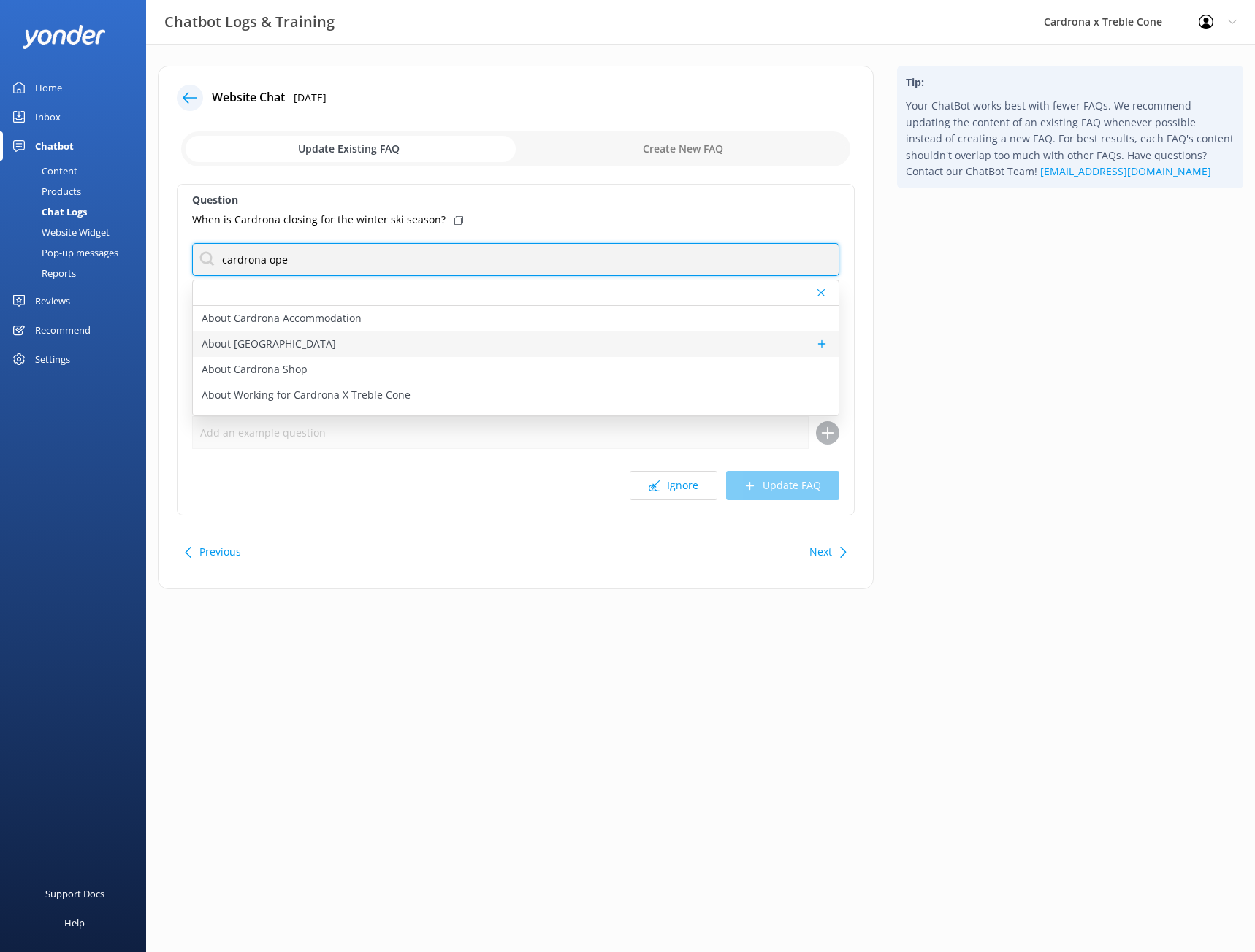
type input "cardrona ope"
click at [360, 335] on div "About [GEOGRAPHIC_DATA]" at bounding box center [515, 344] width 645 height 26
type textarea "Founded in [DATE], [PERSON_NAME] welcomes skiers and snowboarders of all ages a…"
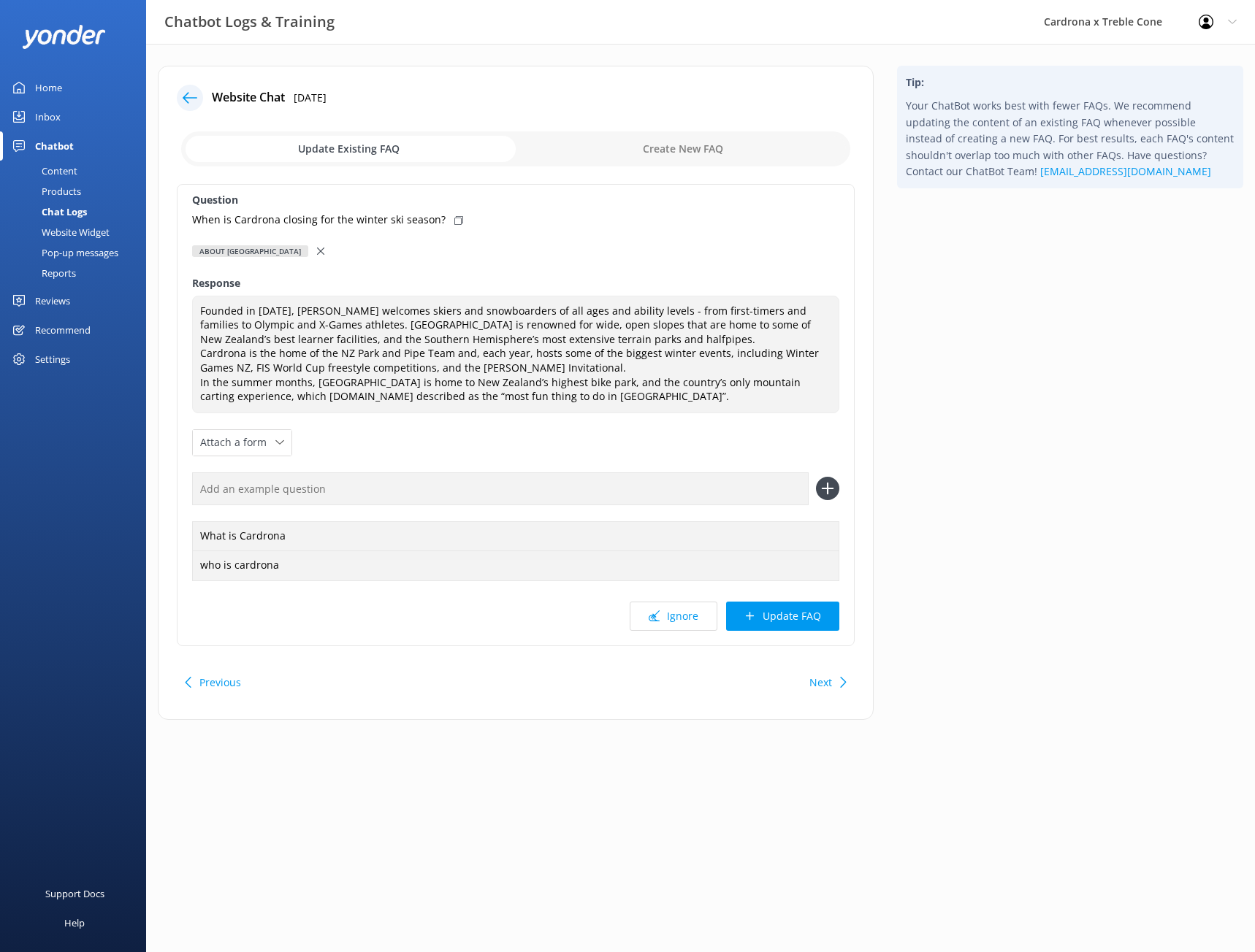
click at [324, 248] on icon at bounding box center [320, 251] width 7 height 7
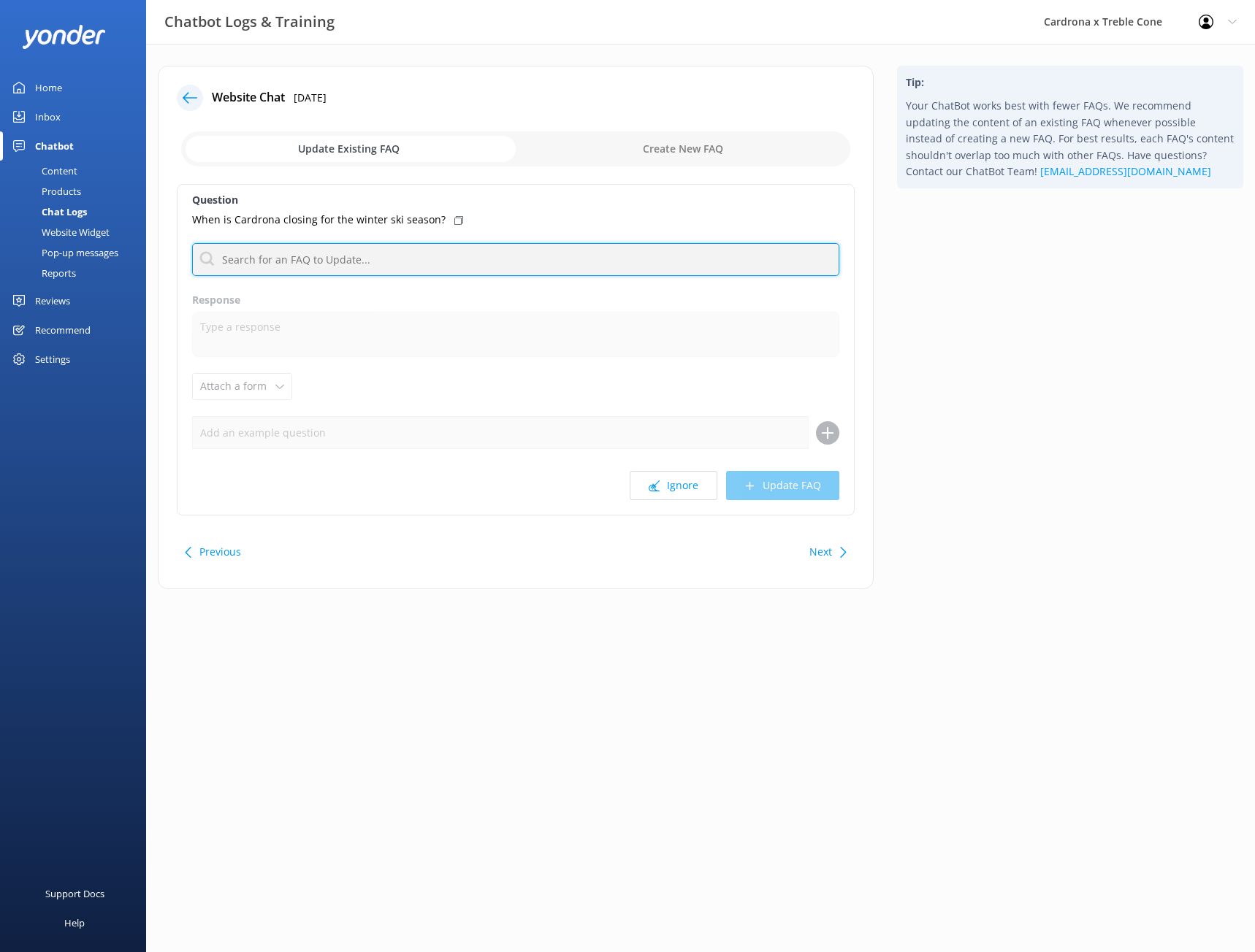
click at [327, 269] on input "text" at bounding box center [516, 260] width 647 height 33
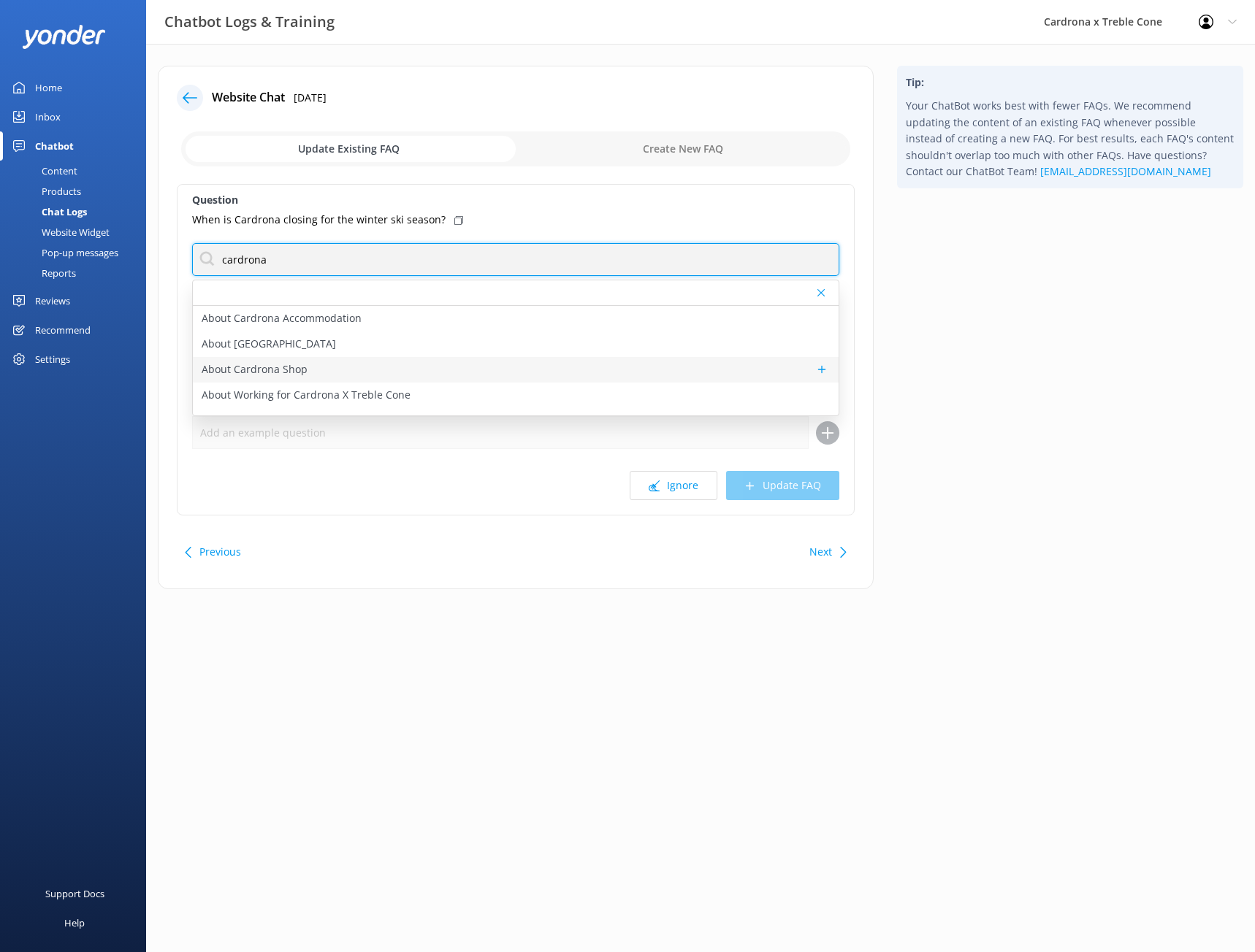
scroll to position [73, 0]
type input "cardrona"
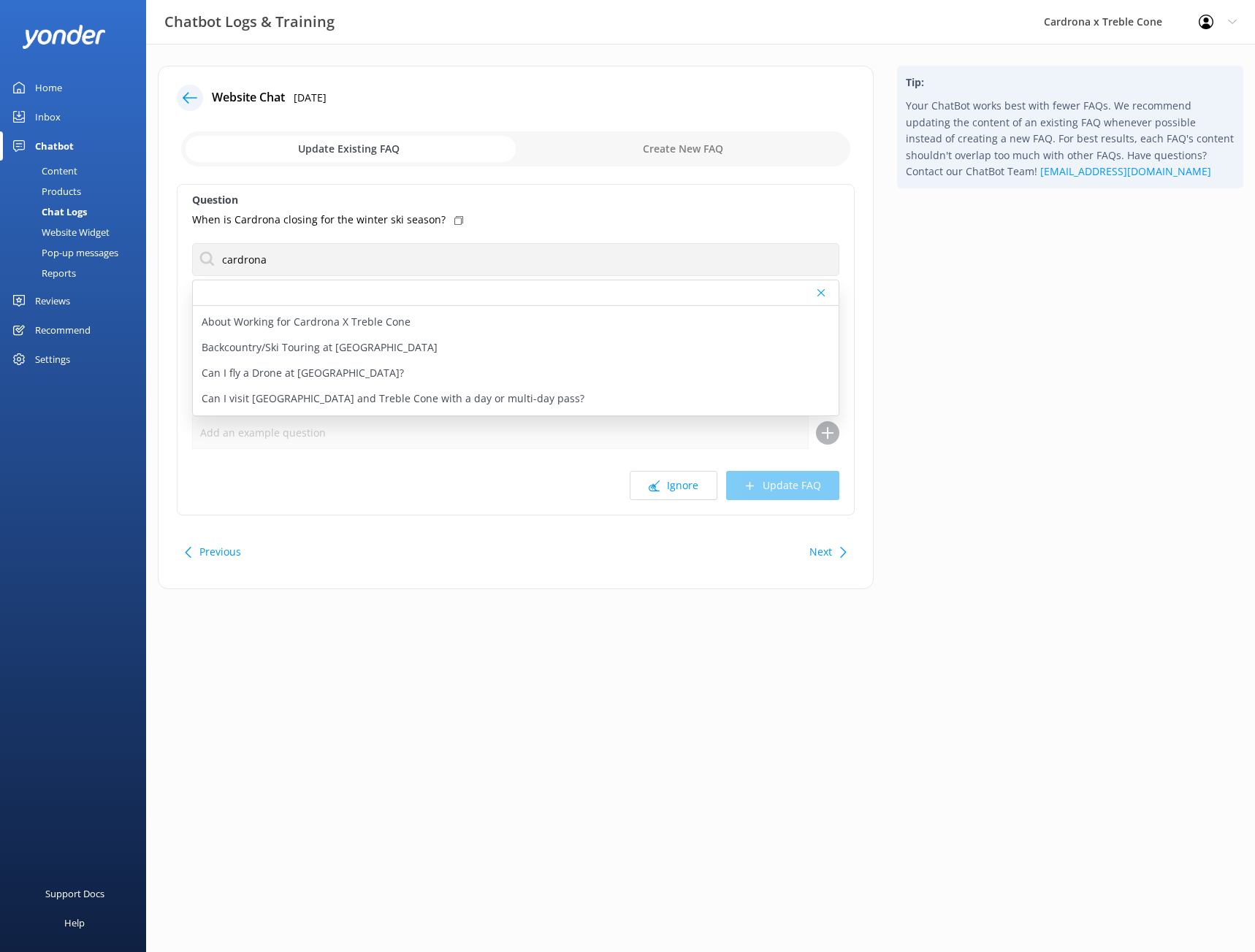
click at [444, 683] on html "Chatbot Logs & Training Cardrona x Treble Cone Profile Settings Logout Home Inb…" at bounding box center [627, 476] width 1255 height 952
